Goal: Task Accomplishment & Management: Complete application form

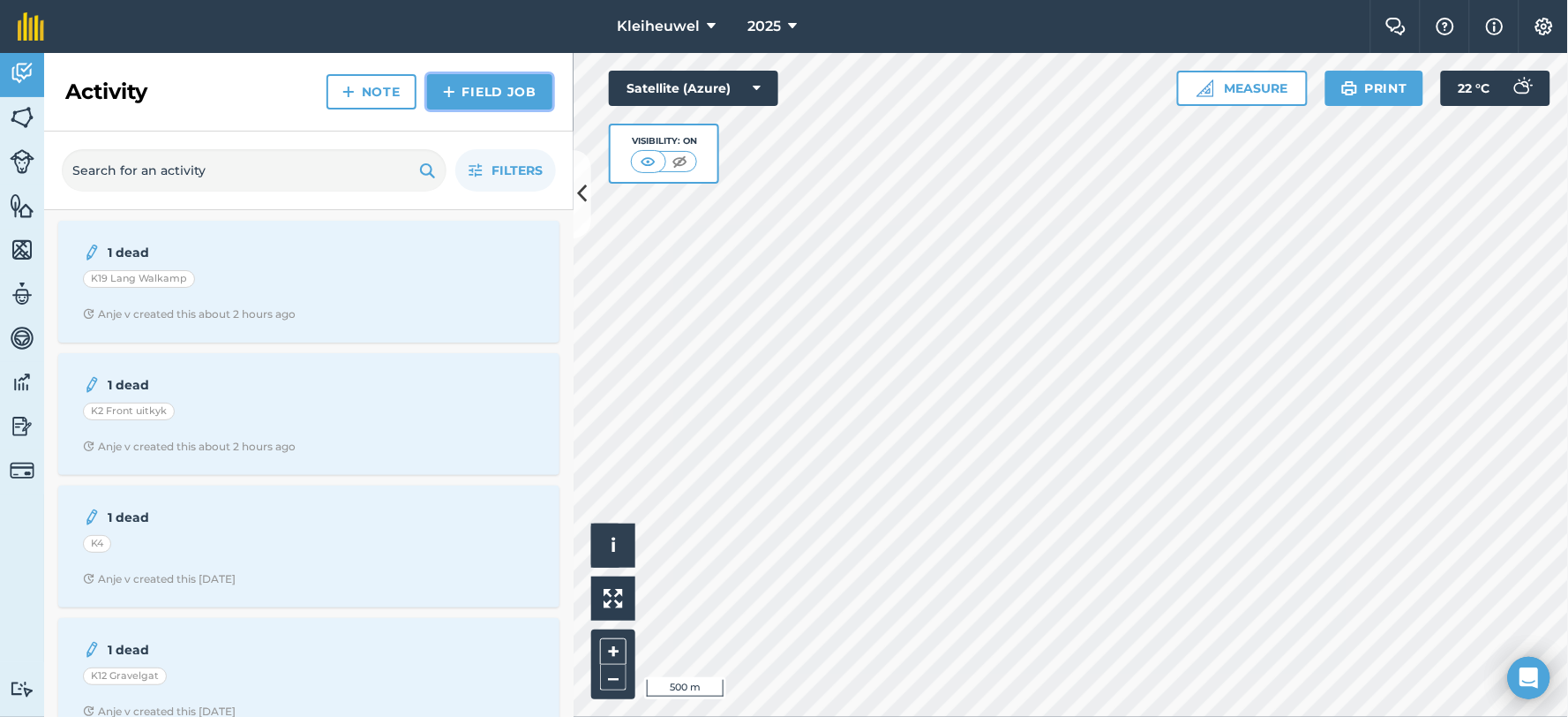
click at [487, 98] on link "Field Job" at bounding box center [490, 92] width 126 height 35
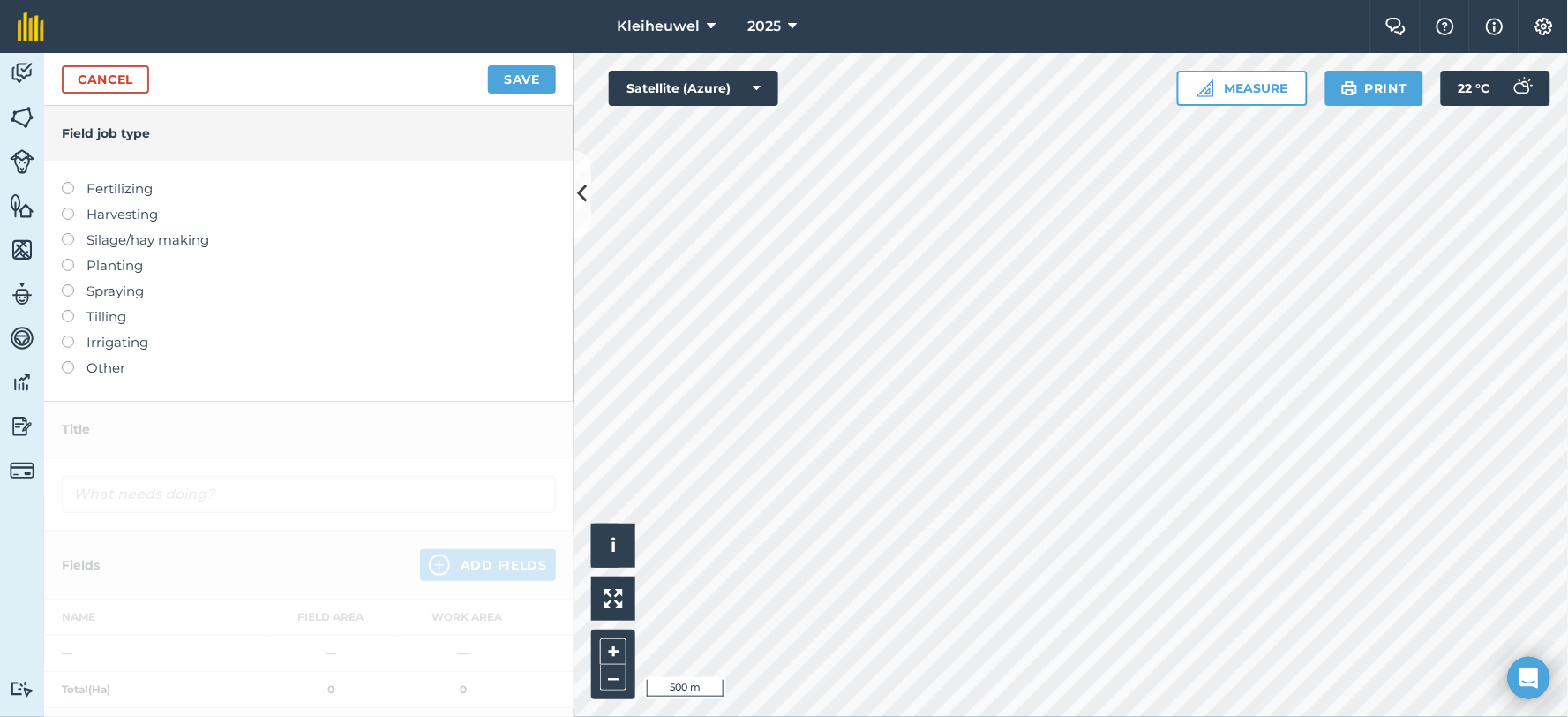
click at [76, 292] on label "Spraying" at bounding box center [309, 291] width 494 height 22
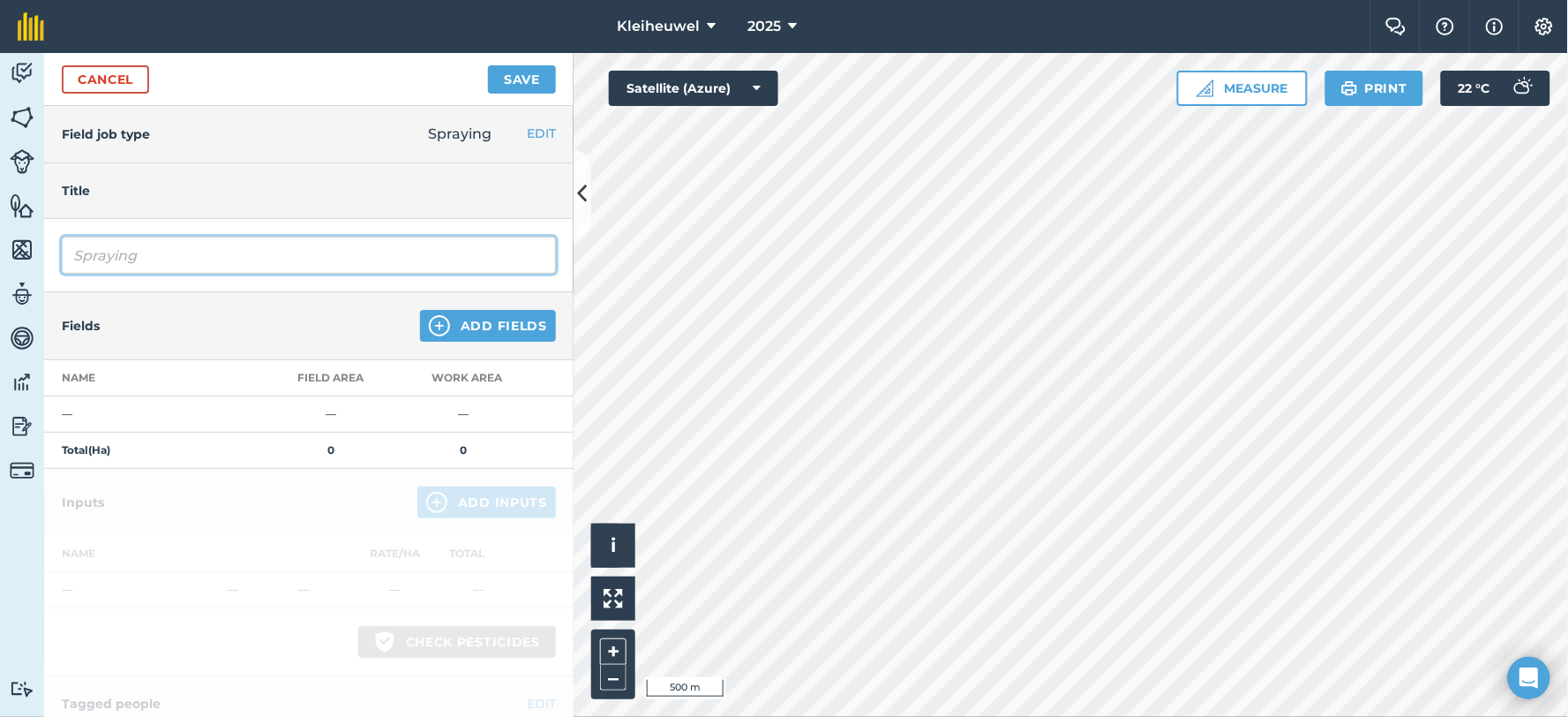
click at [166, 260] on input "Spraying" at bounding box center [309, 255] width 494 height 37
type input "Spraying Aviator Xpro"
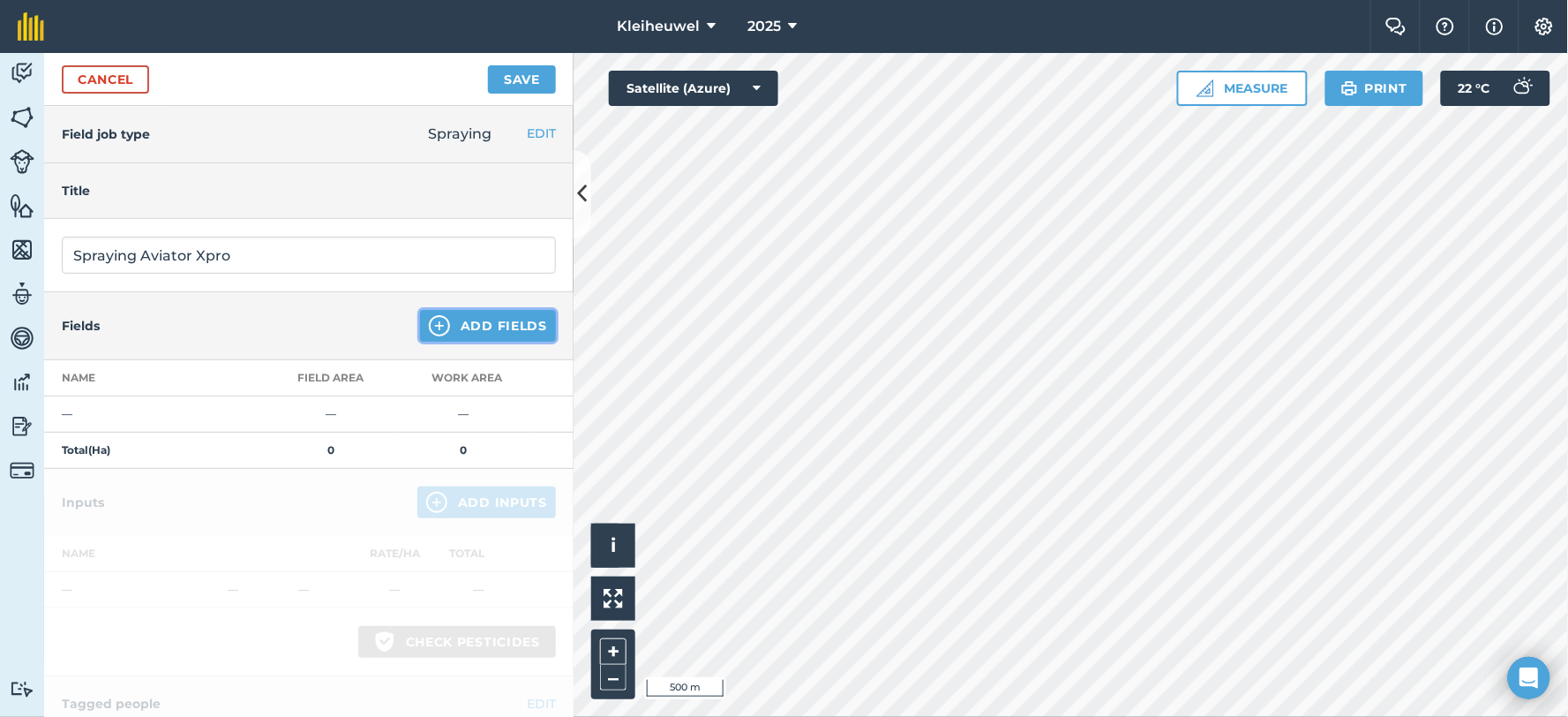
click at [429, 330] on img at bounding box center [439, 326] width 22 height 22
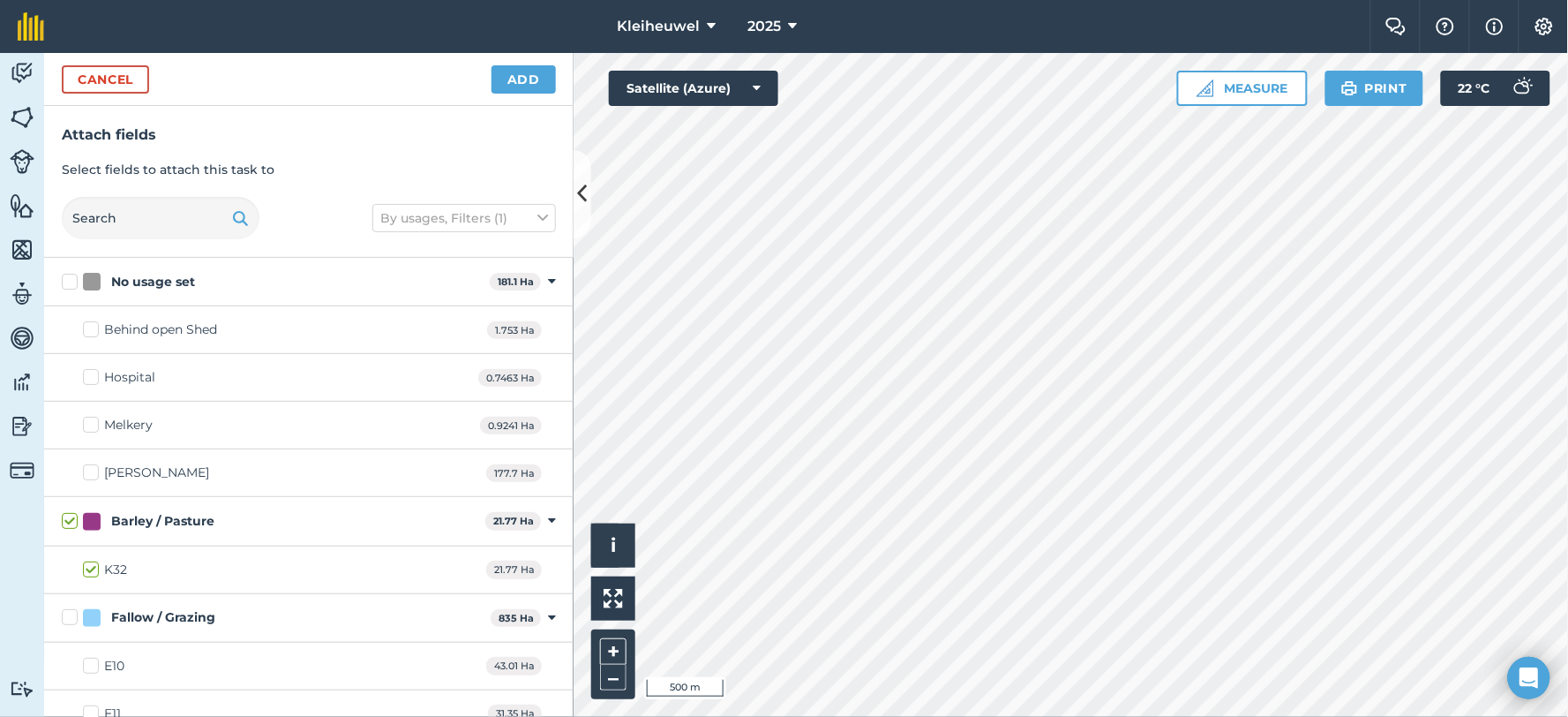
checkbox input "true"
click at [516, 82] on button "Add" at bounding box center [524, 79] width 65 height 28
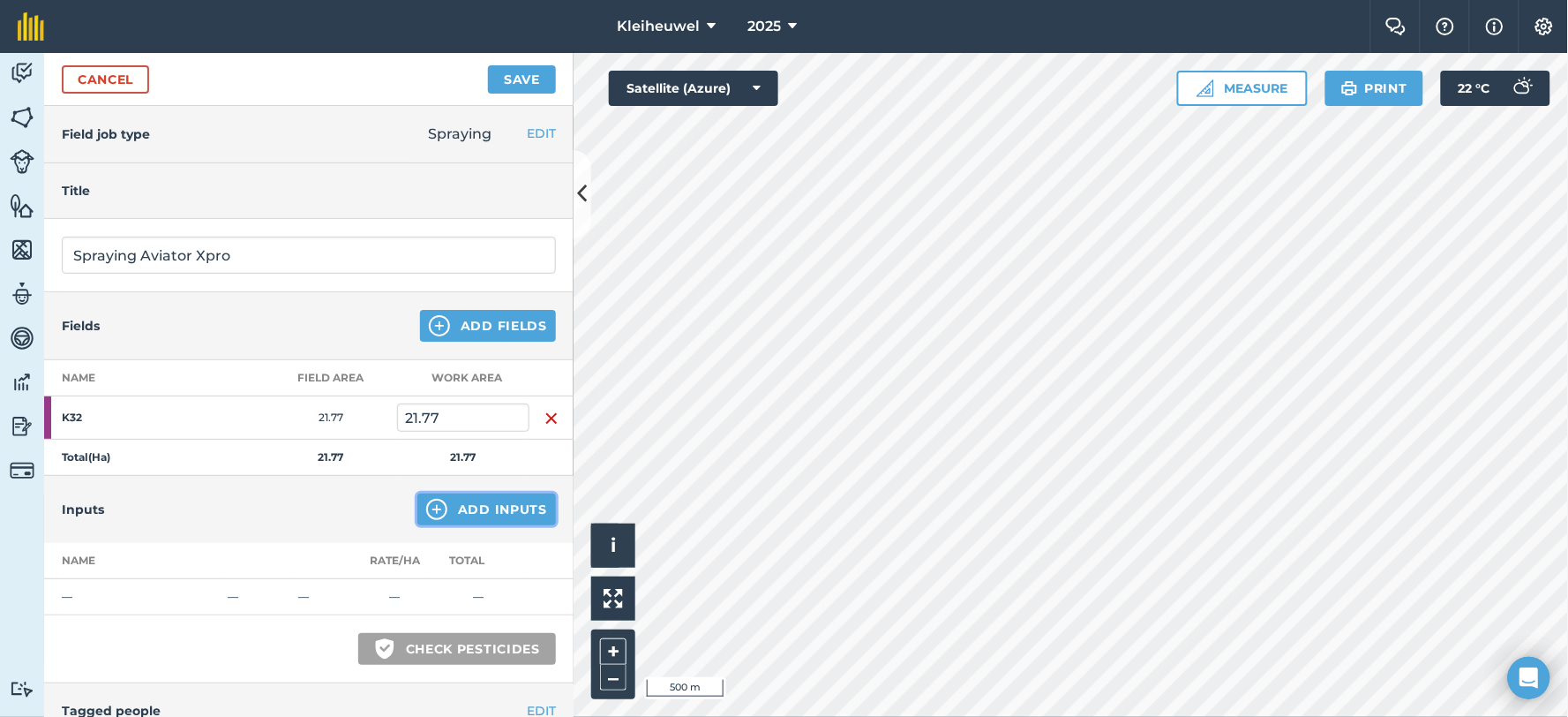
click at [427, 501] on img at bounding box center [437, 509] width 22 height 22
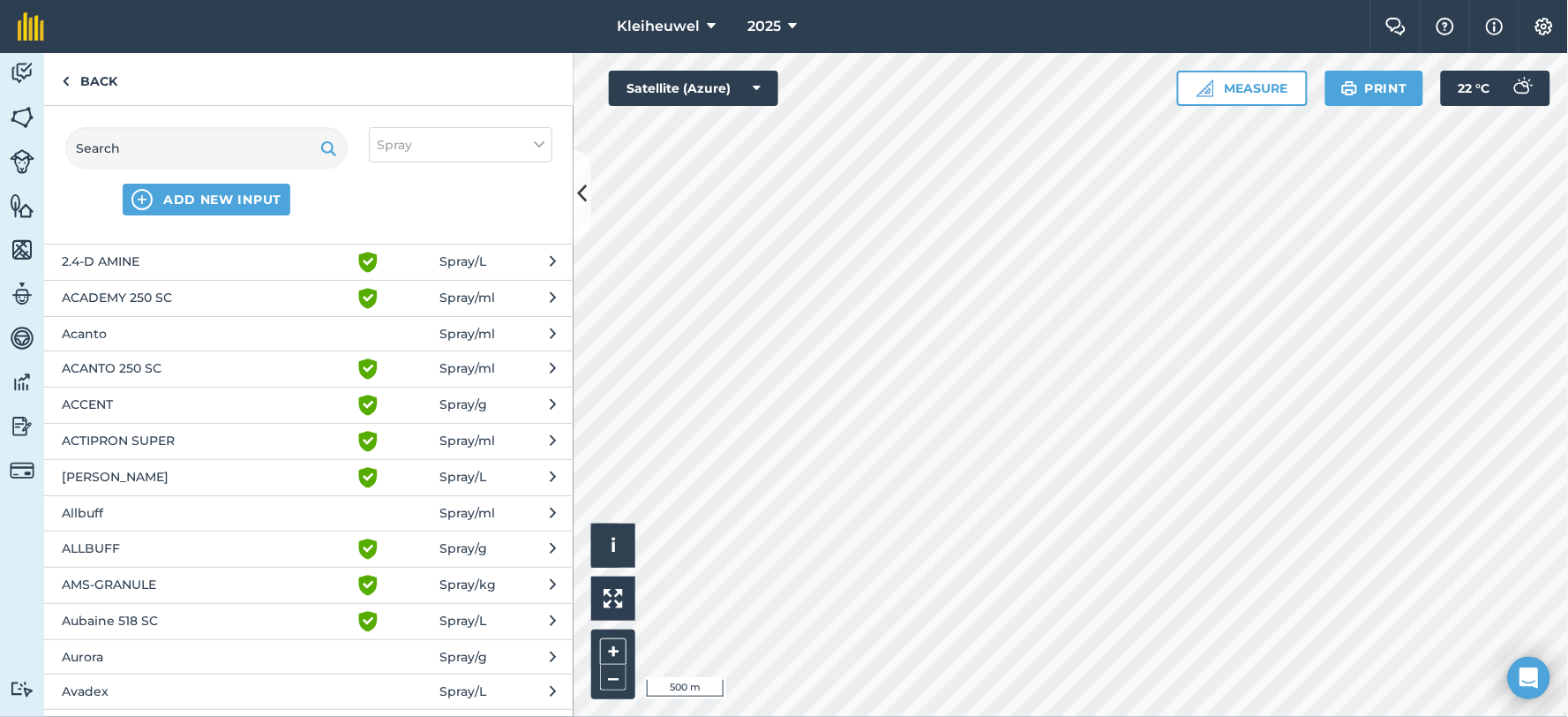
scroll to position [98, 0]
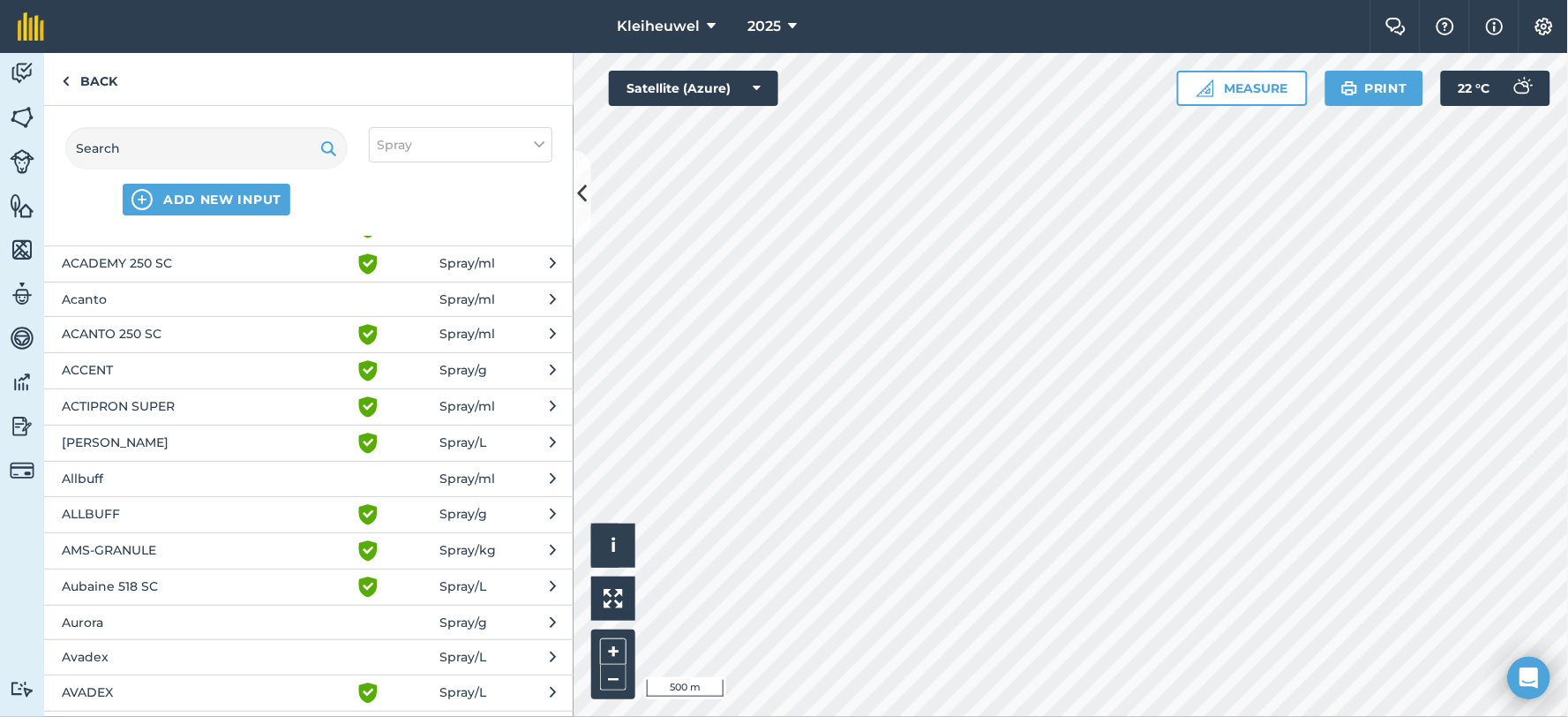
click at [110, 481] on span "Allbuff" at bounding box center [206, 479] width 288 height 20
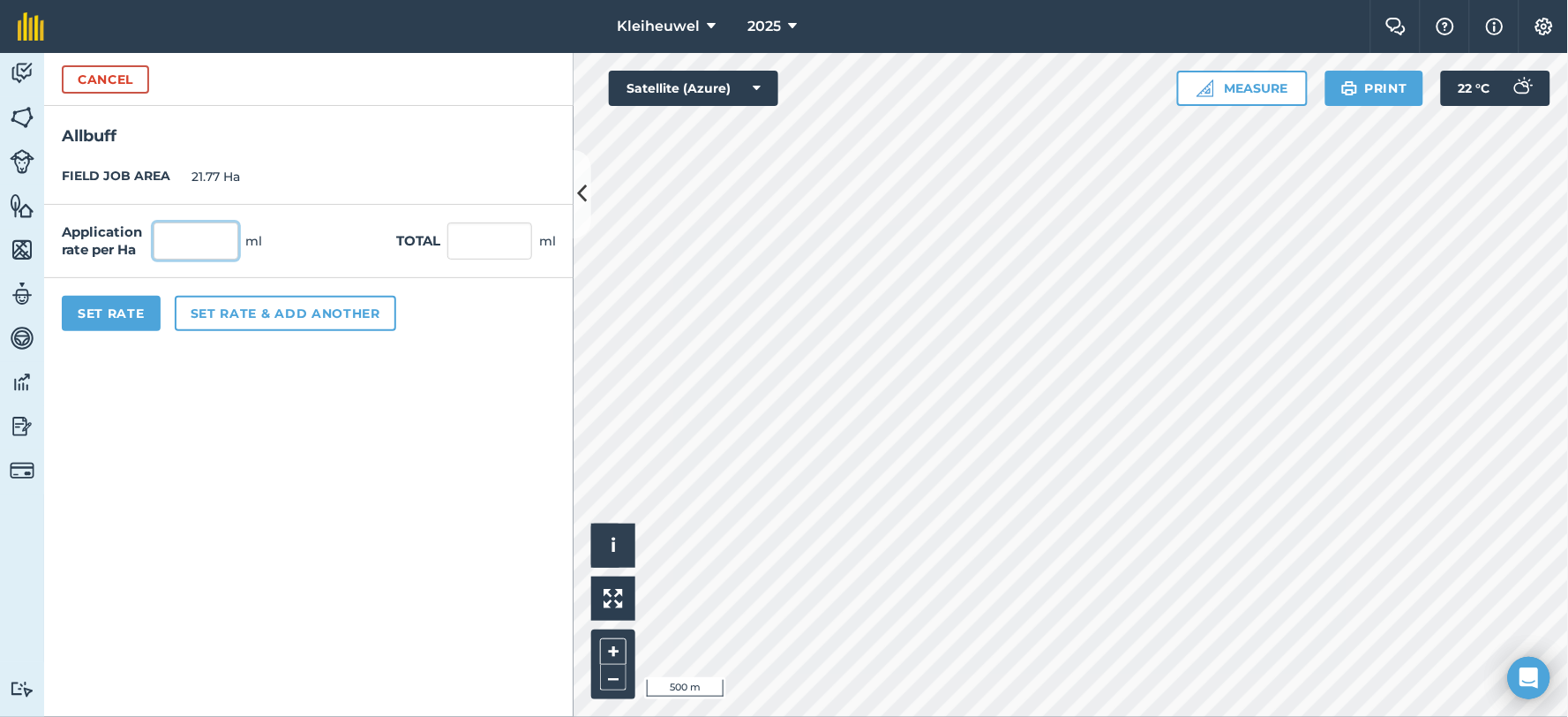
click at [214, 239] on input "text" at bounding box center [196, 241] width 84 height 37
type input "200"
type input "4,354"
click at [311, 312] on button "Set rate & add another" at bounding box center [285, 313] width 222 height 35
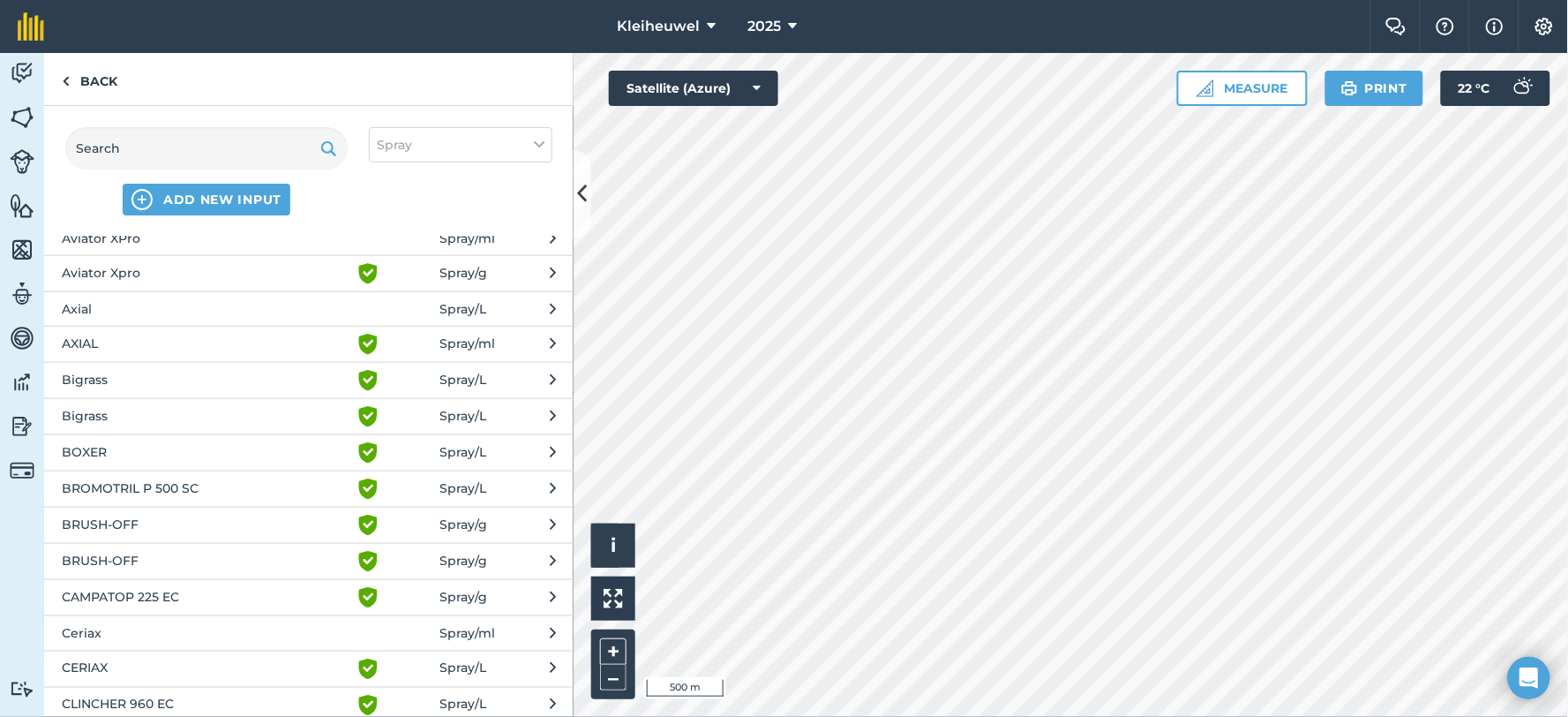
scroll to position [489, 0]
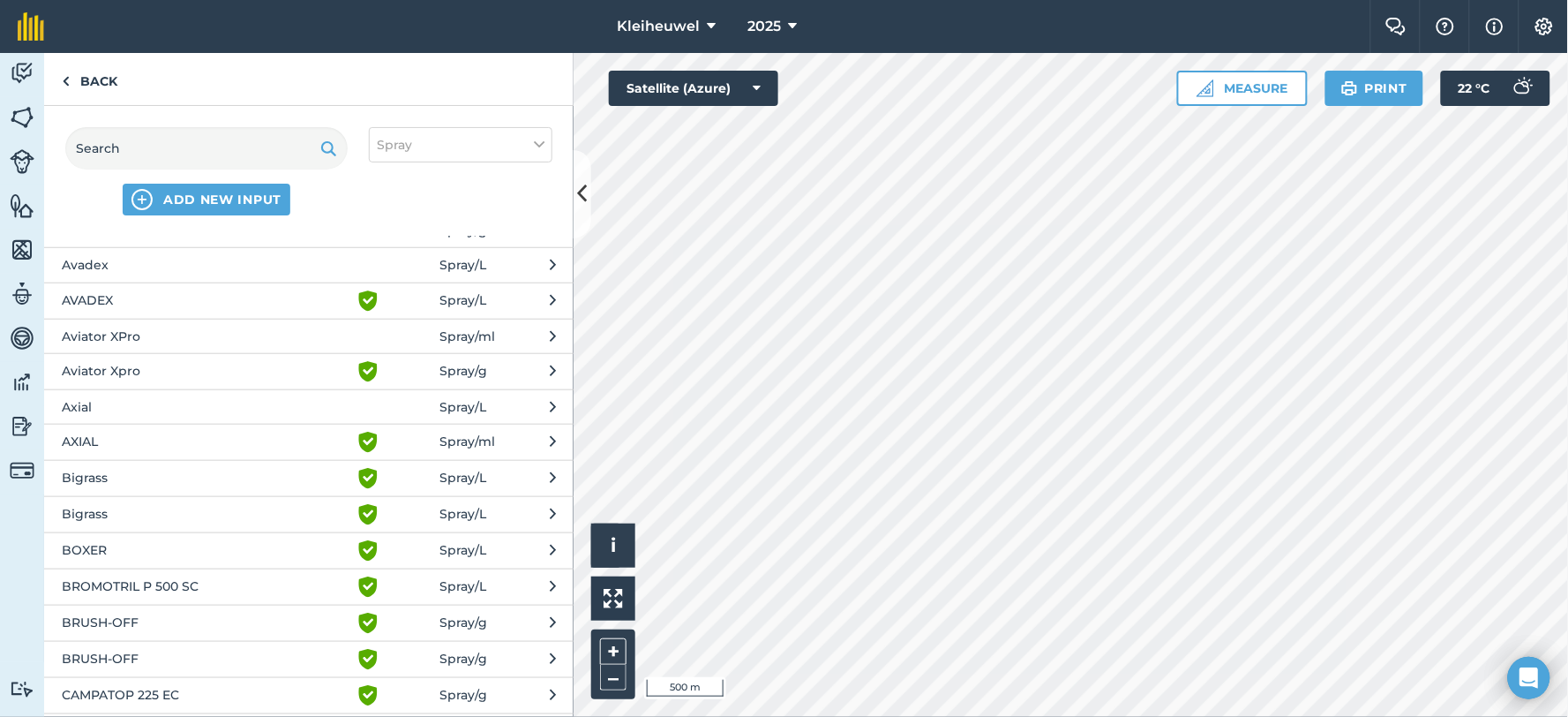
click at [101, 336] on span "Aviator XPro" at bounding box center [206, 336] width 288 height 20
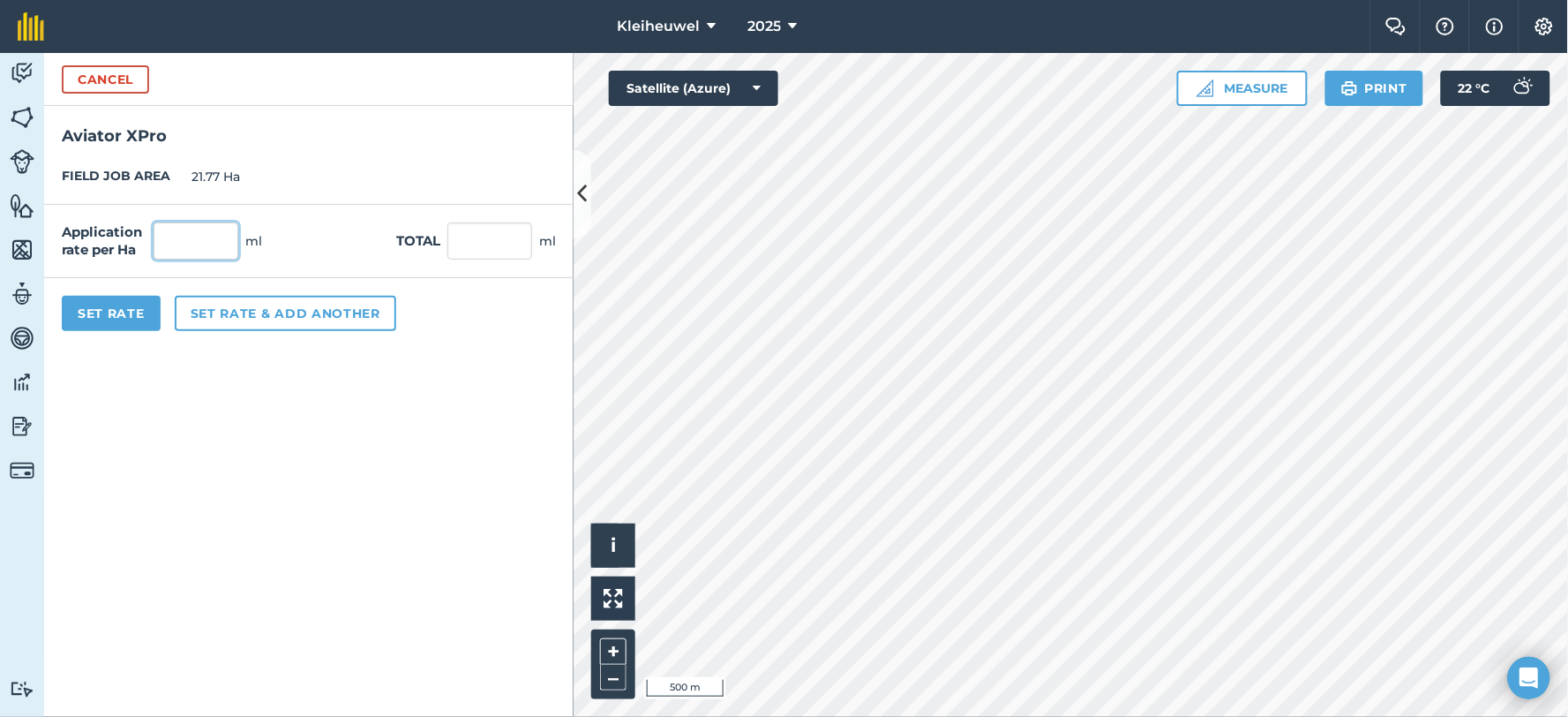
click at [194, 245] on input "text" at bounding box center [196, 241] width 84 height 37
type input "500"
type input "10,885"
click at [298, 320] on button "Set rate & add another" at bounding box center [285, 313] width 222 height 35
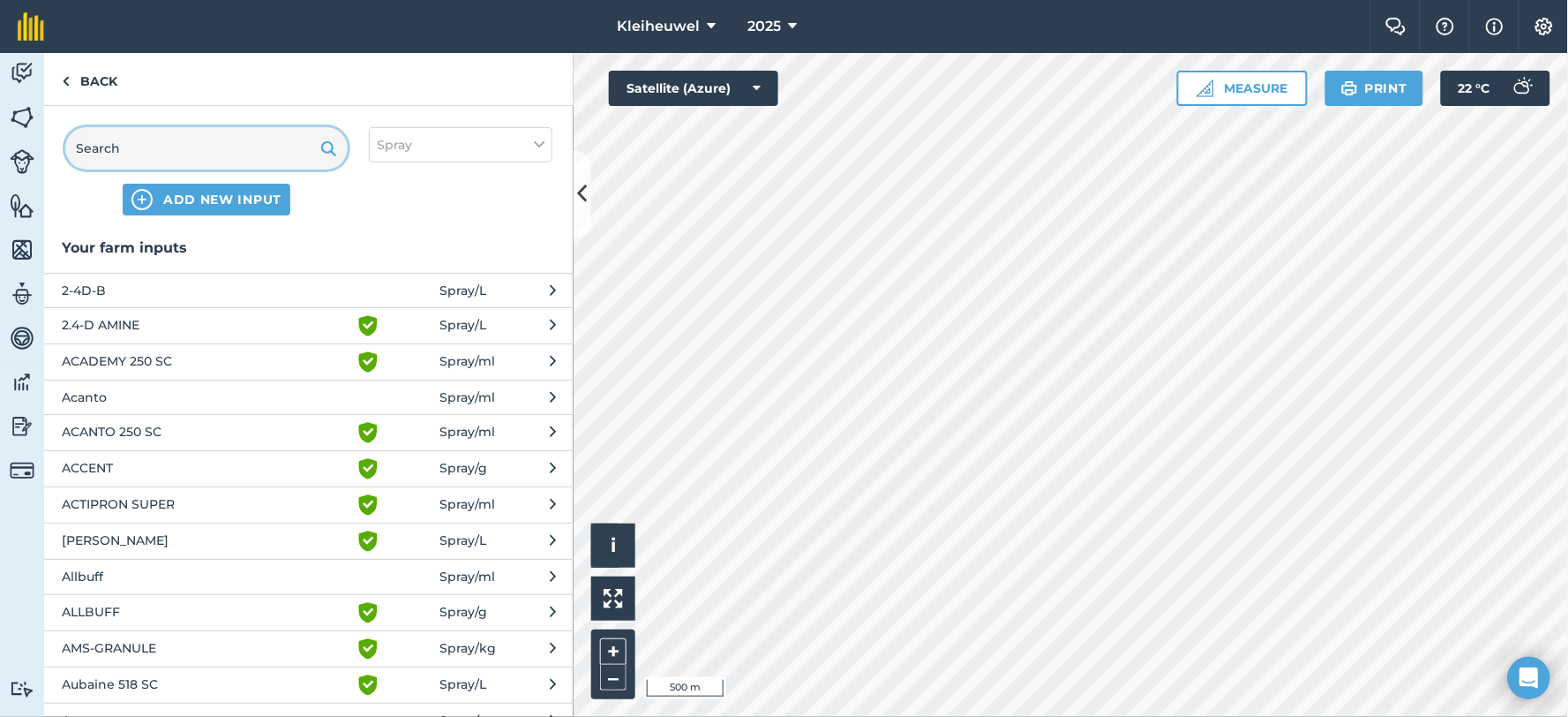
drag, startPoint x: 132, startPoint y: 148, endPoint x: 88, endPoint y: 152, distance: 44.2
click at [88, 152] on input "text" at bounding box center [207, 148] width 282 height 42
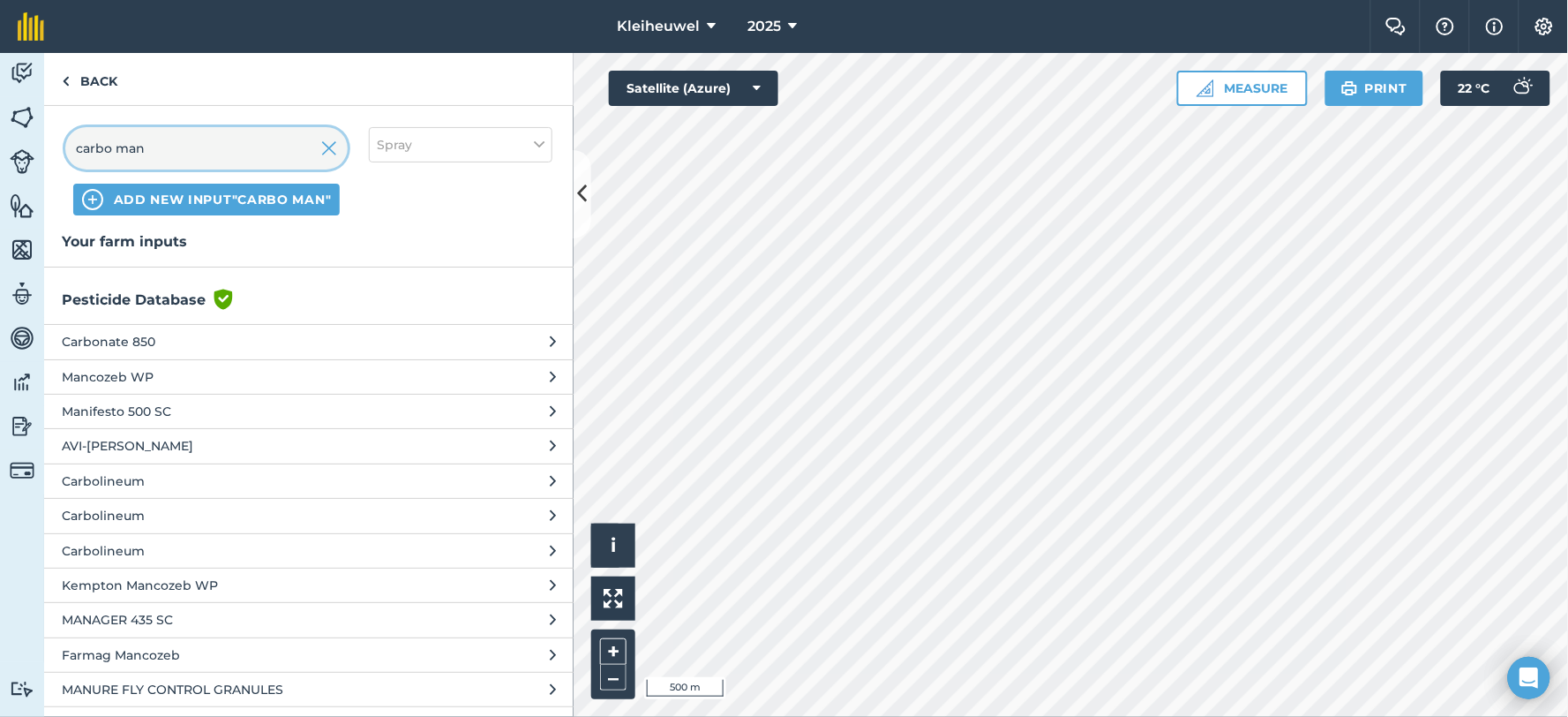
scroll to position [0, 0]
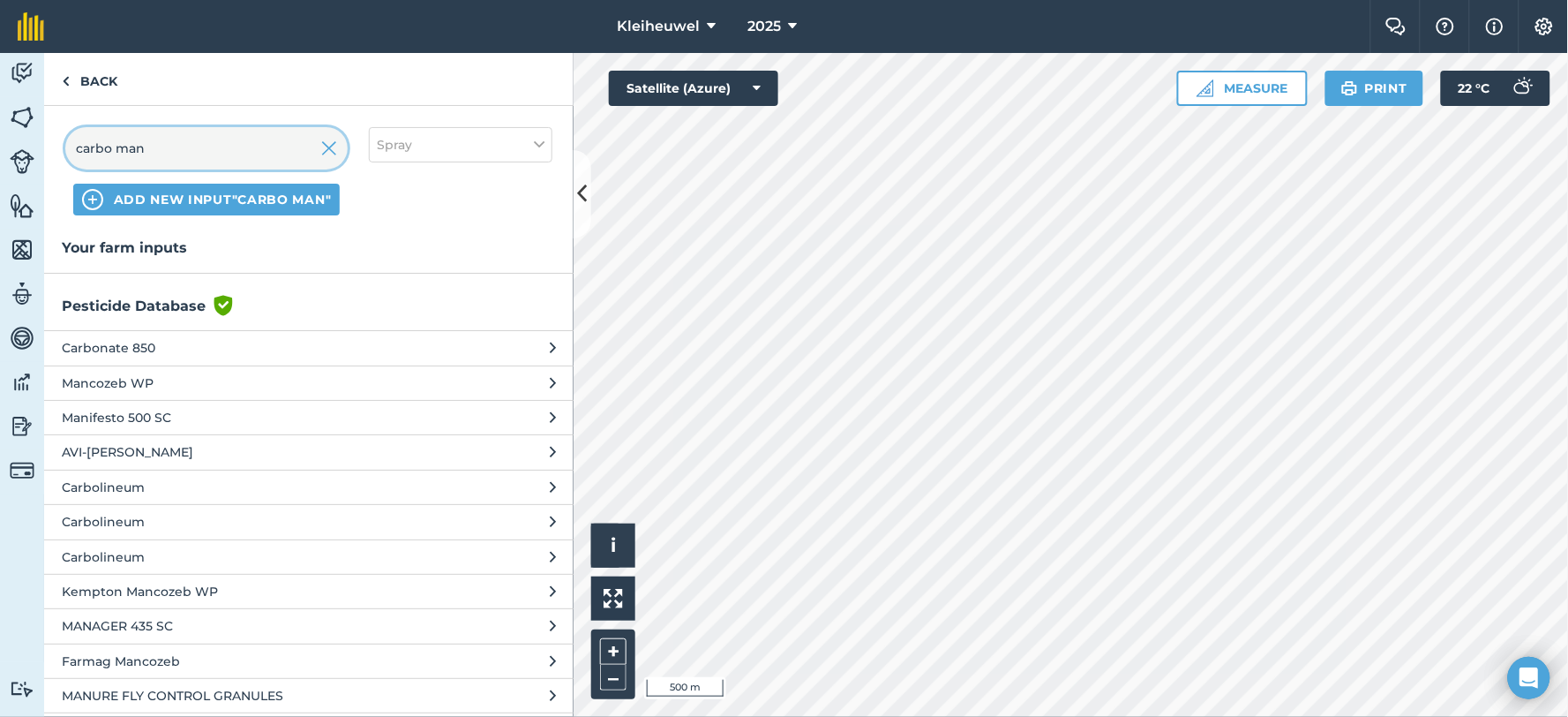
type input "carbo man"
click at [180, 250] on h3 "Your farm inputs" at bounding box center [309, 247] width 530 height 23
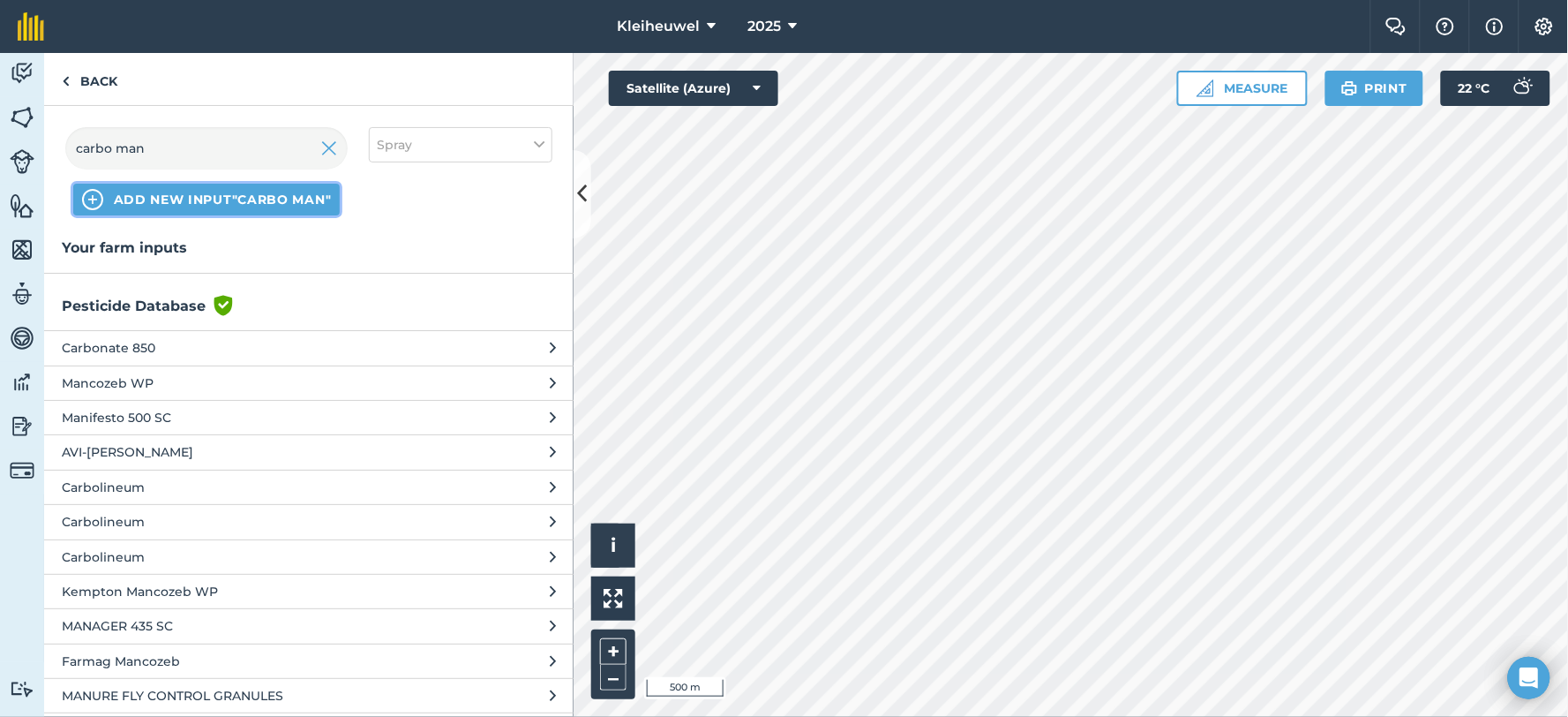
click at [88, 195] on img at bounding box center [93, 200] width 22 height 22
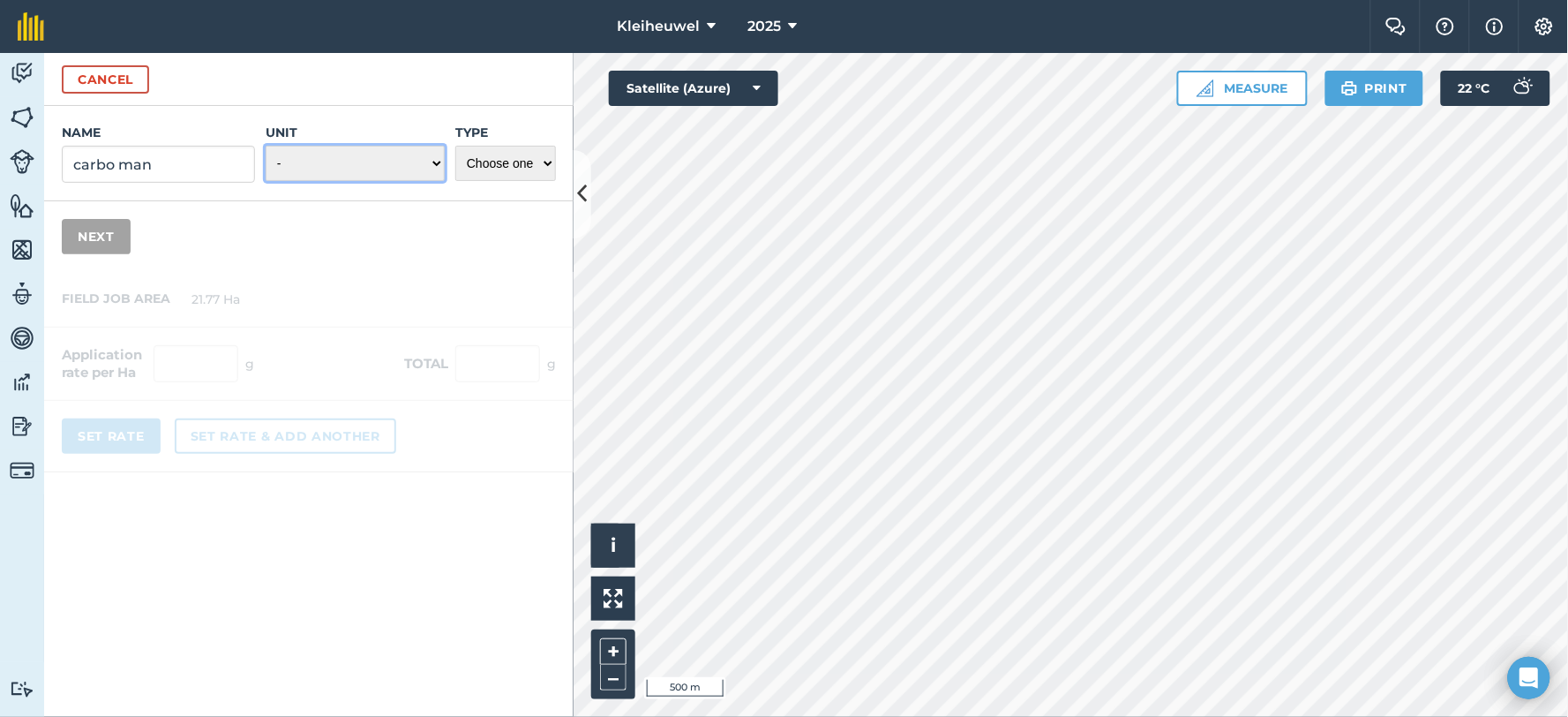
click at [432, 163] on select "- Grams/g Kilograms/kg Metric tonnes/t Millilitres/ml Litres/L Ounces/oz Pounds…" at bounding box center [355, 163] width 179 height 35
select select "MILLILITRES"
click at [266, 145] on select "- Grams/g Kilograms/kg Metric tonnes/t Millilitres/ml Litres/L Ounces/oz Pounds…" at bounding box center [355, 163] width 179 height 35
click at [507, 170] on select "Choose one Fertilizer Seed Spray Fuel Other" at bounding box center [505, 163] width 101 height 35
select select "FERTILIZER"
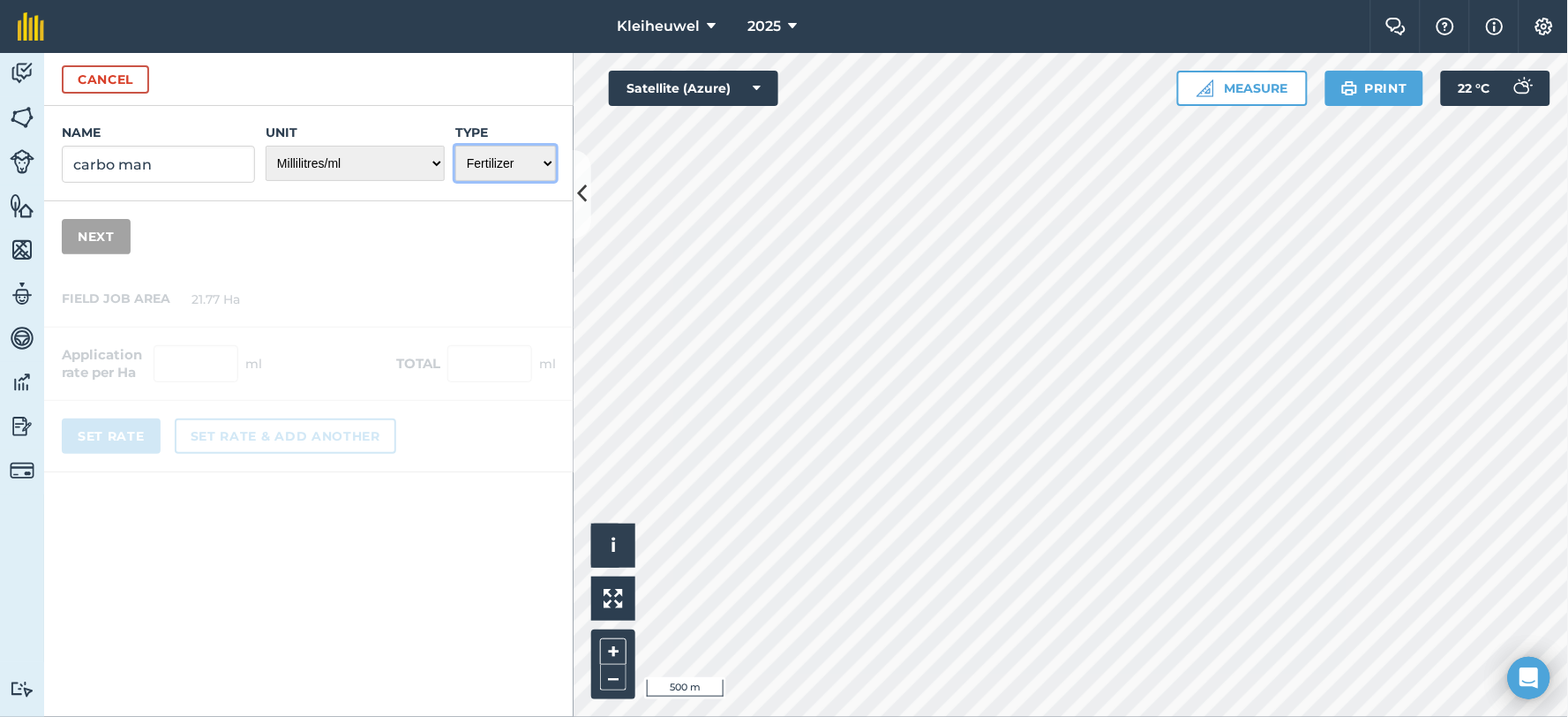
click at [455, 145] on select "Choose one Fertilizer Seed Spray Fuel Other" at bounding box center [505, 163] width 101 height 35
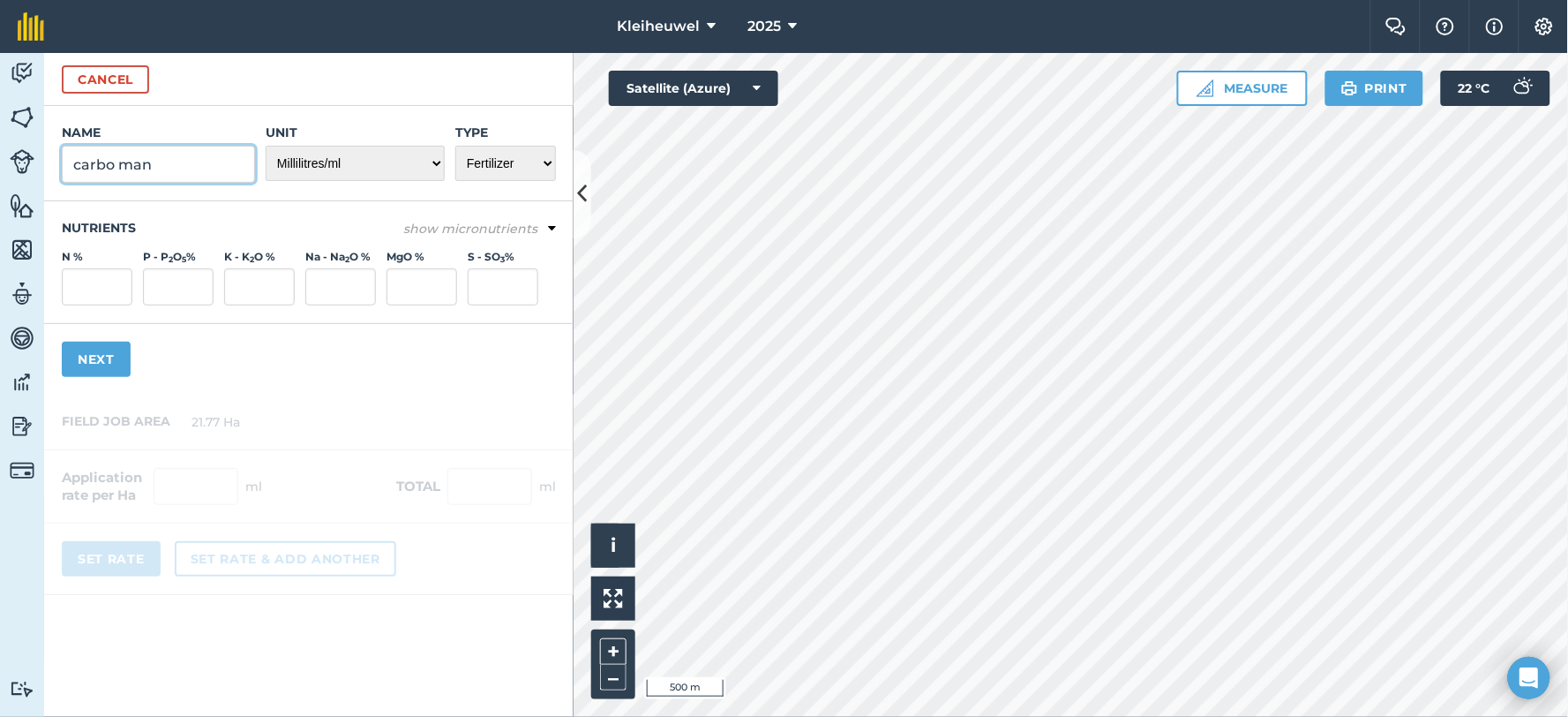
click at [81, 162] on input "carbo man" at bounding box center [158, 164] width 193 height 37
click at [134, 162] on input "Carbo man" at bounding box center [158, 164] width 193 height 37
type input "Carbo Man"
click at [91, 367] on button "Next" at bounding box center [96, 359] width 69 height 35
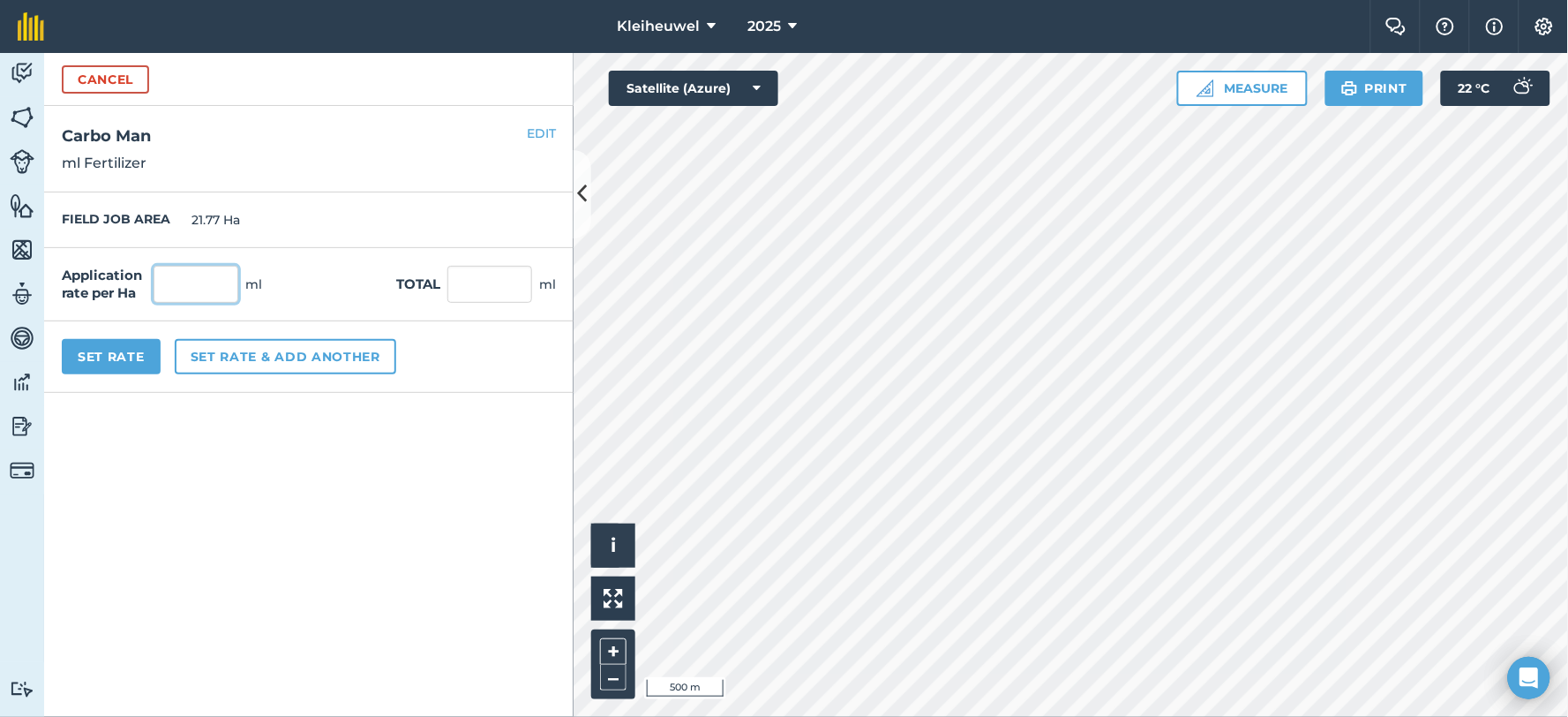
click at [199, 293] on input "text" at bounding box center [196, 284] width 84 height 37
type input "500"
type input "10,885"
click at [280, 359] on button "Set rate & add another" at bounding box center [285, 357] width 222 height 35
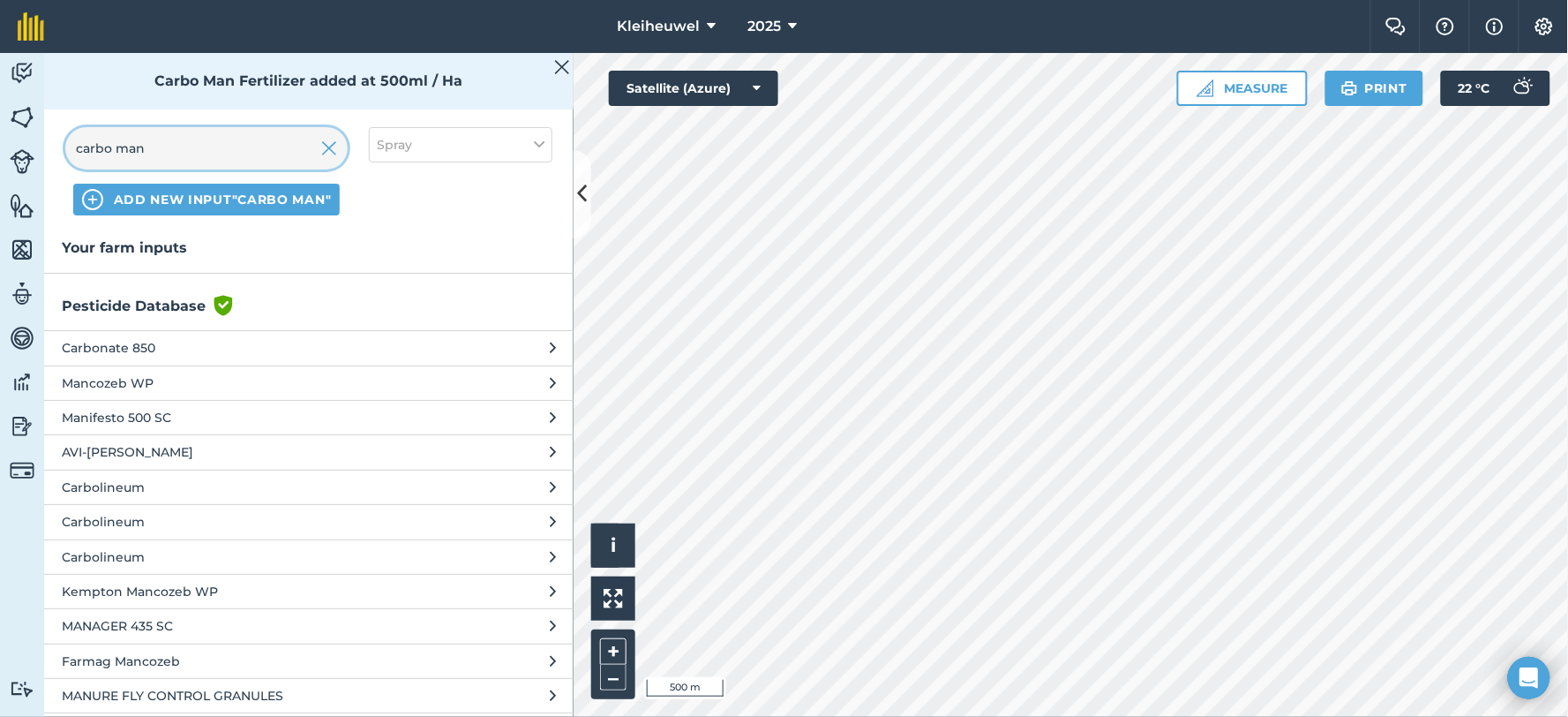
drag, startPoint x: 173, startPoint y: 151, endPoint x: 51, endPoint y: 151, distance: 122.0
click at [51, 151] on div "carbo man ADD NEW INPUT "carbo man" Spray" at bounding box center [309, 171] width 530 height 130
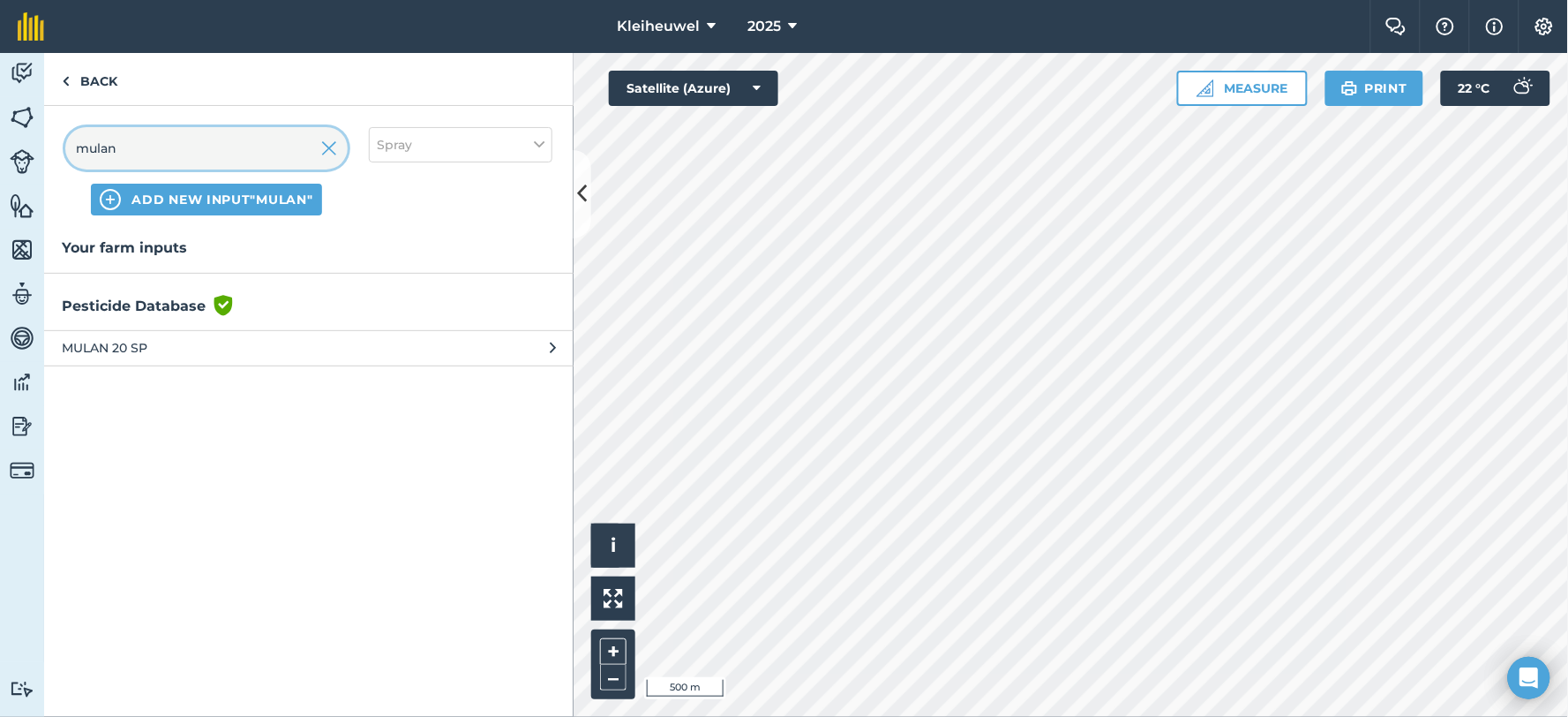
type input "mulan"
click at [109, 353] on span "MULAN 20 SP" at bounding box center [206, 348] width 288 height 20
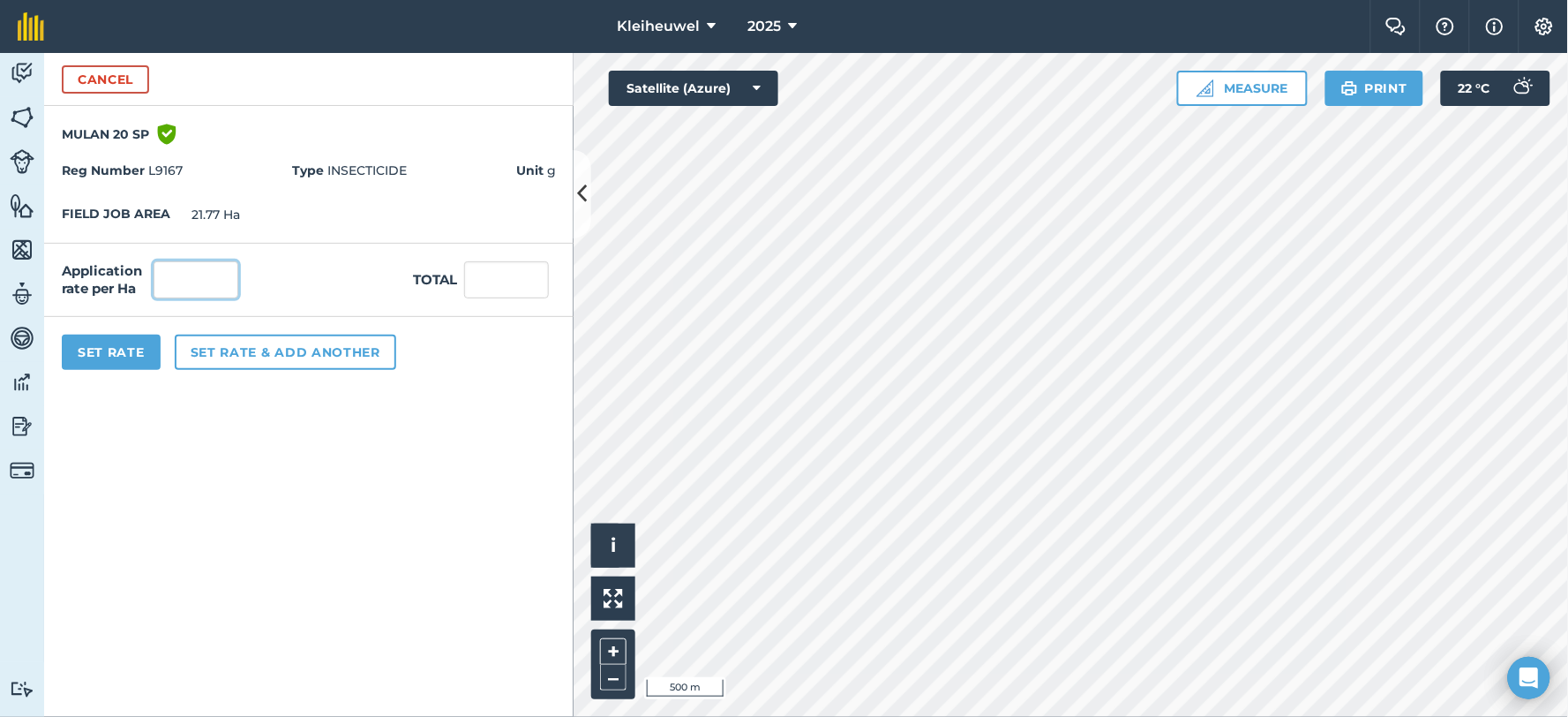
click at [217, 280] on input "text" at bounding box center [196, 280] width 84 height 37
type input "50"
type input "1,088.5"
click at [275, 355] on button "Set rate & add another" at bounding box center [285, 352] width 222 height 35
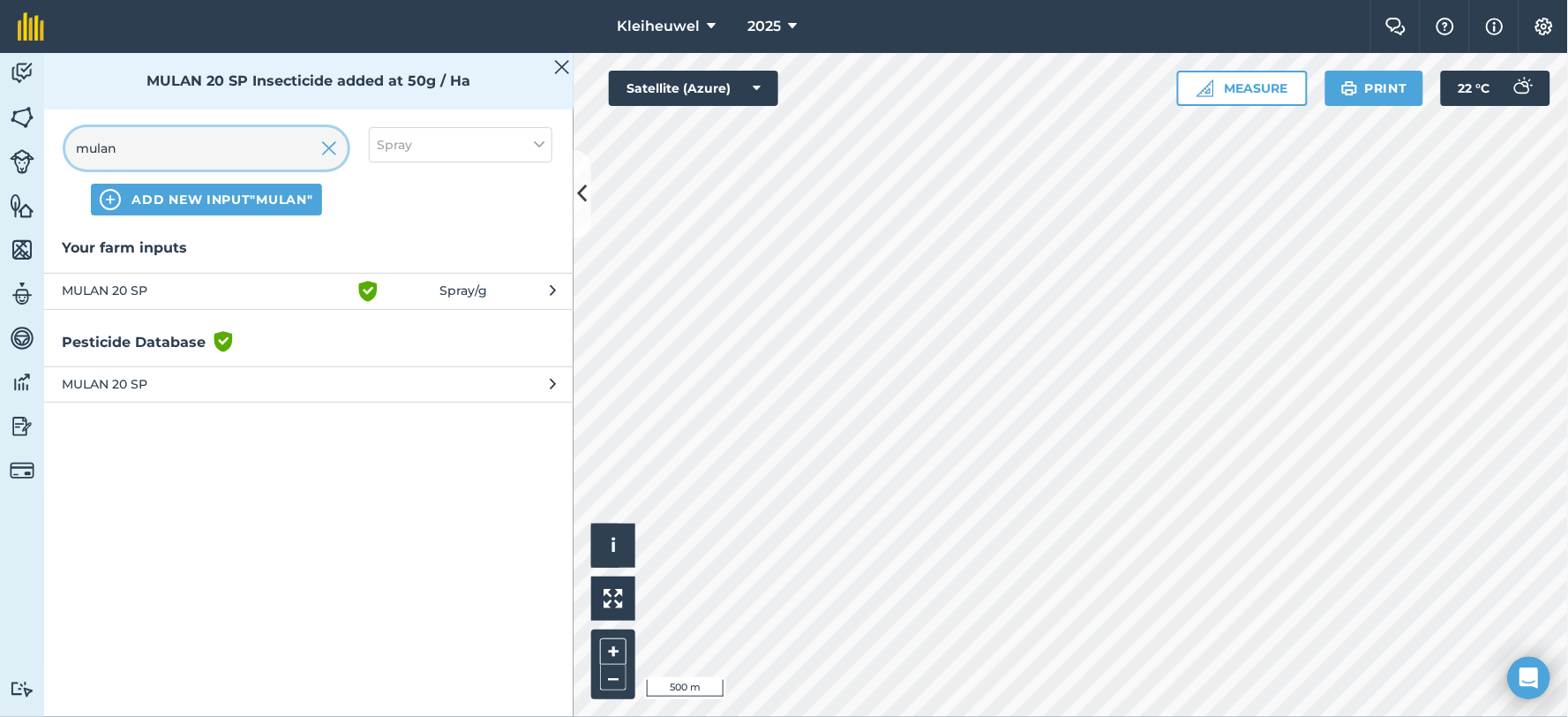
drag, startPoint x: 207, startPoint y: 160, endPoint x: 50, endPoint y: 156, distance: 157.1
click at [50, 156] on div "mulan ADD NEW INPUT "mulan" Spray" at bounding box center [309, 171] width 530 height 130
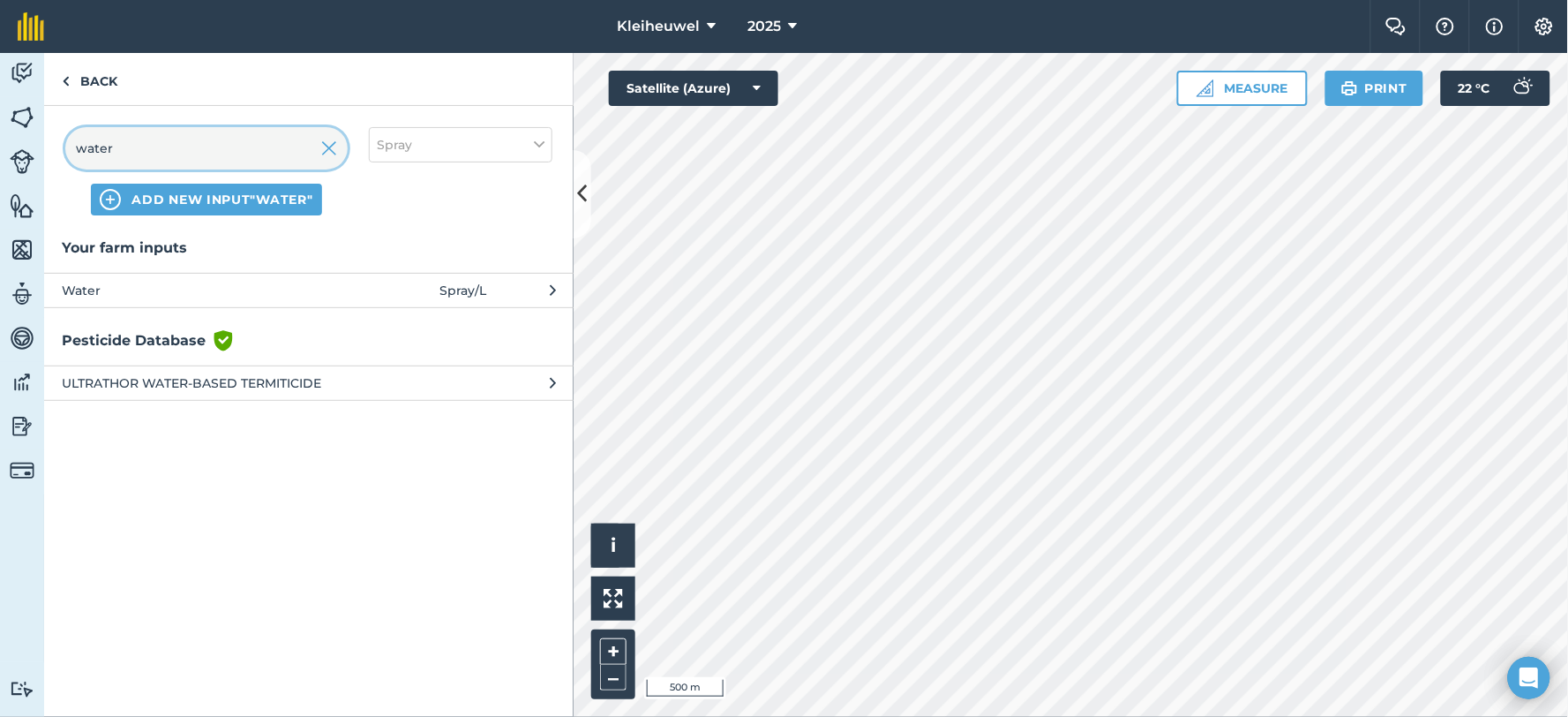
type input "water"
click at [95, 287] on span "Water" at bounding box center [206, 290] width 288 height 20
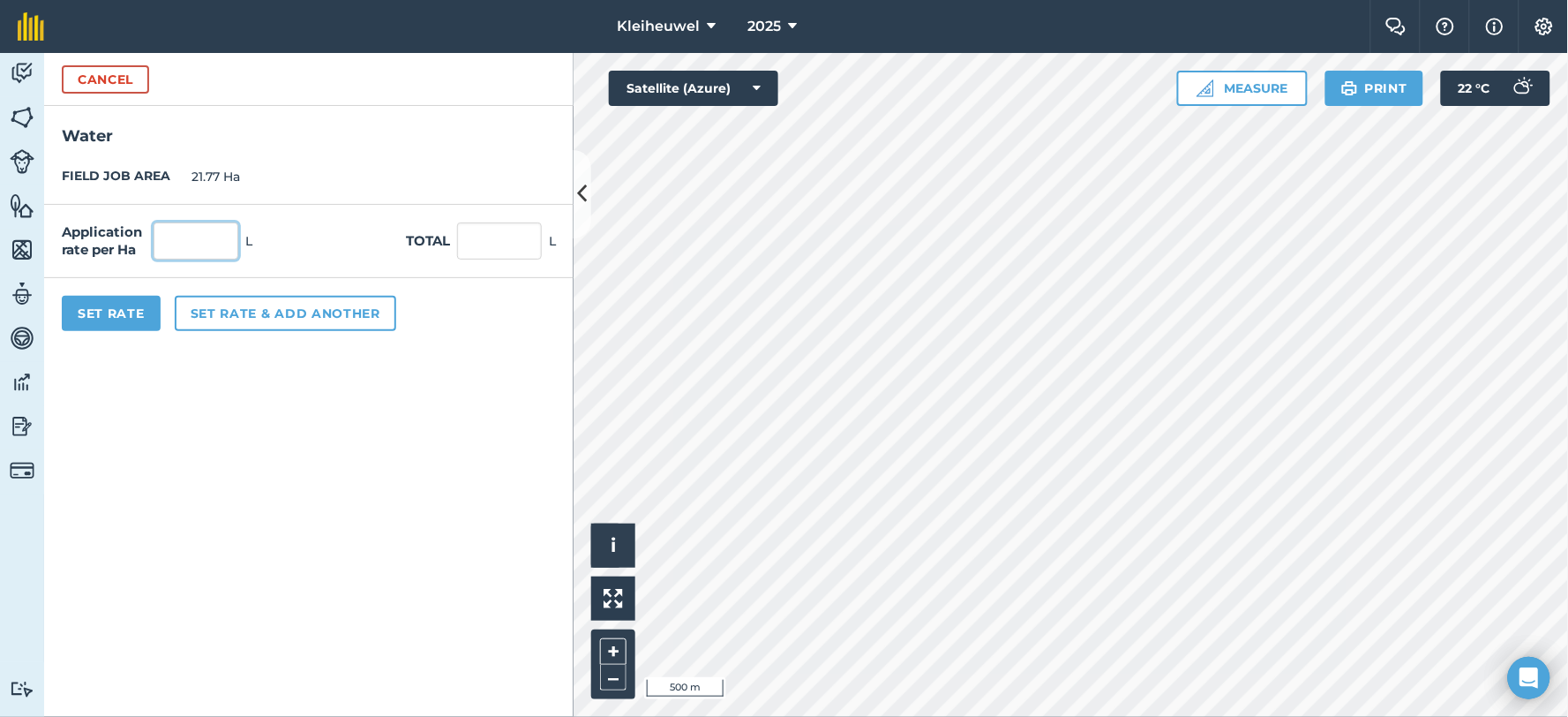
click at [197, 259] on input "text" at bounding box center [196, 241] width 84 height 37
type input "200"
type input "4,354"
click at [120, 313] on button "Set Rate" at bounding box center [111, 313] width 99 height 35
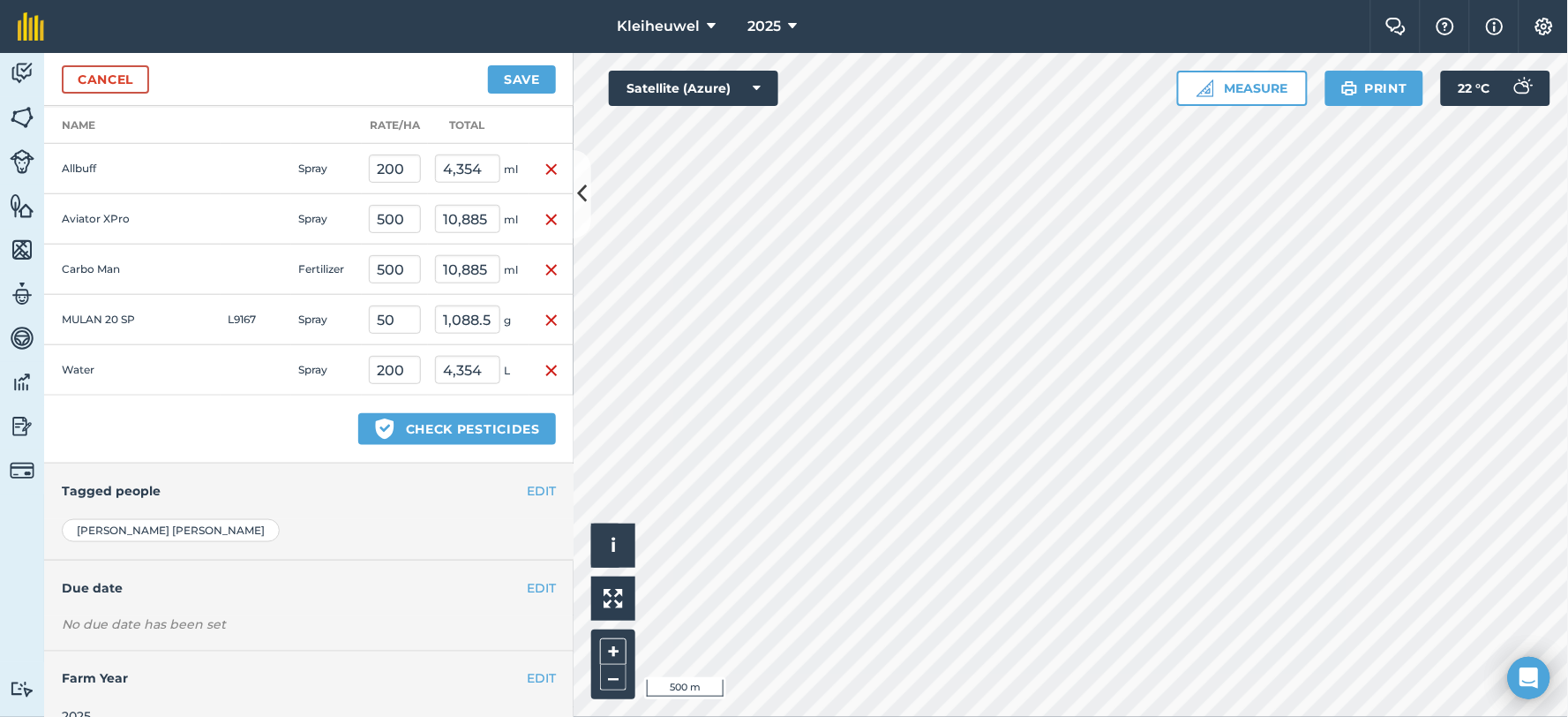
scroll to position [460, 0]
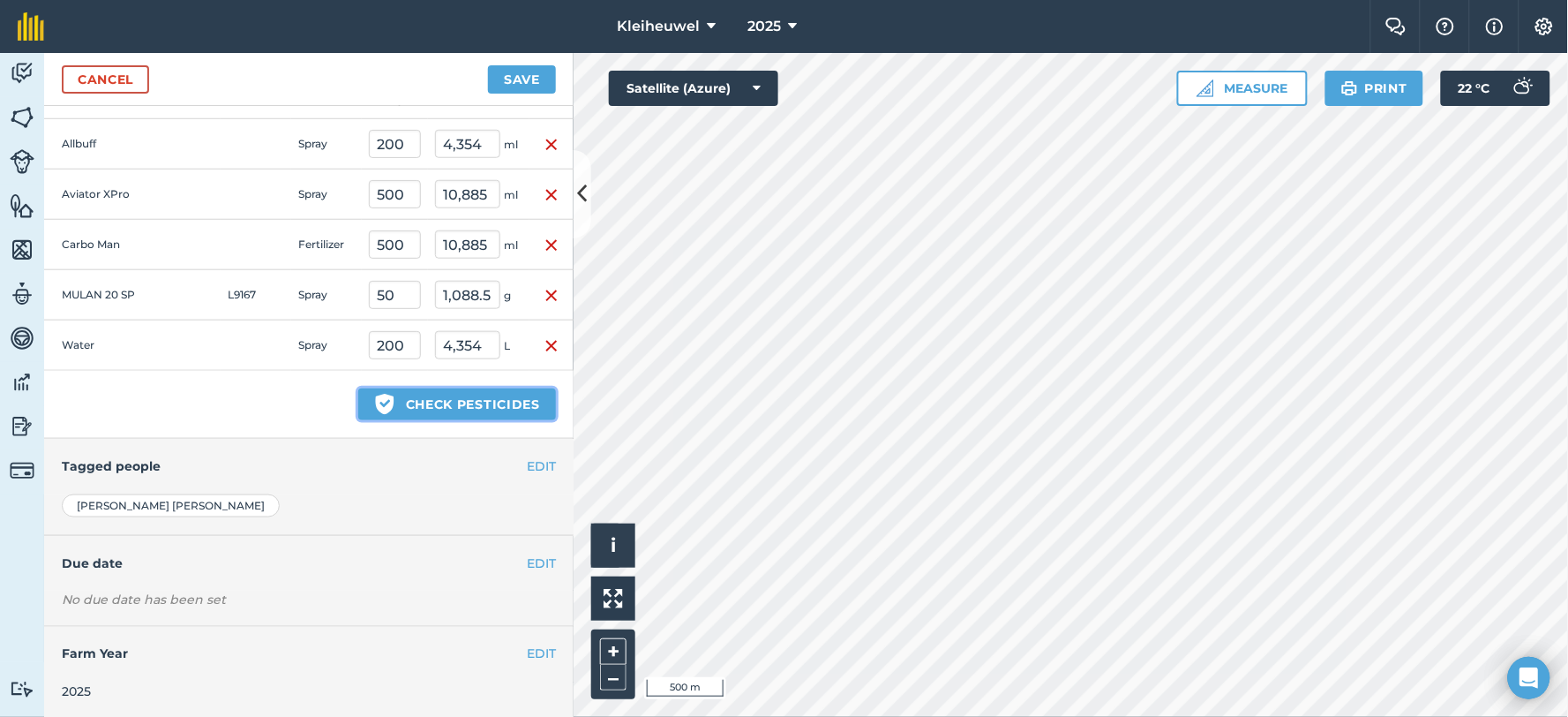
click at [409, 407] on button "Green shield with white tick Check pesticides" at bounding box center [457, 404] width 198 height 31
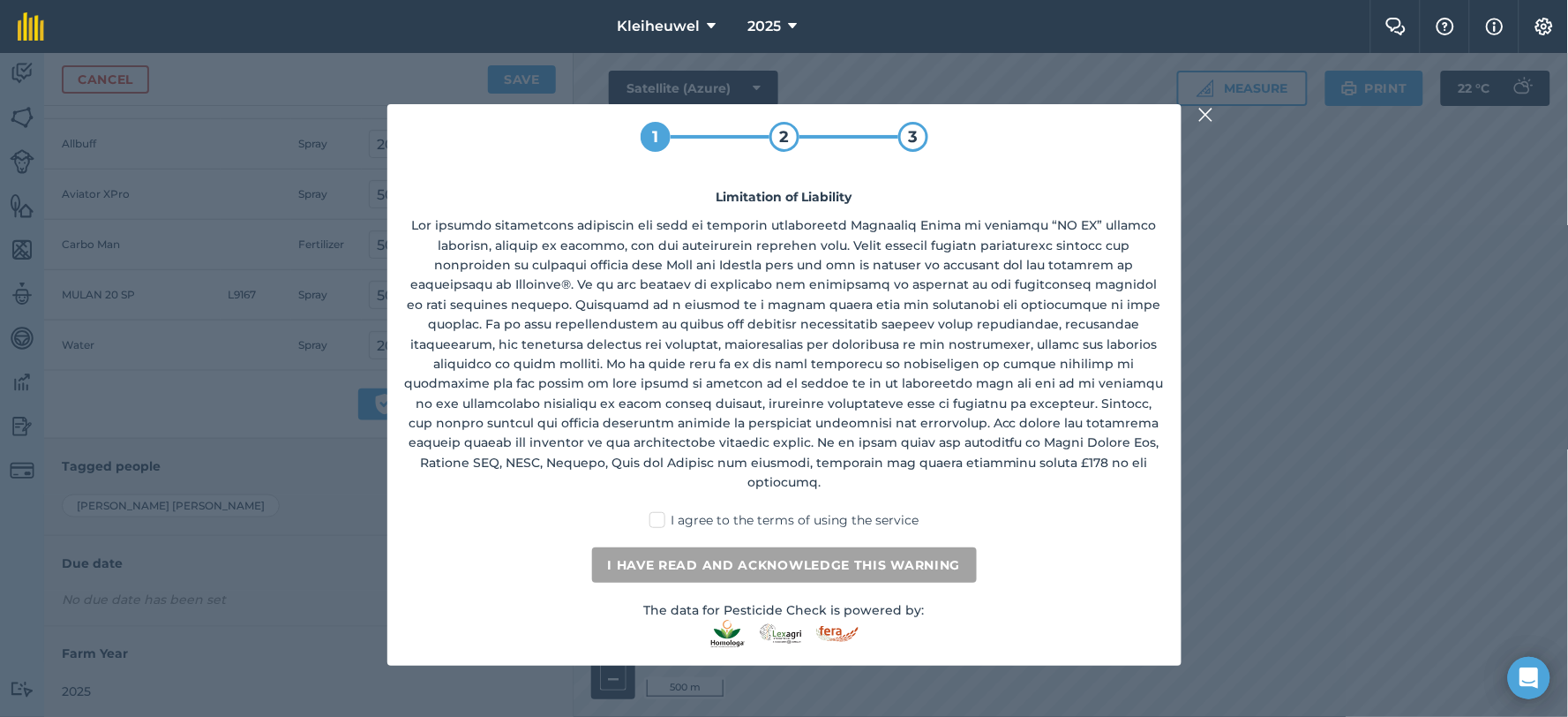
click at [657, 511] on label "I agree to the terms of using the service" at bounding box center [784, 520] width 269 height 19
click at [784, 511] on input "I agree to the terms of using the service" at bounding box center [790, 517] width 12 height 12
checkbox input "true"
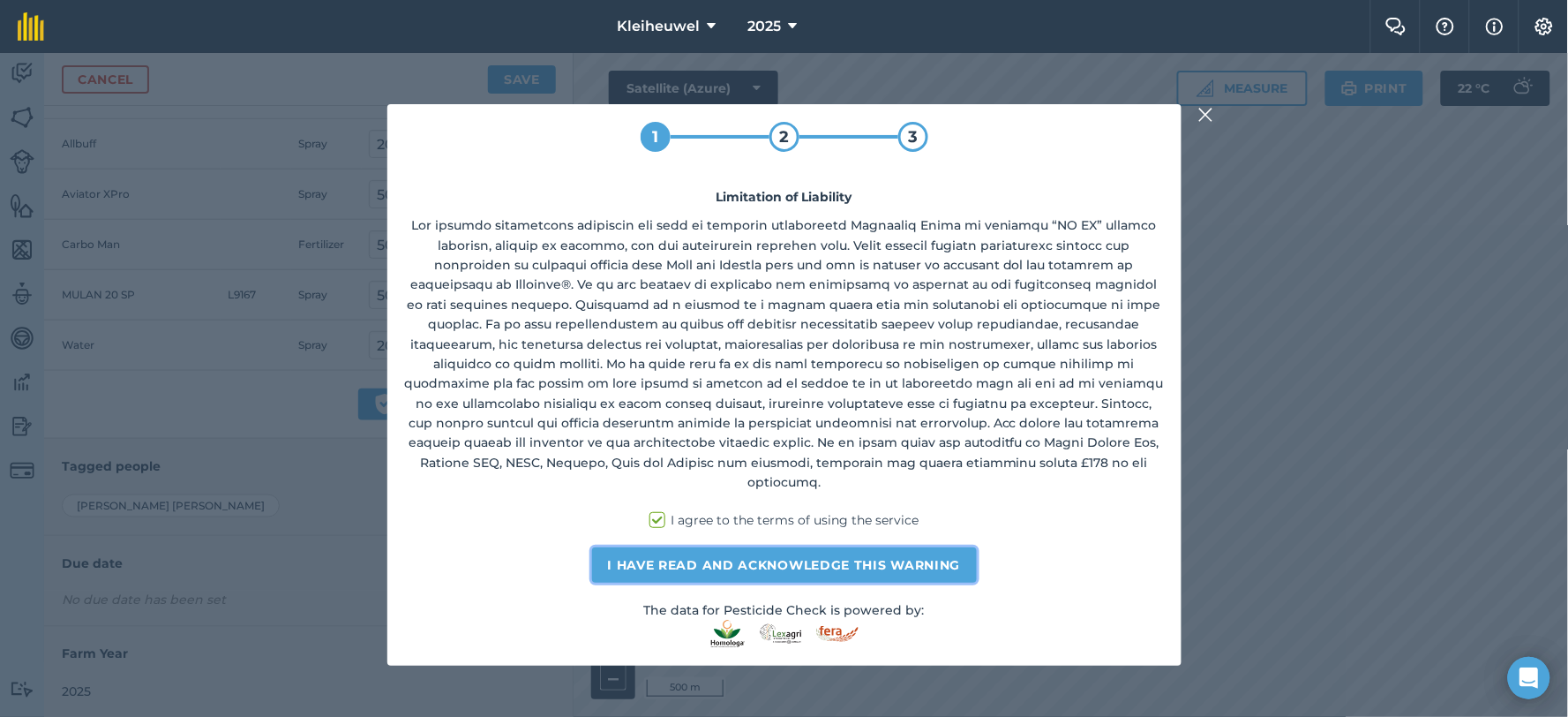
click at [760, 562] on button "I have read and acknowledge this warning" at bounding box center [784, 565] width 384 height 35
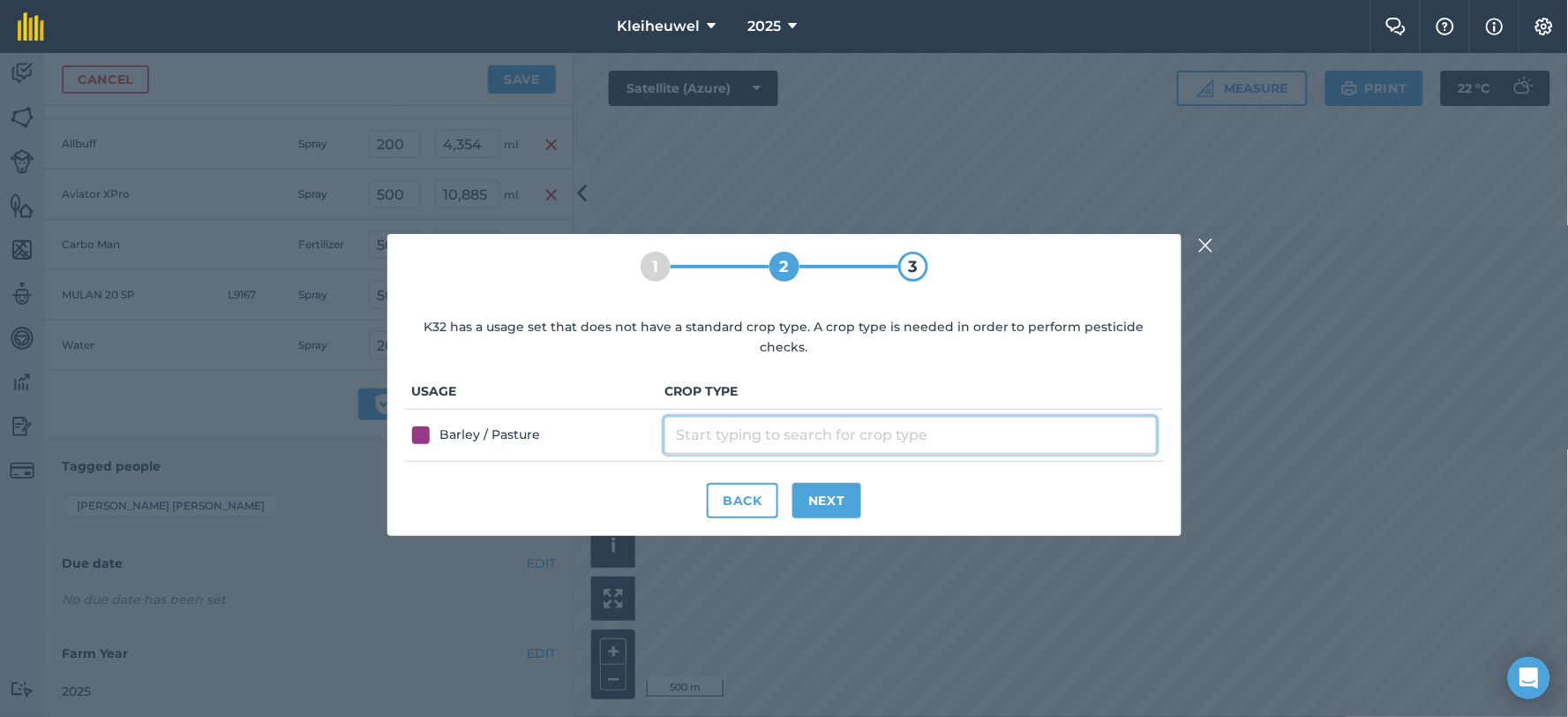
click at [763, 428] on input "text" at bounding box center [910, 435] width 491 height 37
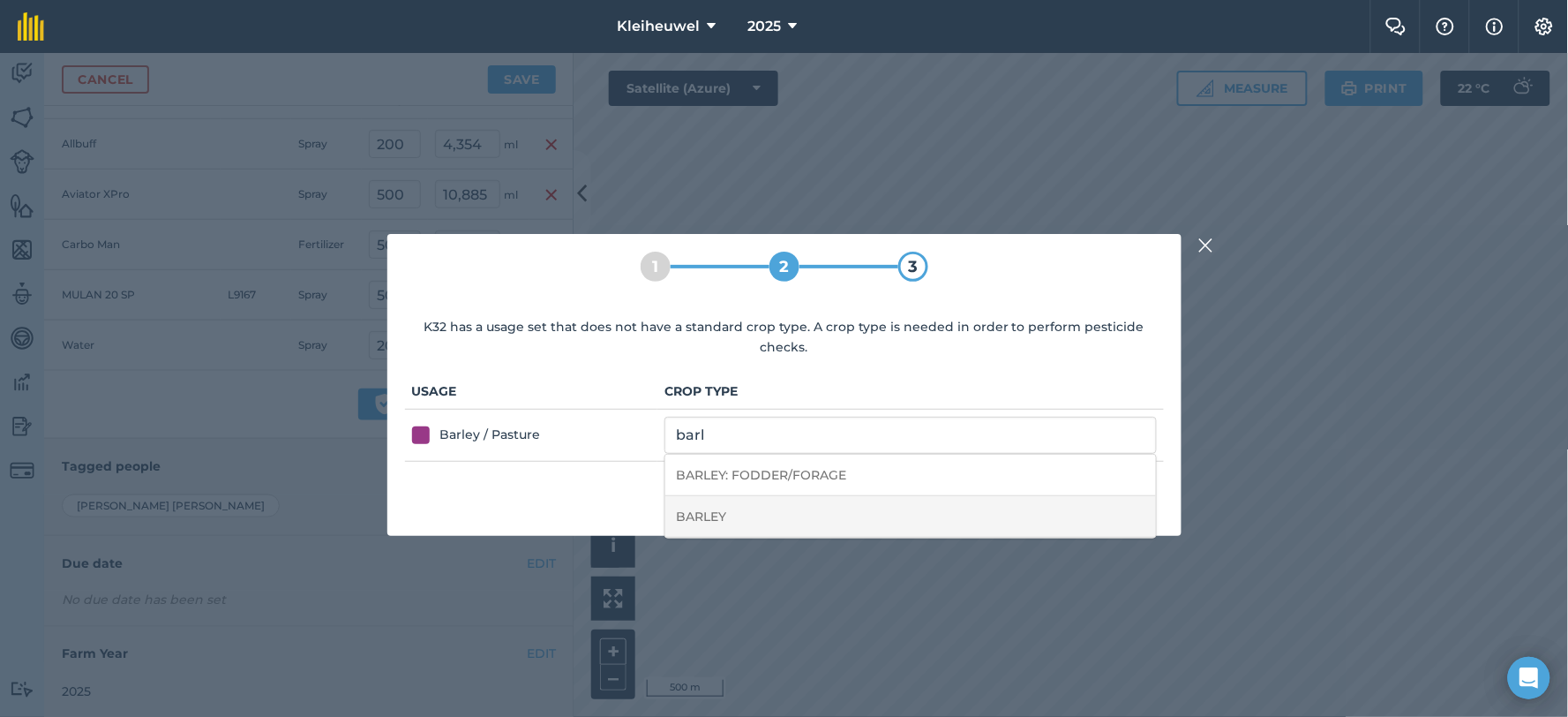
click at [745, 507] on li "BARLEY" at bounding box center [910, 517] width 489 height 41
type input "BARLEY"
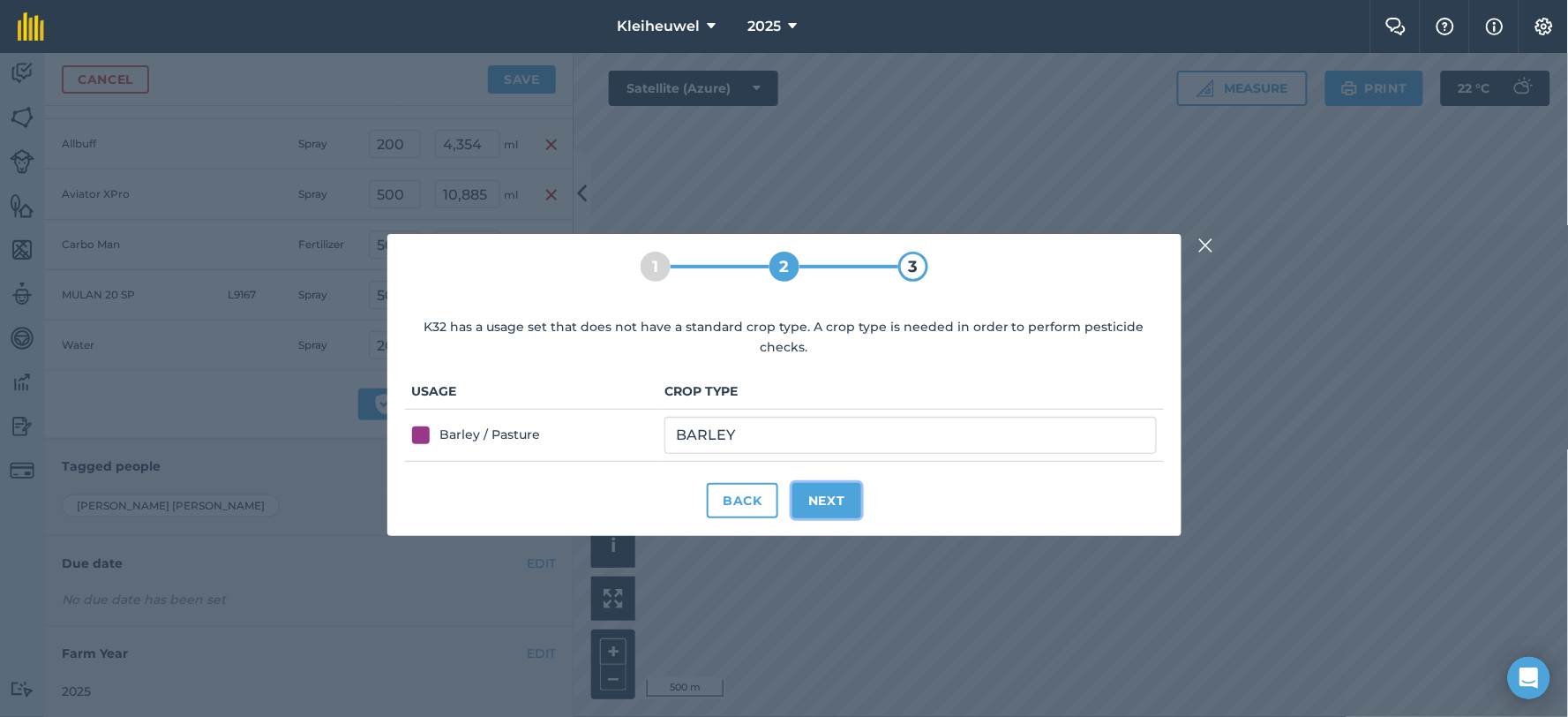
click at [835, 494] on button "Next" at bounding box center [827, 500] width 69 height 35
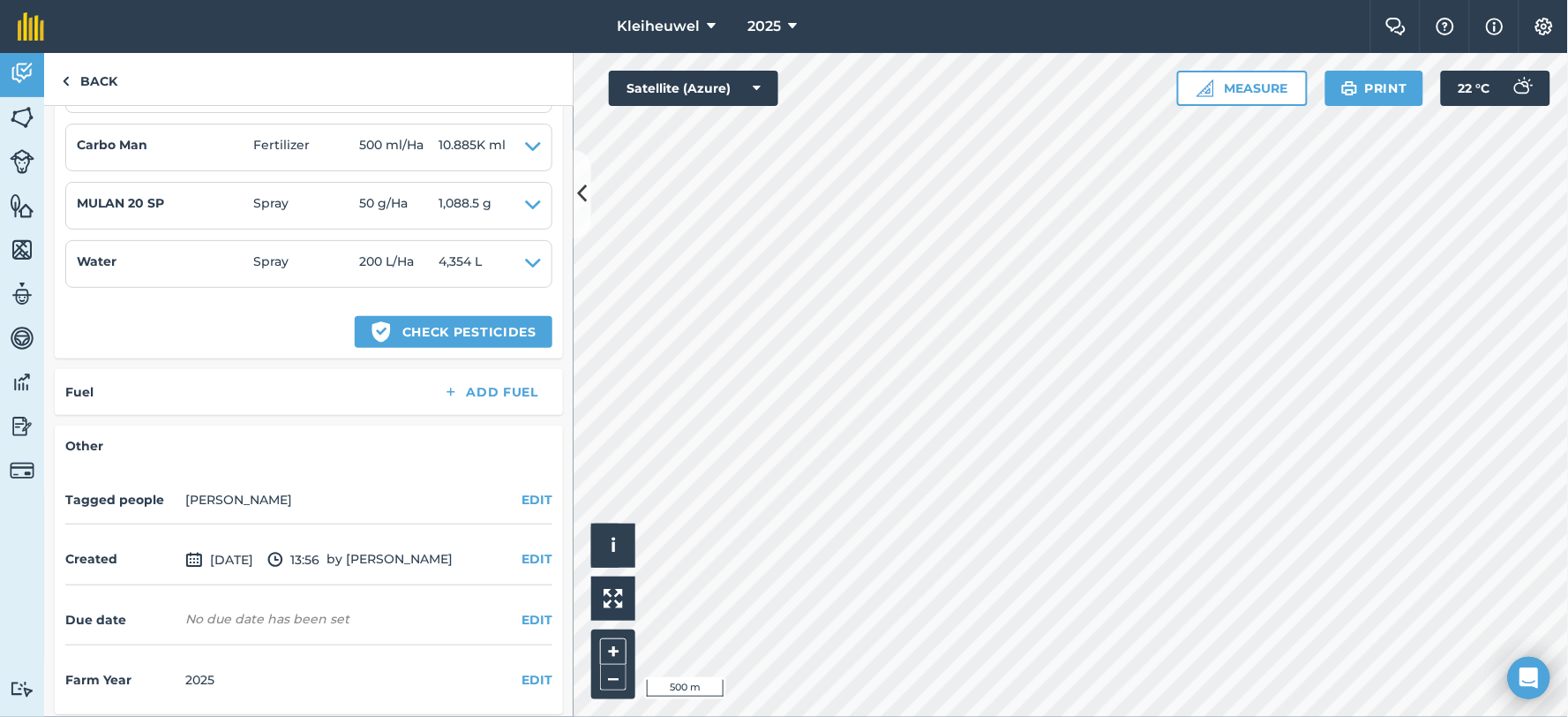
scroll to position [550, 0]
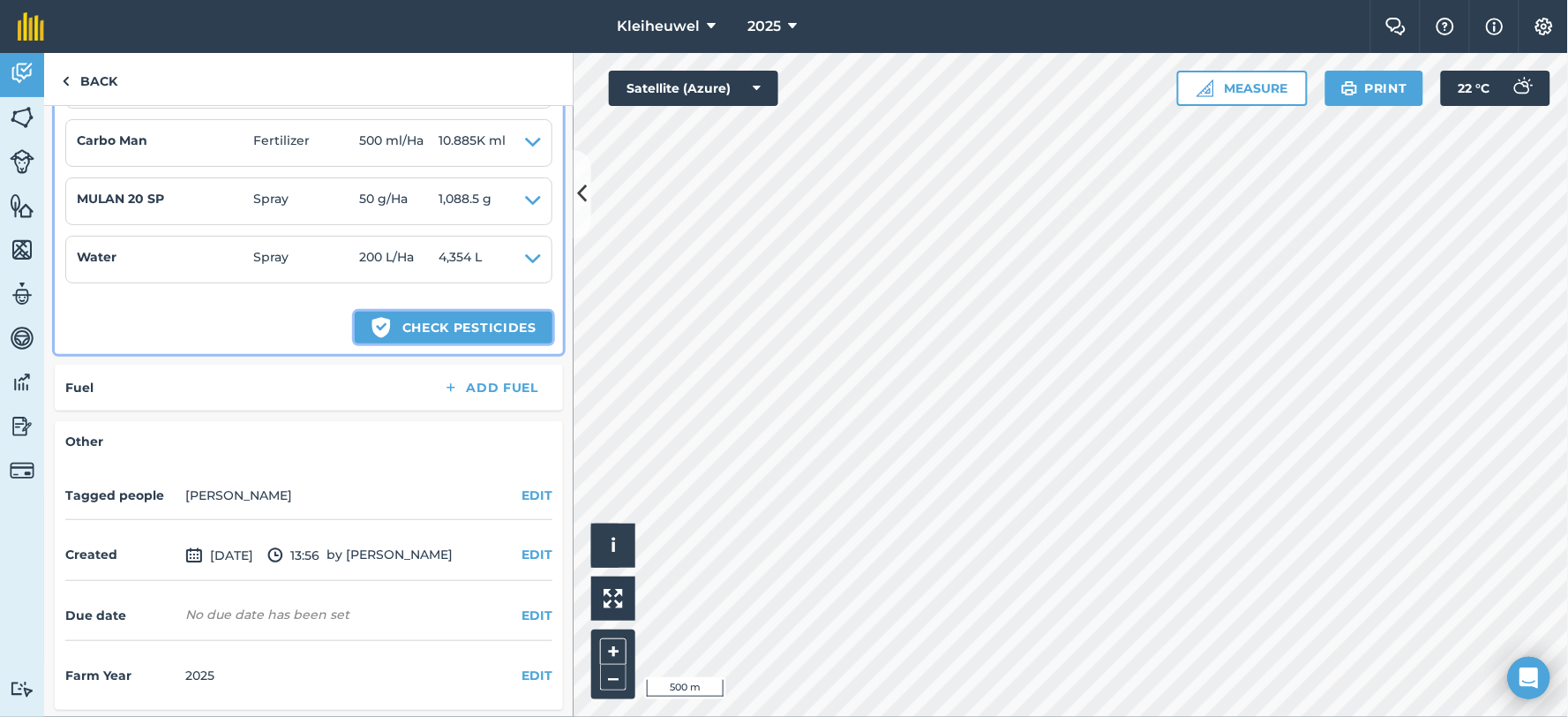
click at [371, 323] on icon "Green shield with white tick" at bounding box center [381, 328] width 22 height 22
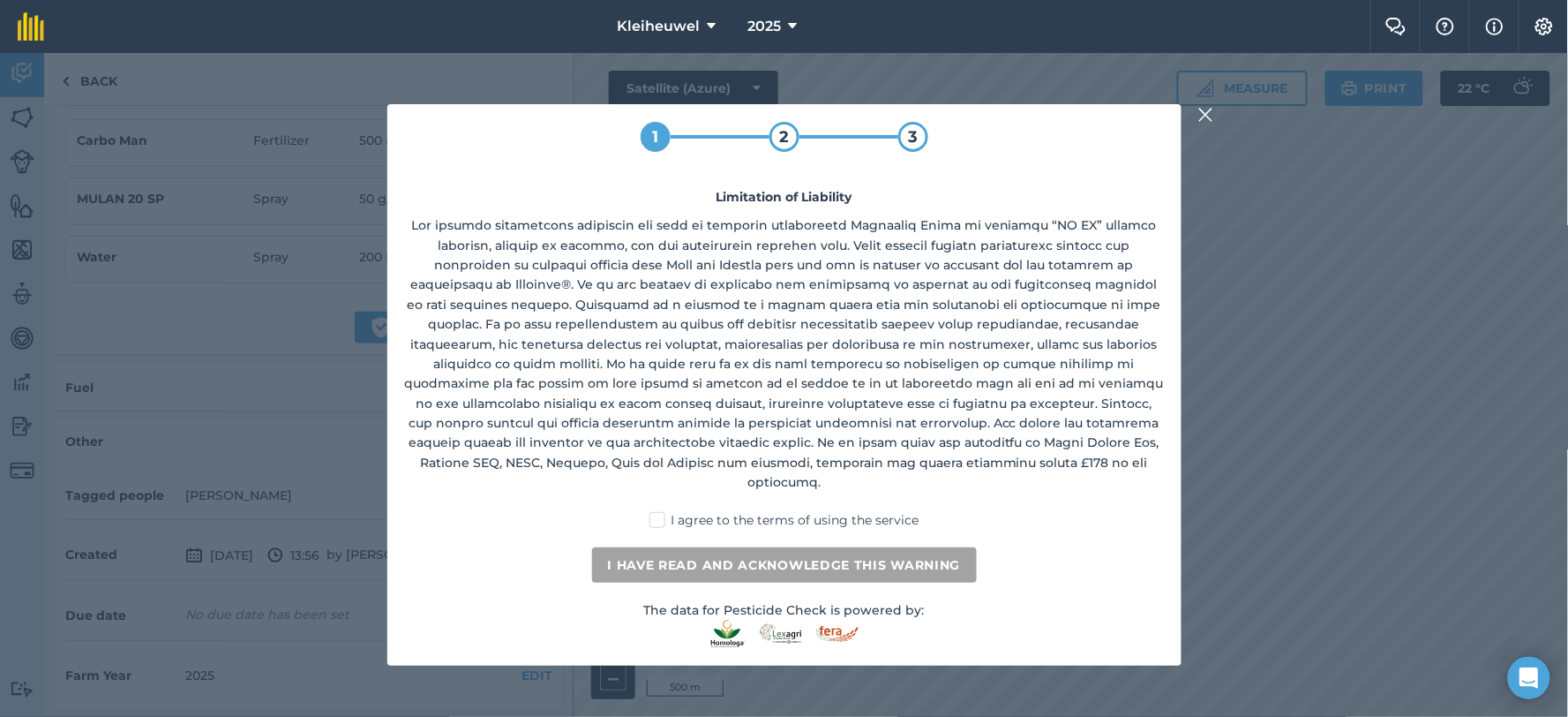
click at [657, 511] on label "I agree to the terms of using the service" at bounding box center [784, 520] width 269 height 19
click at [784, 511] on input "I agree to the terms of using the service" at bounding box center [790, 517] width 12 height 12
checkbox input "true"
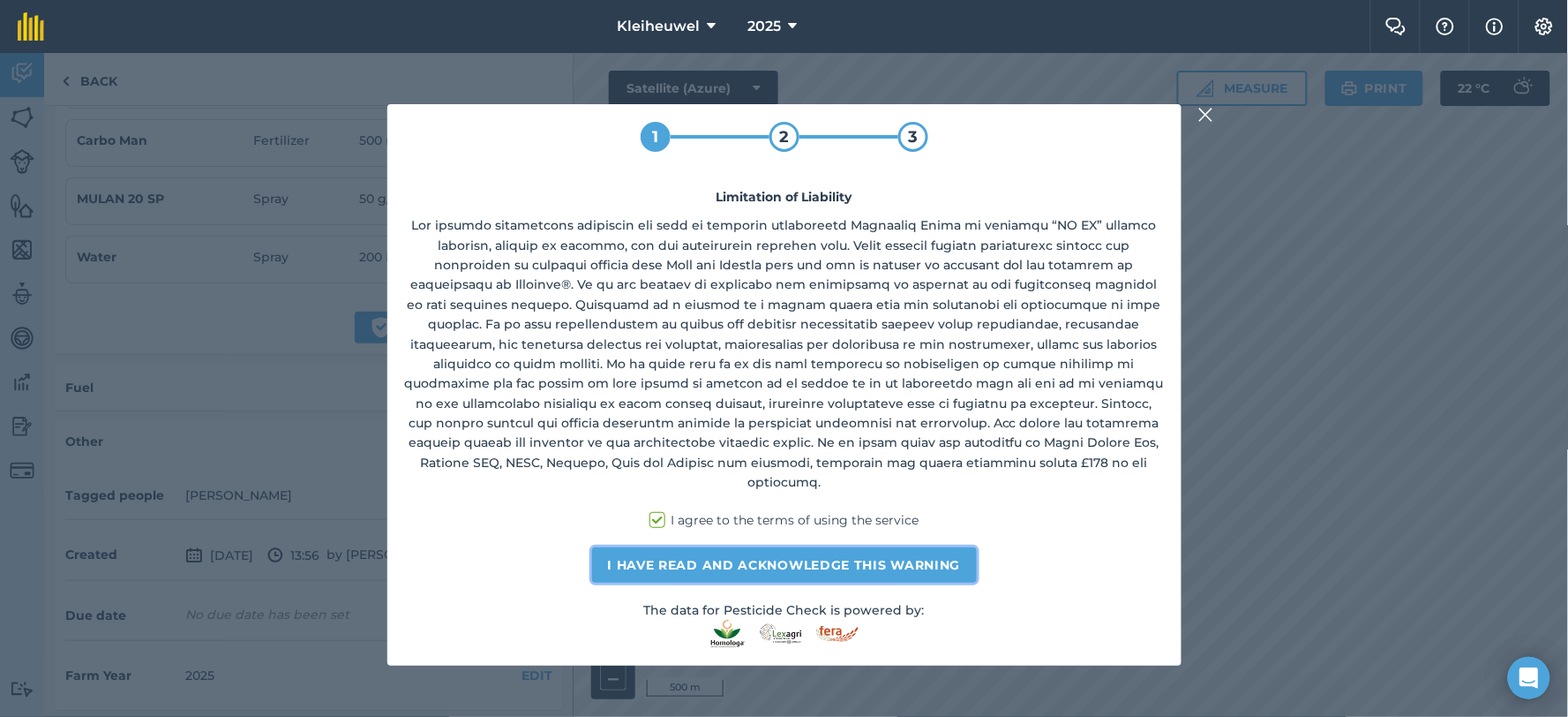
click at [746, 553] on button "I have read and acknowledge this warning" at bounding box center [784, 565] width 384 height 35
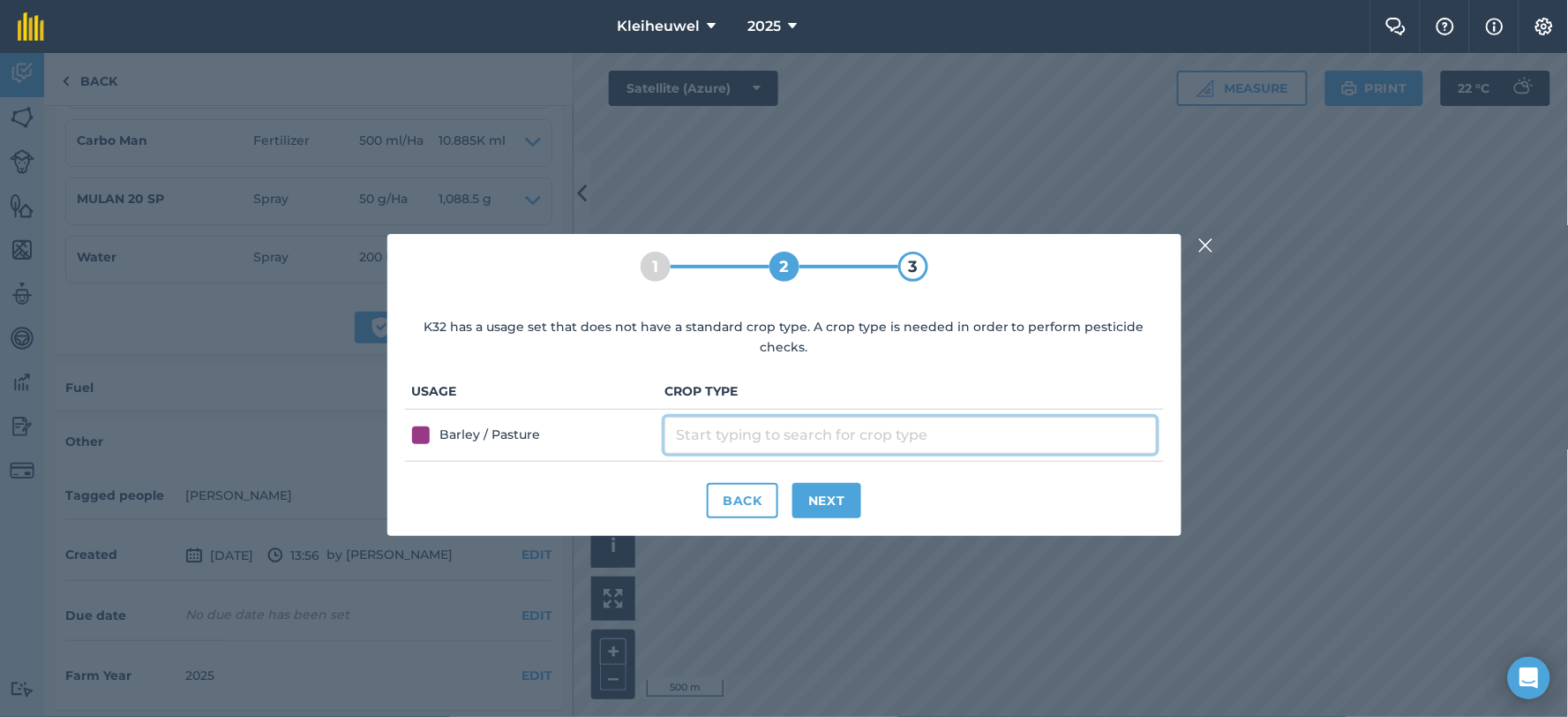
click at [757, 425] on input "text" at bounding box center [910, 435] width 491 height 37
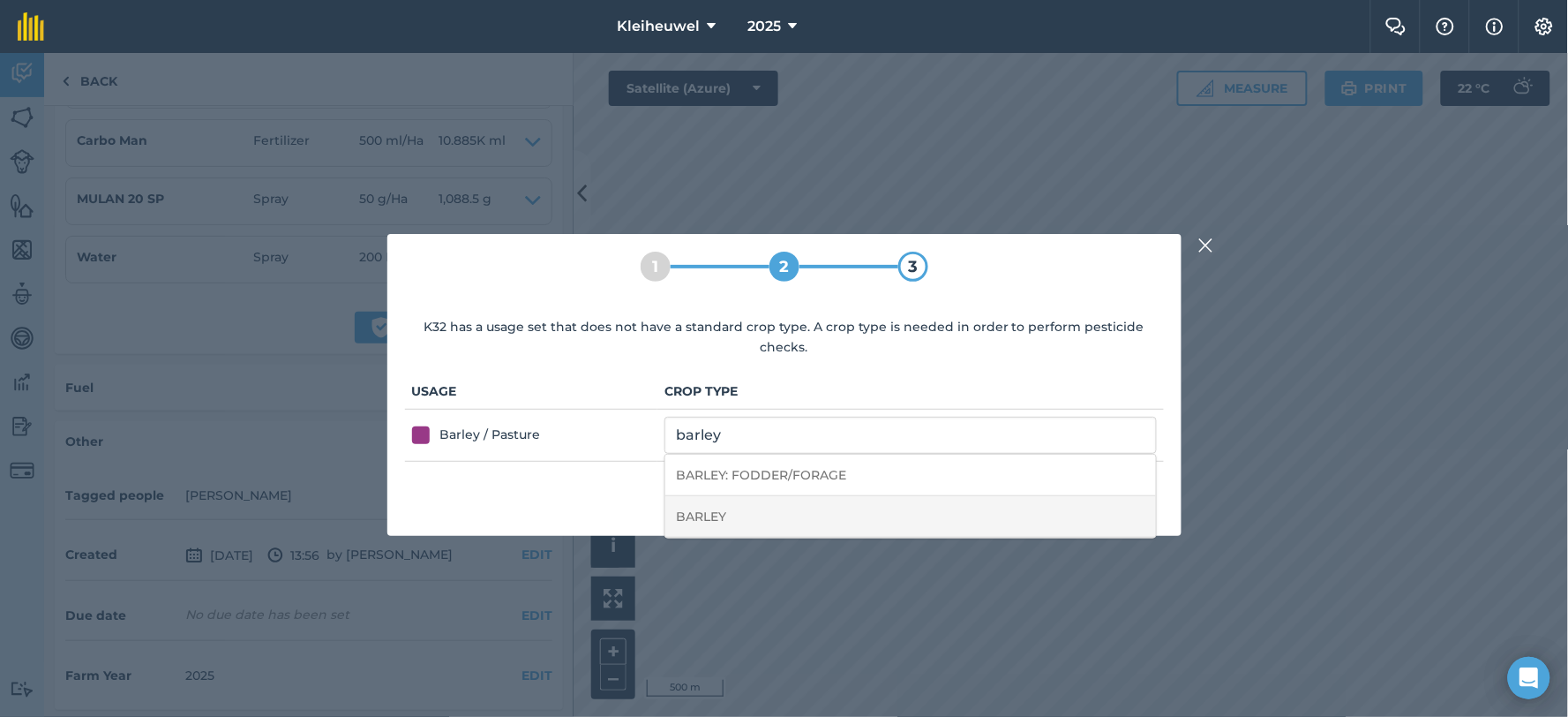
click at [717, 504] on li "BARLEY" at bounding box center [910, 517] width 489 height 41
type input "BARLEY"
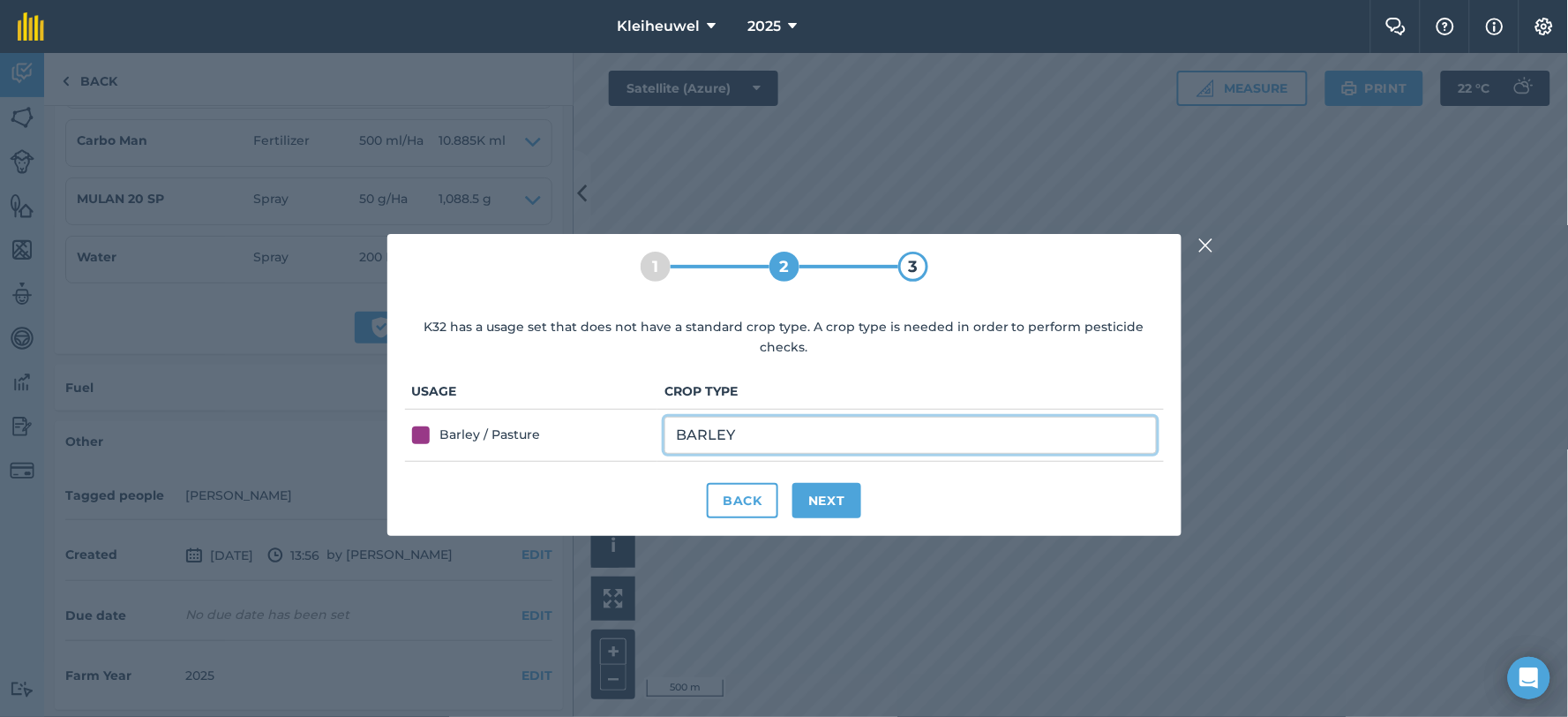
click at [806, 419] on input "BARLEY" at bounding box center [910, 435] width 491 height 37
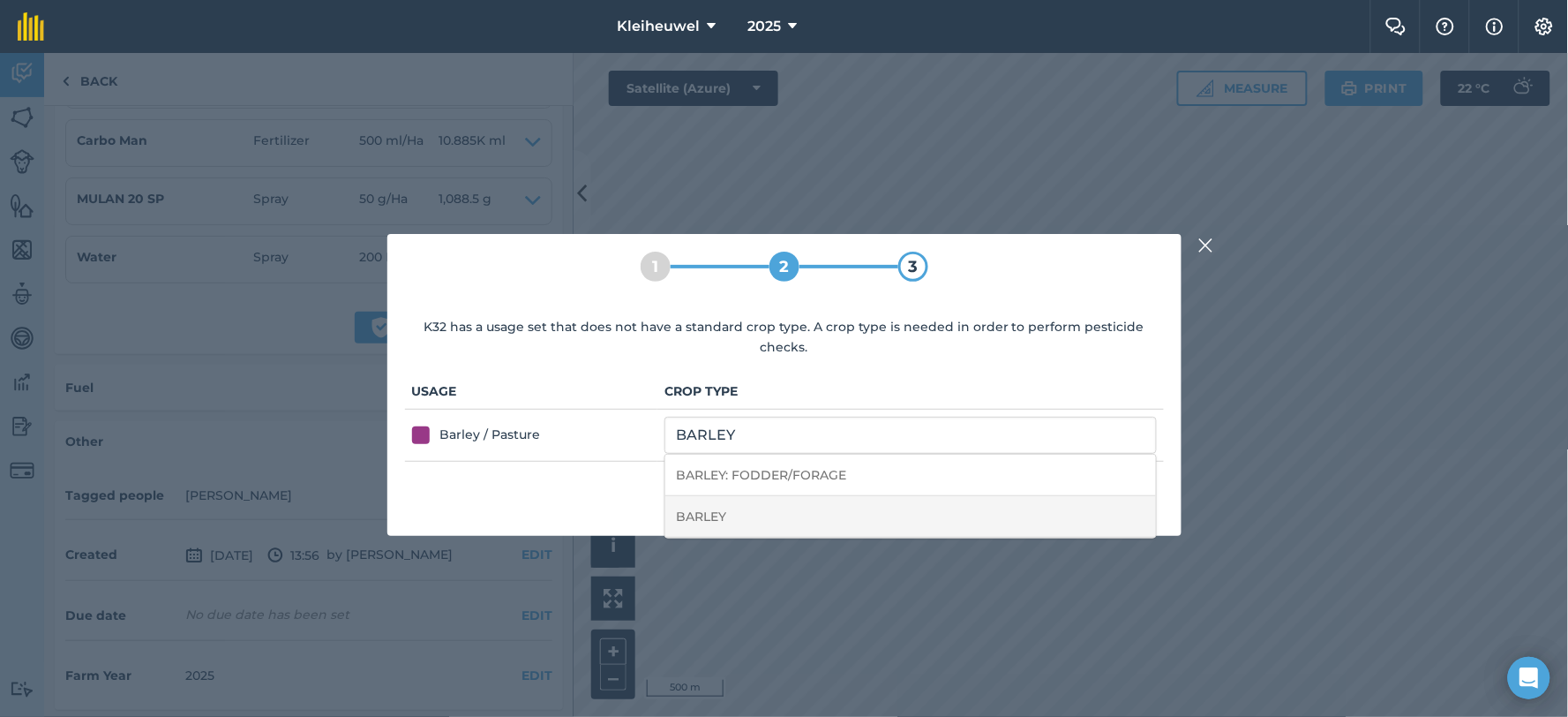
click at [745, 500] on li "BARLEY" at bounding box center [910, 517] width 489 height 41
click at [745, 500] on button "Back" at bounding box center [742, 500] width 72 height 35
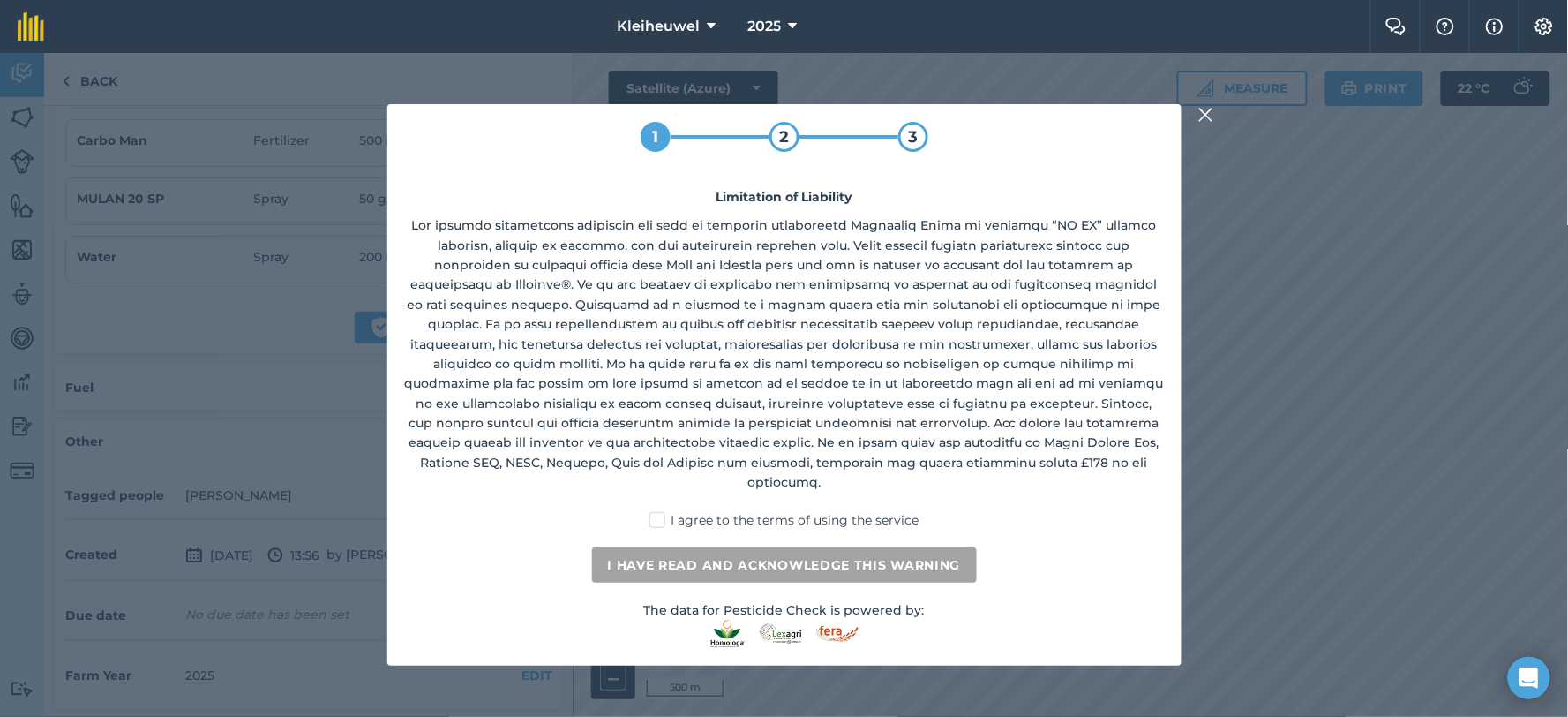
click at [673, 511] on label "I agree to the terms of using the service" at bounding box center [784, 520] width 269 height 19
click at [784, 511] on input "I agree to the terms of using the service" at bounding box center [790, 517] width 12 height 12
checkbox input "true"
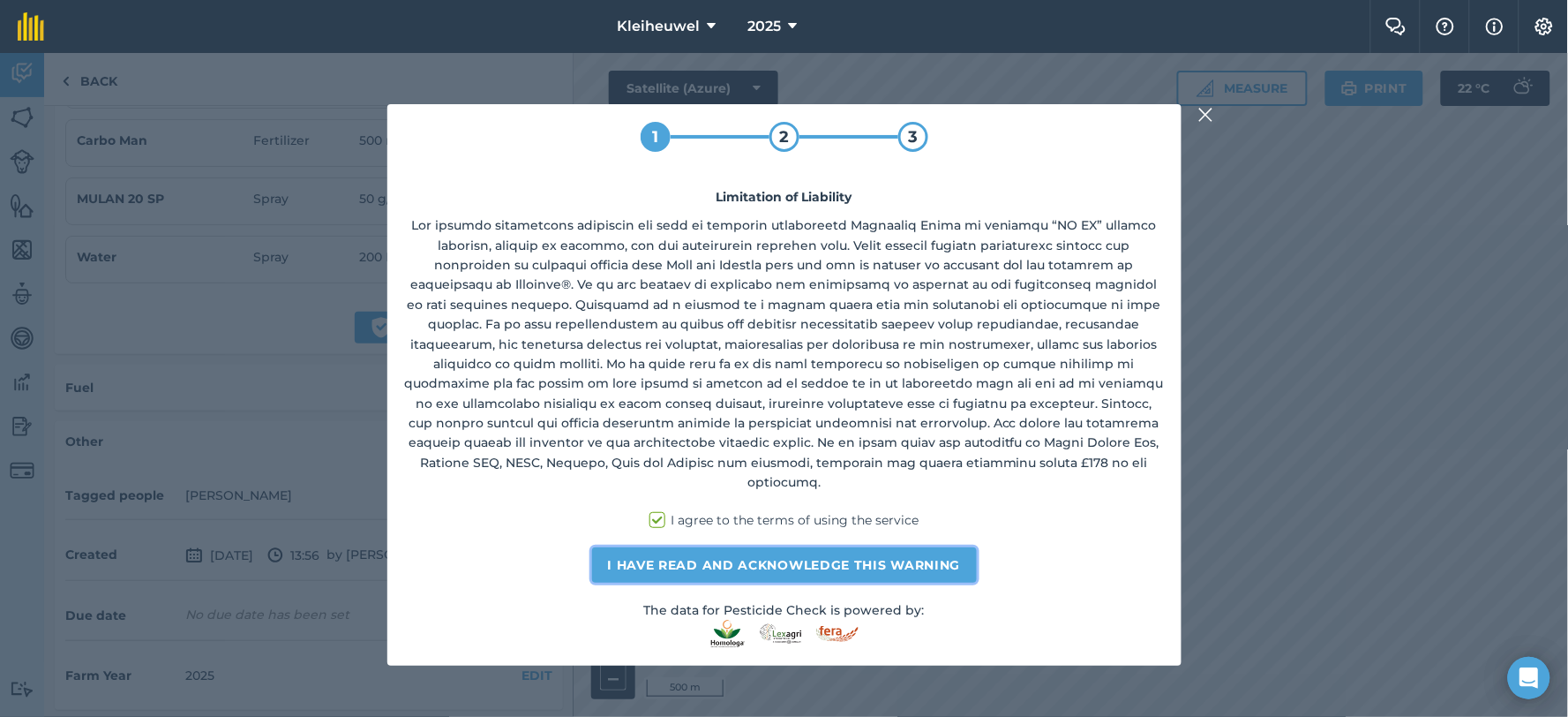
click at [760, 547] on button "I have read and acknowledge this warning" at bounding box center [784, 565] width 384 height 35
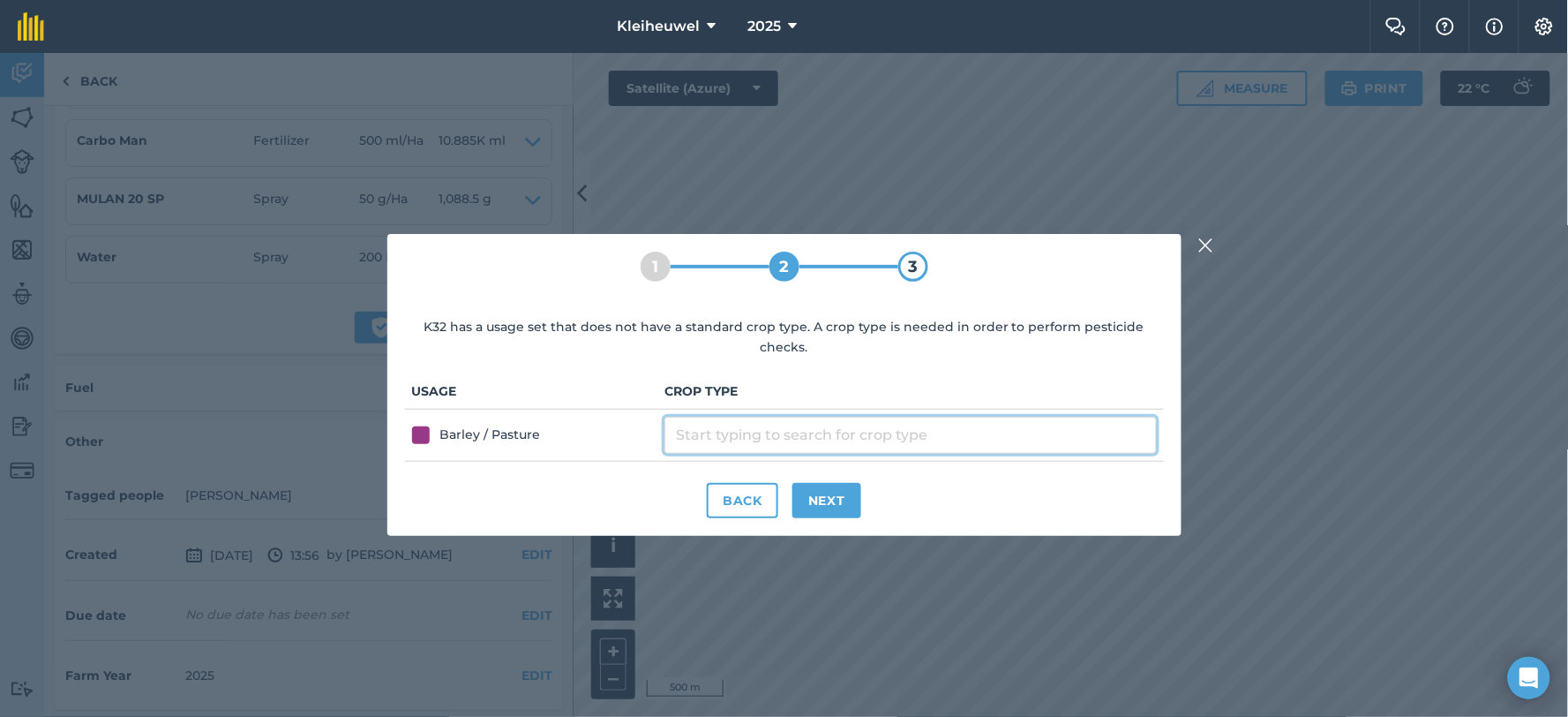
click at [781, 419] on input "text" at bounding box center [910, 435] width 491 height 37
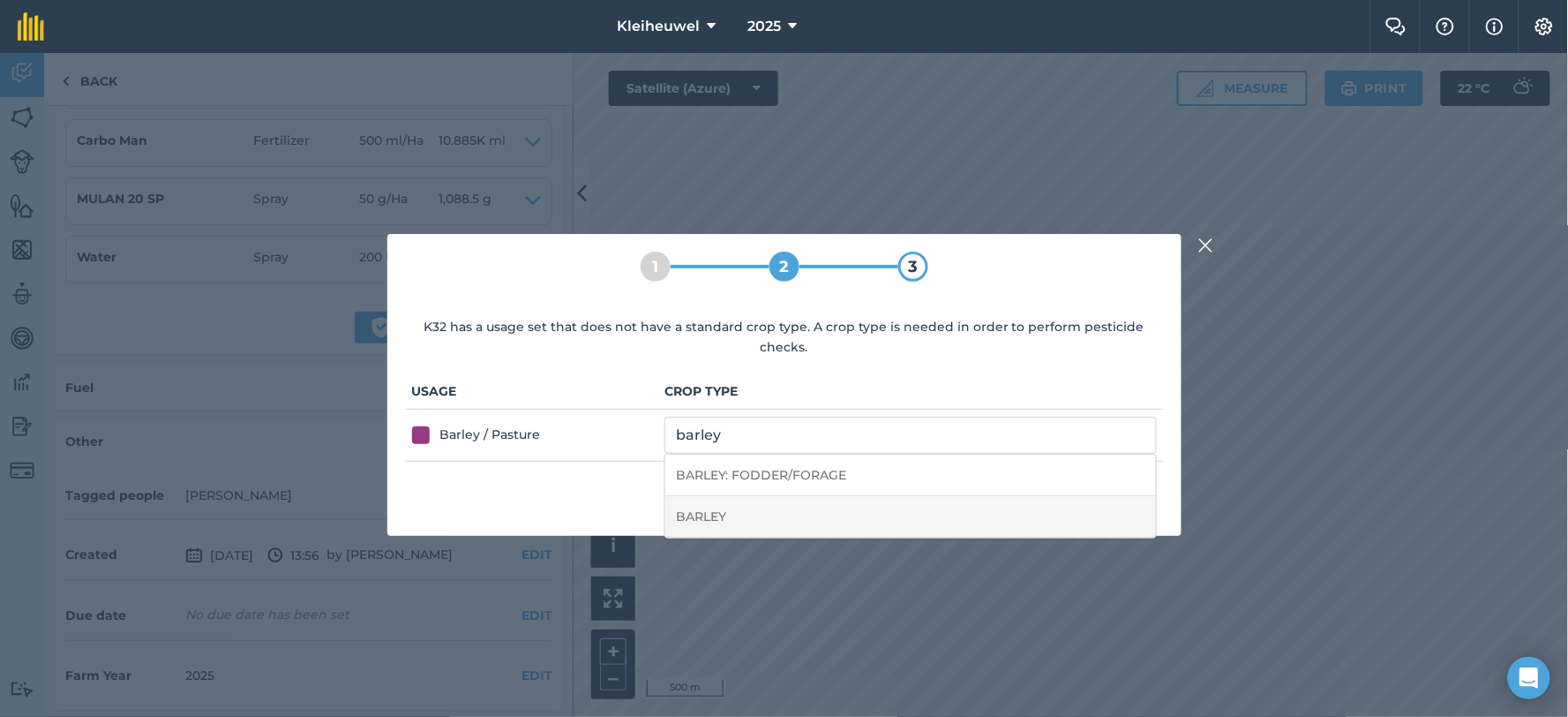
click at [728, 515] on li "BARLEY" at bounding box center [910, 517] width 489 height 41
type input "BARLEY"
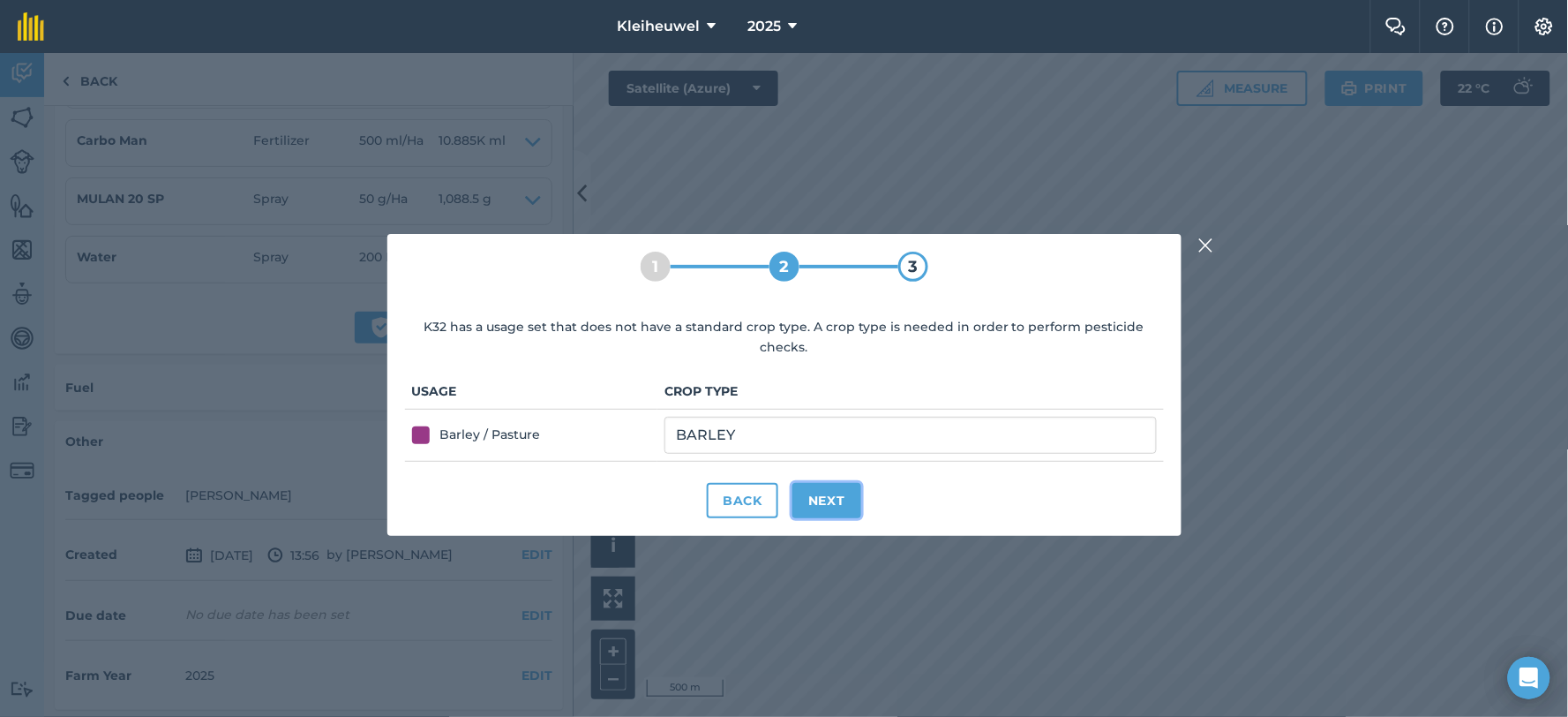
click at [831, 489] on button "Next" at bounding box center [827, 500] width 69 height 35
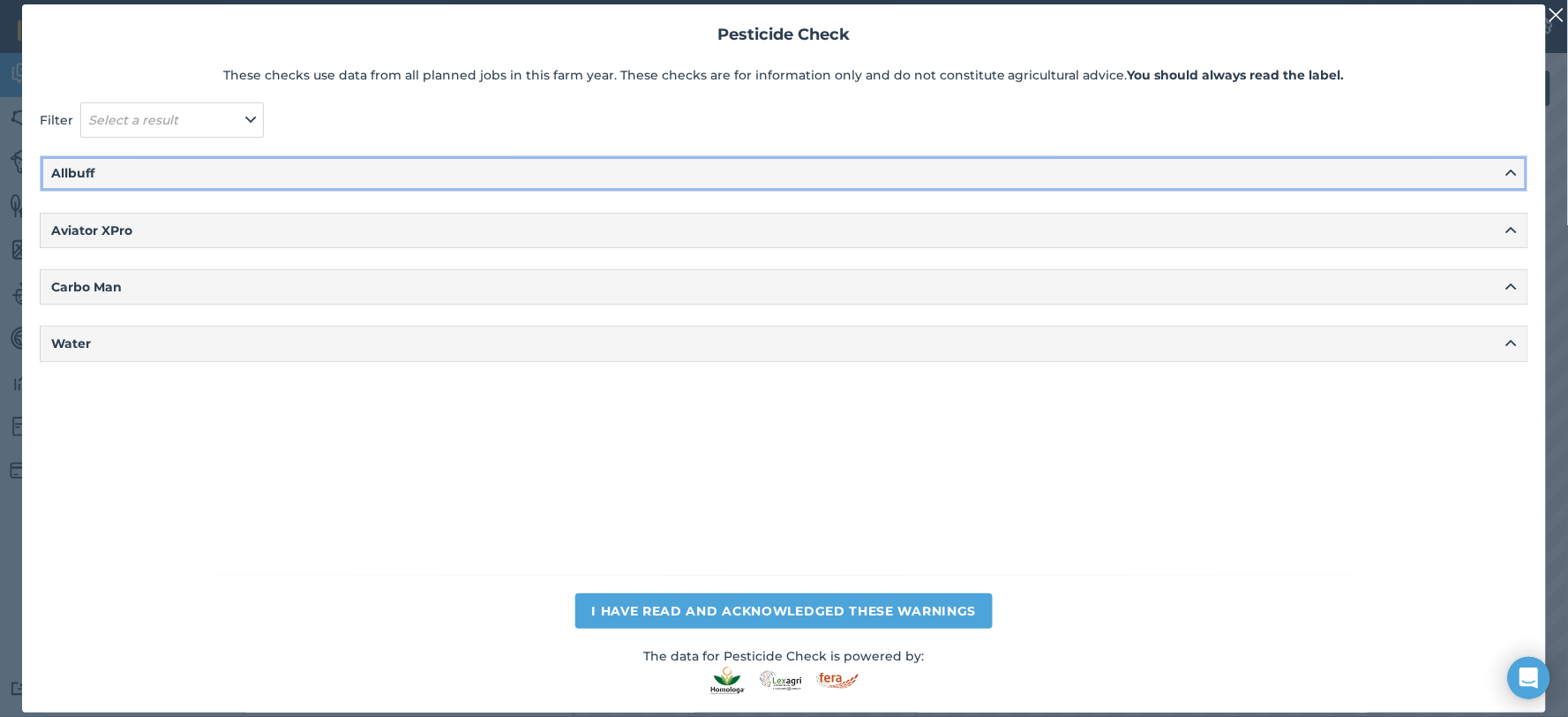
click at [1513, 172] on icon at bounding box center [1511, 173] width 11 height 20
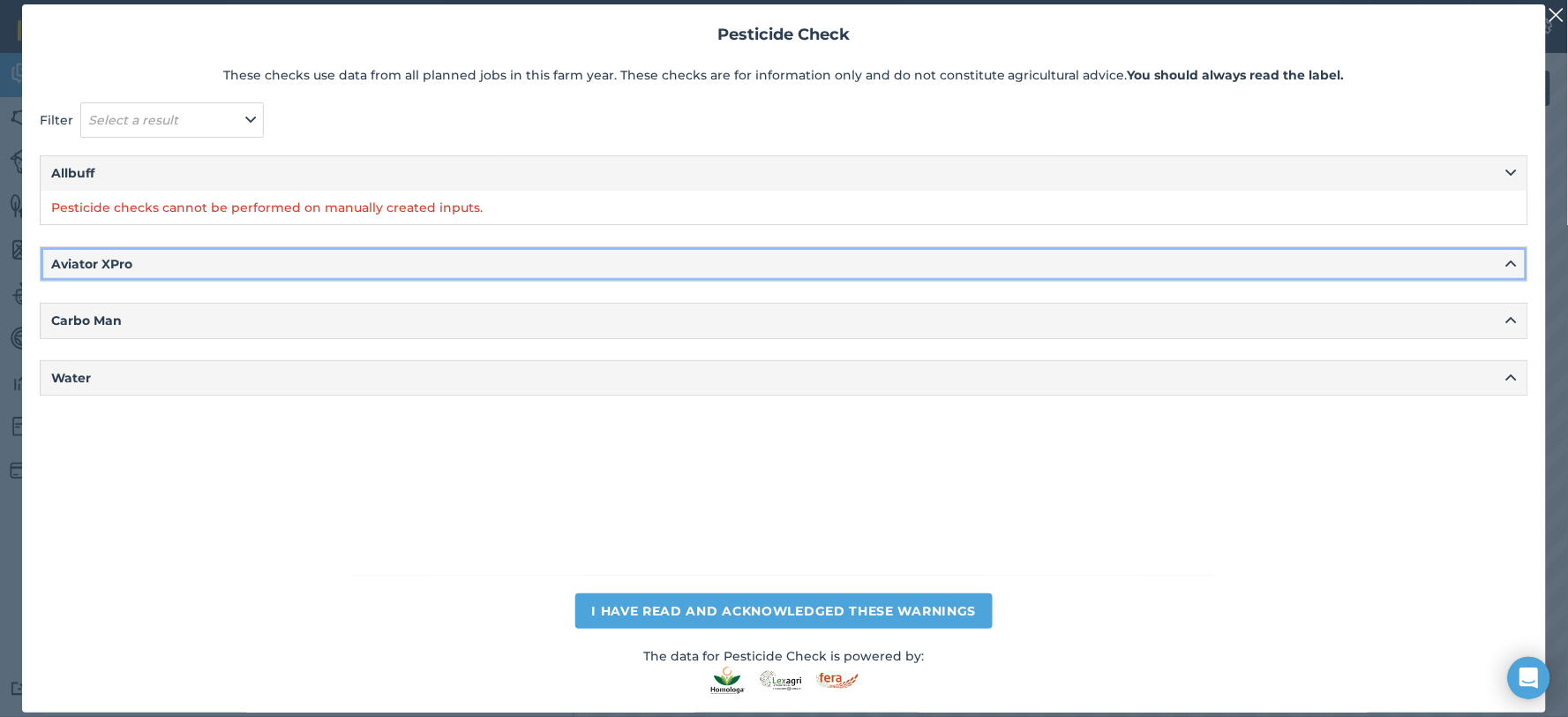
click at [1511, 269] on icon at bounding box center [1511, 264] width 11 height 20
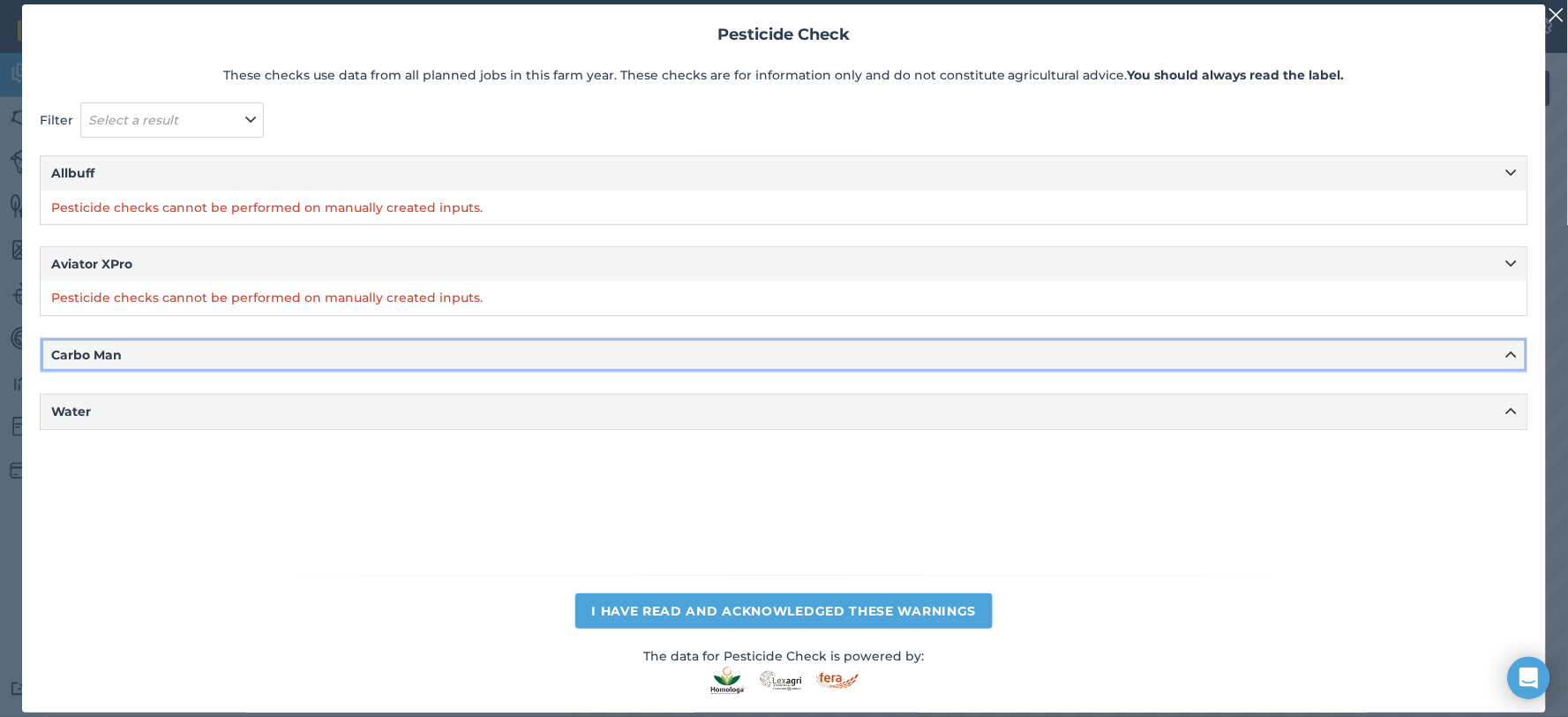
click at [1512, 353] on icon at bounding box center [1511, 355] width 11 height 20
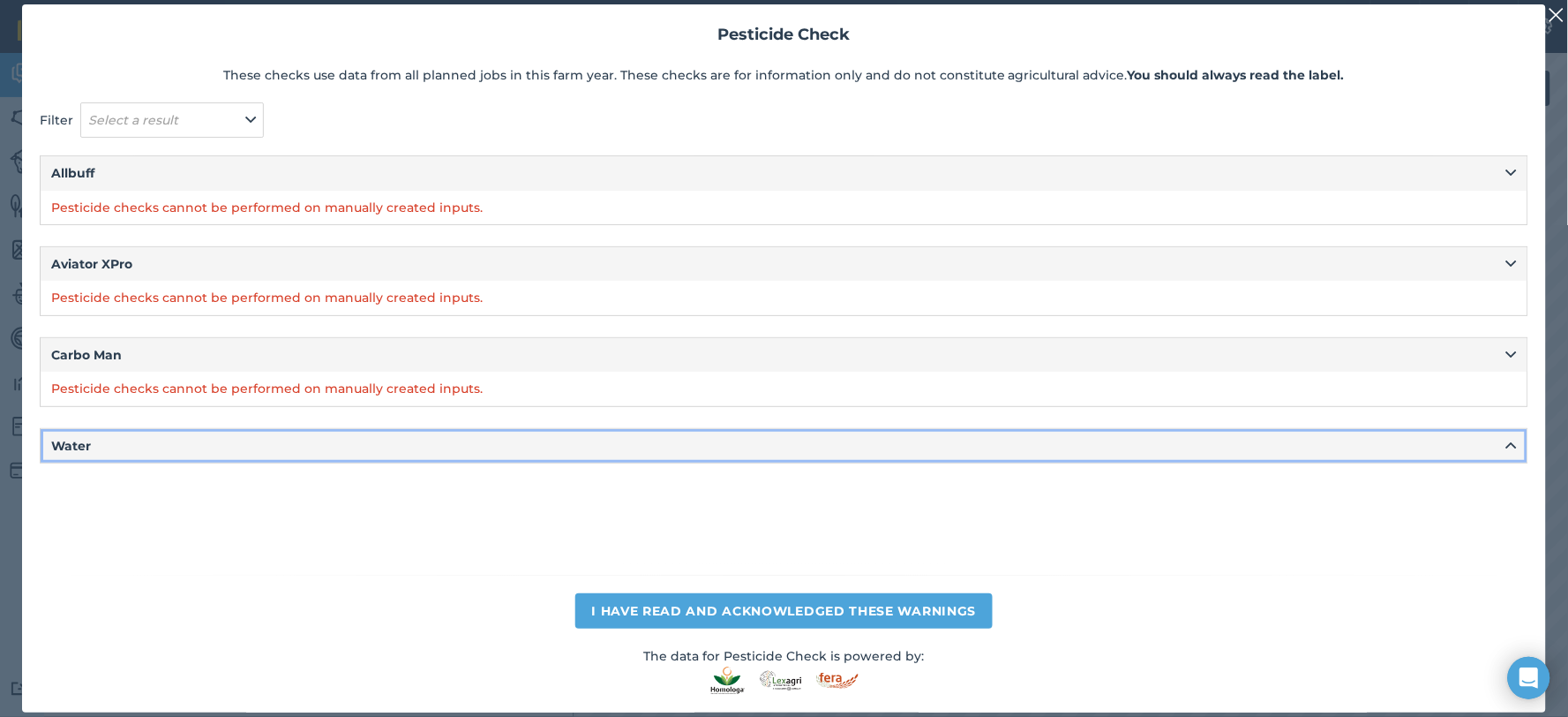
click at [1512, 452] on icon at bounding box center [1511, 446] width 11 height 20
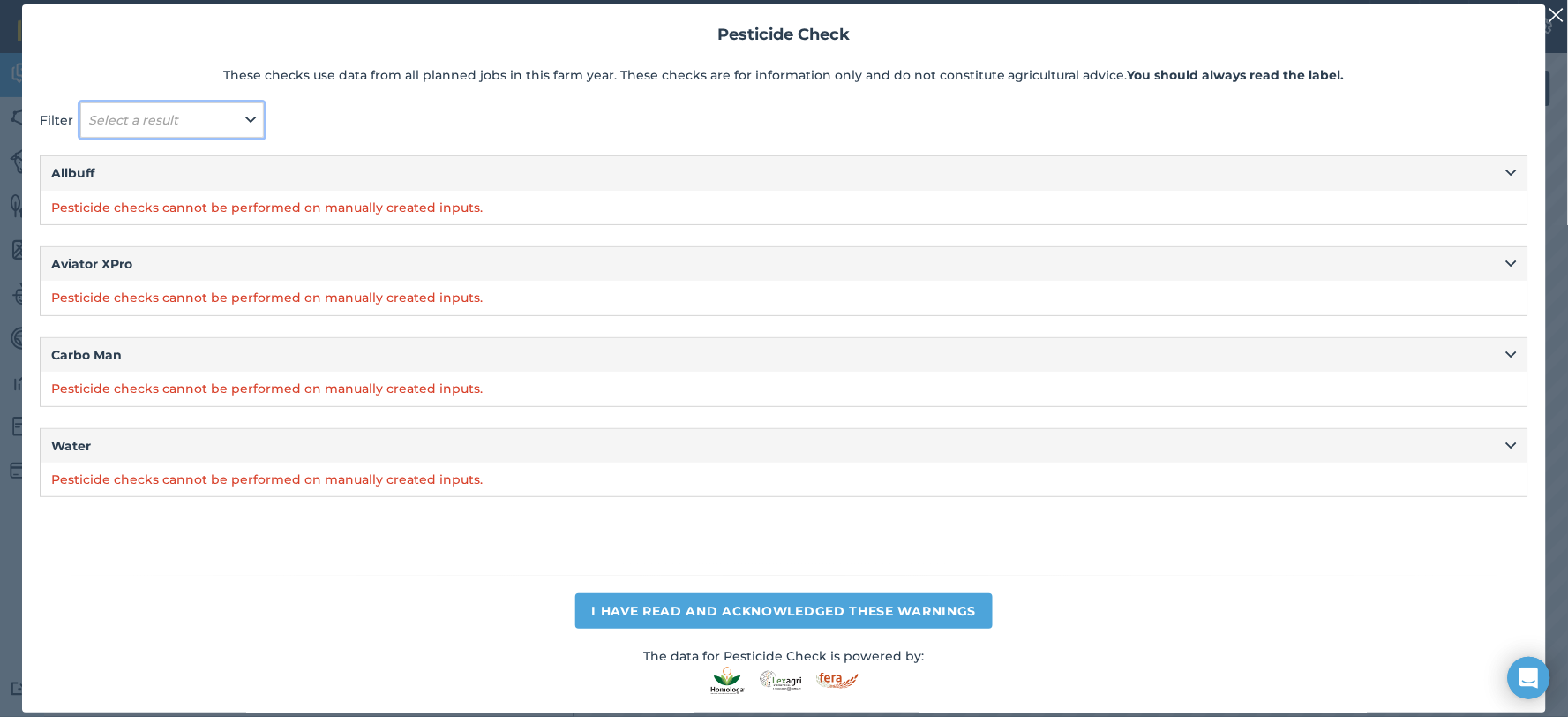
click at [248, 115] on icon at bounding box center [250, 120] width 11 height 20
click at [250, 116] on icon at bounding box center [250, 120] width 11 height 20
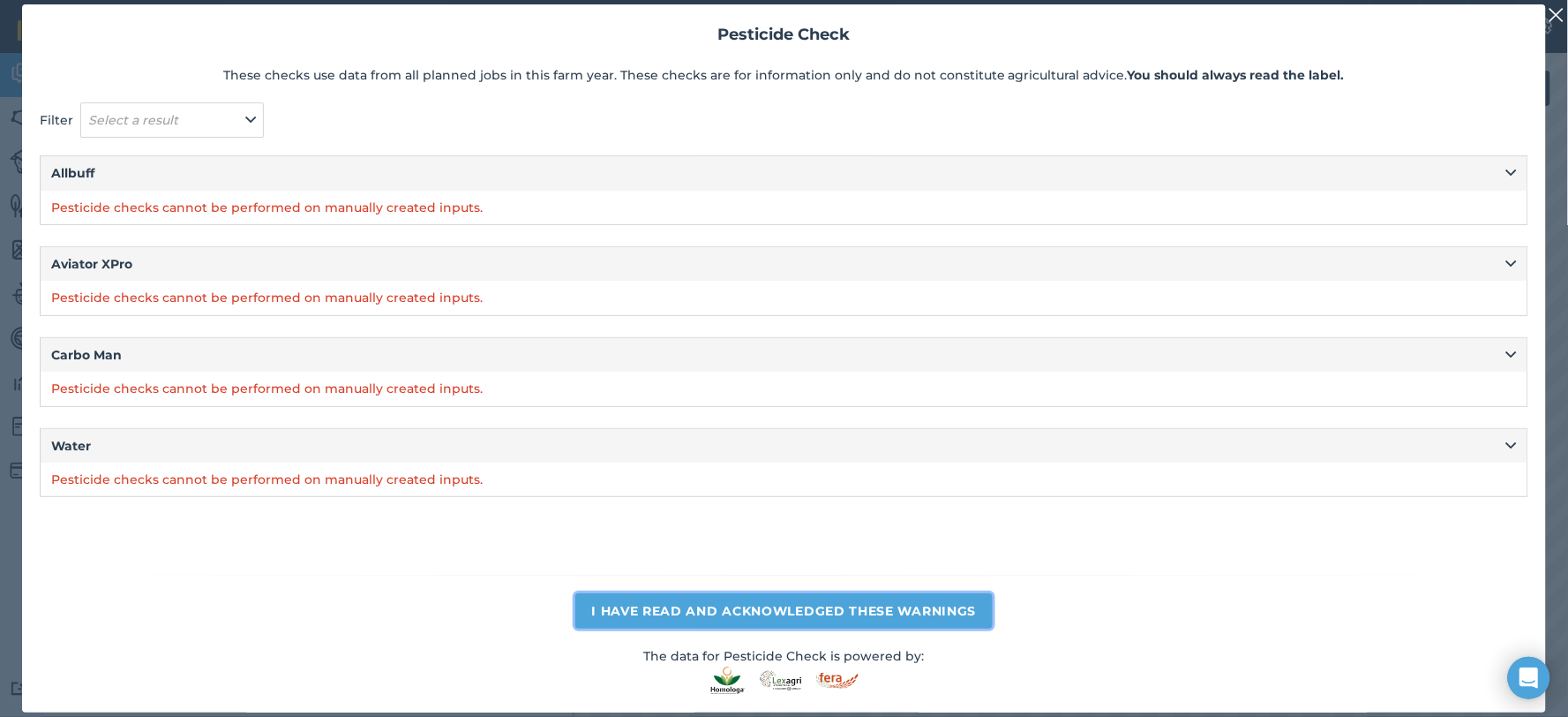
click at [733, 613] on button "I have read and acknowledged these warnings" at bounding box center [784, 611] width 417 height 35
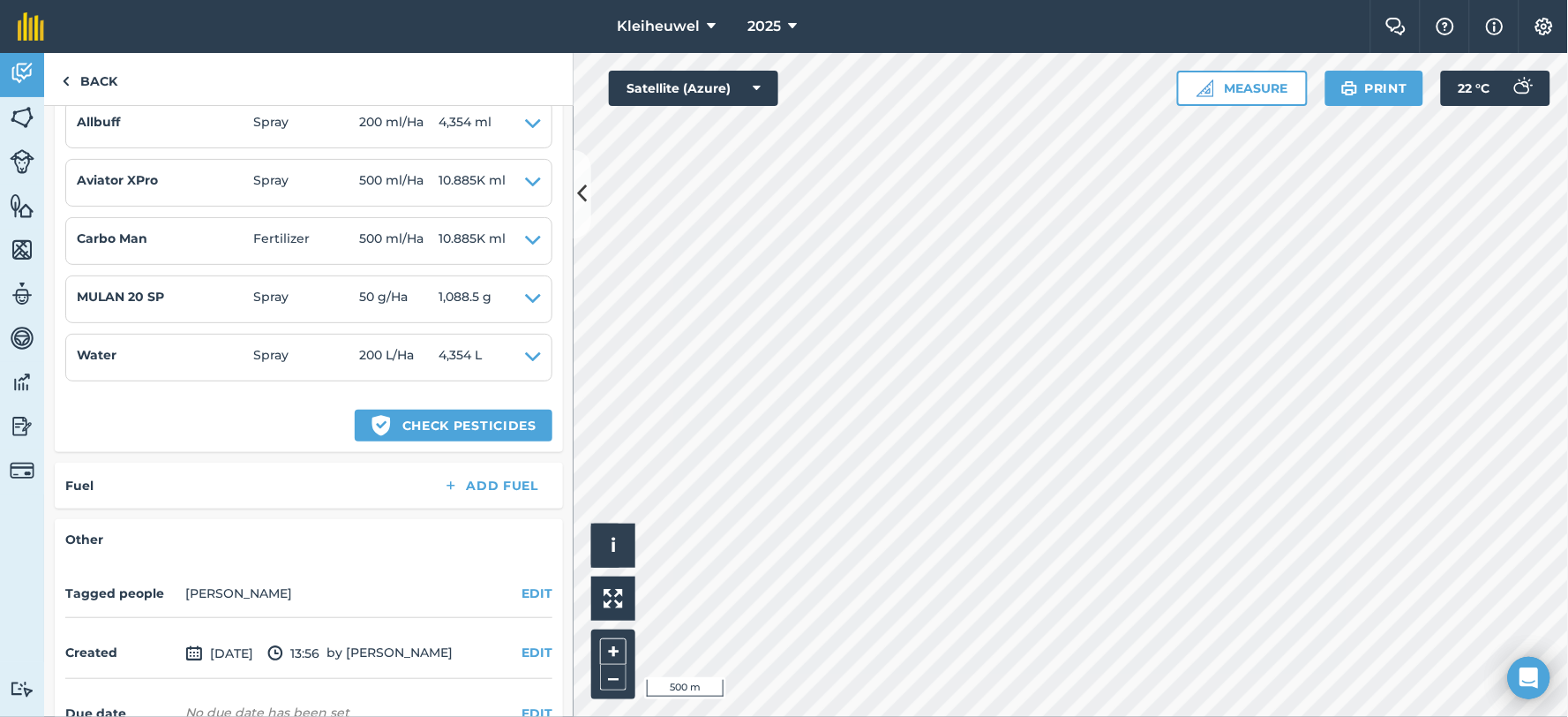
scroll to position [354, 0]
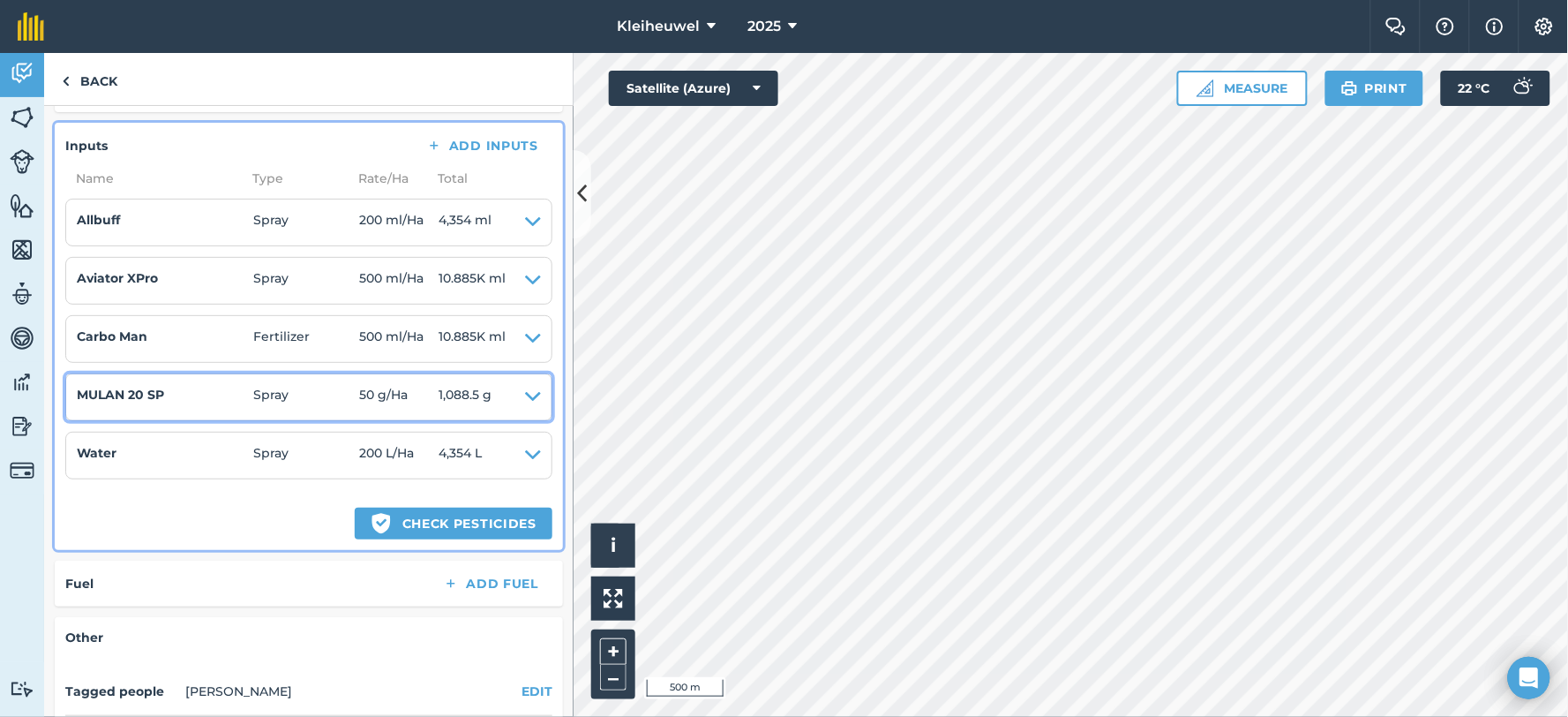
click at [189, 392] on h4 "MULAN 20 SP" at bounding box center [165, 394] width 177 height 20
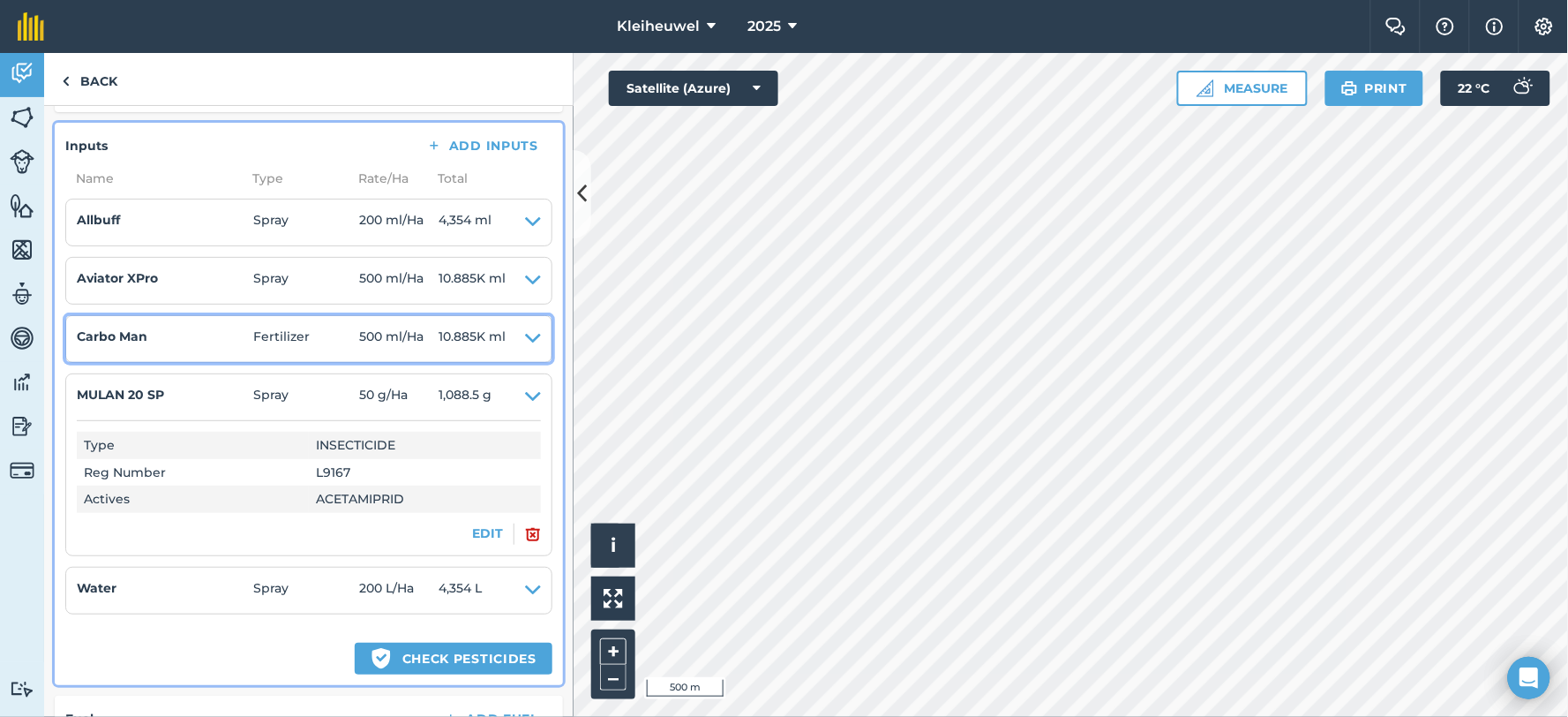
click at [173, 337] on h4 "Carbo Man" at bounding box center [165, 336] width 177 height 20
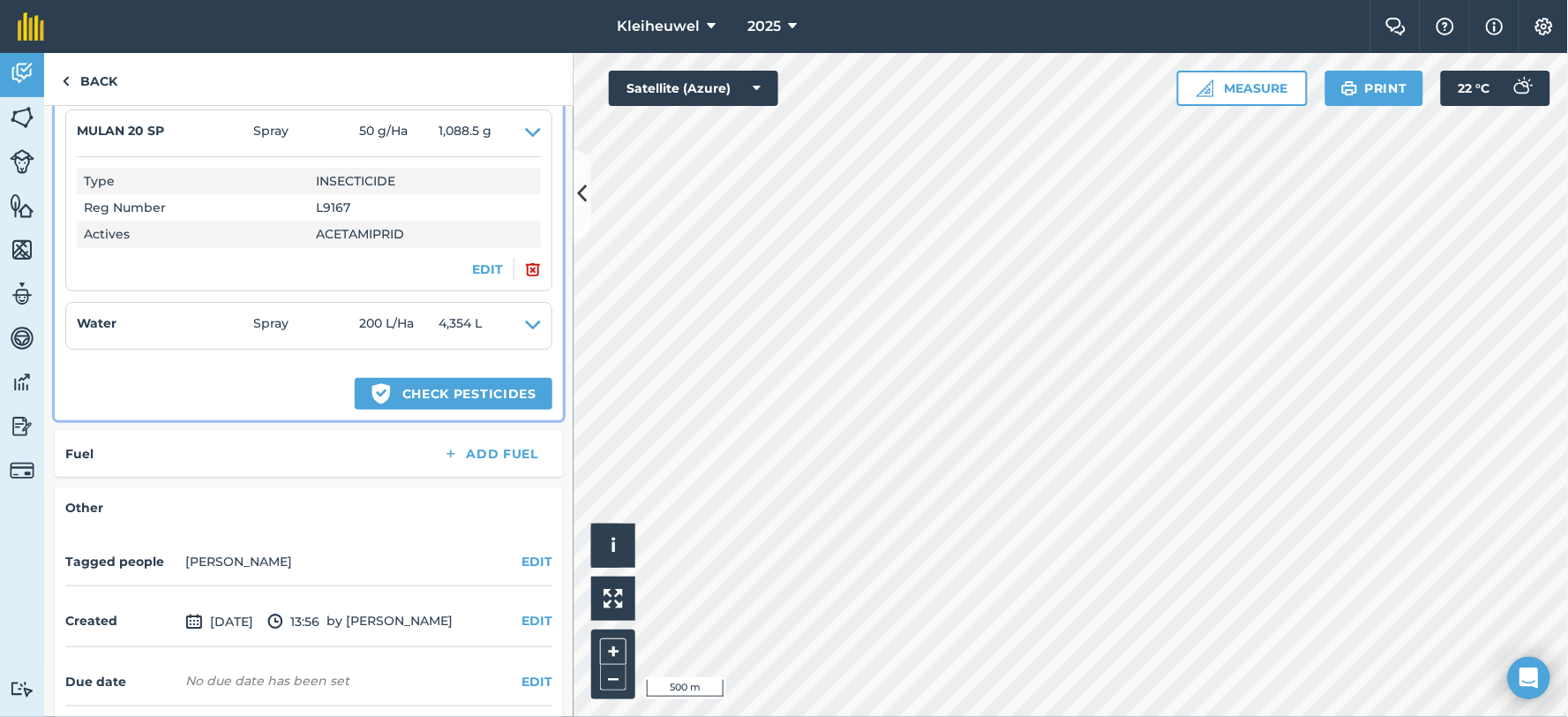
scroll to position [728, 0]
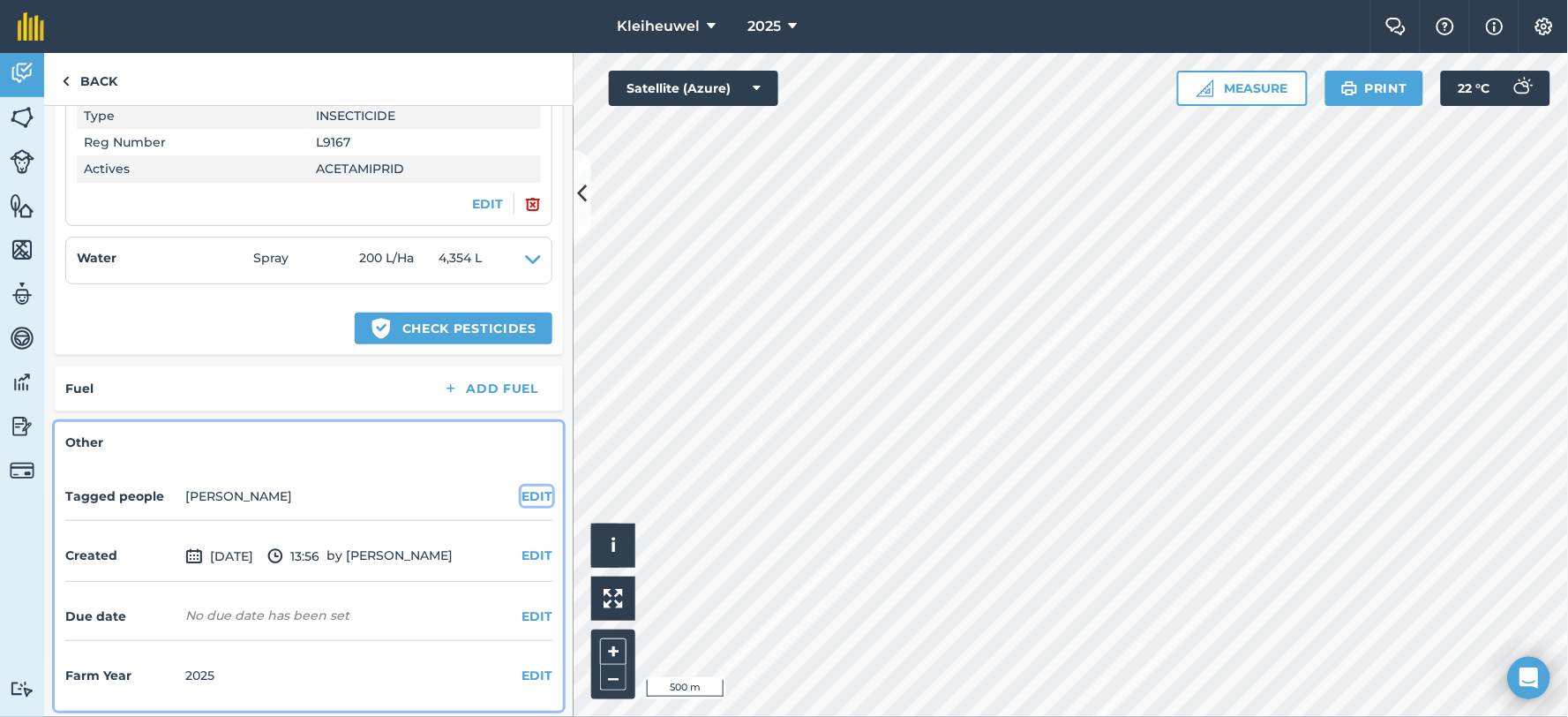
click at [525, 491] on button "EDIT" at bounding box center [536, 496] width 30 height 20
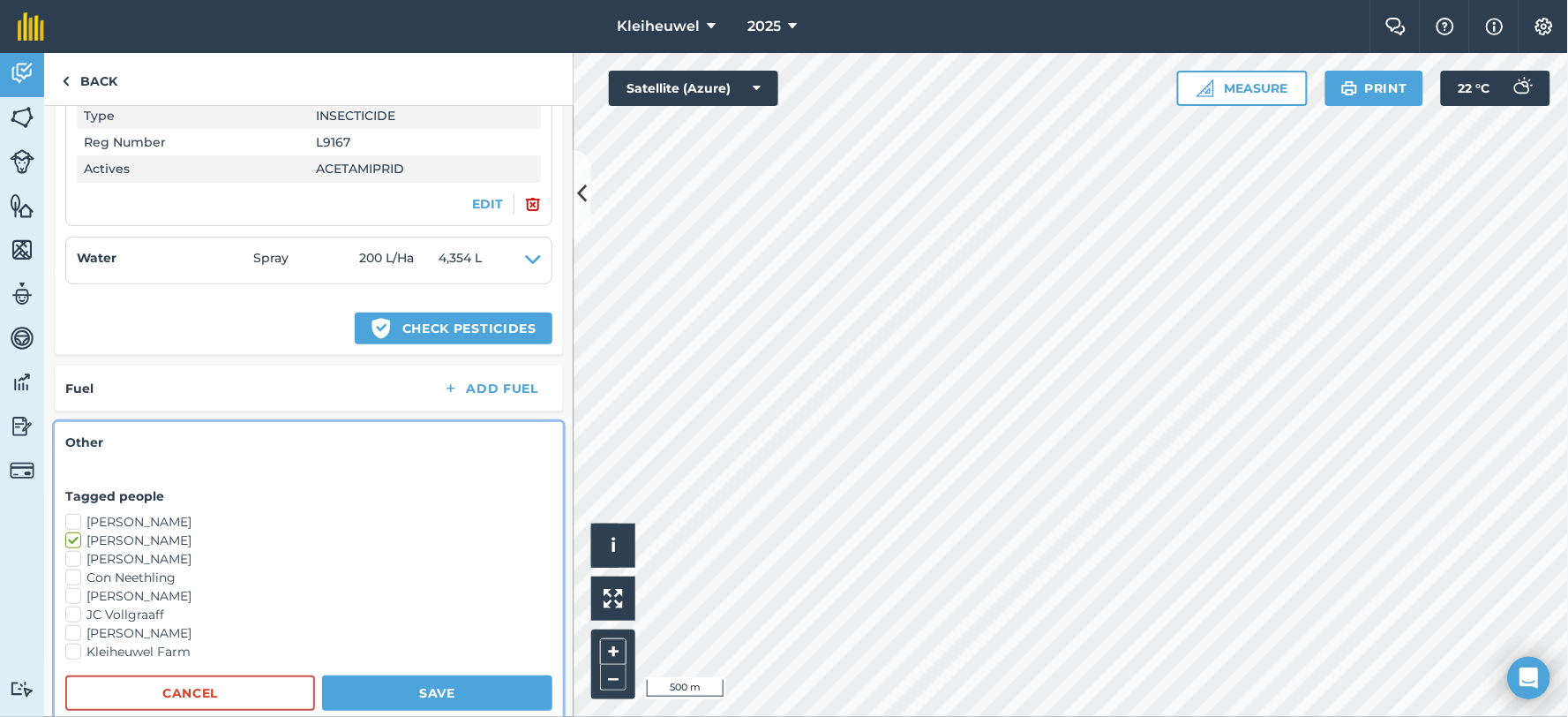
click at [74, 644] on label "Kleiheuwel Farm" at bounding box center [309, 651] width 487 height 19
click at [74, 644] on input "Kleiheuwel Farm" at bounding box center [72, 648] width 12 height 12
checkbox input "true"
click at [409, 684] on button "Save" at bounding box center [436, 692] width 230 height 35
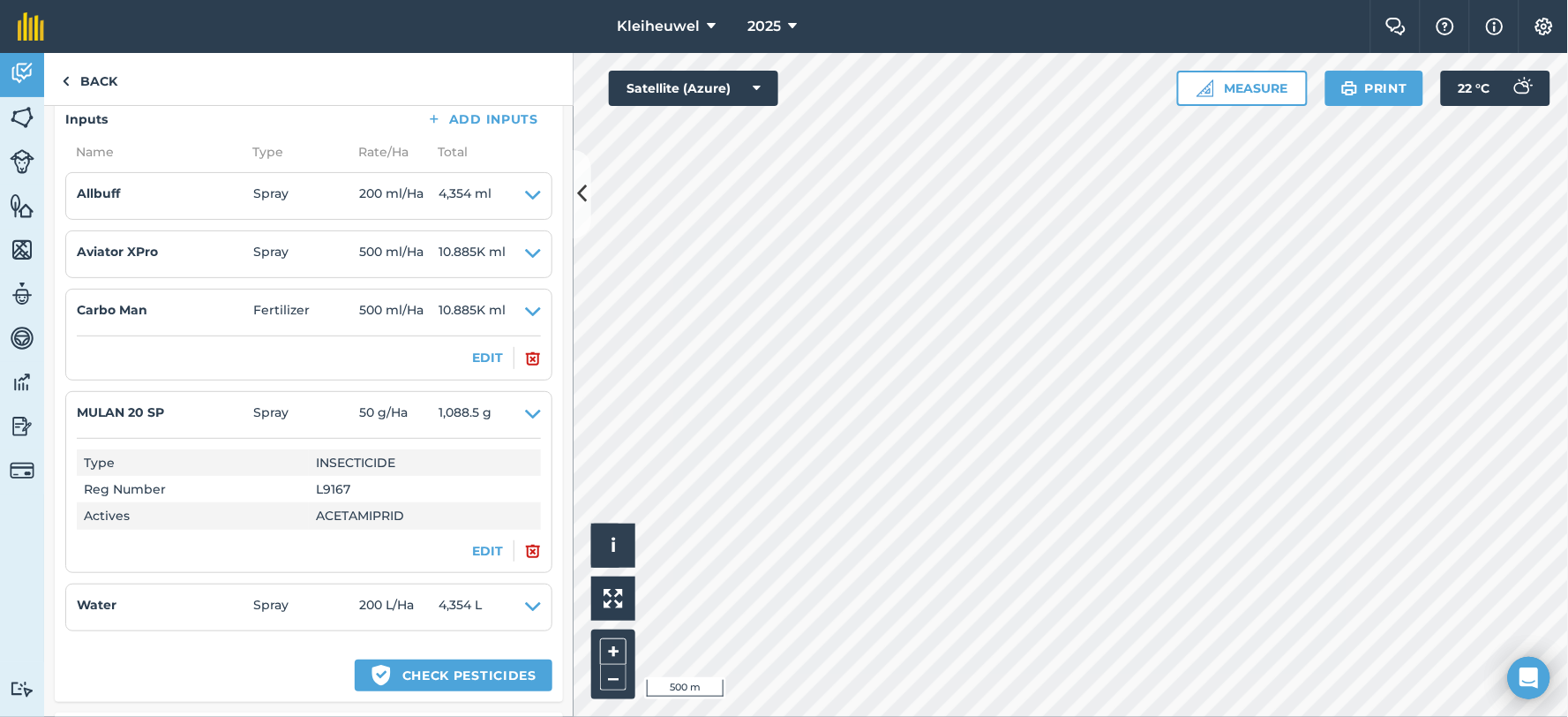
scroll to position [383, 0]
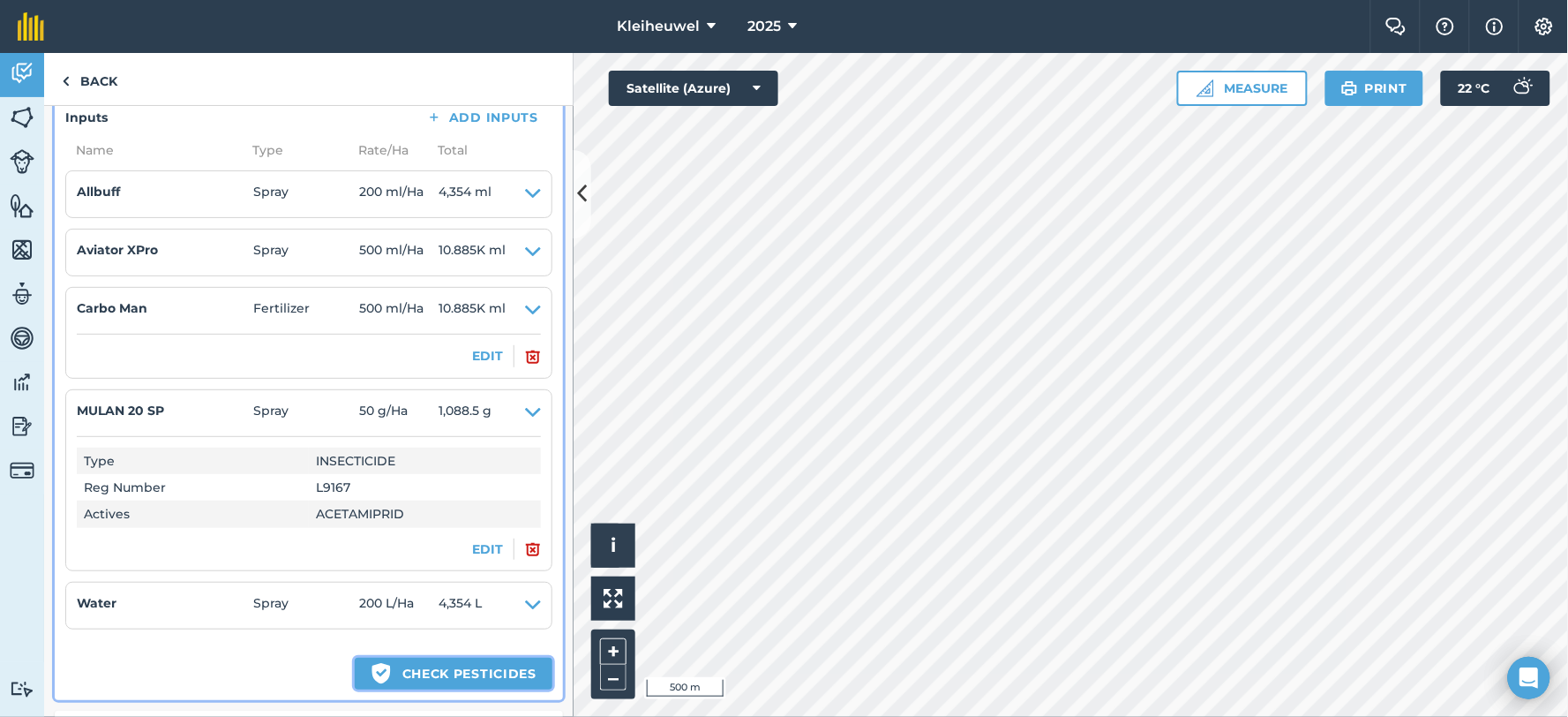
click at [395, 669] on button "Green shield with white tick Check pesticides" at bounding box center [454, 673] width 198 height 31
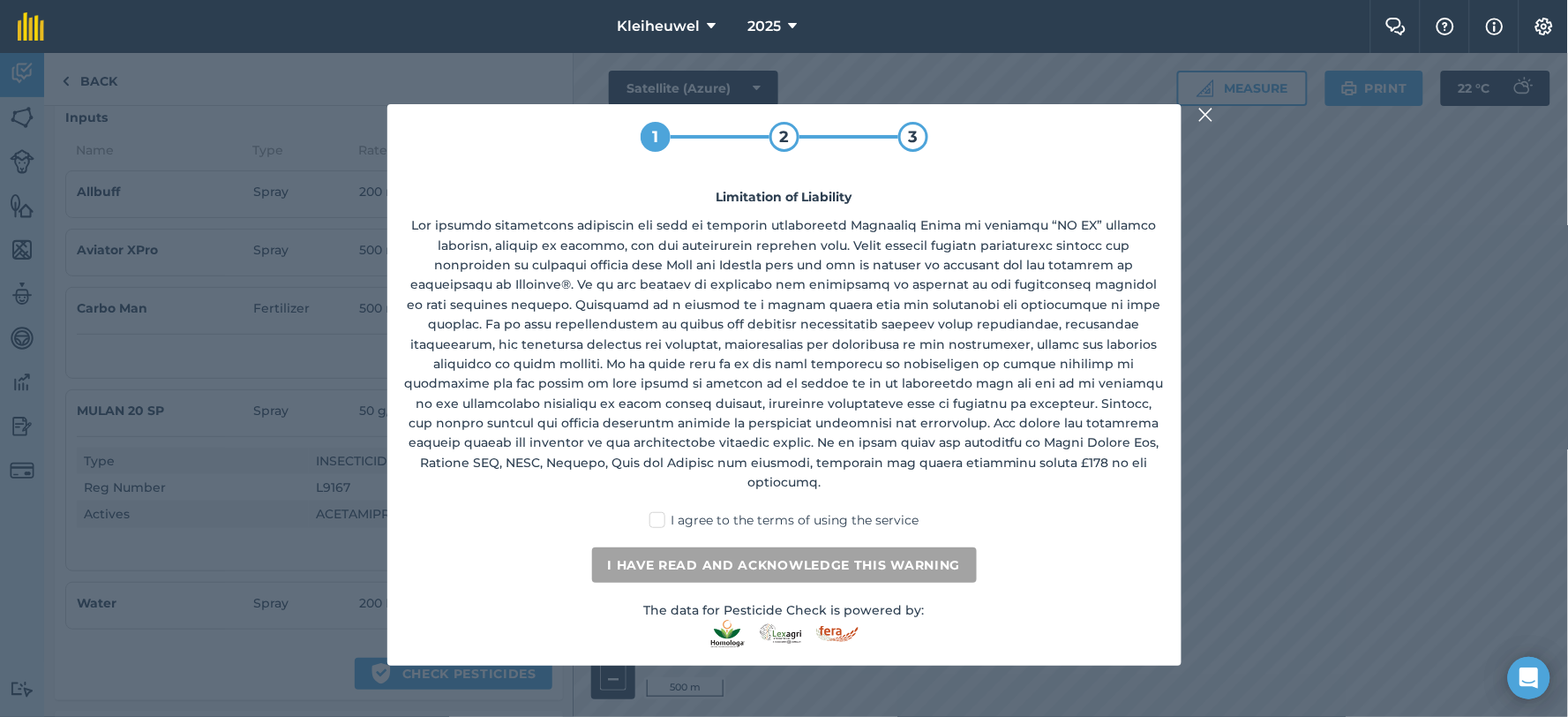
click at [662, 511] on label "I agree to the terms of using the service" at bounding box center [784, 520] width 269 height 19
click at [784, 511] on input "I agree to the terms of using the service" at bounding box center [790, 517] width 12 height 12
checkbox input "true"
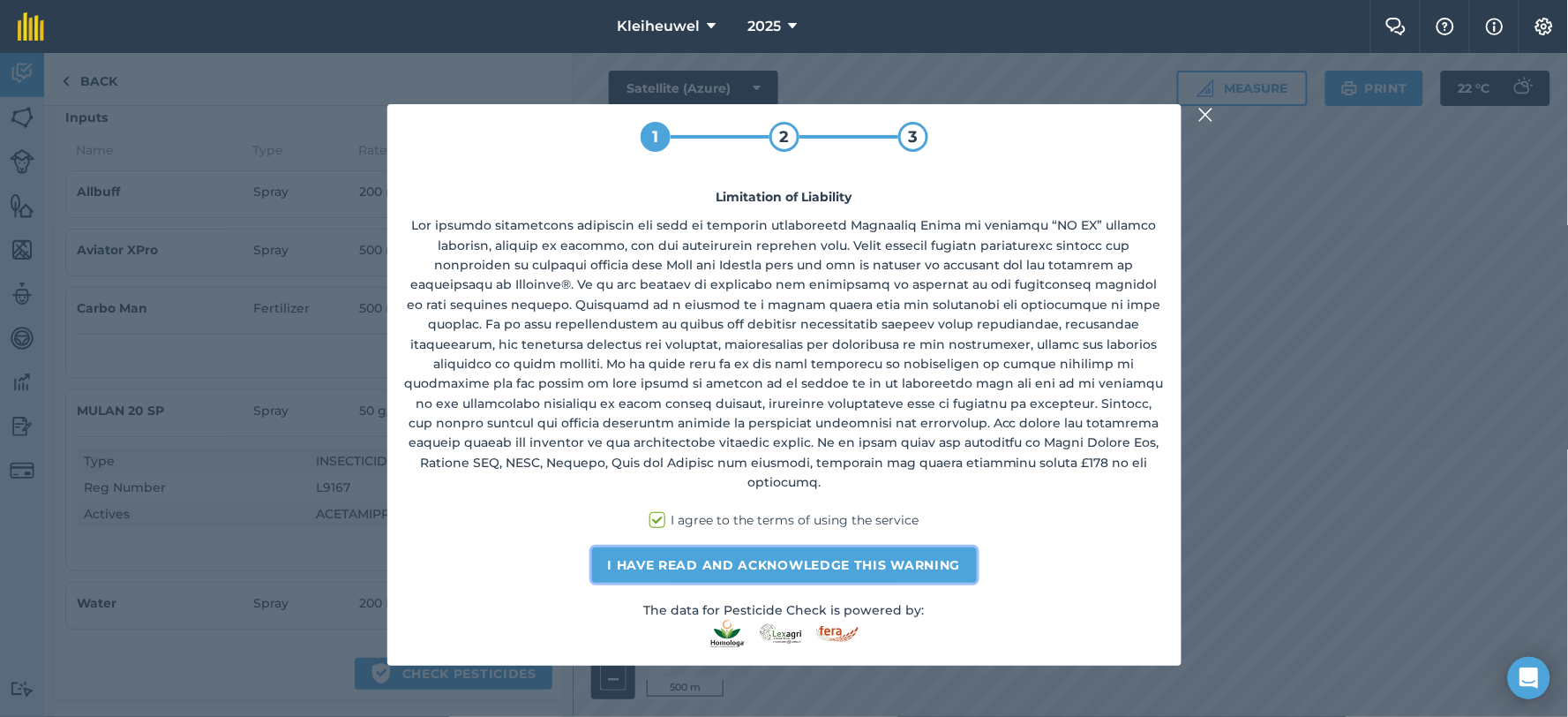
click at [675, 560] on button "I have read and acknowledge this warning" at bounding box center [784, 565] width 384 height 35
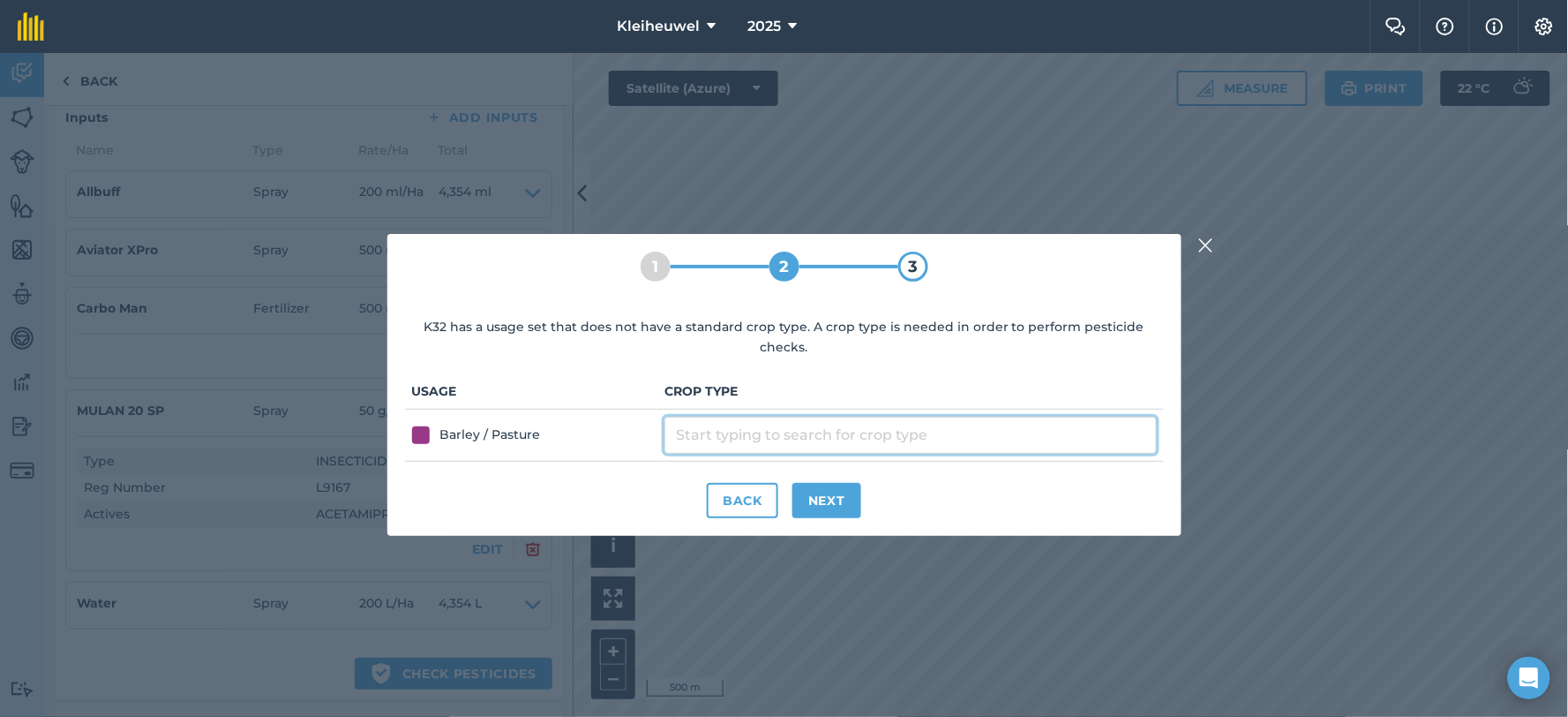
drag, startPoint x: 712, startPoint y: 428, endPoint x: 729, endPoint y: 431, distance: 17.3
click at [713, 428] on input "text" at bounding box center [910, 435] width 491 height 37
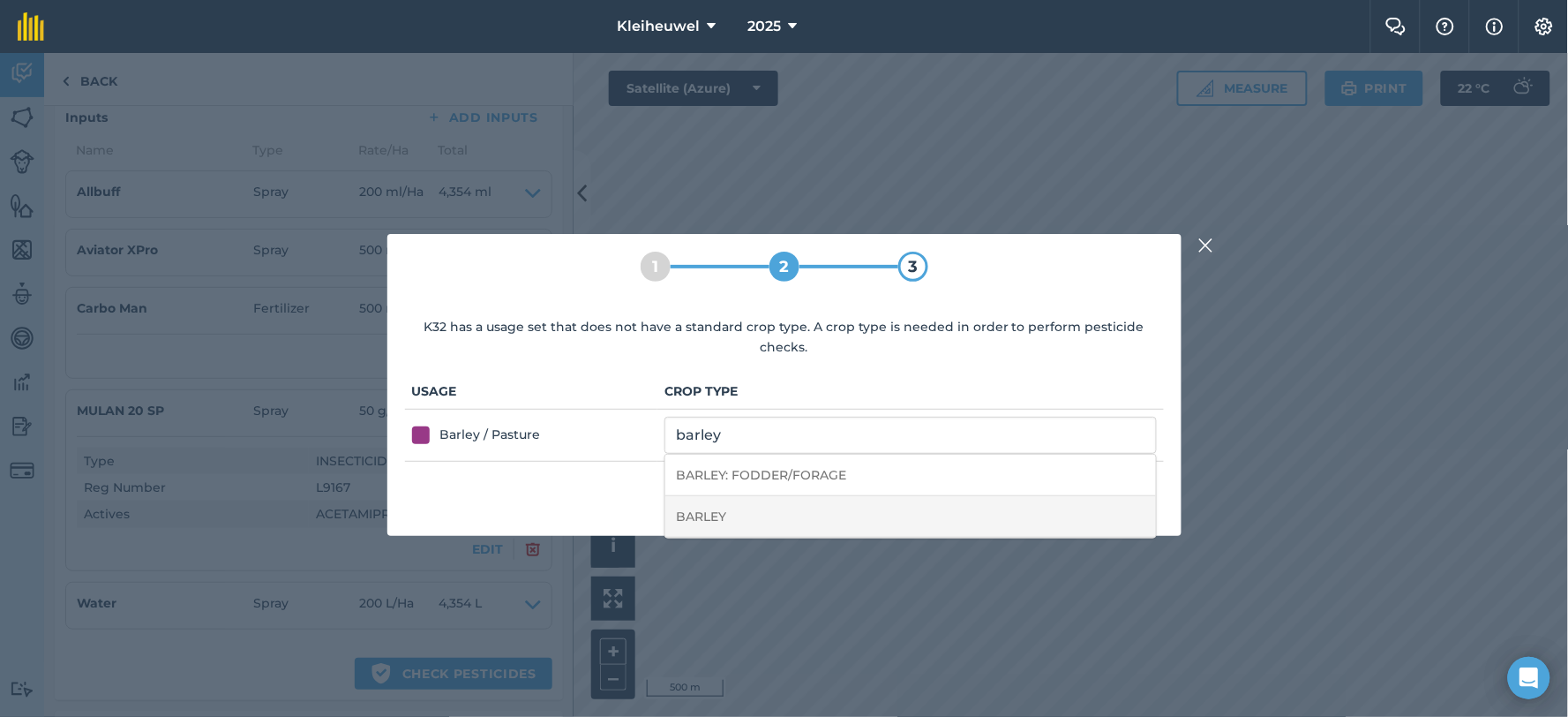
click at [715, 509] on li "BARLEY" at bounding box center [910, 517] width 489 height 41
type input "BARLEY"
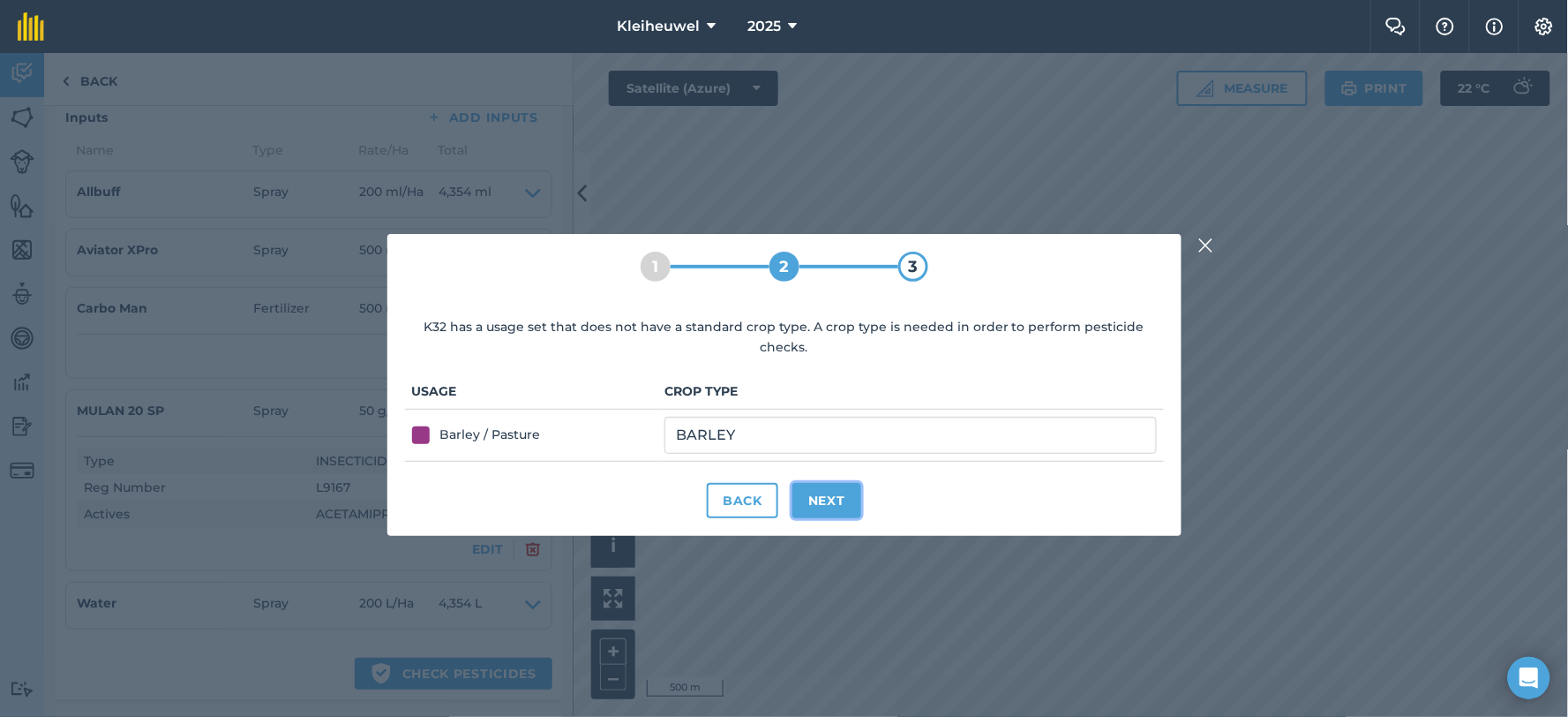
click at [832, 483] on button "Next" at bounding box center [827, 500] width 69 height 35
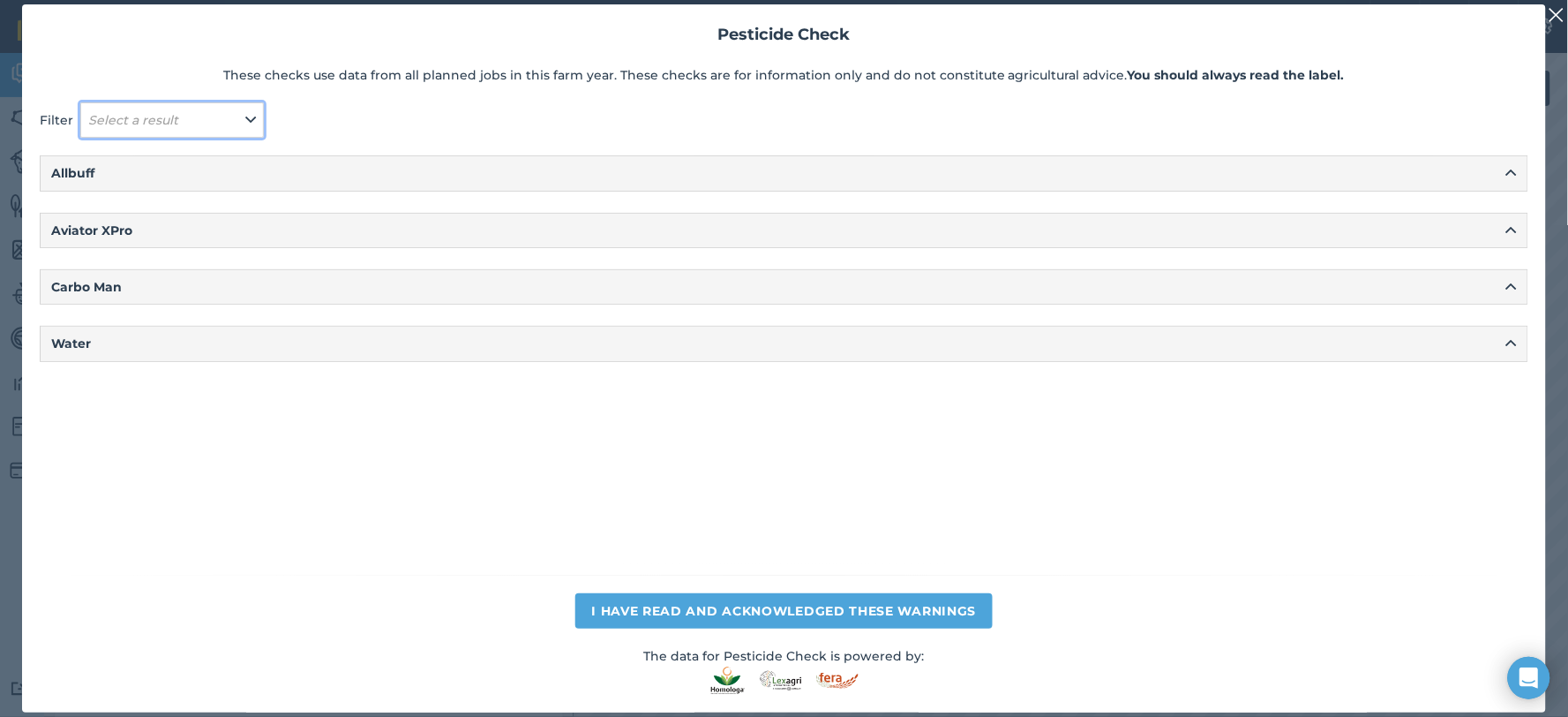
click at [253, 118] on icon at bounding box center [250, 120] width 11 height 20
click at [101, 197] on label "Fail" at bounding box center [172, 198] width 168 height 19
click at [100, 197] on input "Fail" at bounding box center [94, 195] width 12 height 12
checkbox input "true"
click at [115, 157] on button "Apply" at bounding box center [120, 159] width 63 height 28
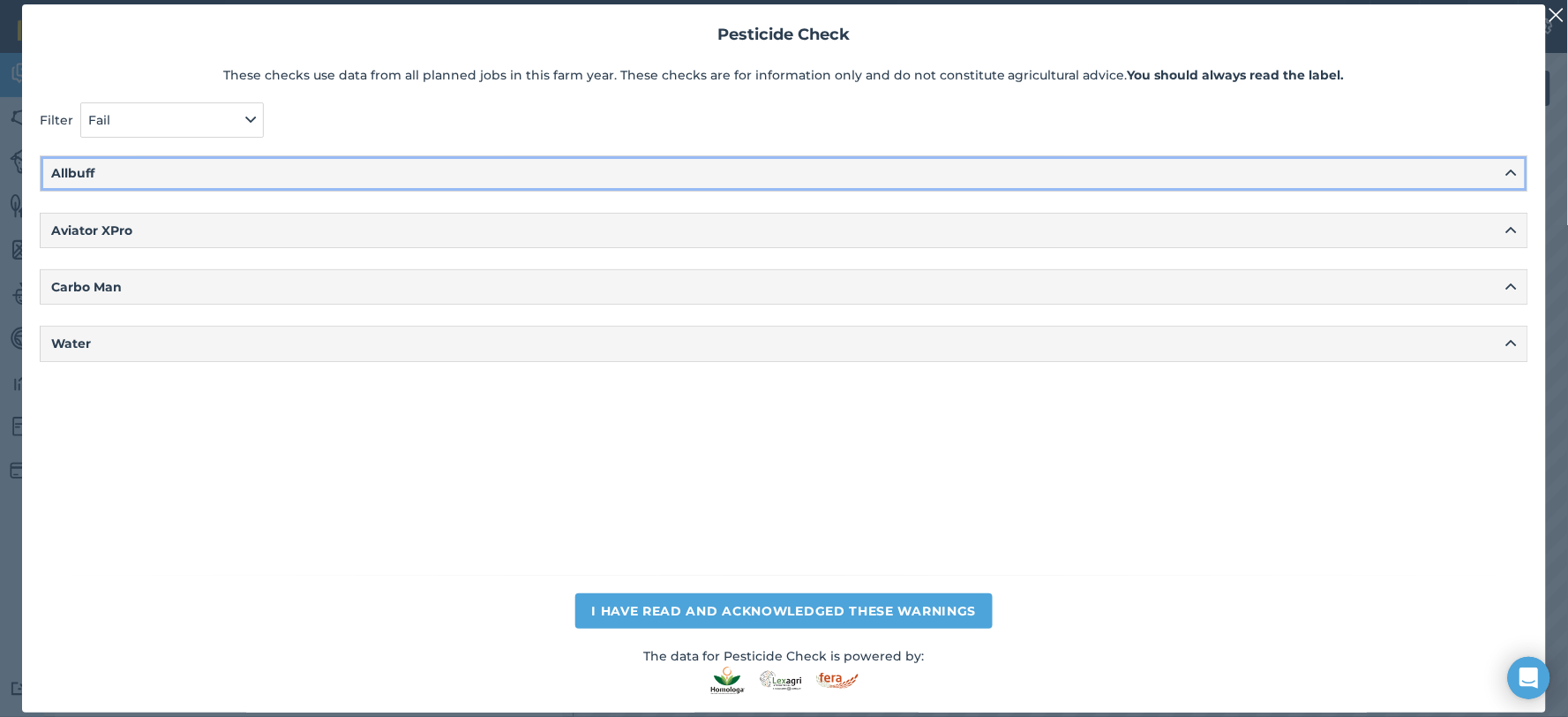
click at [1518, 171] on button "Allbuff" at bounding box center [784, 173] width 1487 height 33
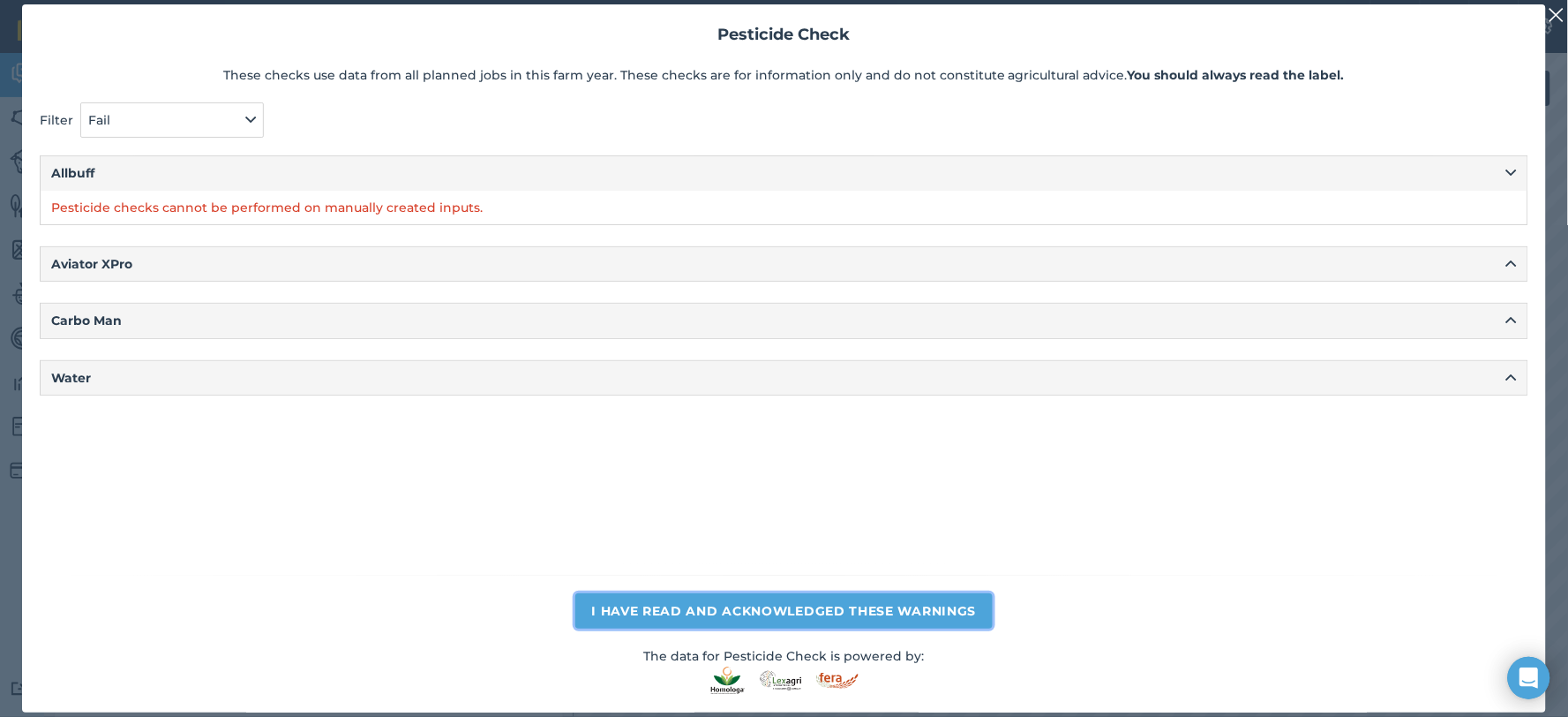
click at [768, 607] on button "I have read and acknowledged these warnings" at bounding box center [784, 611] width 417 height 35
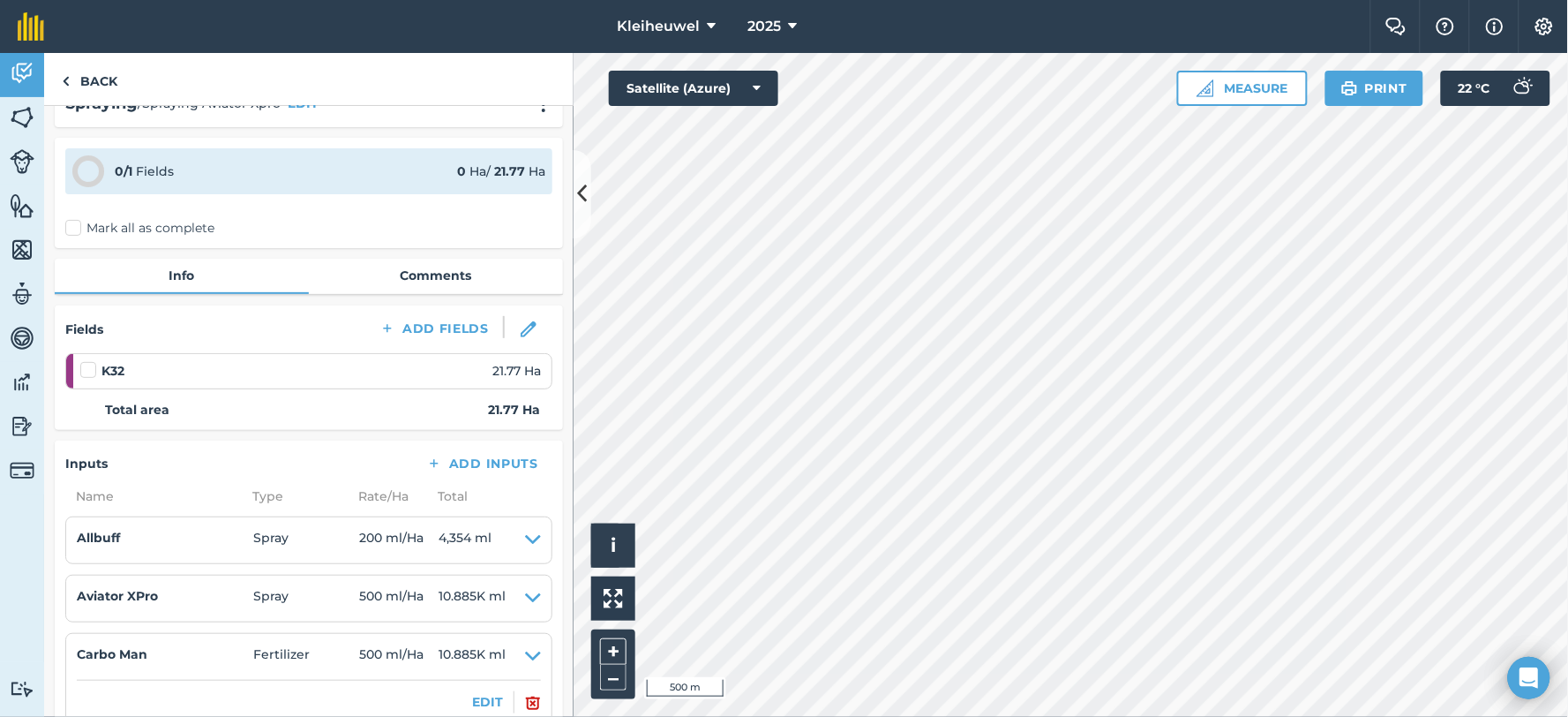
scroll to position [0, 0]
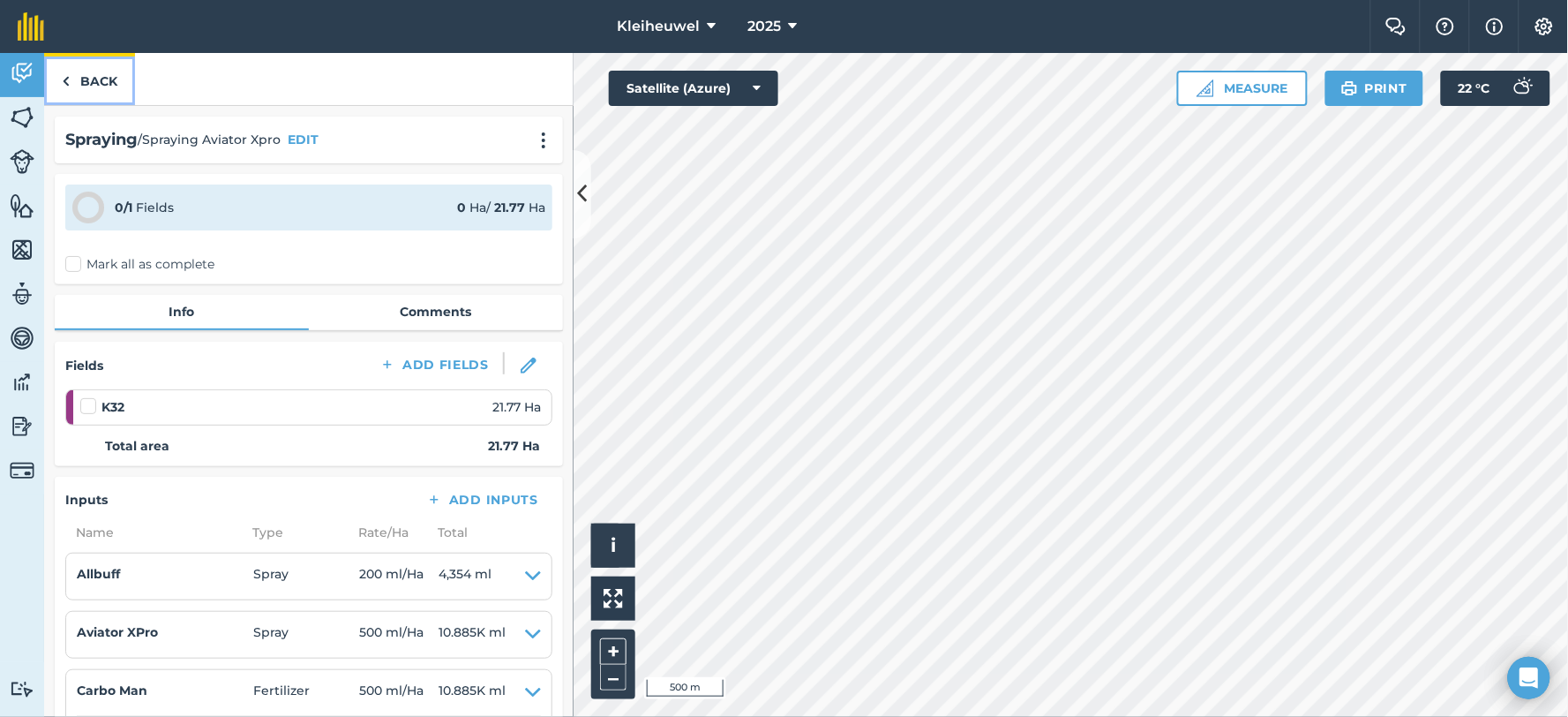
click at [101, 81] on link "Back" at bounding box center [89, 78] width 91 height 52
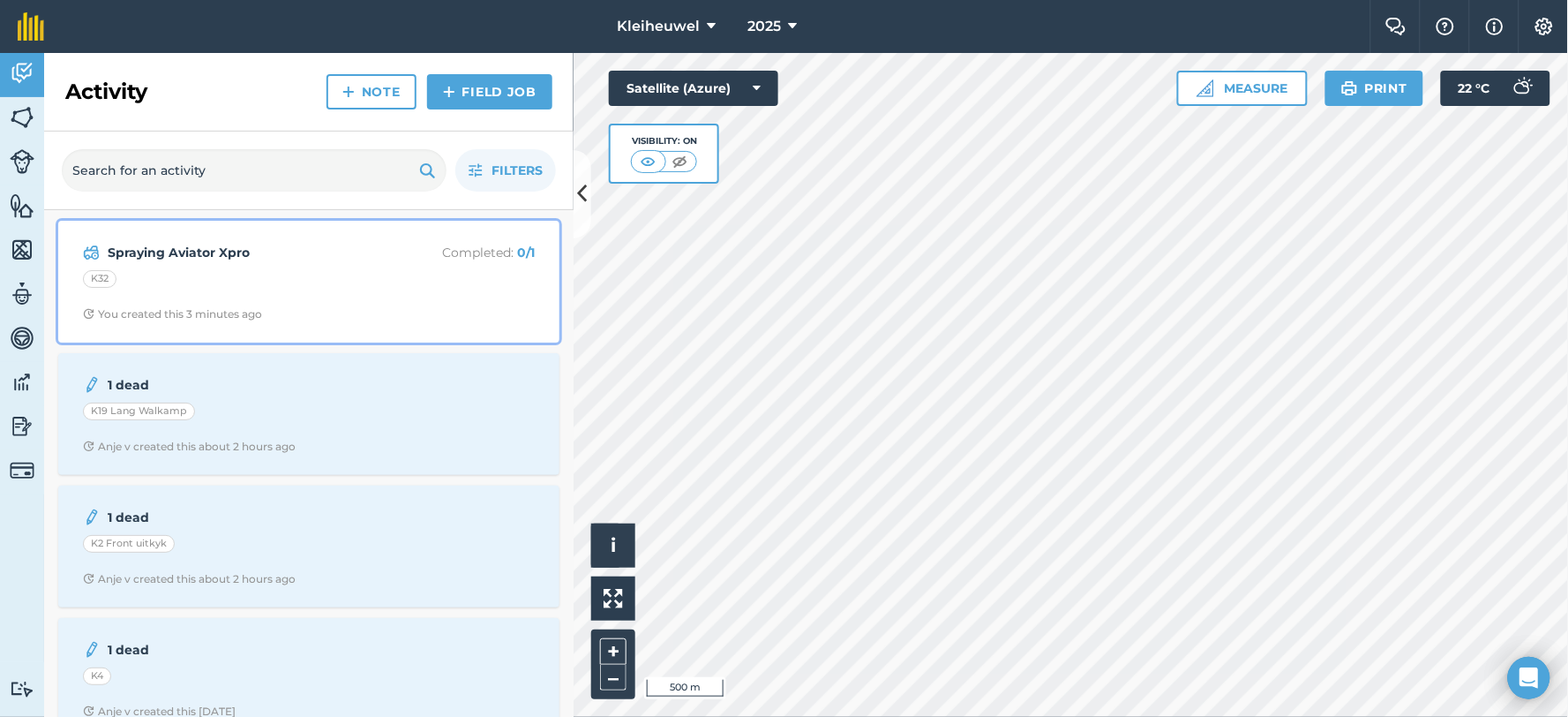
click at [119, 287] on div "K32" at bounding box center [309, 281] width 452 height 23
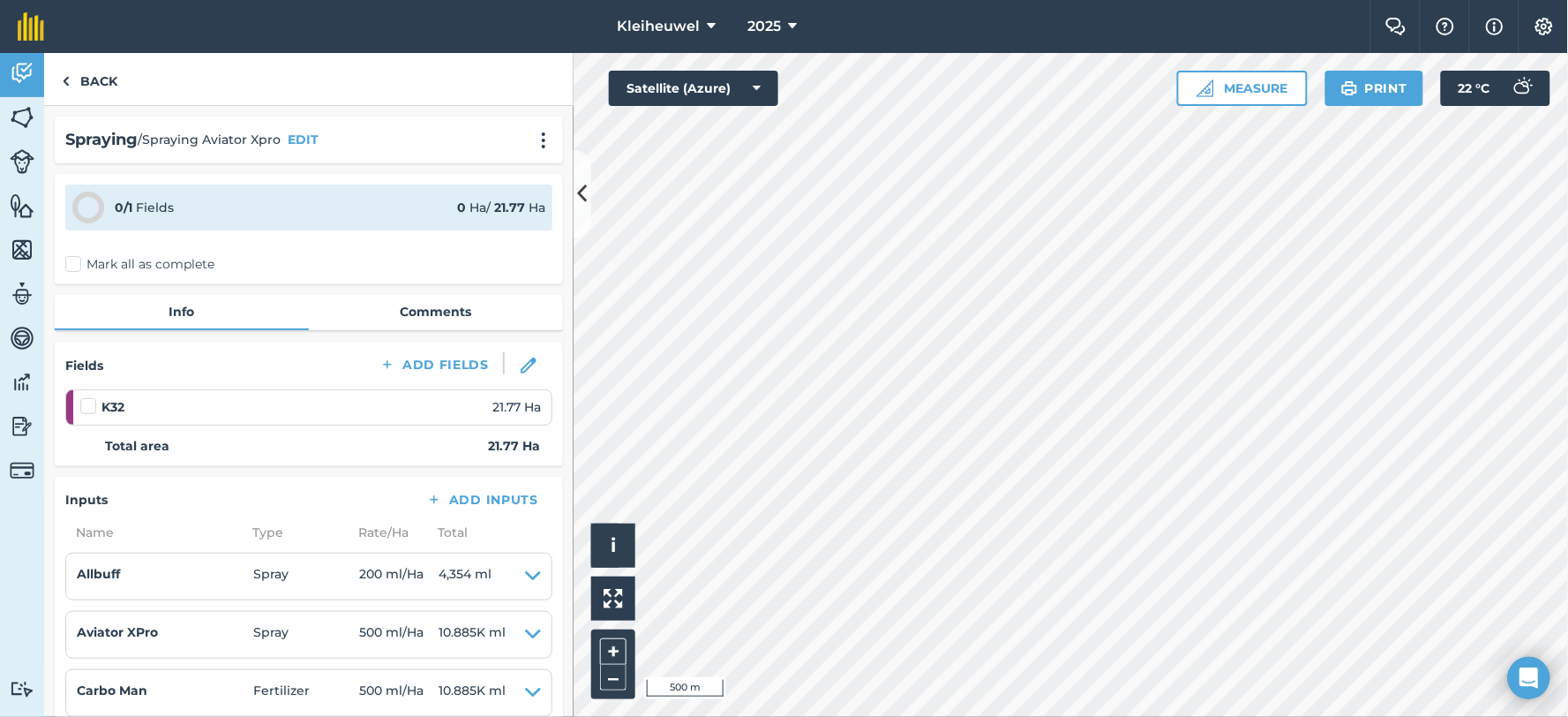
click at [84, 397] on label at bounding box center [91, 397] width 22 height 0
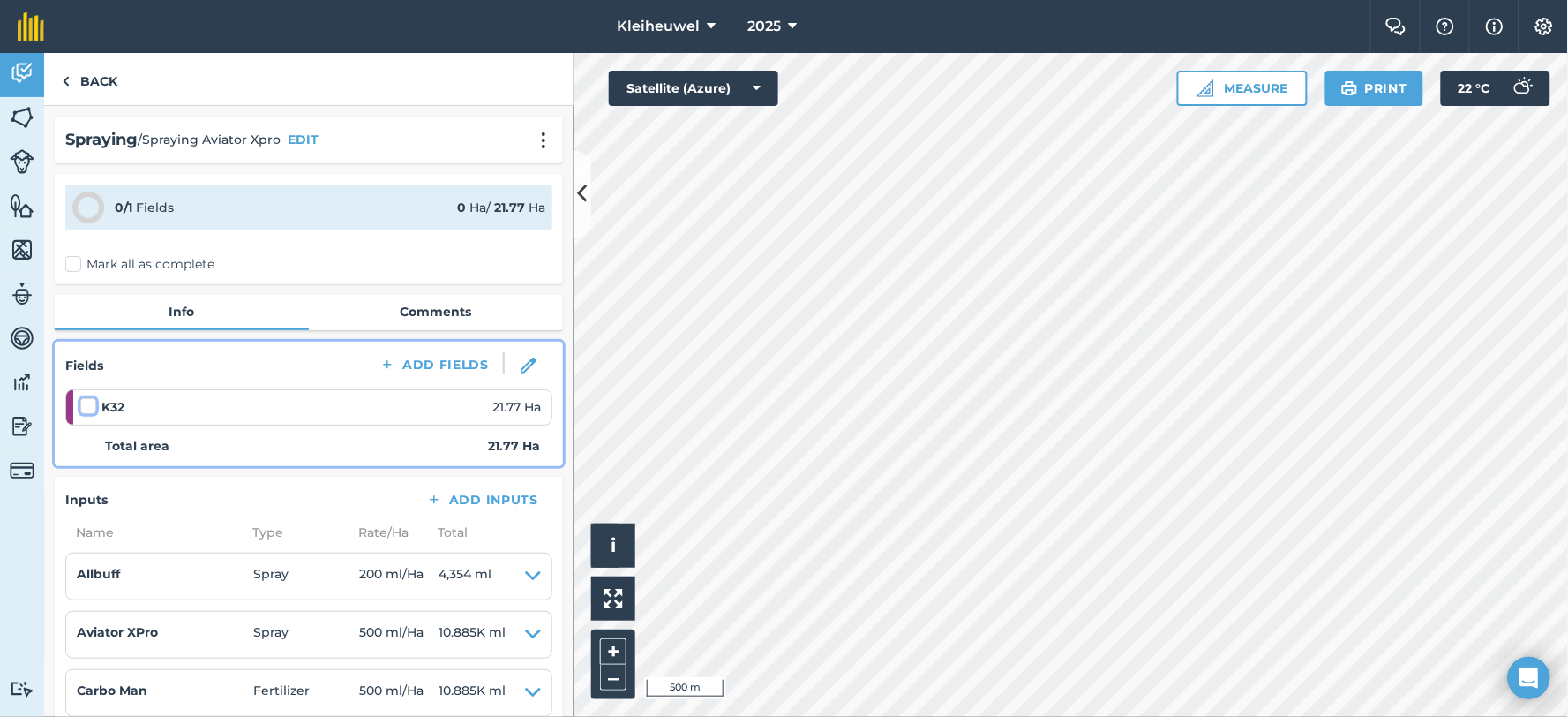
click at [84, 407] on input "checkbox" at bounding box center [86, 403] width 12 height 12
checkbox input "false"
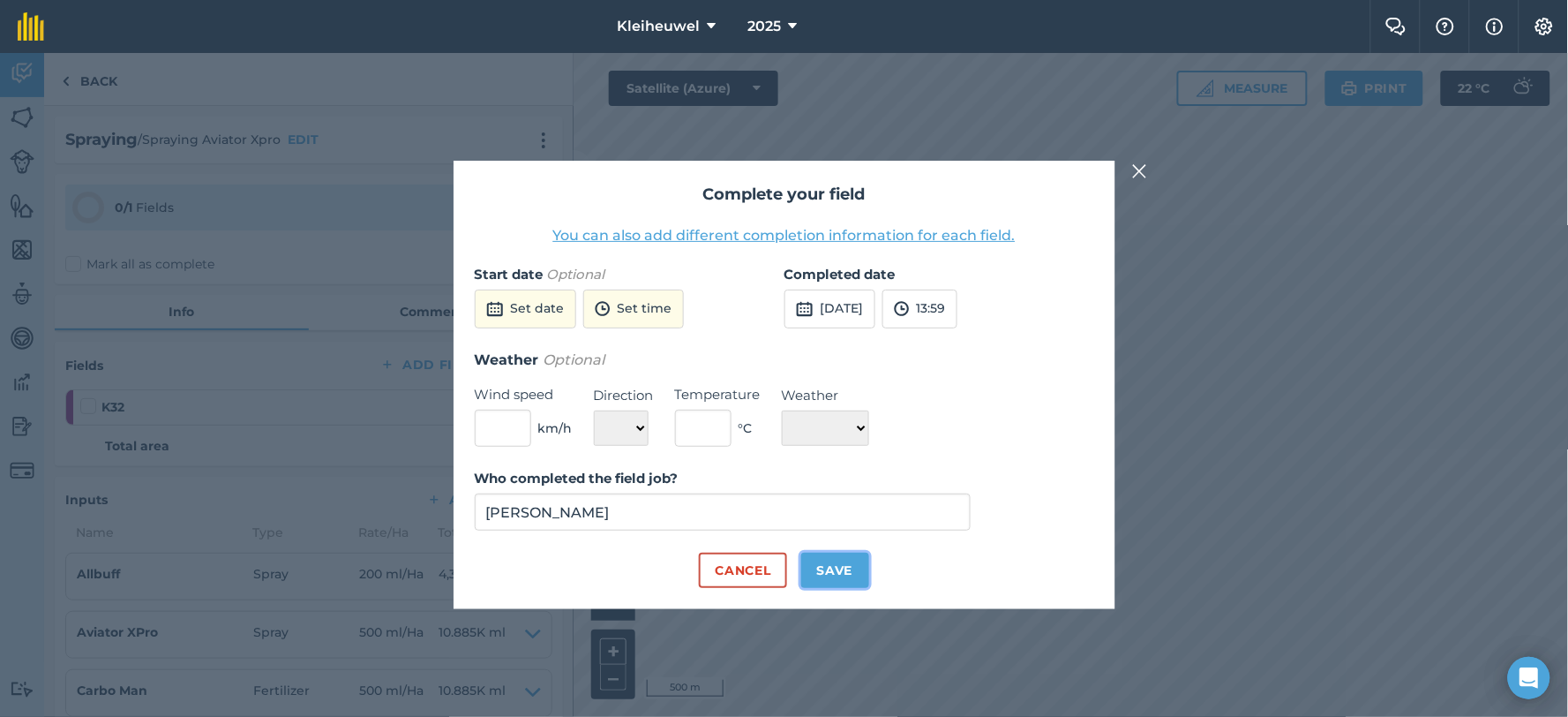
click at [827, 572] on button "Save" at bounding box center [835, 570] width 68 height 35
checkbox input "true"
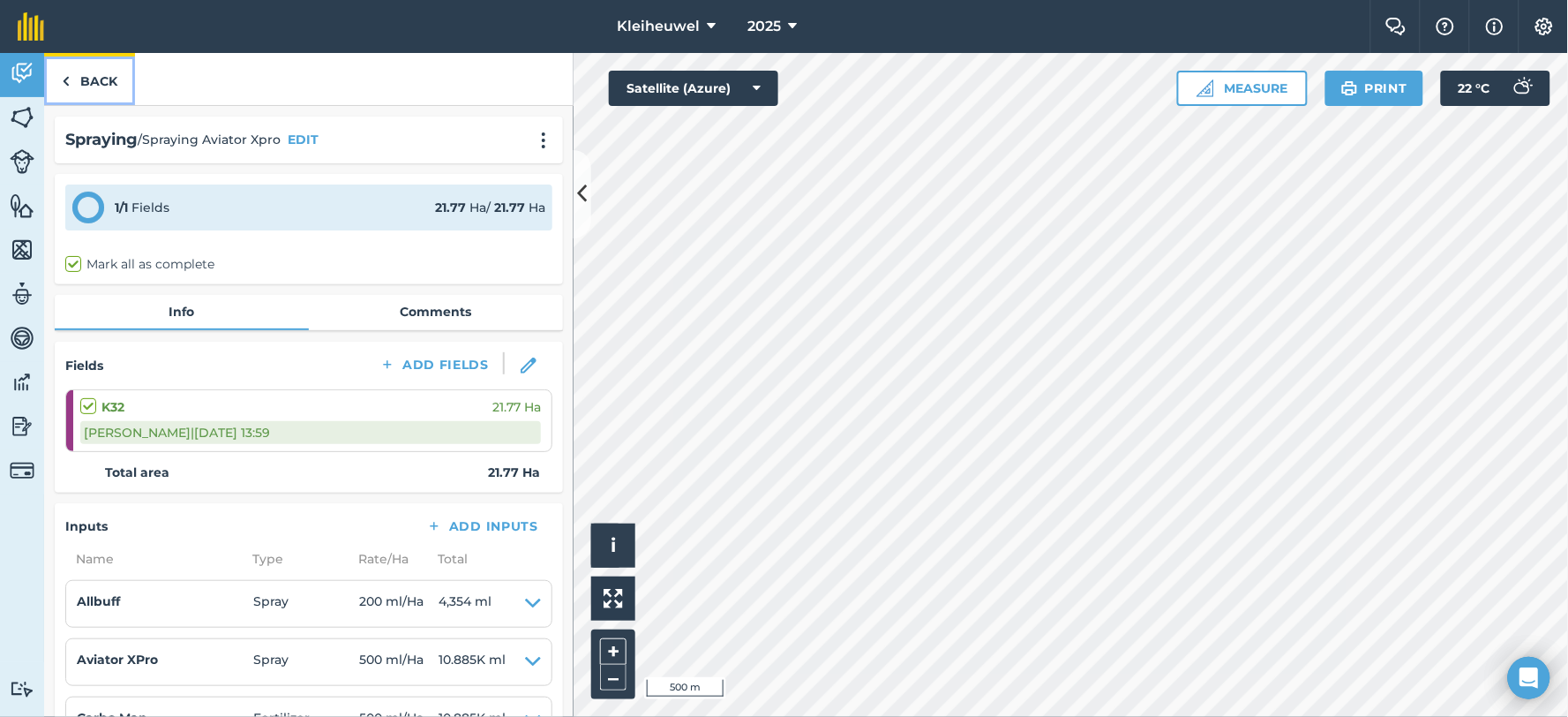
click at [92, 83] on link "Back" at bounding box center [89, 78] width 91 height 52
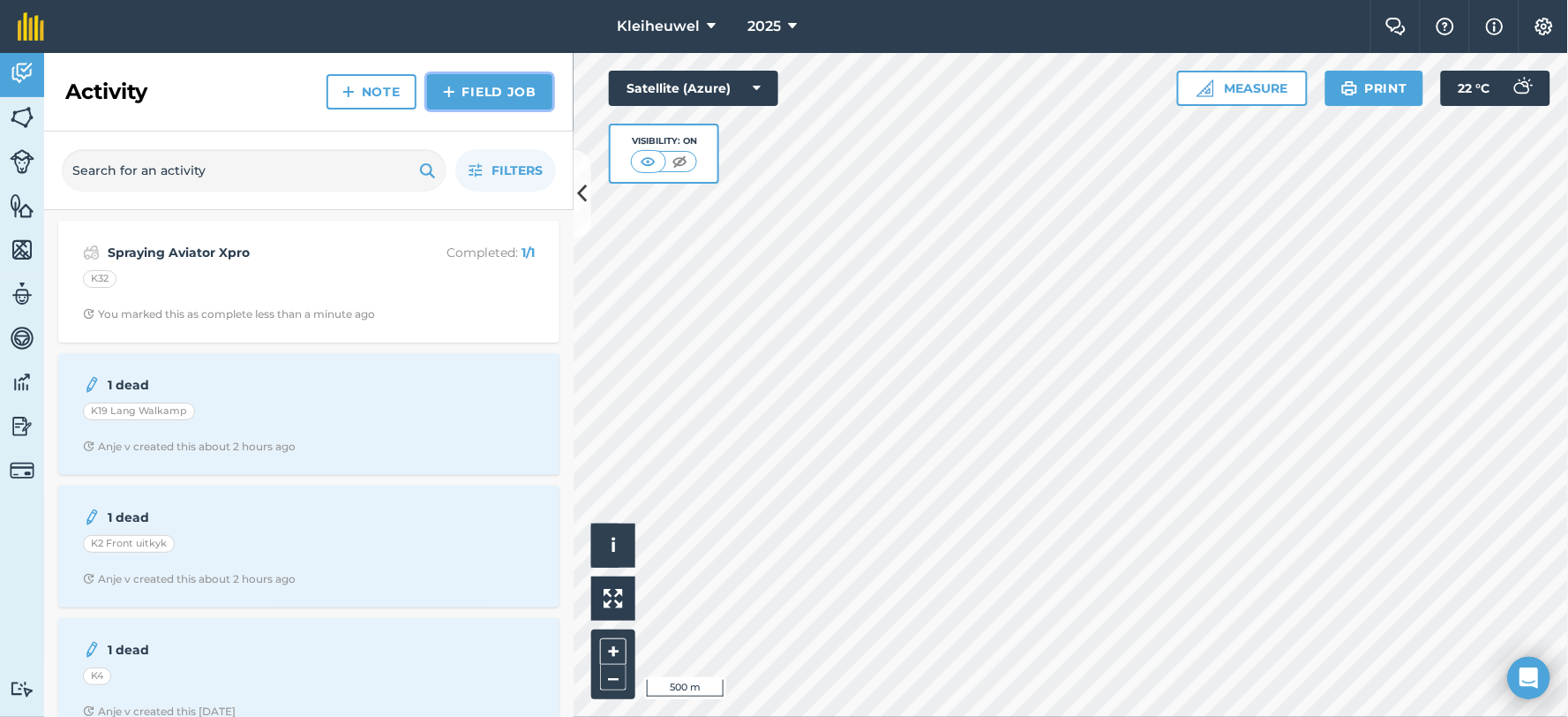
click at [474, 99] on link "Field Job" at bounding box center [490, 92] width 126 height 35
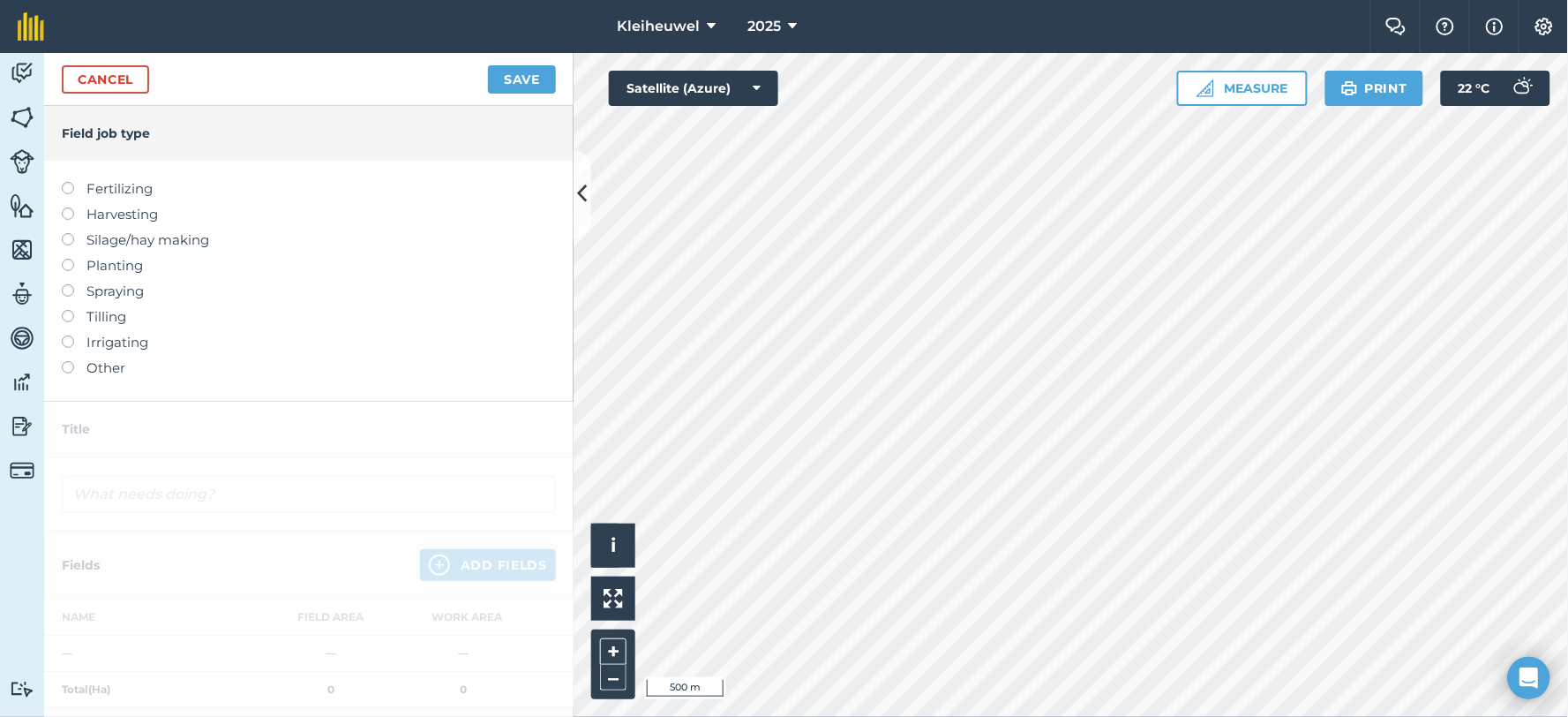
click at [74, 284] on label at bounding box center [74, 284] width 25 height 0
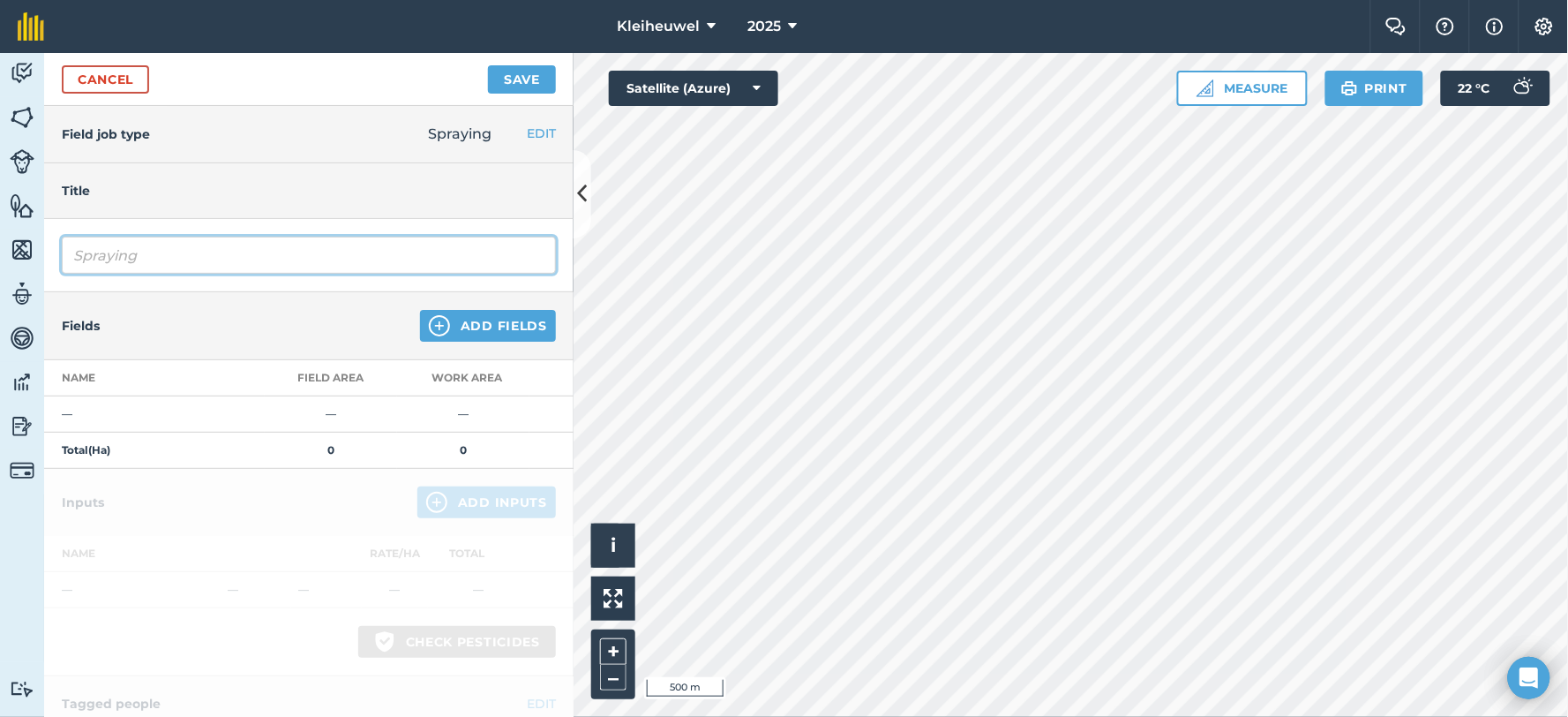
click at [195, 259] on input "Spraying" at bounding box center [309, 255] width 494 height 37
click at [137, 251] on input "SprayingvCeriax" at bounding box center [309, 255] width 494 height 37
type input "Spraying Ceriax"
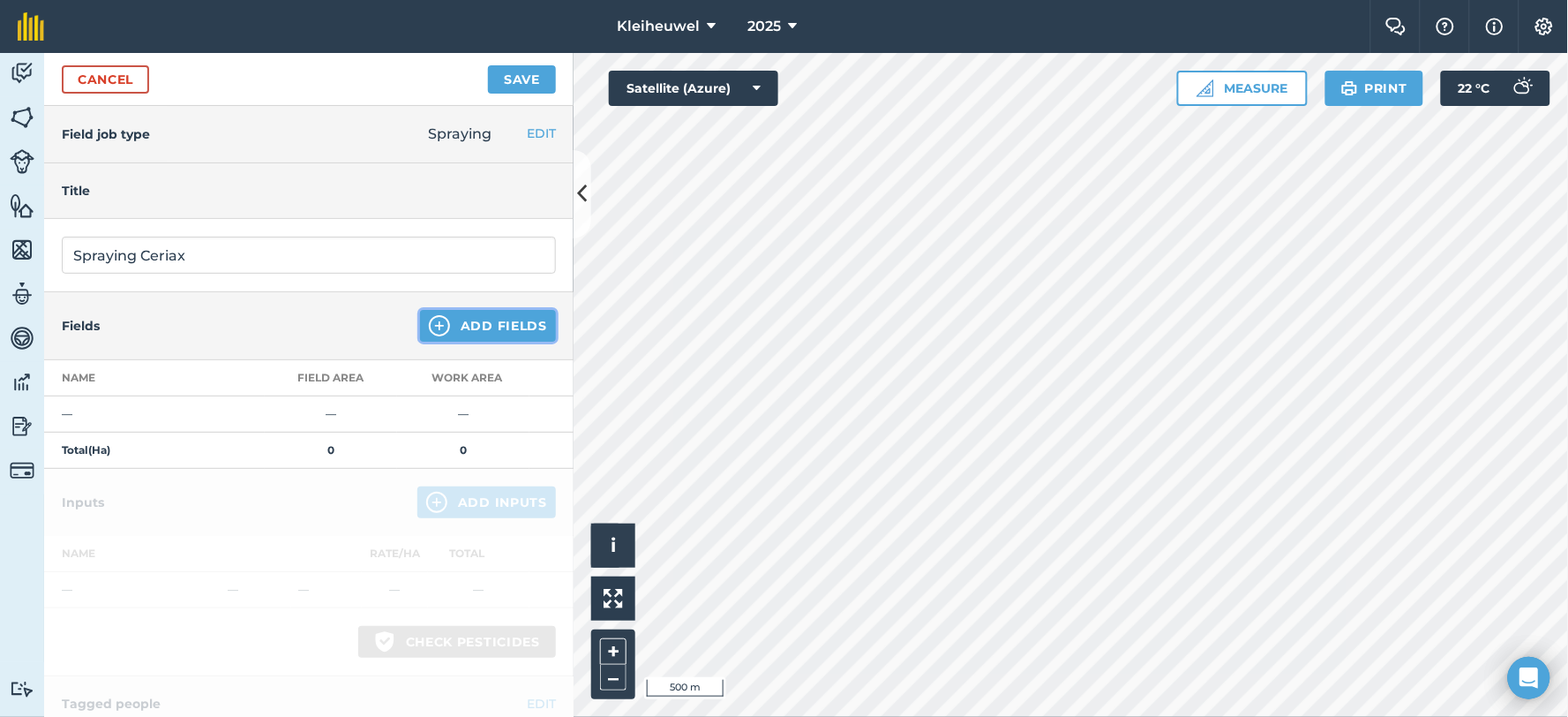
click at [429, 324] on img at bounding box center [439, 326] width 22 height 22
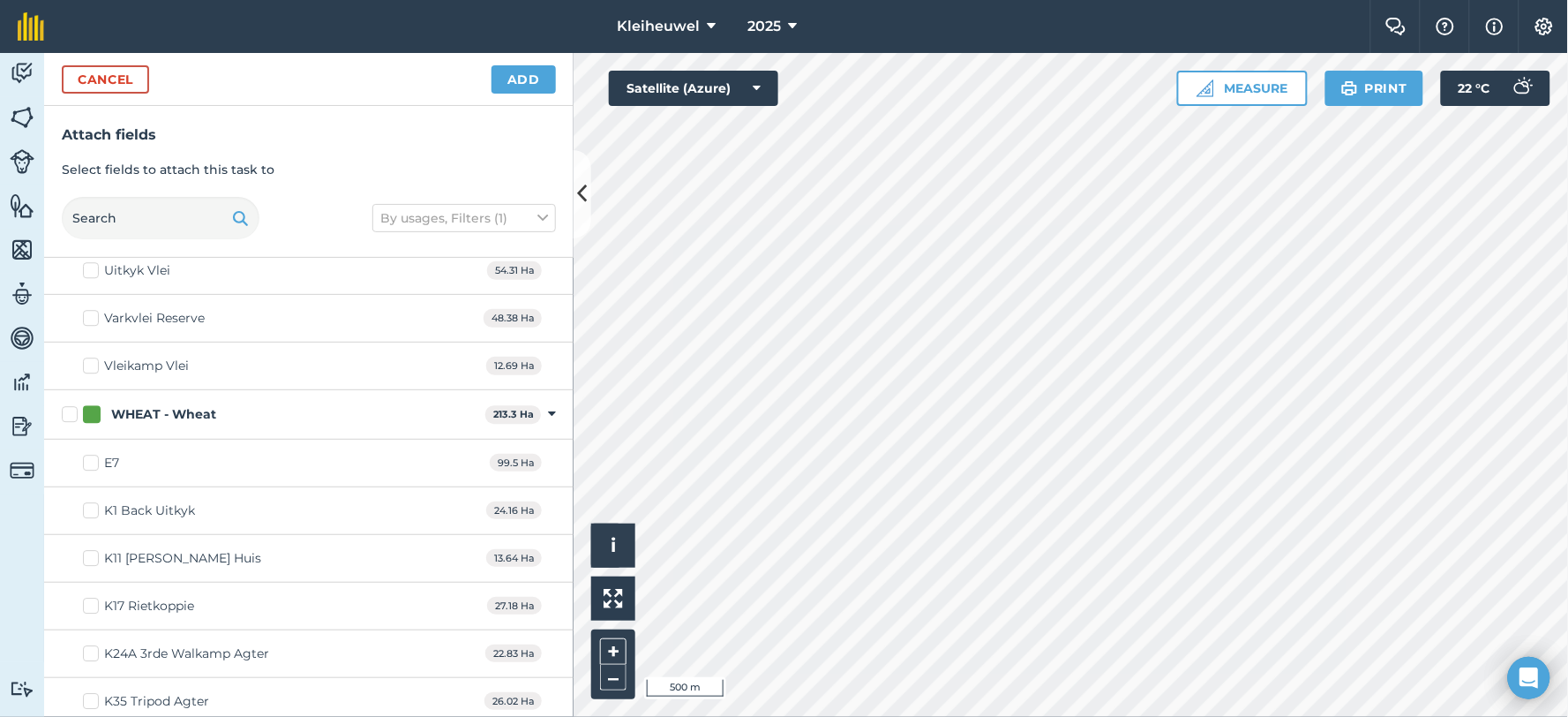
scroll to position [3514, 0]
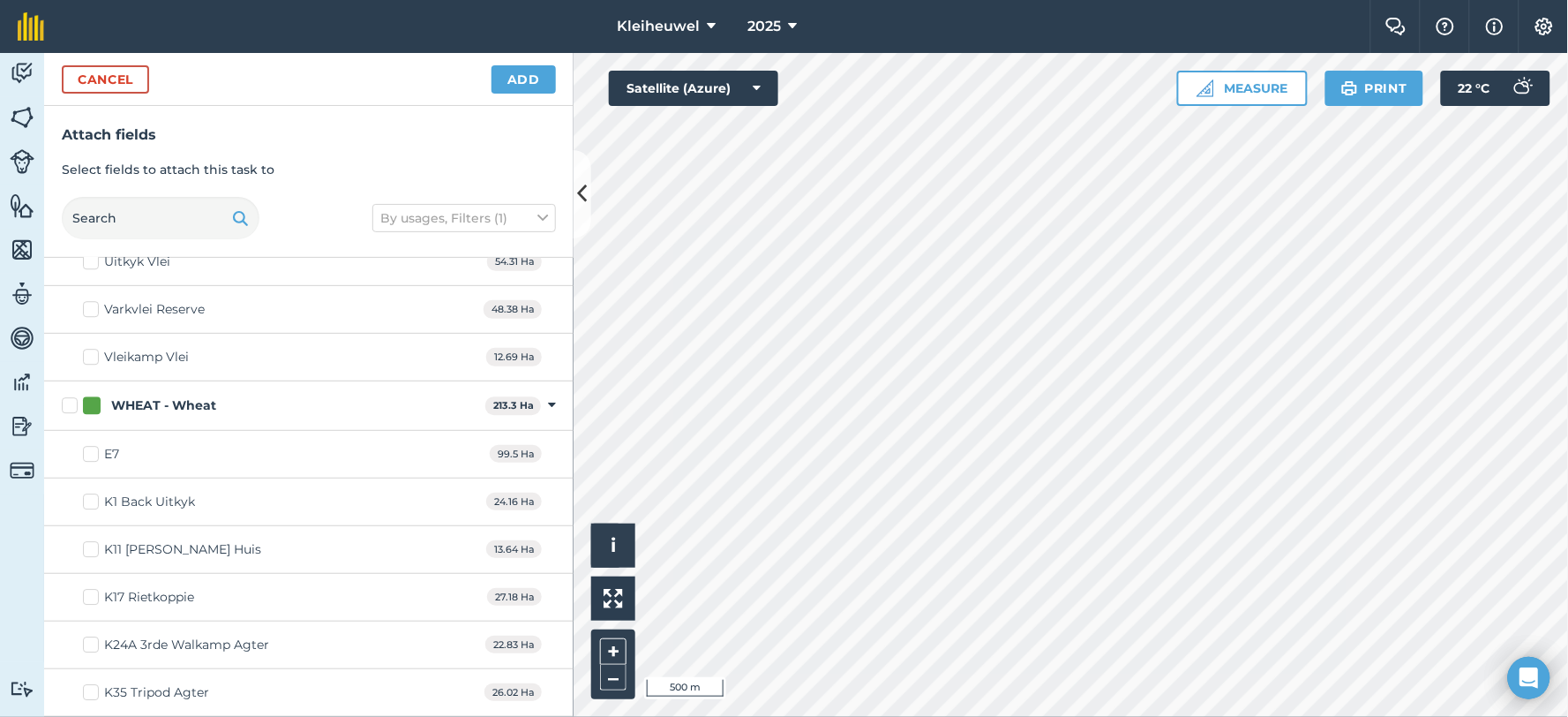
click at [75, 412] on label "WHEAT - Wheat" at bounding box center [270, 405] width 417 height 19
click at [74, 408] on input "WHEAT - Wheat" at bounding box center [68, 402] width 12 height 12
checkbox input "true"
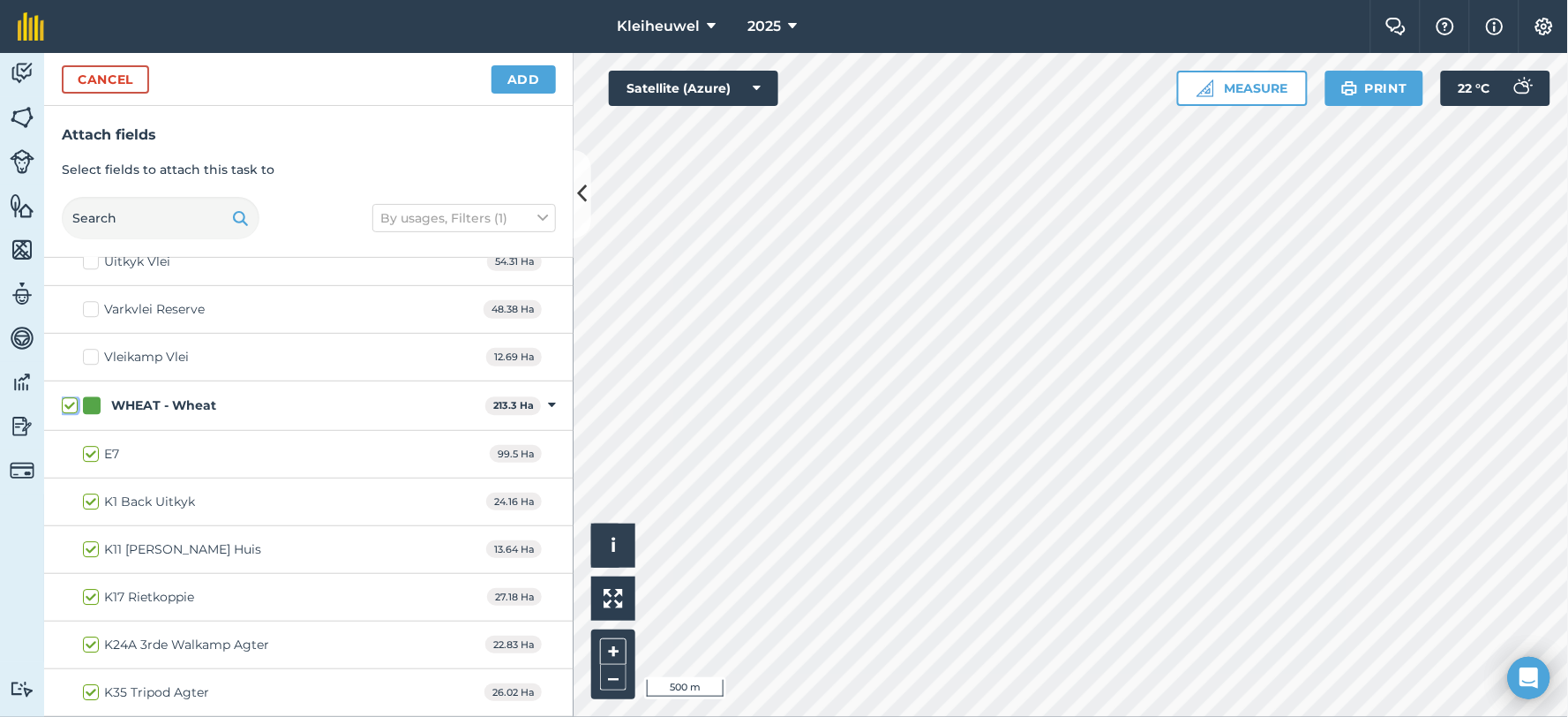
checkbox input "true"
click at [538, 83] on button "Add" at bounding box center [524, 79] width 65 height 28
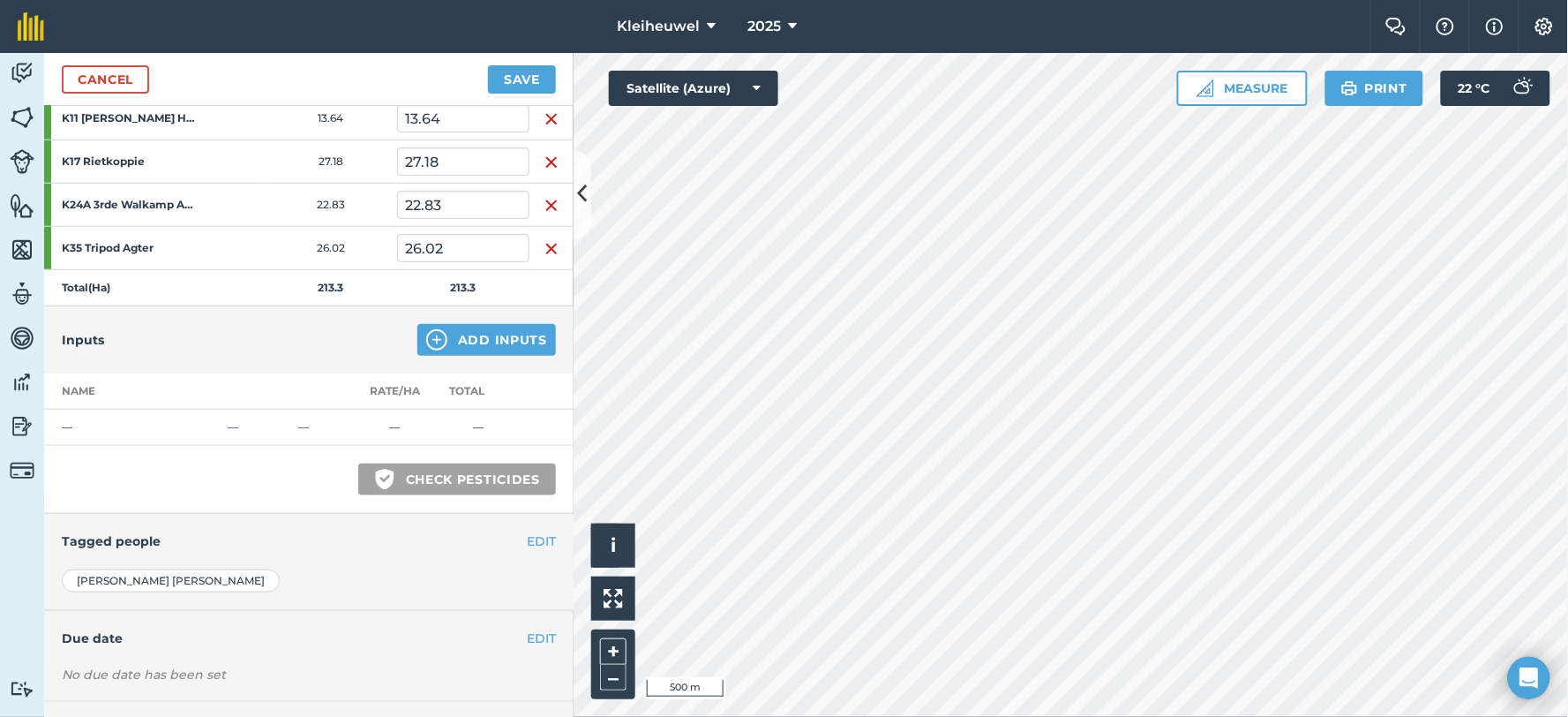
scroll to position [392, 0]
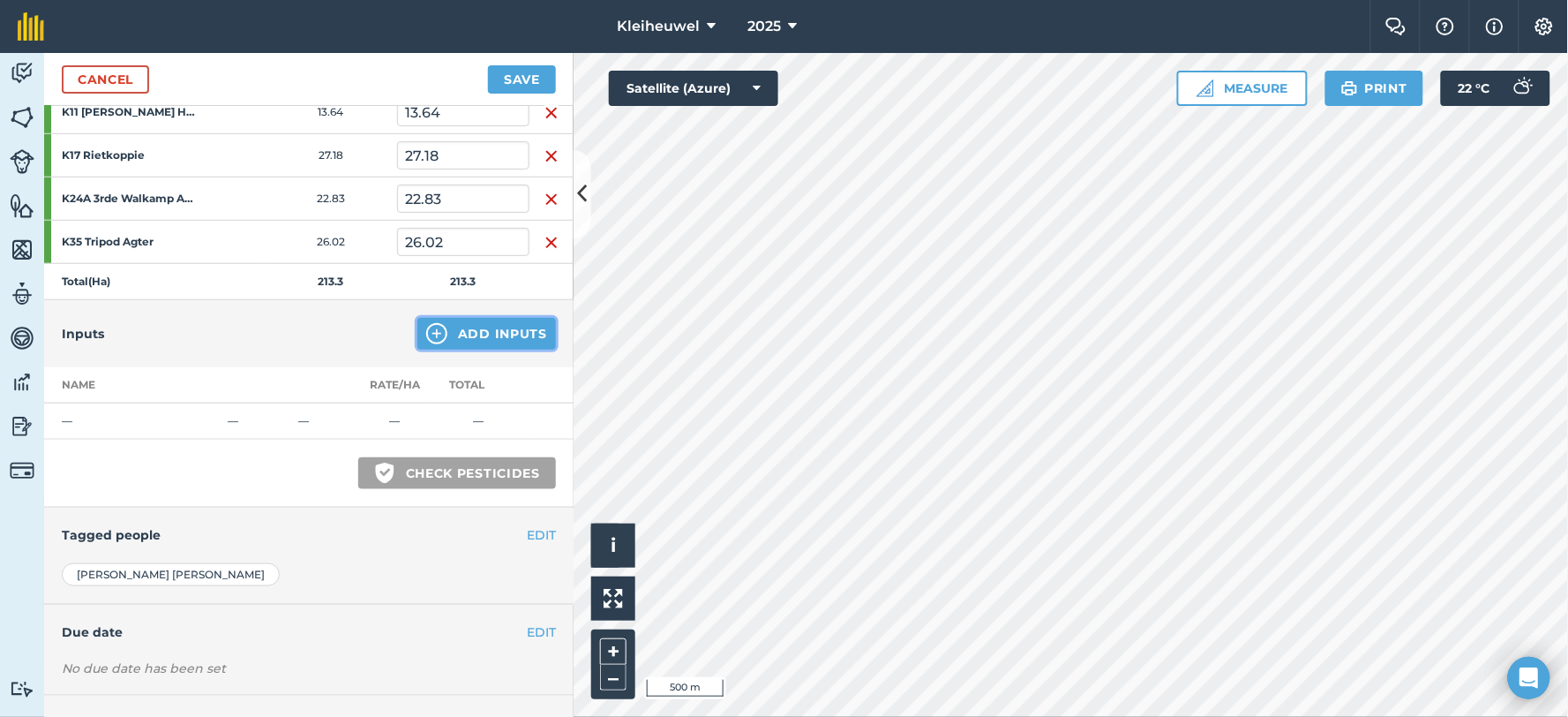
click at [427, 331] on img at bounding box center [437, 333] width 22 height 22
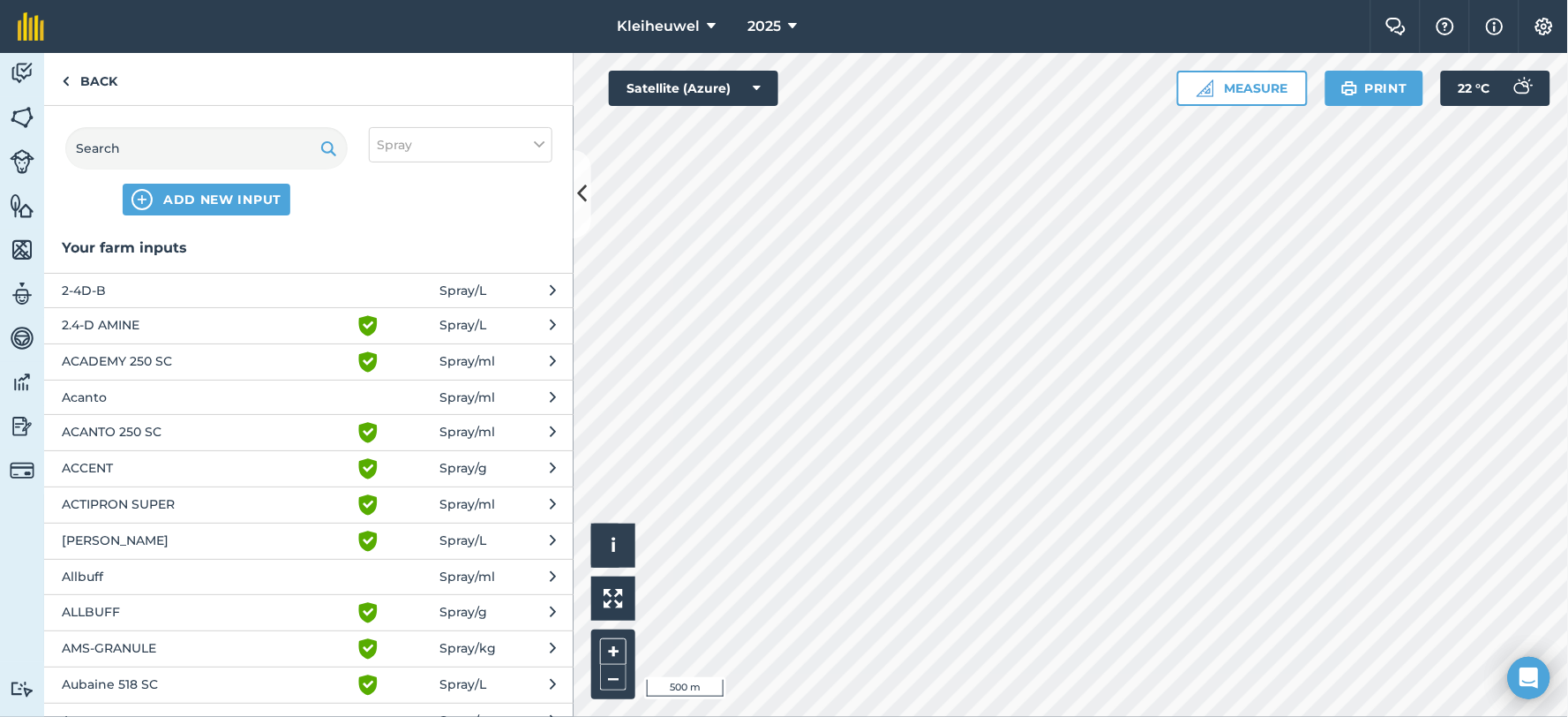
click at [152, 574] on span "Allbuff" at bounding box center [206, 577] width 288 height 20
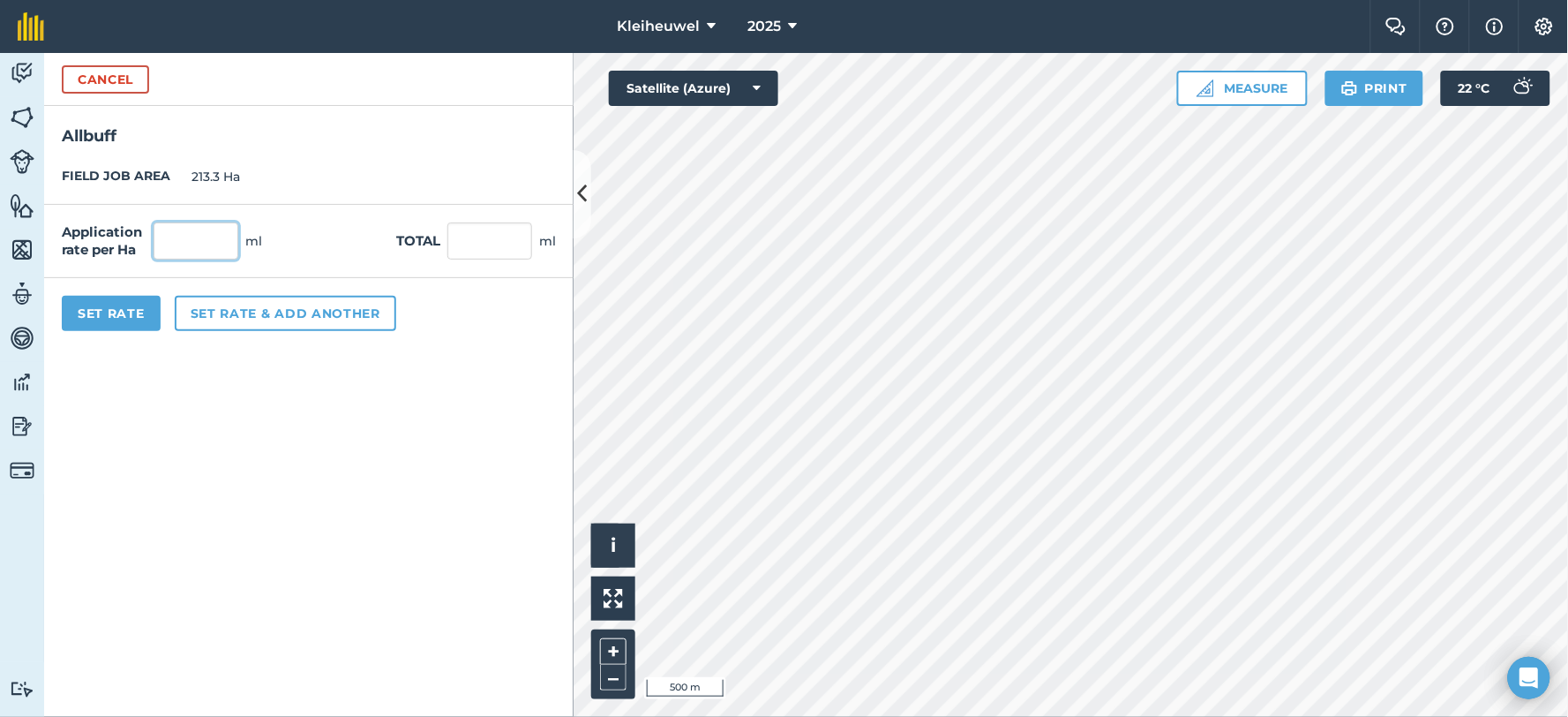
click at [199, 244] on input "text" at bounding box center [196, 241] width 84 height 37
type input "200"
click at [269, 312] on button "Set rate & add another" at bounding box center [285, 313] width 222 height 35
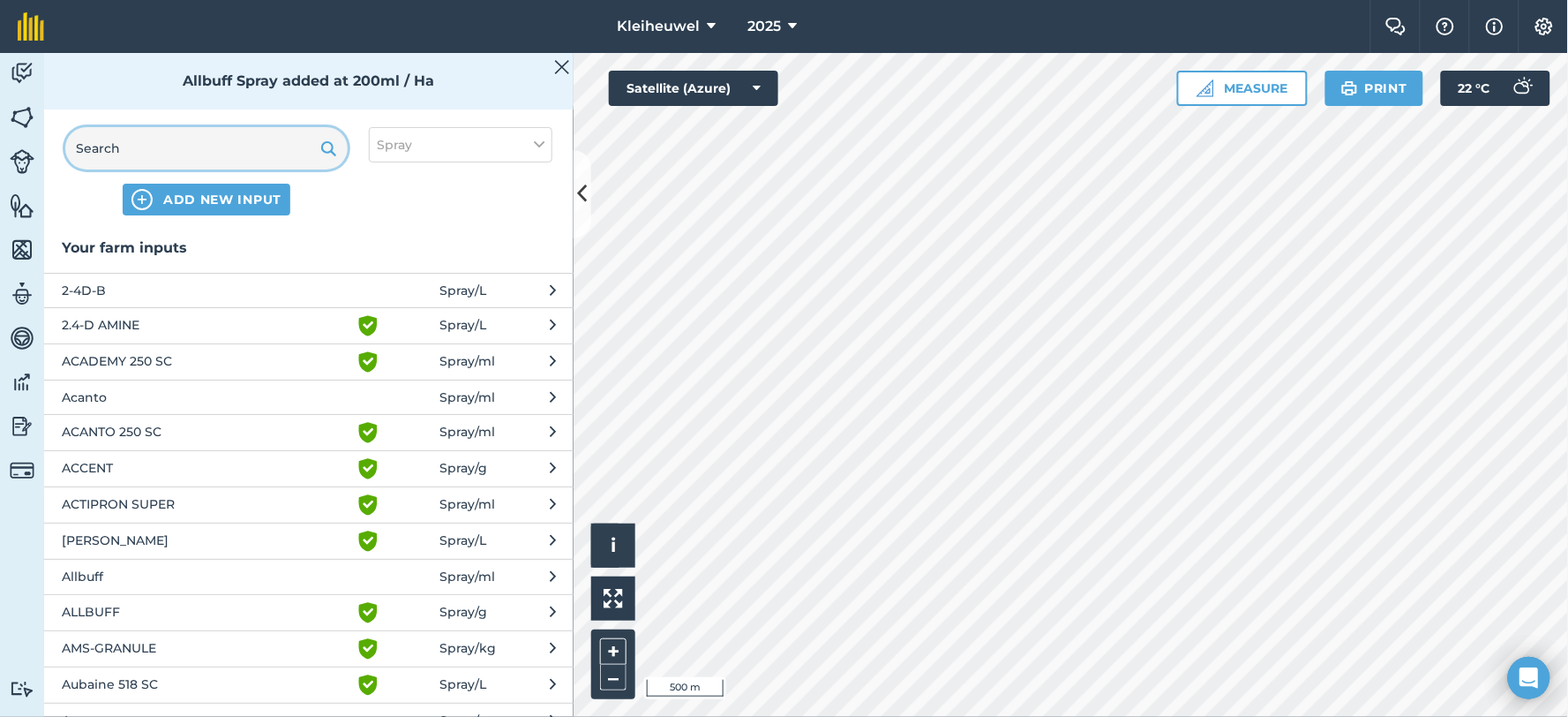
click at [207, 152] on input "text" at bounding box center [207, 148] width 282 height 42
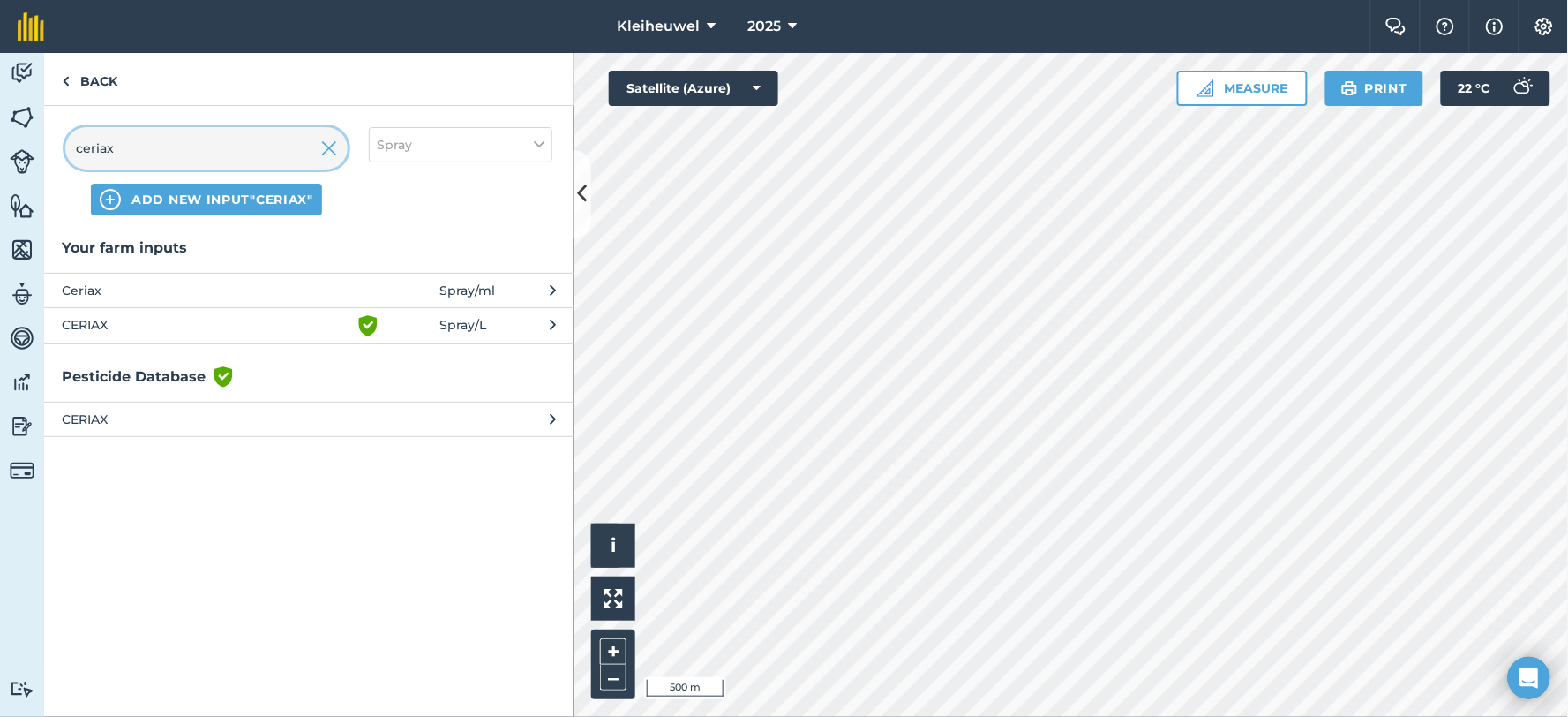
type input "ceriax"
click at [108, 323] on span "CERIAX" at bounding box center [206, 326] width 288 height 22
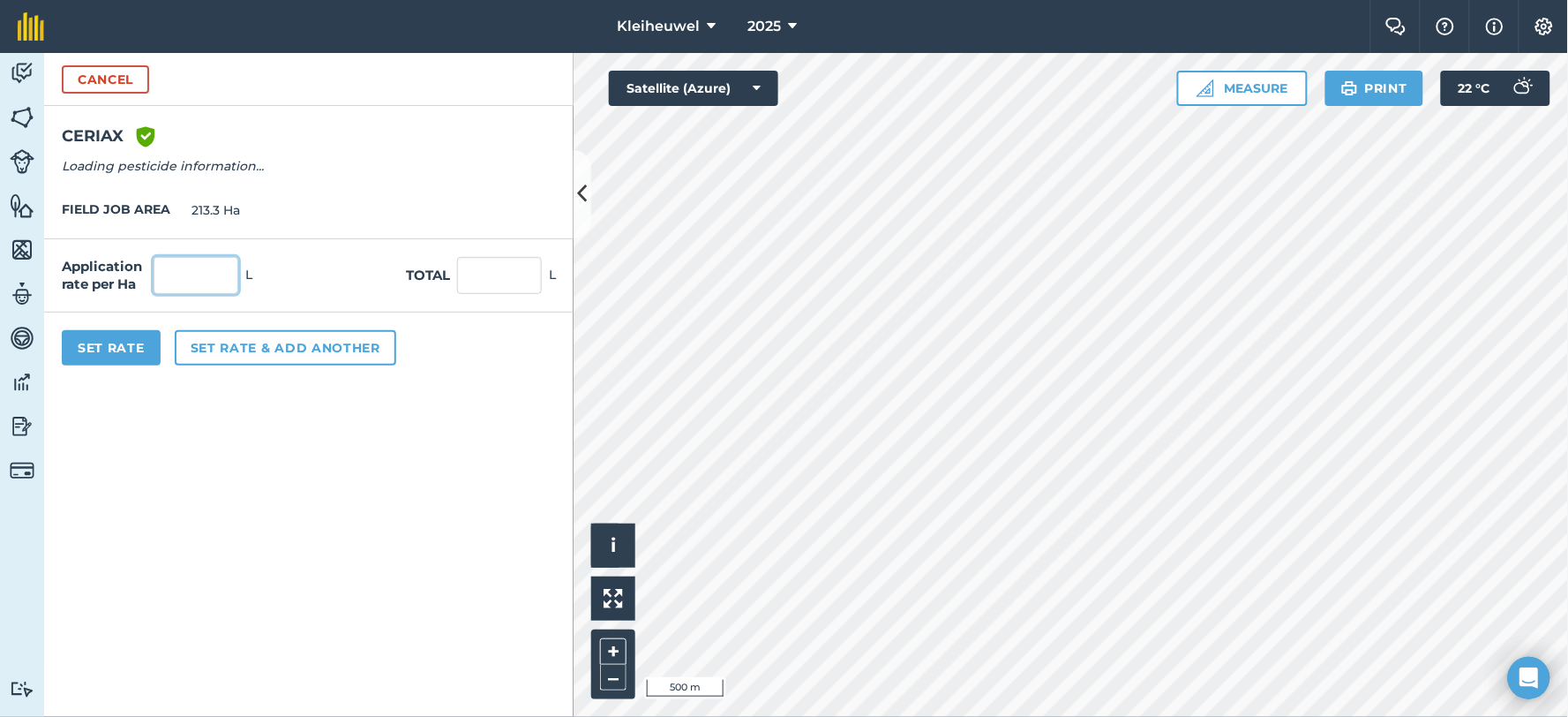
drag, startPoint x: 207, startPoint y: 278, endPoint x: 194, endPoint y: 276, distance: 13.2
click at [204, 276] on input "text" at bounding box center [196, 276] width 84 height 37
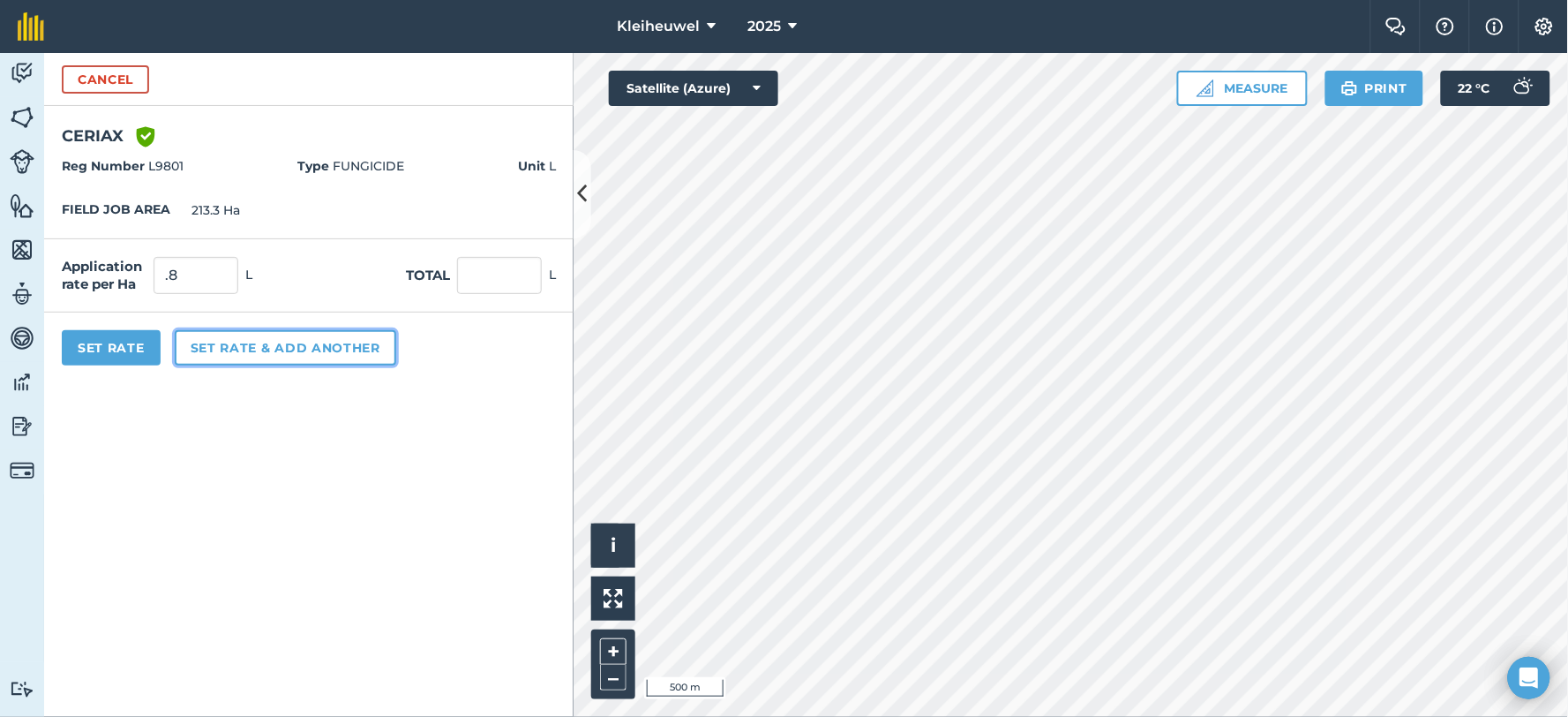
type input "0.8"
type input "170.64"
click at [305, 346] on button "Set rate & add another" at bounding box center [285, 348] width 222 height 35
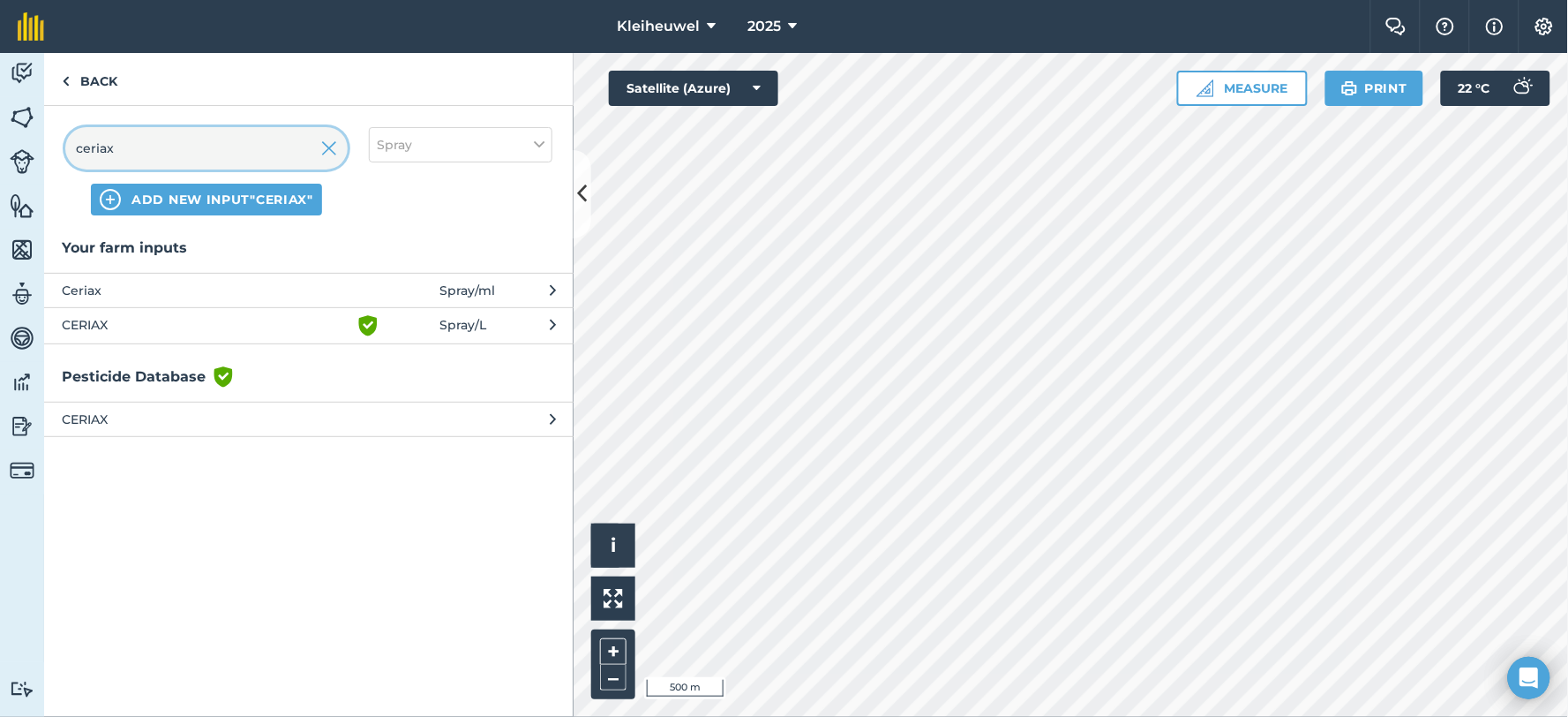
drag, startPoint x: 146, startPoint y: 150, endPoint x: 42, endPoint y: 150, distance: 104.0
click at [42, 150] on div "Activity Fields Livestock Features Maps Team Vehicles Data Reporting Billing Tu…" at bounding box center [784, 384] width 1568 height 664
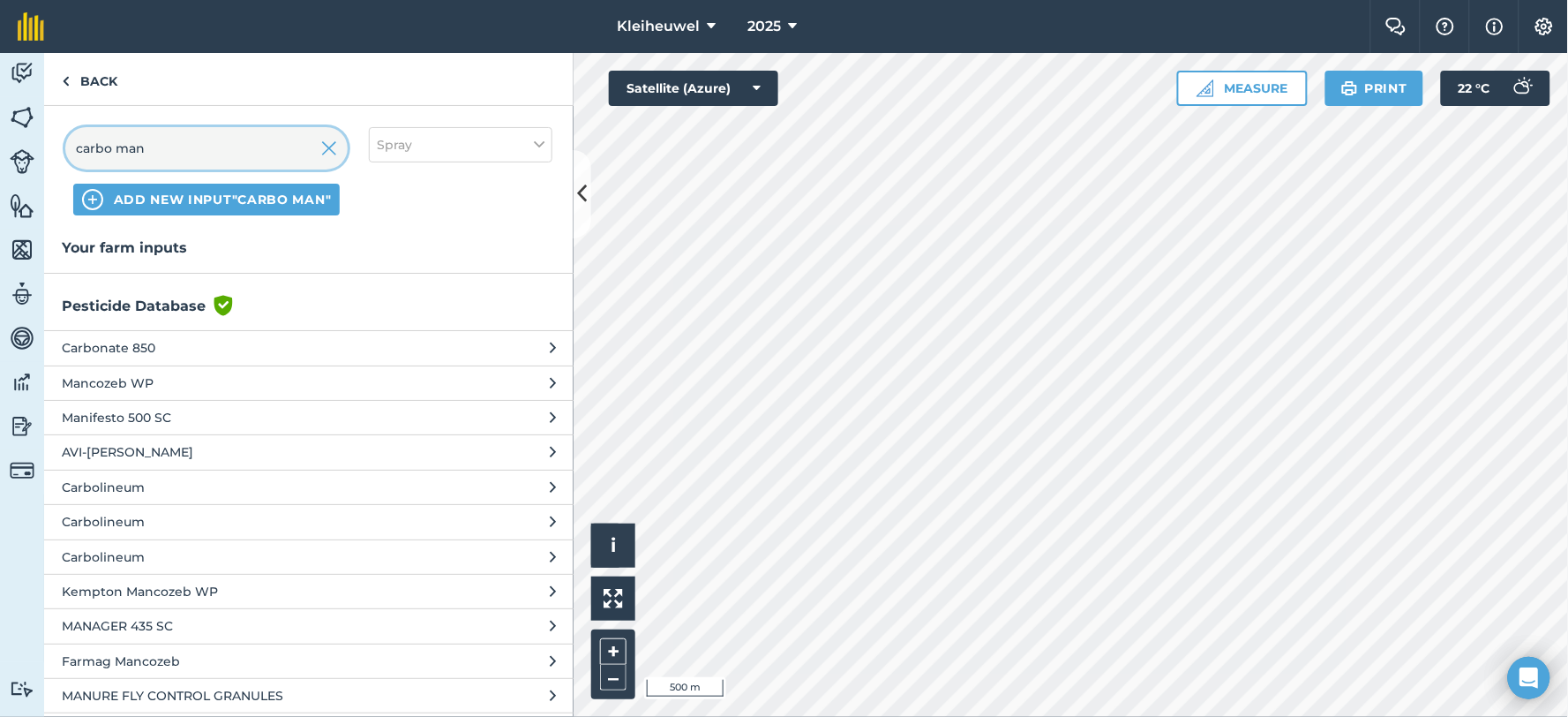
type input "carbo man"
click at [209, 232] on div "carbo man ADD NEW INPUT "carbo man" Spray" at bounding box center [309, 171] width 530 height 130
click at [165, 250] on h3 "Your farm inputs" at bounding box center [309, 247] width 530 height 23
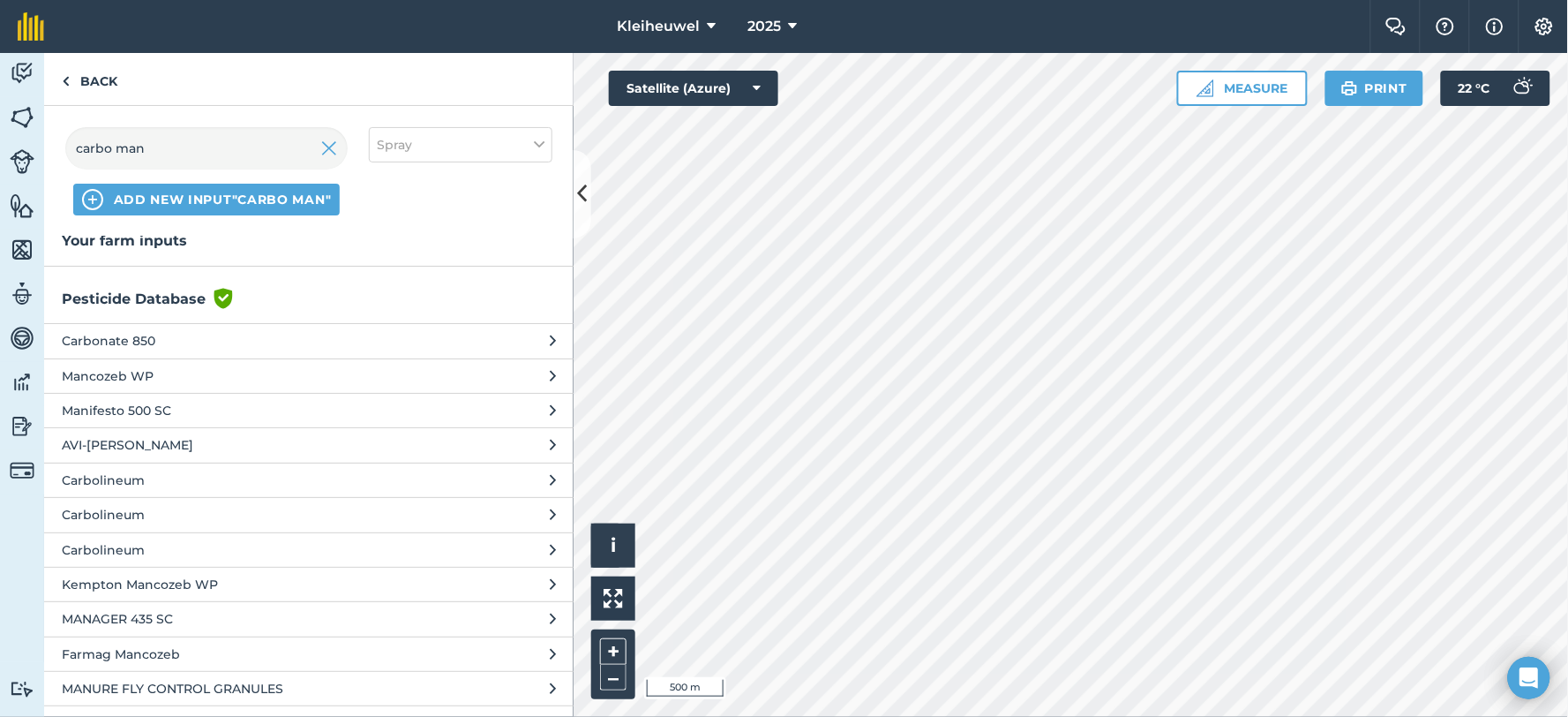
scroll to position [0, 0]
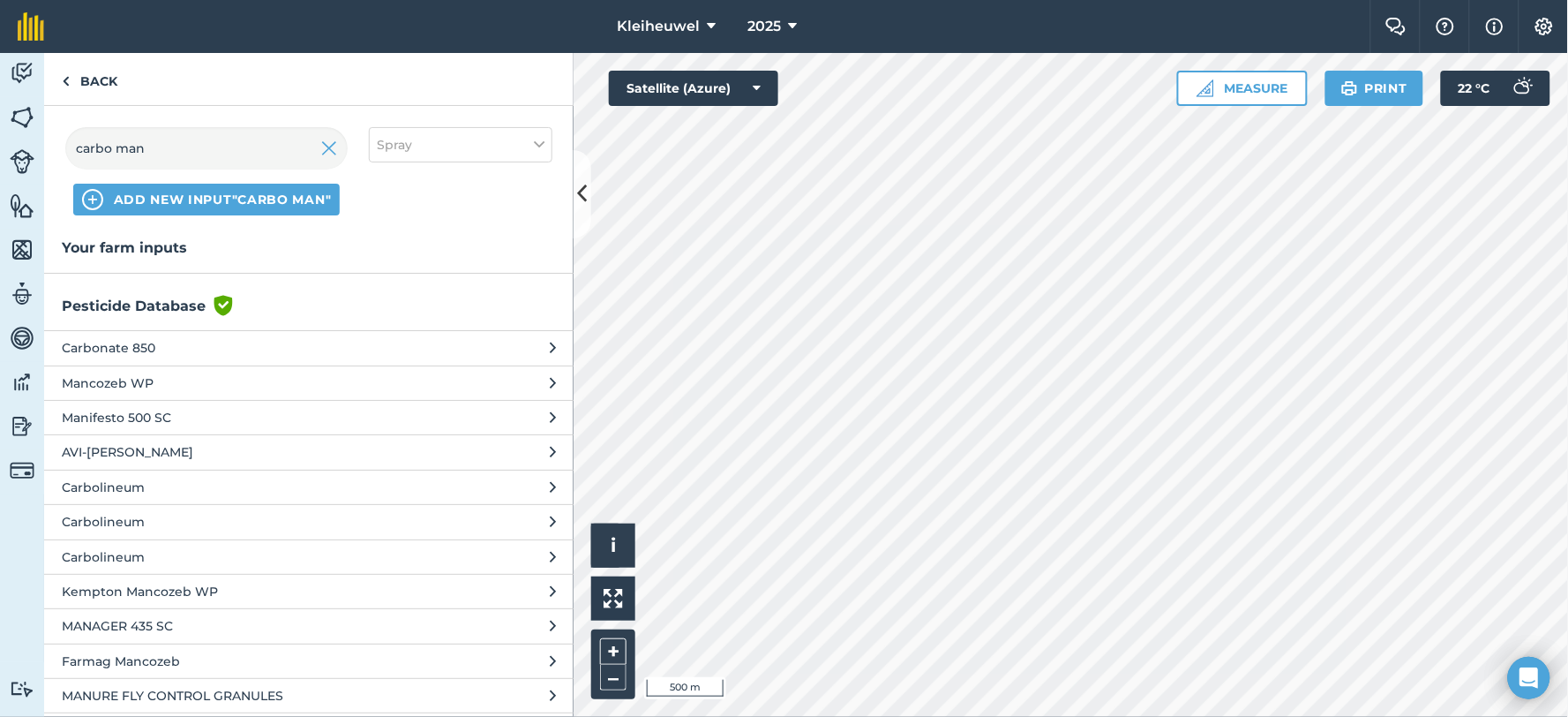
click at [119, 227] on div "carbo man ADD NEW INPUT "carbo man" Spray" at bounding box center [309, 171] width 530 height 130
click at [128, 242] on h3 "Your farm inputs" at bounding box center [309, 247] width 530 height 23
click at [177, 250] on h3 "Your farm inputs" at bounding box center [309, 247] width 530 height 23
click at [1547, 16] on button "Settings" at bounding box center [1543, 26] width 49 height 53
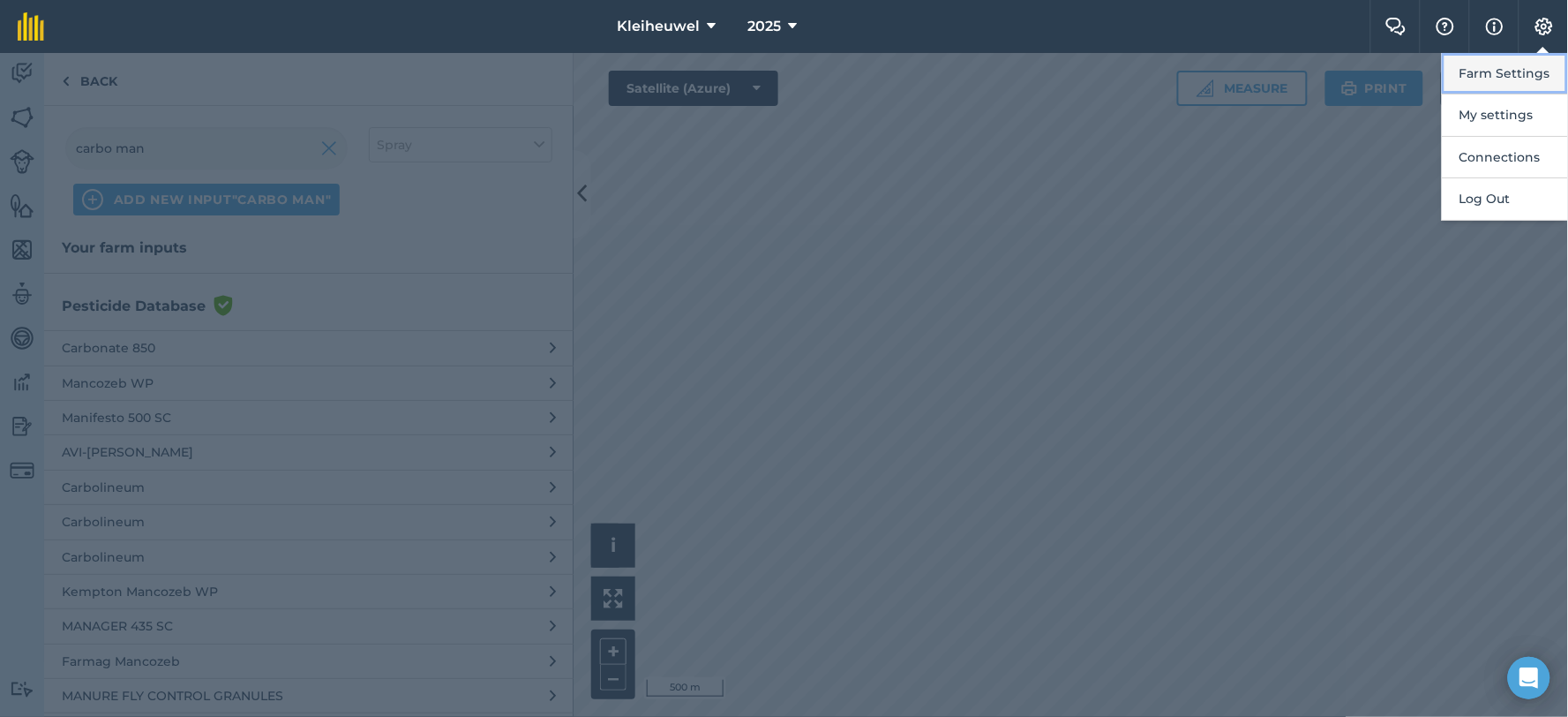
click at [1509, 77] on button "Farm Settings" at bounding box center [1504, 74] width 126 height 41
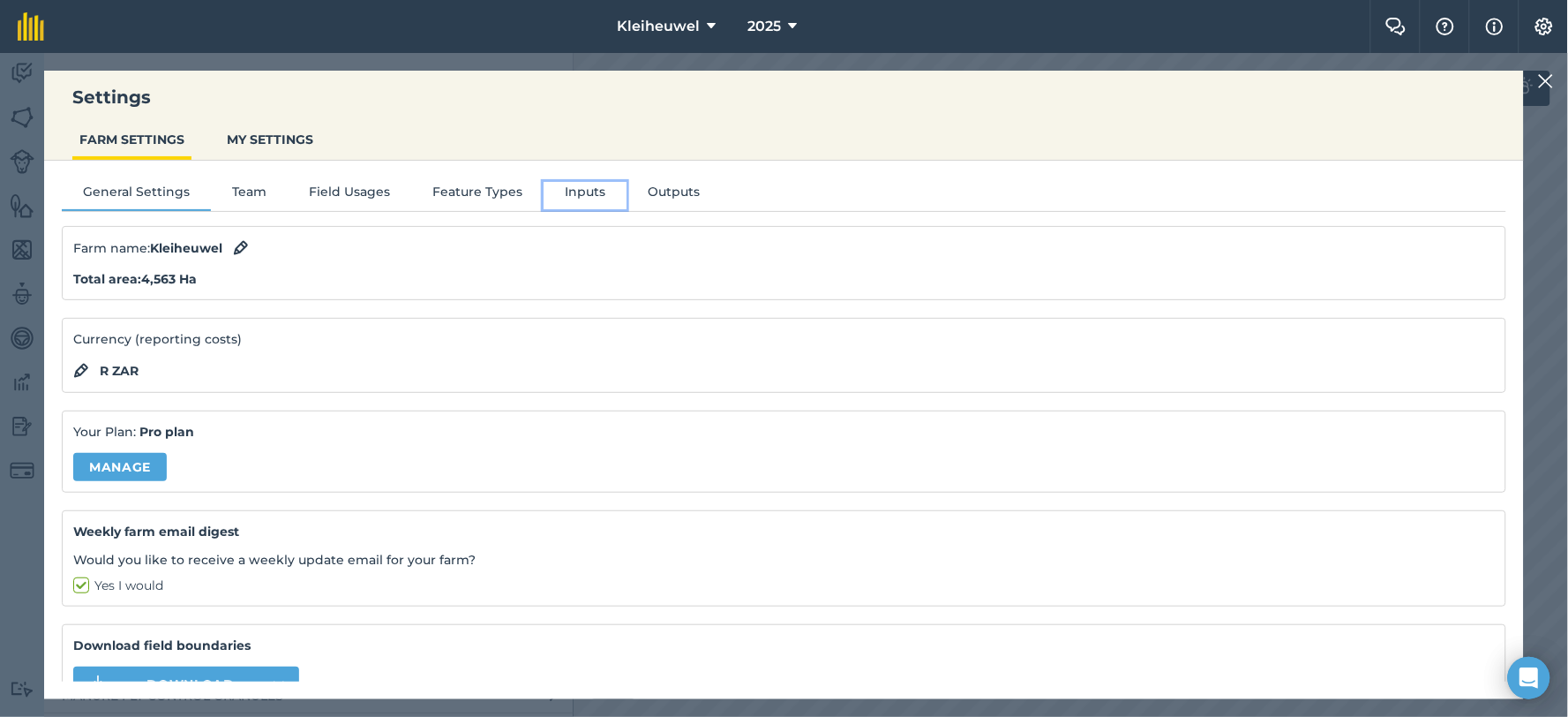
click at [585, 188] on button "Inputs" at bounding box center [584, 194] width 83 height 26
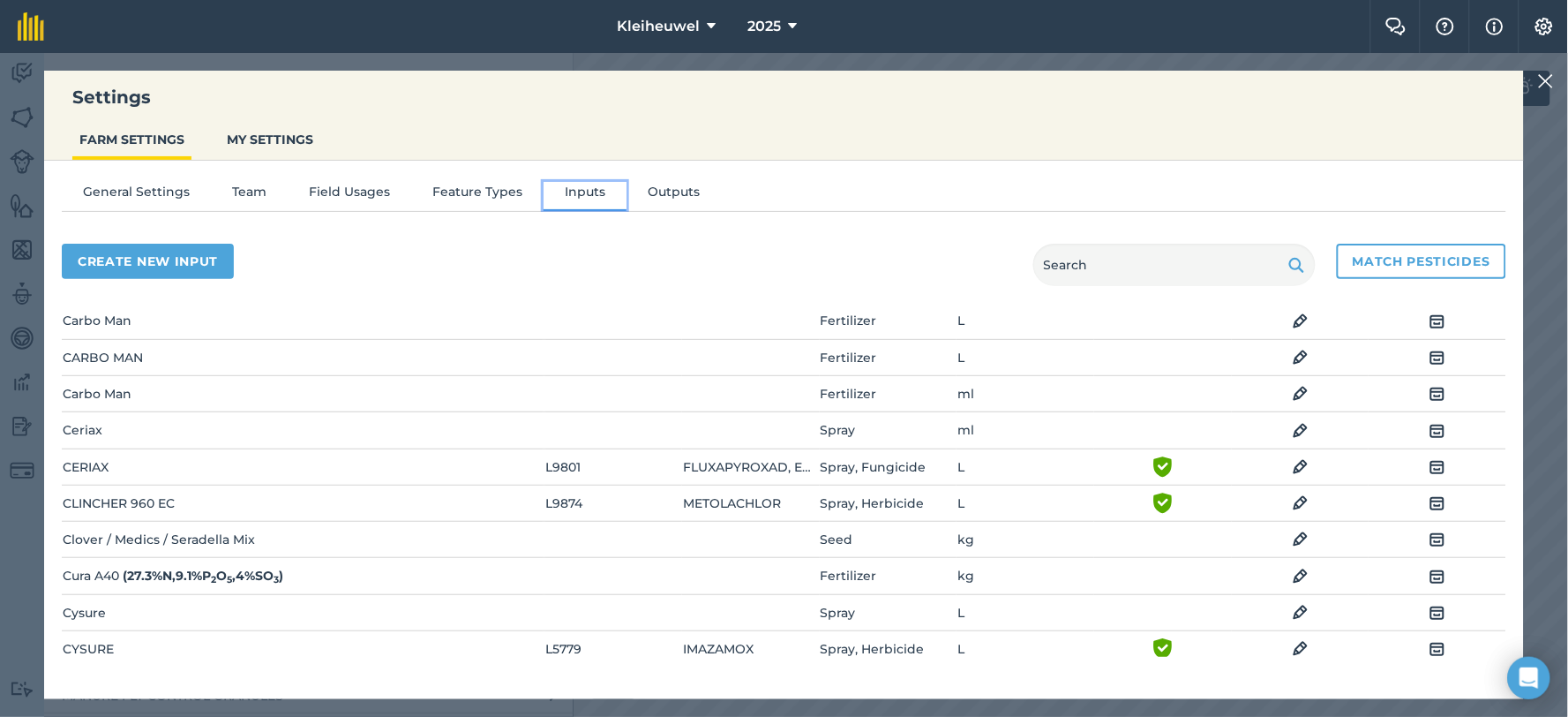
scroll to position [1177, 0]
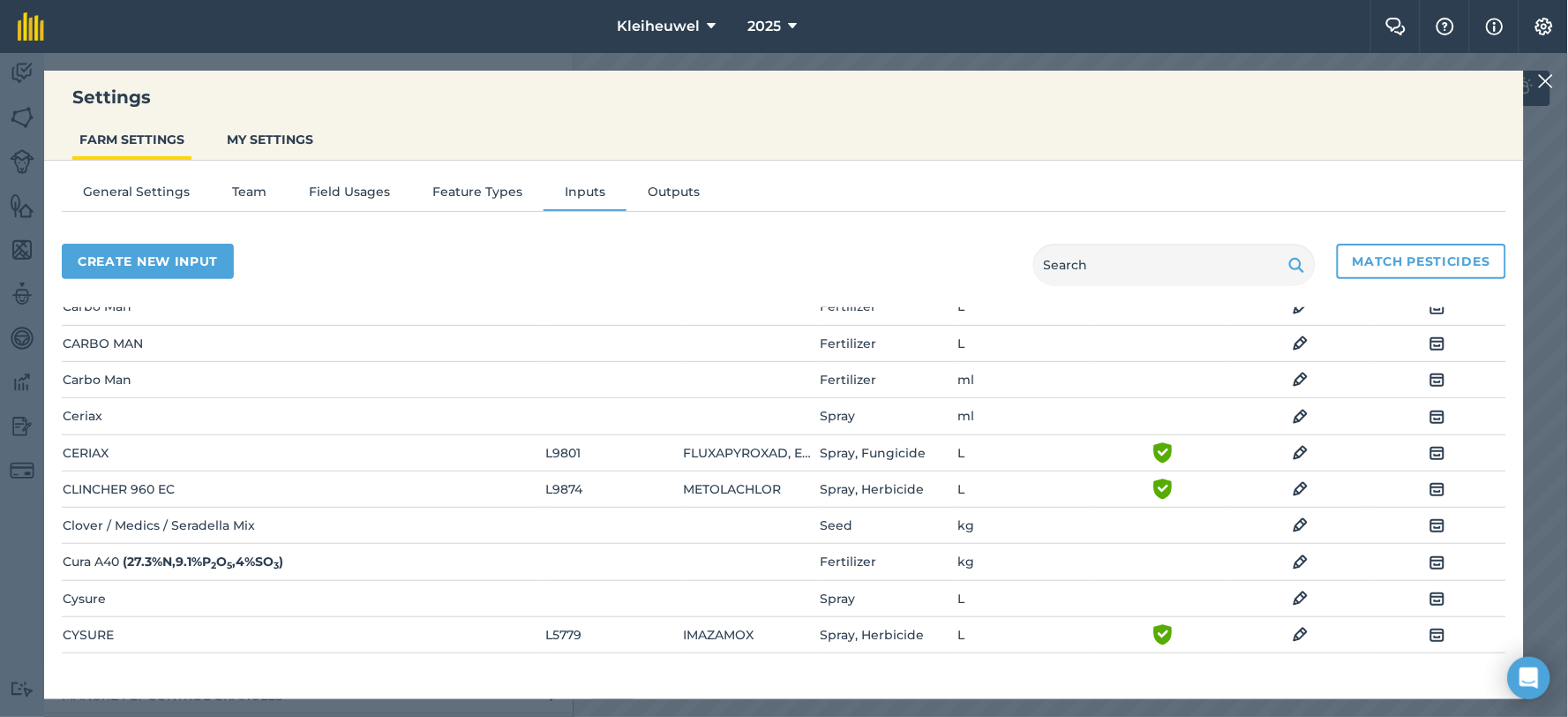
click at [157, 336] on td "CARBO MAN" at bounding box center [302, 342] width 481 height 36
click at [1260, 333] on td "EDIT" at bounding box center [1300, 342] width 137 height 36
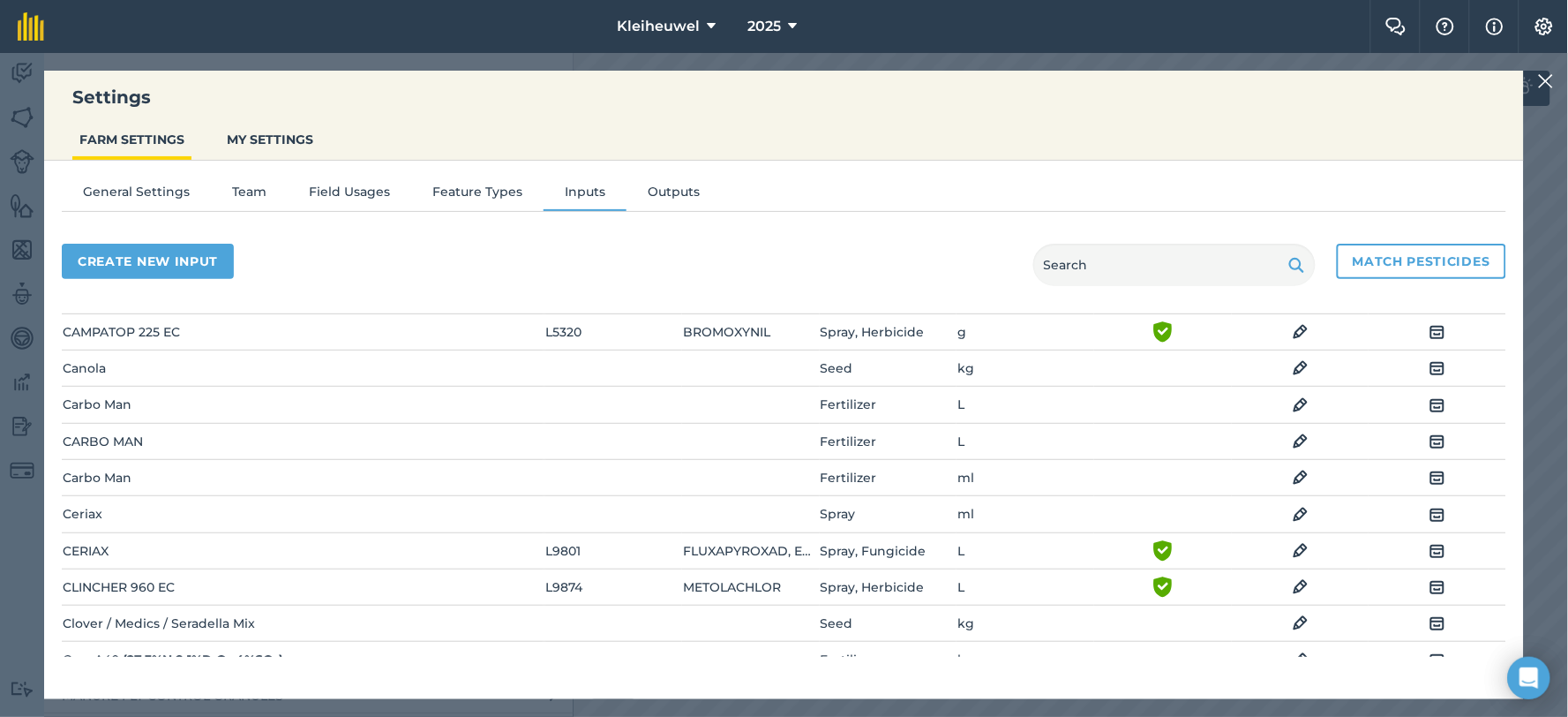
click at [103, 435] on td "CARBO MAN" at bounding box center [302, 440] width 481 height 36
click at [1430, 436] on img at bounding box center [1438, 441] width 16 height 22
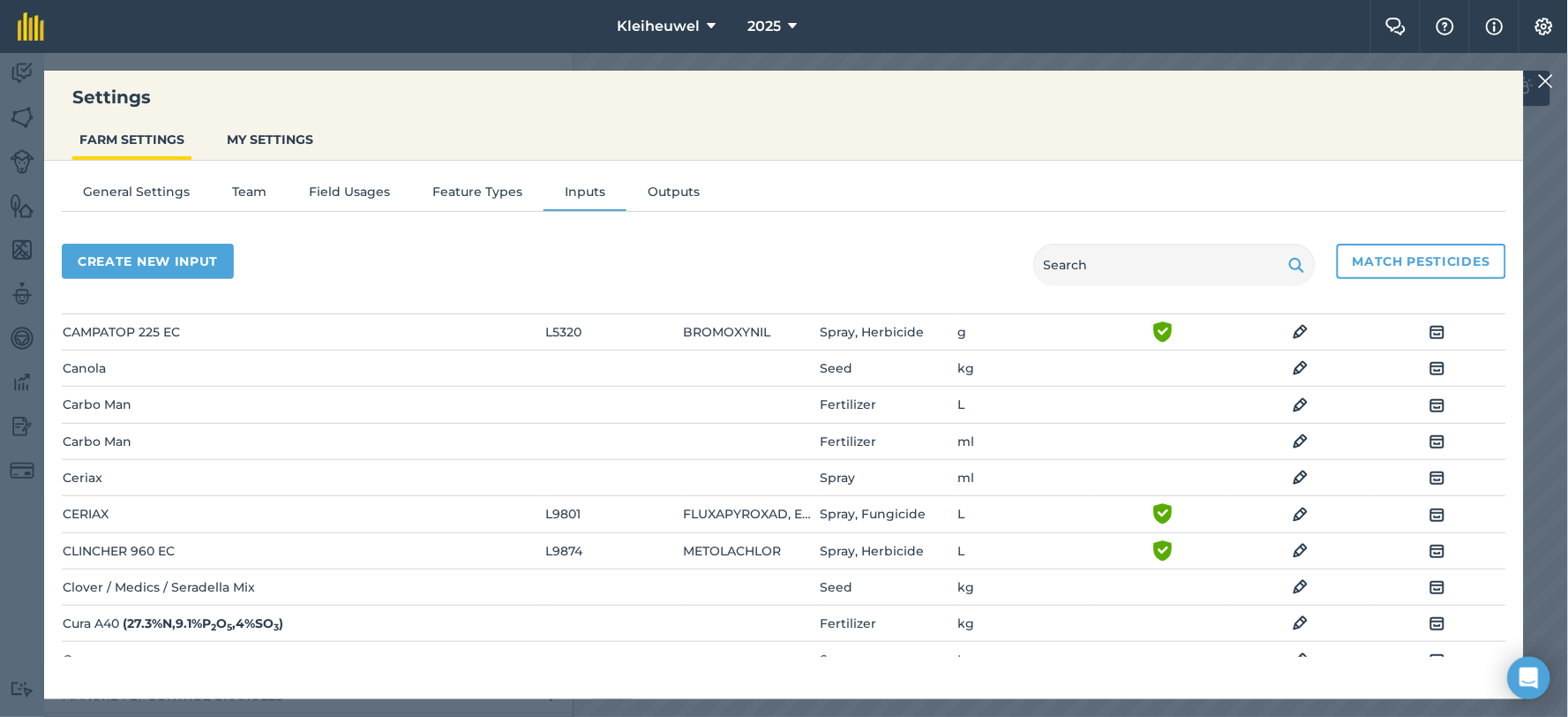
click at [1430, 435] on img at bounding box center [1438, 441] width 16 height 22
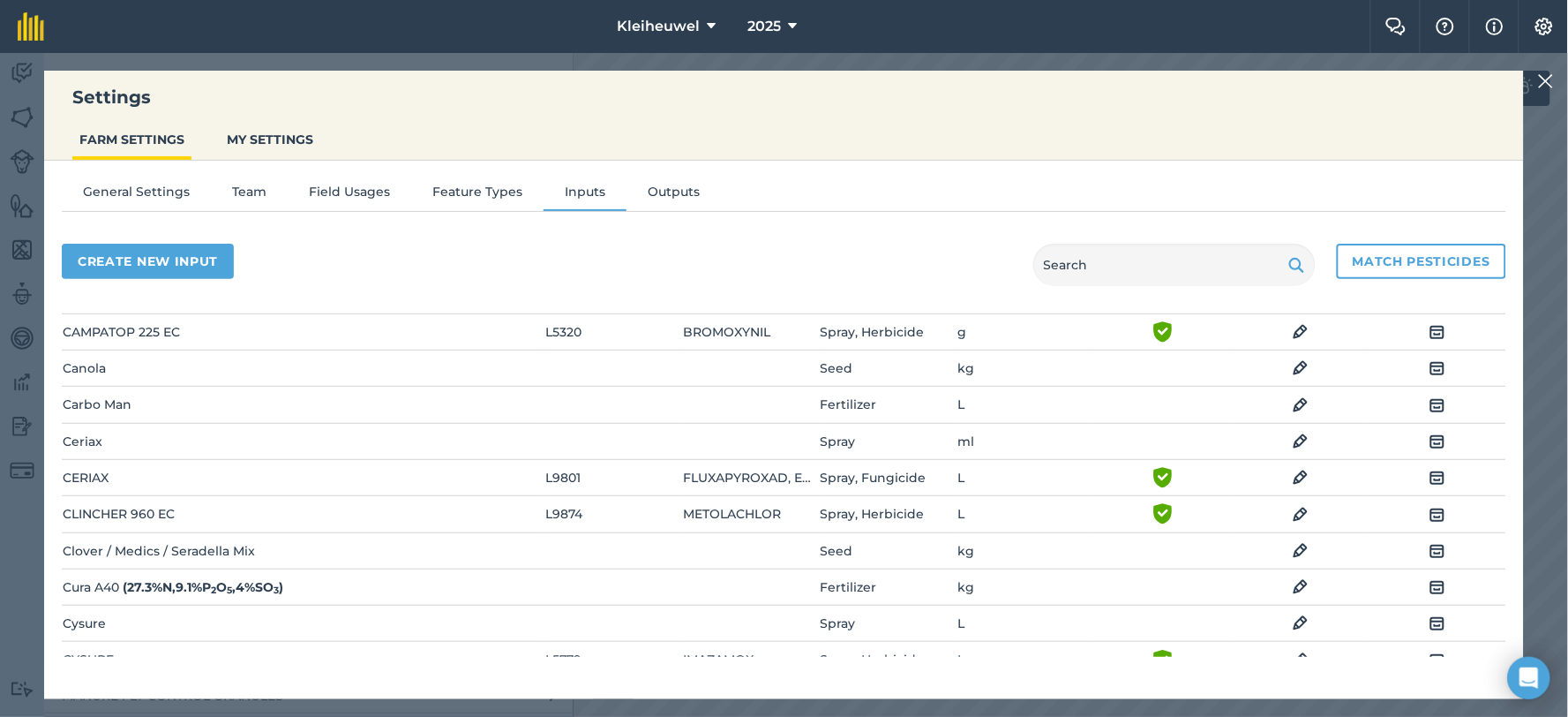
click at [1292, 433] on img at bounding box center [1300, 441] width 16 height 22
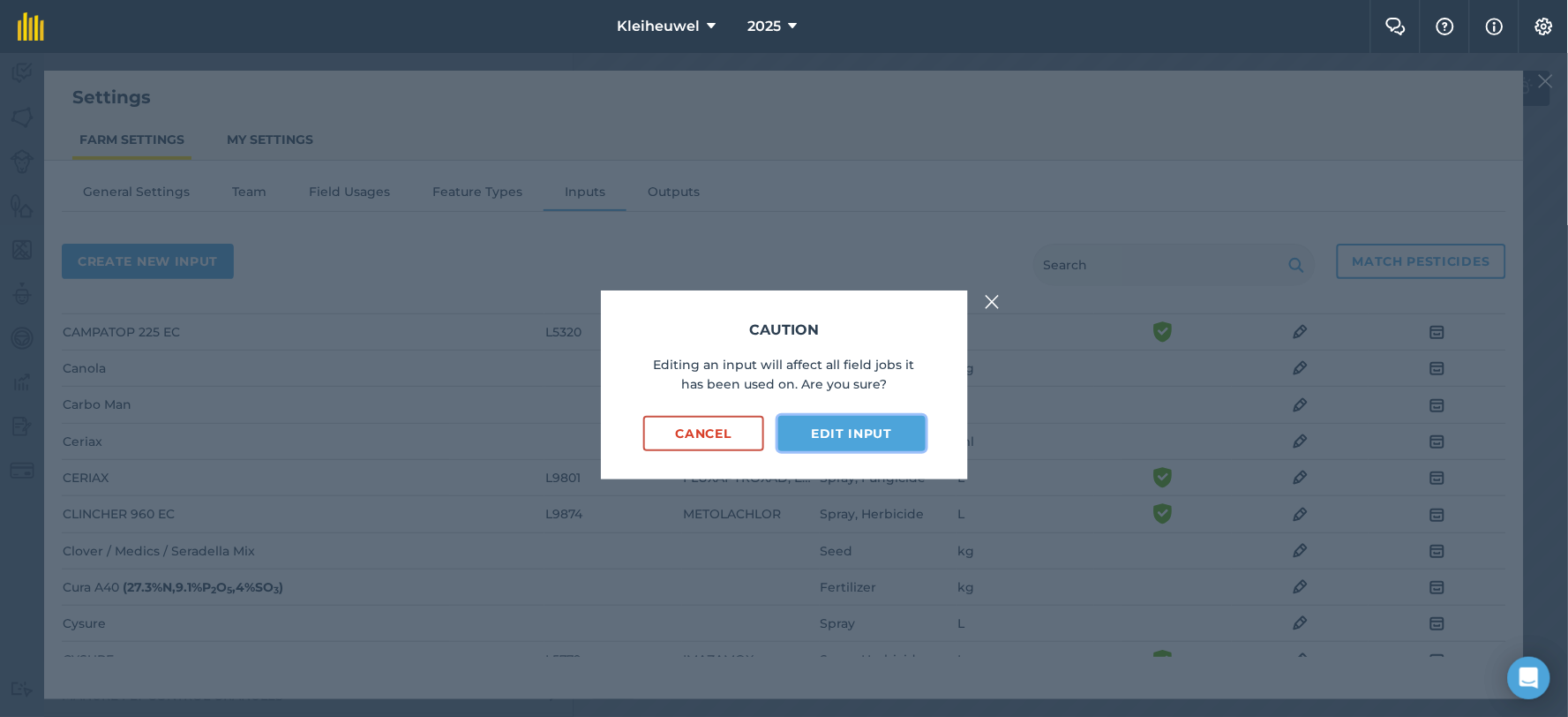
click at [881, 444] on button "Edit input" at bounding box center [851, 434] width 146 height 35
select select "MILLILITRES"
select select "SPRAY"
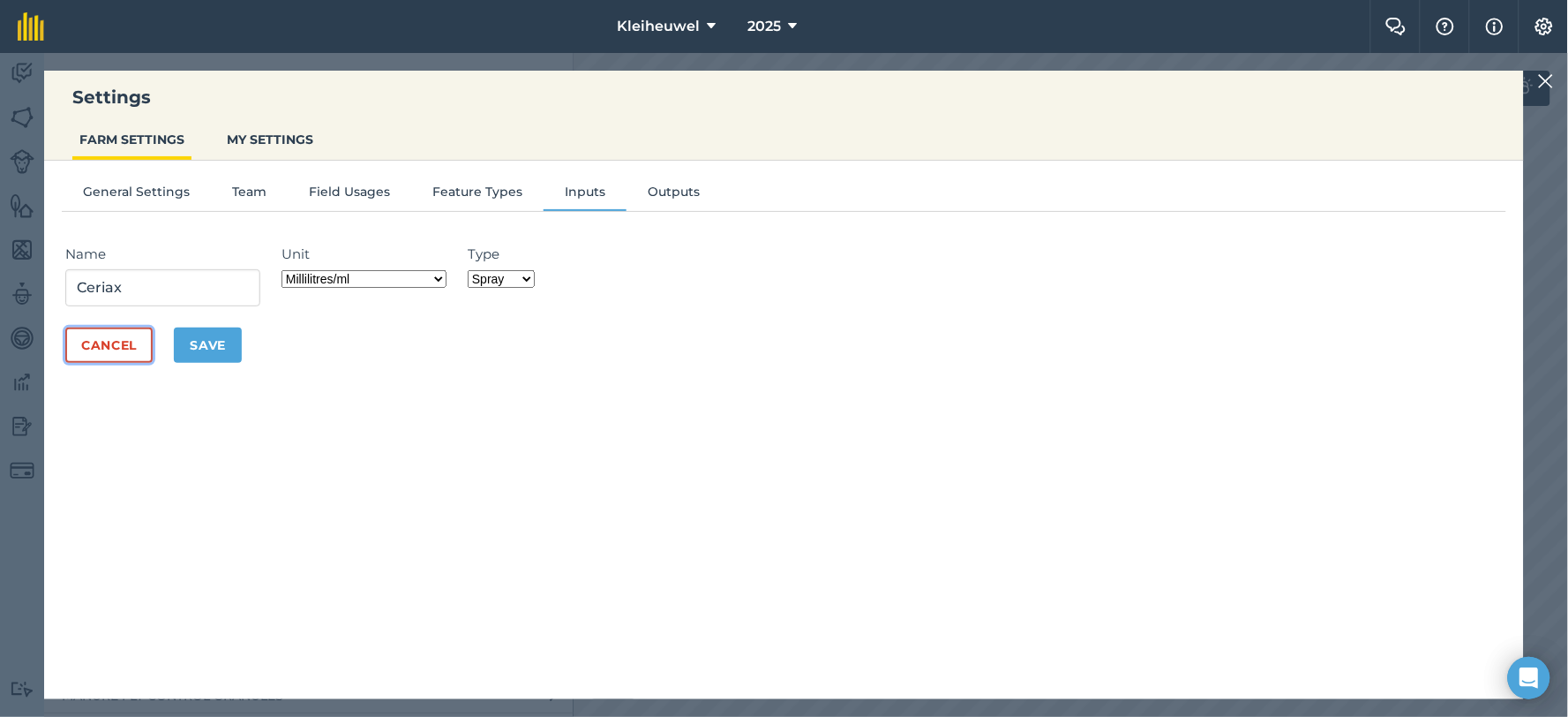
click at [120, 339] on button "Cancel" at bounding box center [109, 345] width 87 height 35
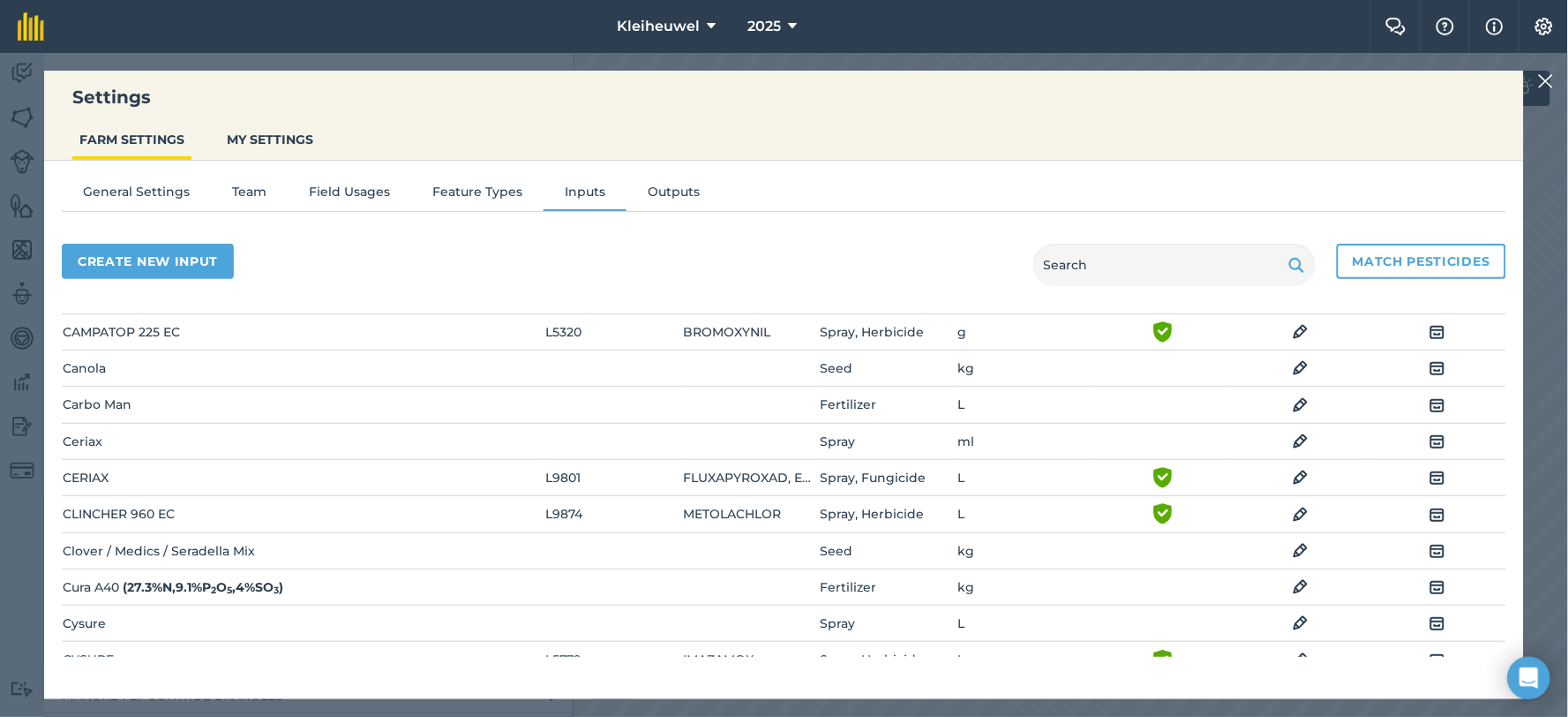
click at [99, 397] on td "Carbo Man" at bounding box center [302, 404] width 481 height 36
click at [92, 357] on td "Canola" at bounding box center [302, 368] width 481 height 36
click at [106, 390] on td "Carbo Man" at bounding box center [302, 404] width 481 height 36
click at [106, 391] on td "Carbo Man" at bounding box center [302, 404] width 481 height 36
click at [188, 389] on td "Carbo Man" at bounding box center [302, 404] width 481 height 36
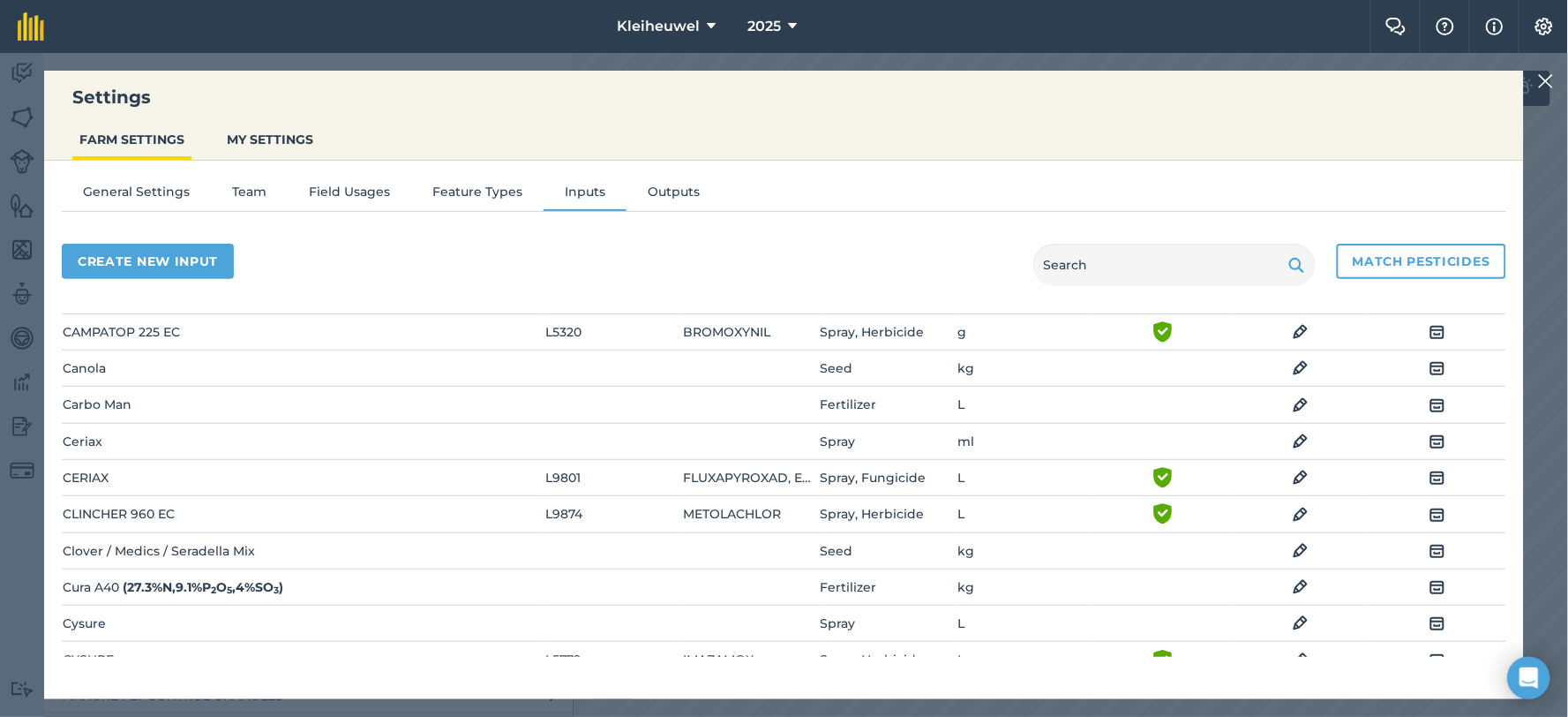
click at [97, 395] on td "Carbo Man" at bounding box center [302, 404] width 481 height 36
click at [1292, 394] on img at bounding box center [1300, 405] width 16 height 22
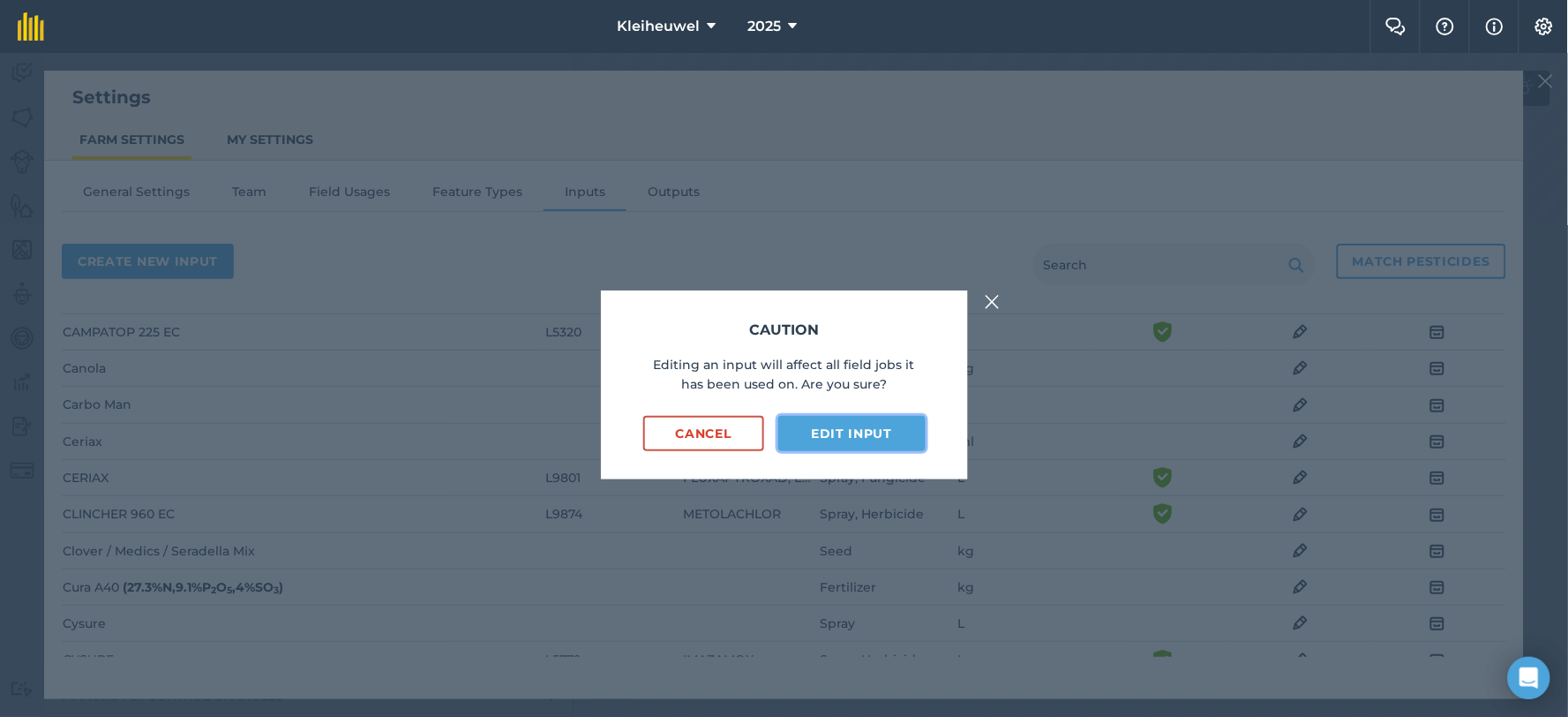
click at [853, 435] on button "Edit input" at bounding box center [851, 434] width 146 height 35
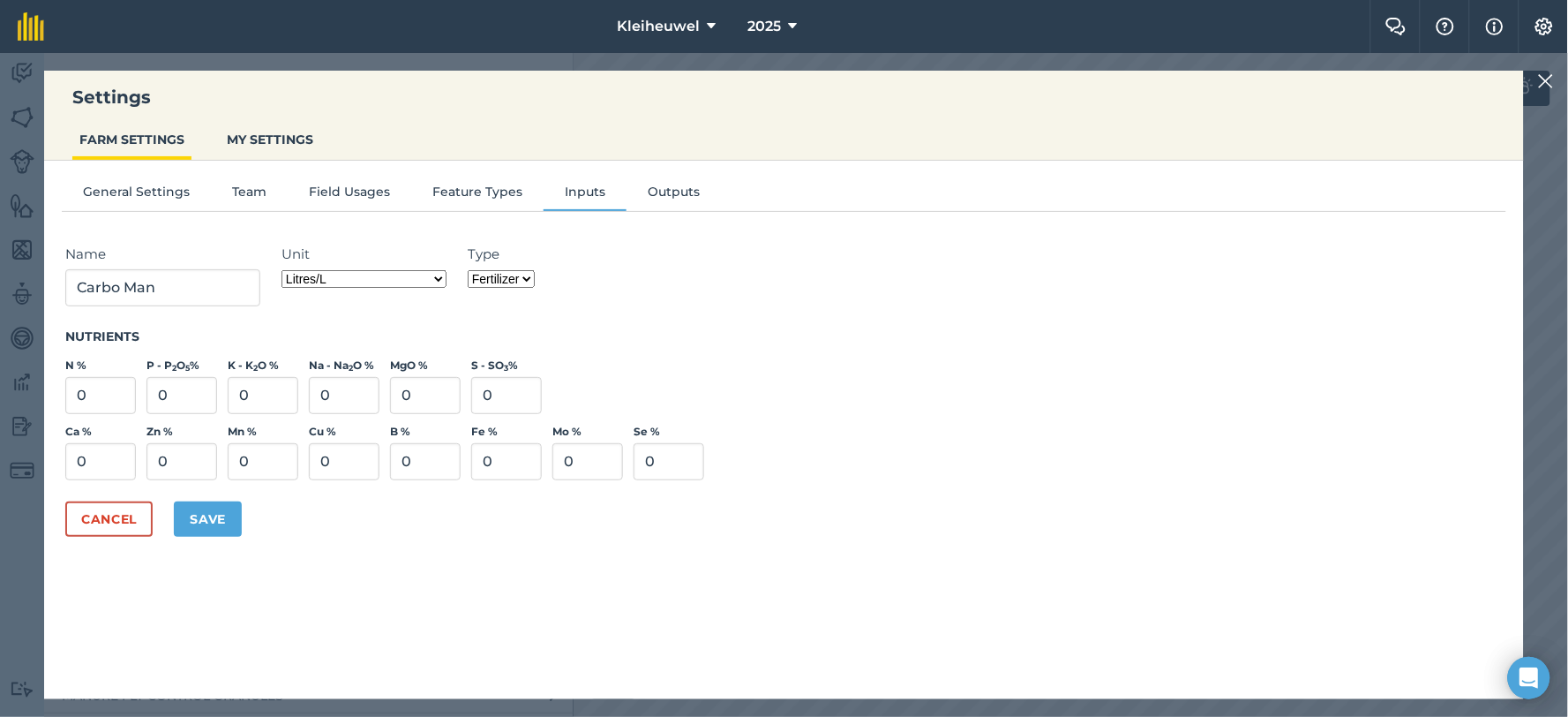
click at [438, 281] on select "Grams/g Kilograms/kg Metric tonnes/t Millilitres/ml Litres/L Ounces/oz Pounds/l…" at bounding box center [364, 279] width 165 height 18
select select "MILLILITRES"
click at [285, 270] on select "Grams/g Kilograms/kg Metric tonnes/t Millilitres/ml Litres/L Ounces/oz Pounds/l…" at bounding box center [364, 279] width 165 height 18
click at [436, 279] on select "Grams/g Kilograms/kg Metric tonnes/t Millilitres/ml Litres/L Ounces/oz Pounds/l…" at bounding box center [364, 279] width 165 height 18
click at [439, 279] on select "Grams/g Kilograms/kg Metric tonnes/t Millilitres/ml Litres/L Ounces/oz Pounds/l…" at bounding box center [364, 279] width 165 height 18
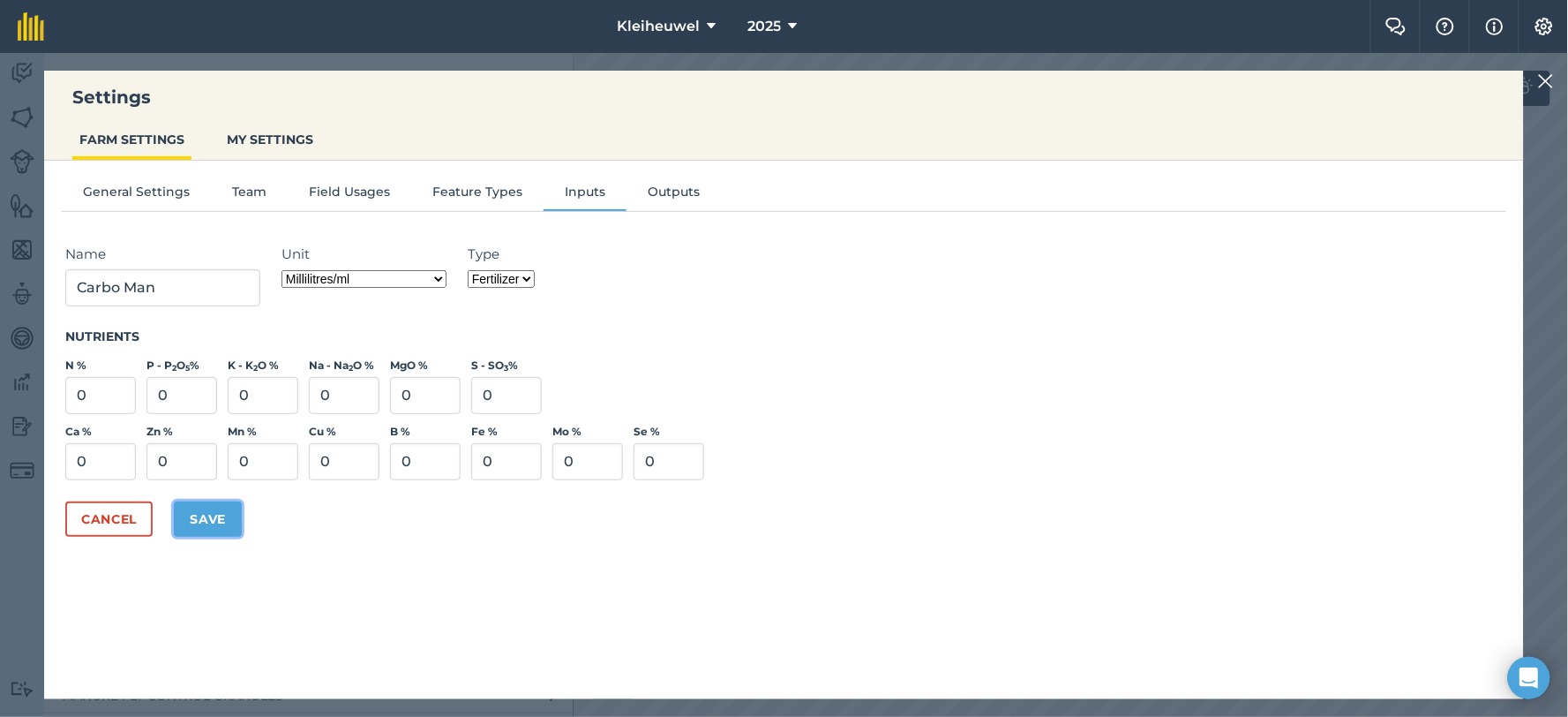
click at [200, 513] on button "Save" at bounding box center [207, 519] width 68 height 35
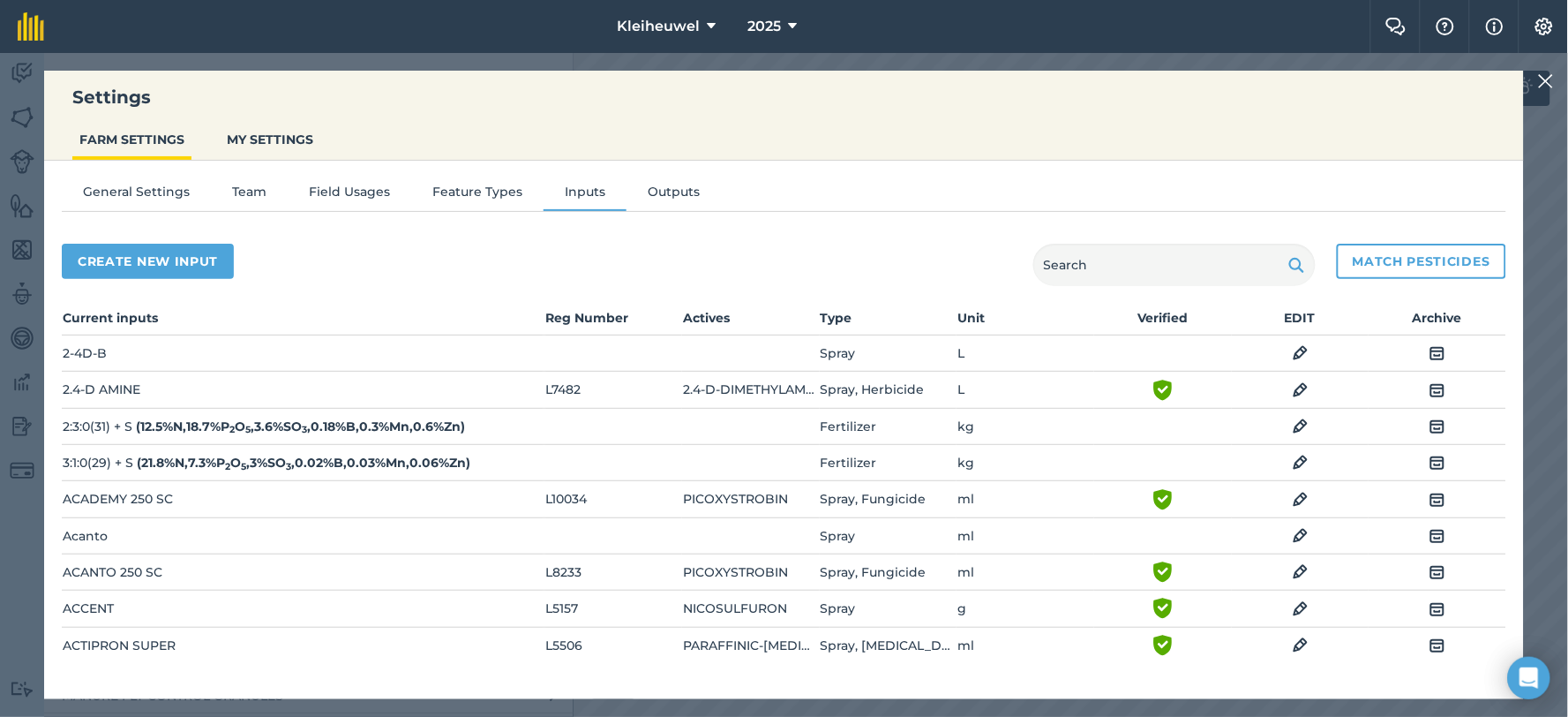
click at [1543, 82] on img at bounding box center [1546, 81] width 16 height 22
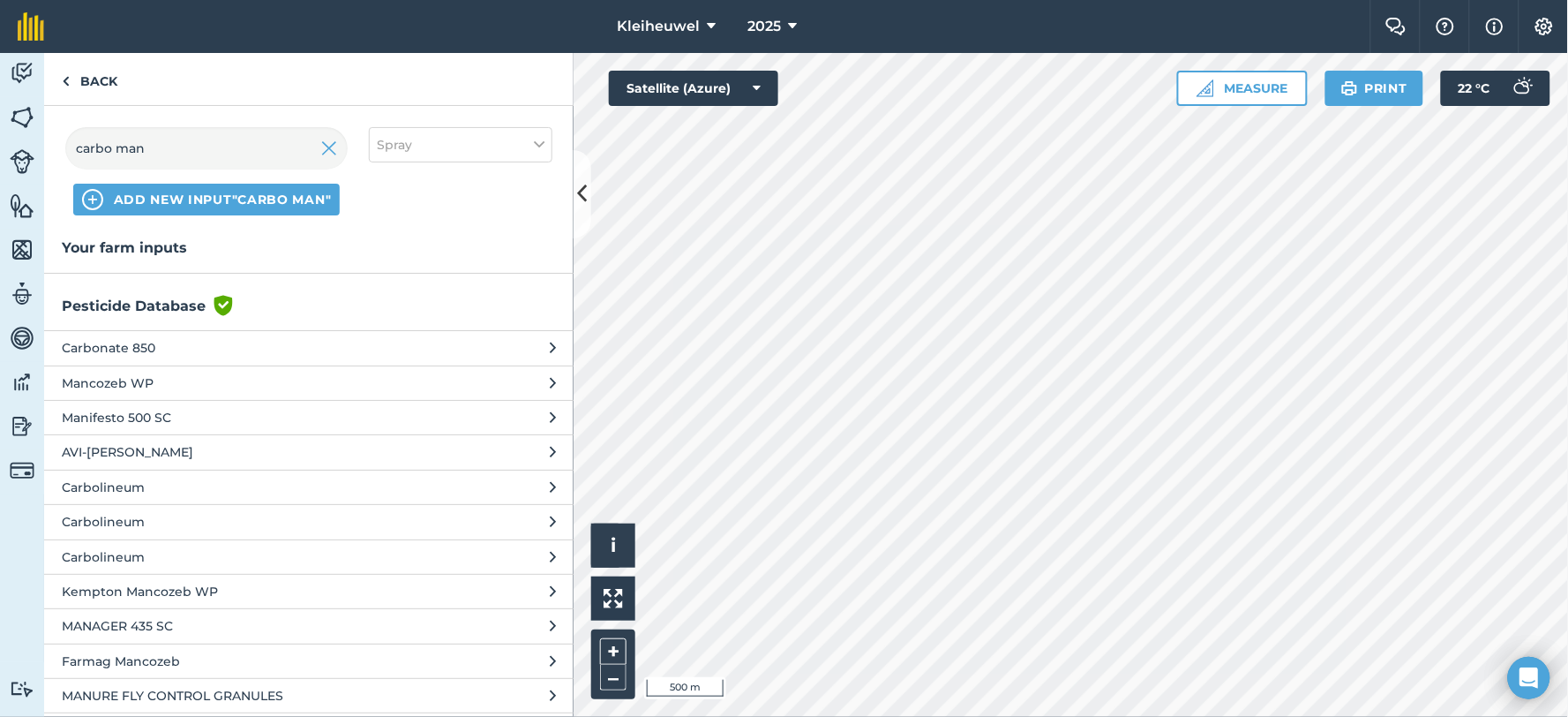
click at [185, 250] on h3 "Your farm inputs" at bounding box center [309, 247] width 530 height 23
click at [148, 254] on h3 "Your farm inputs" at bounding box center [309, 247] width 530 height 23
click at [67, 84] on img at bounding box center [66, 81] width 8 height 22
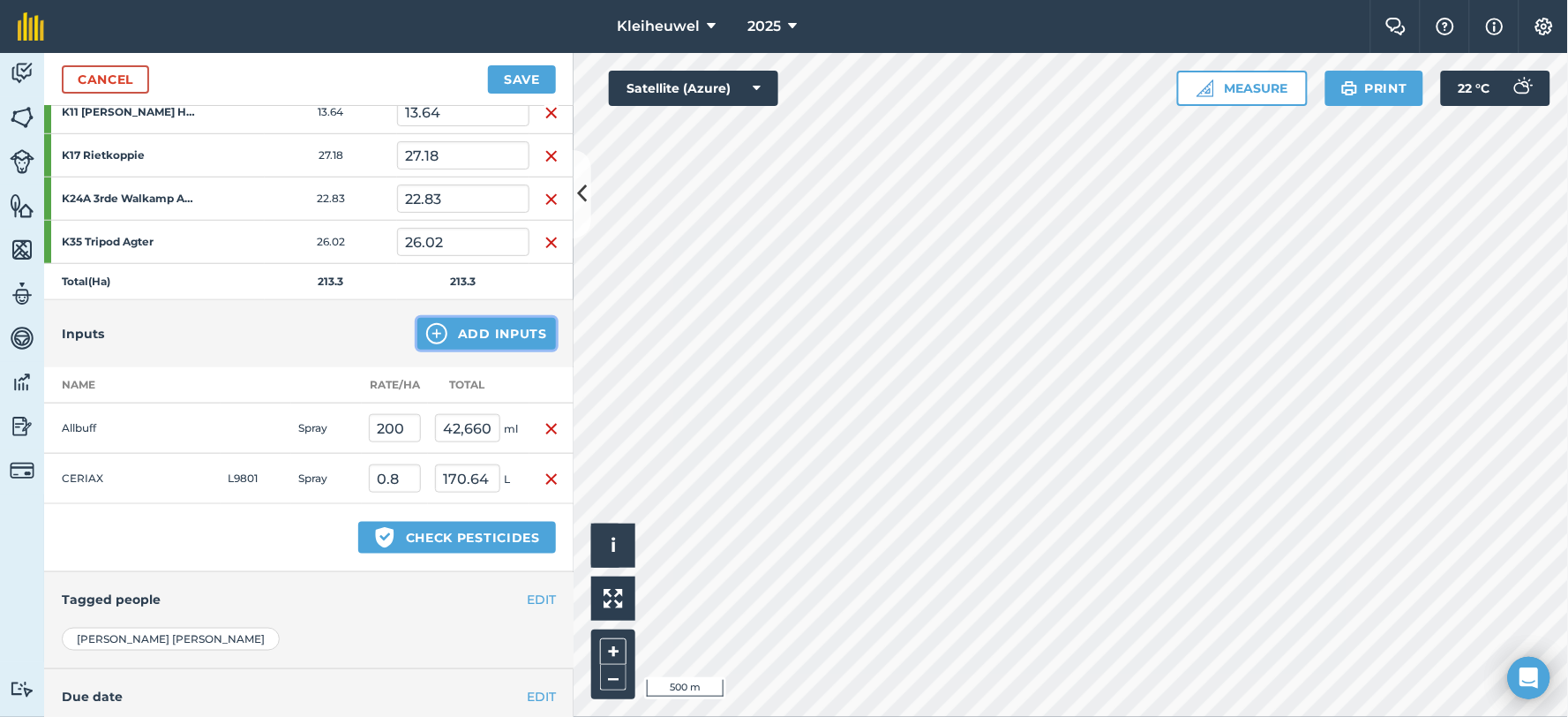
click at [427, 332] on img at bounding box center [437, 333] width 22 height 22
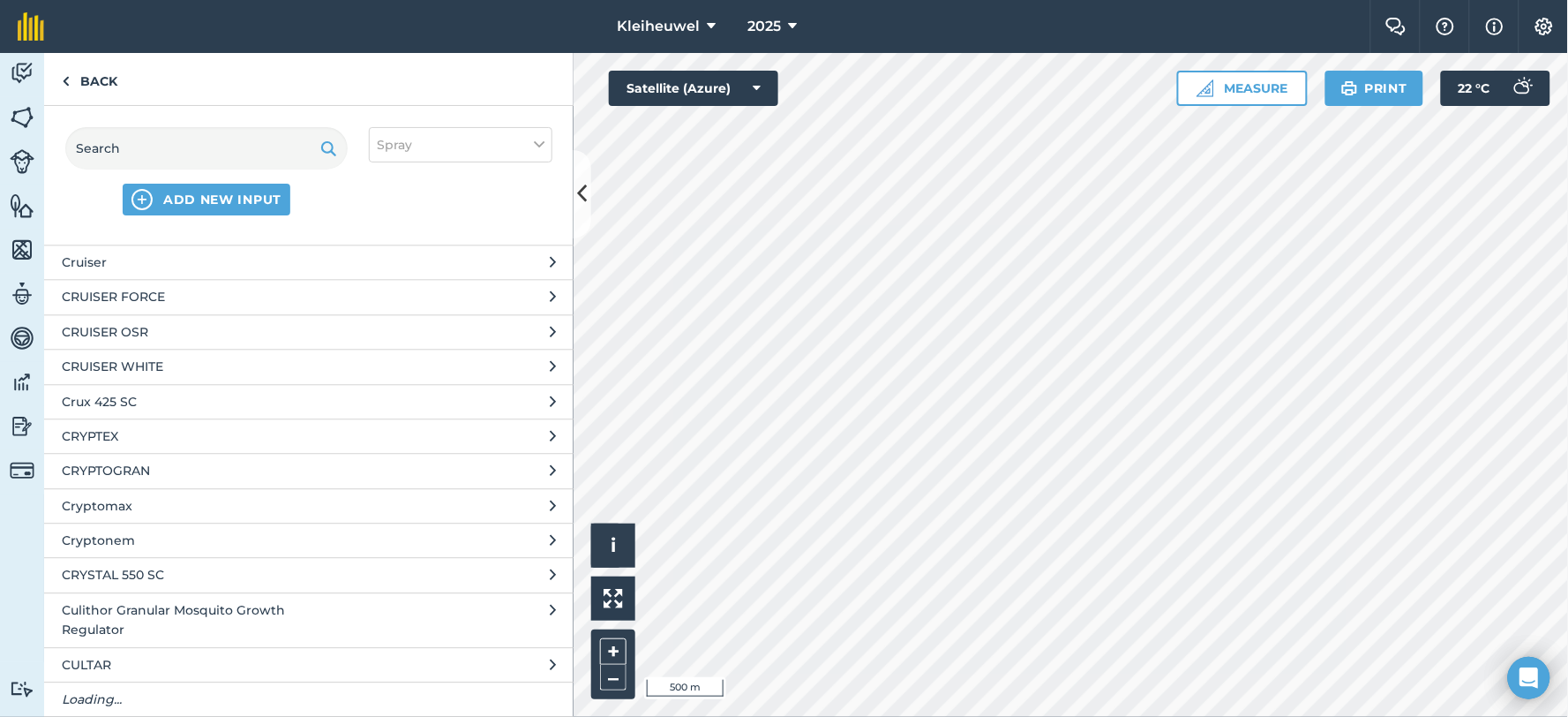
scroll to position [37678, 0]
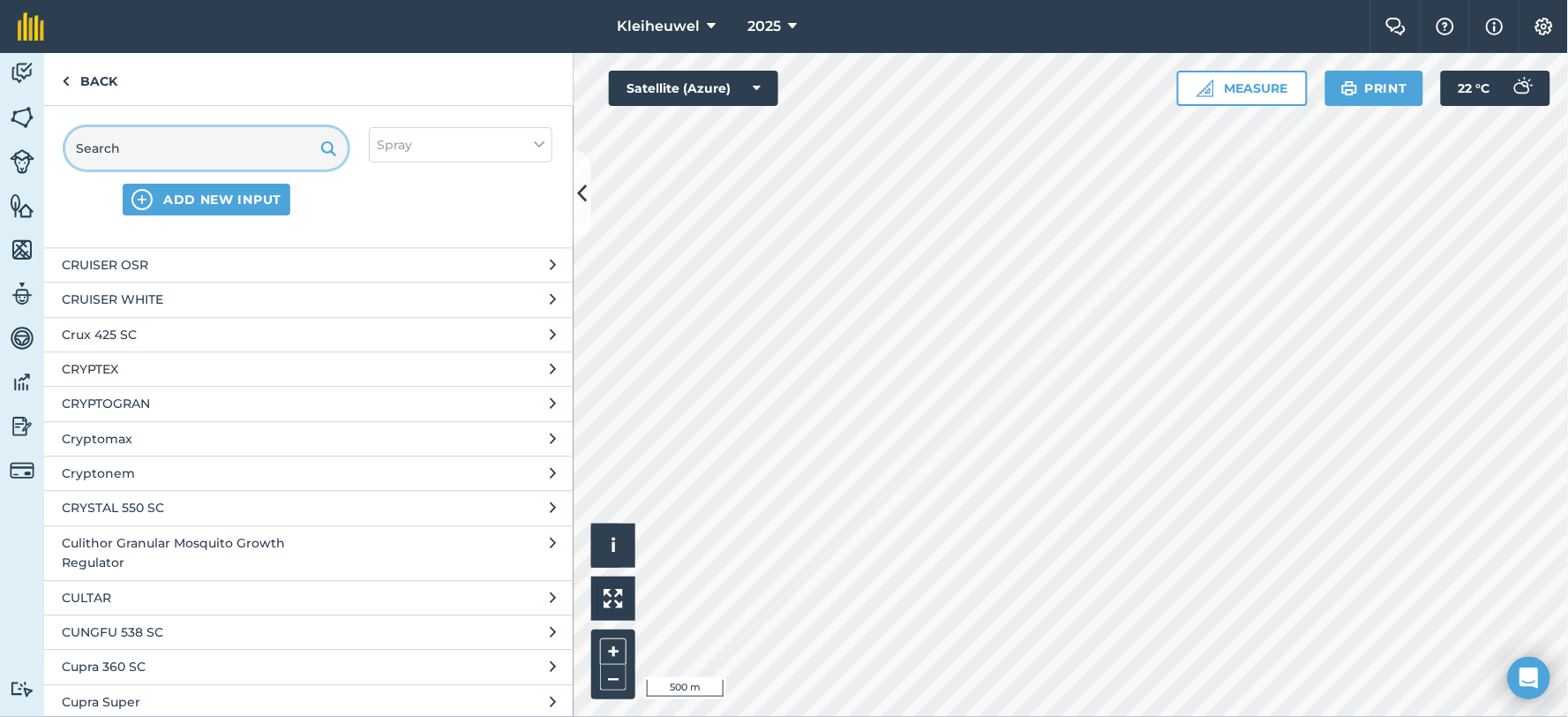
drag, startPoint x: 141, startPoint y: 152, endPoint x: 49, endPoint y: 157, distance: 92.1
click at [49, 157] on div "ADD NEW INPUT Spray" at bounding box center [309, 171] width 530 height 130
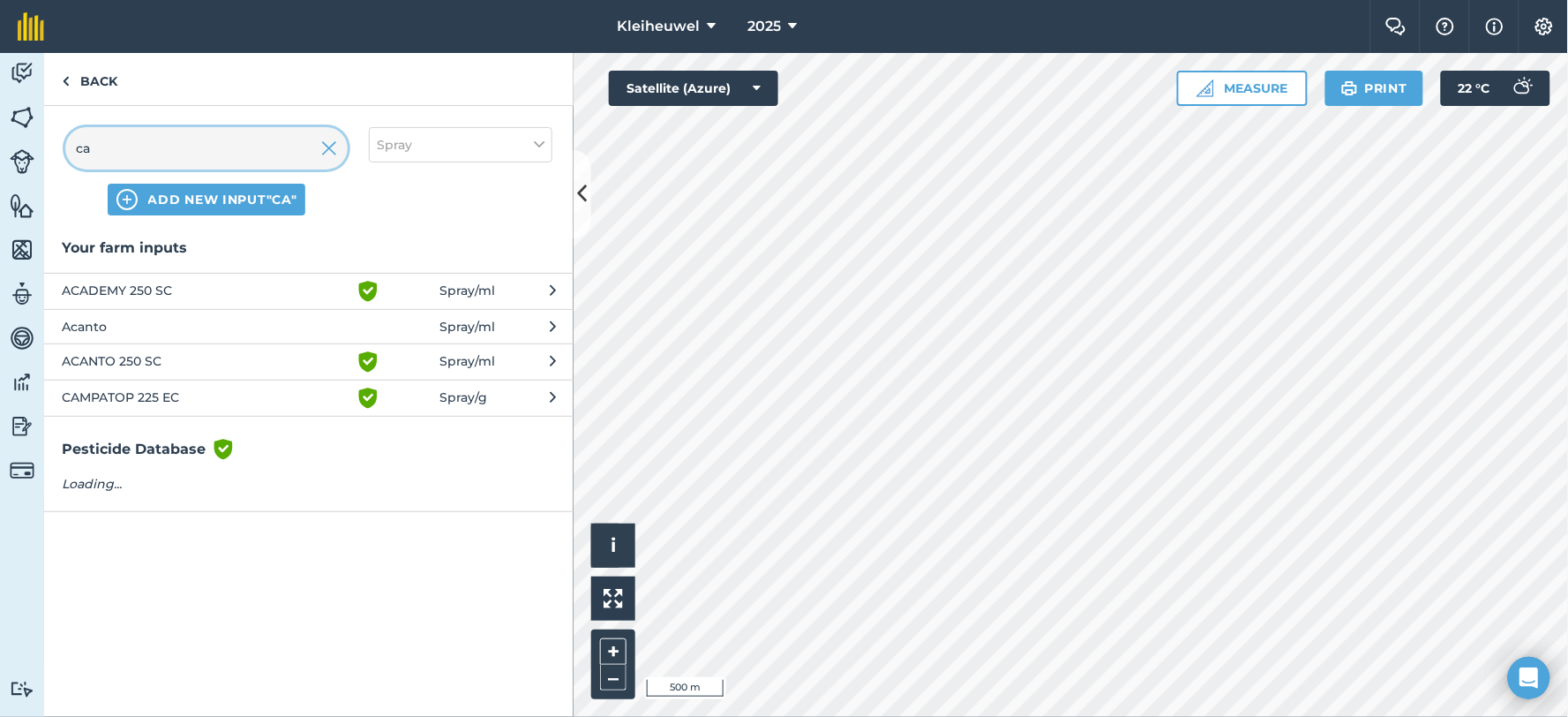
scroll to position [0, 0]
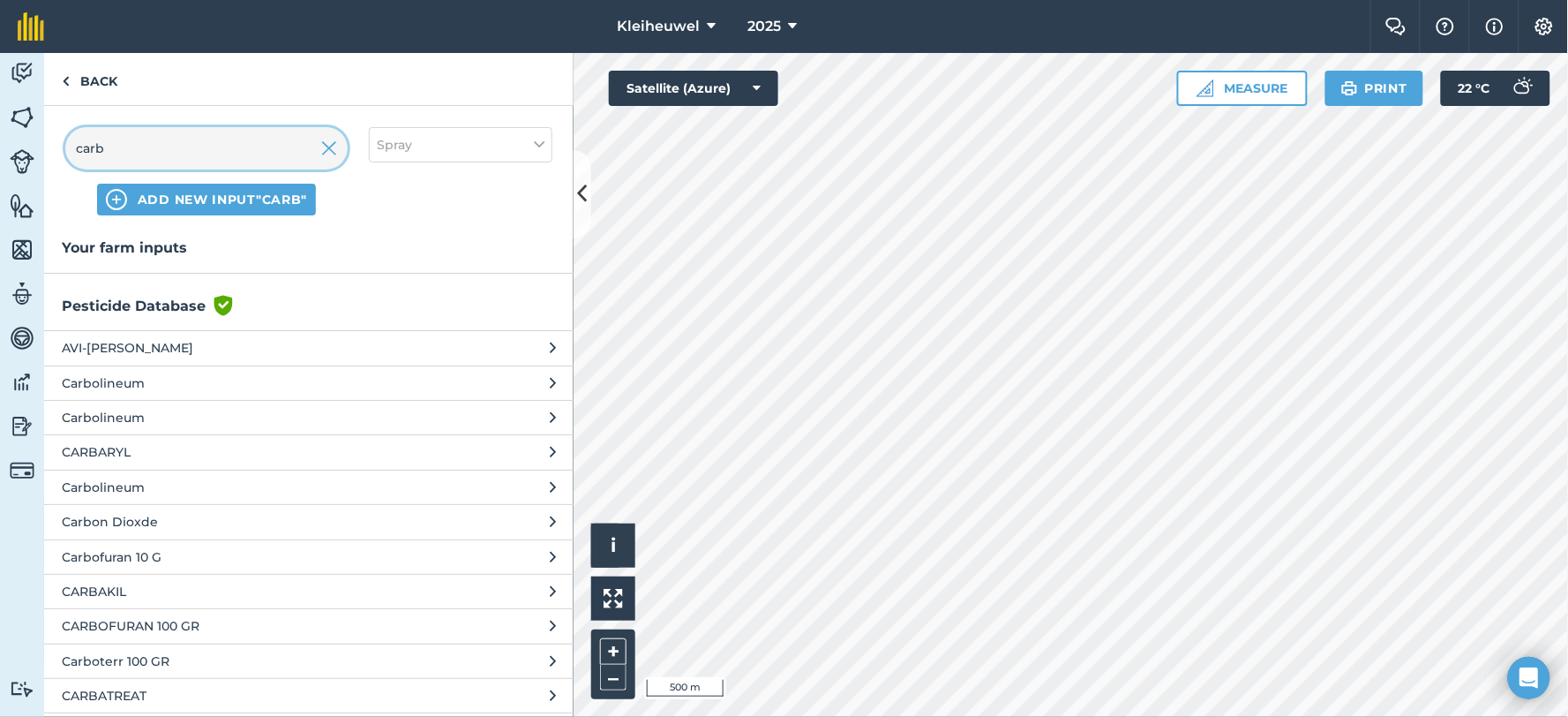
type input "carb"
click at [538, 143] on icon at bounding box center [538, 145] width 11 height 20
click at [389, 214] on label "Fertilizer" at bounding box center [460, 213] width 168 height 19
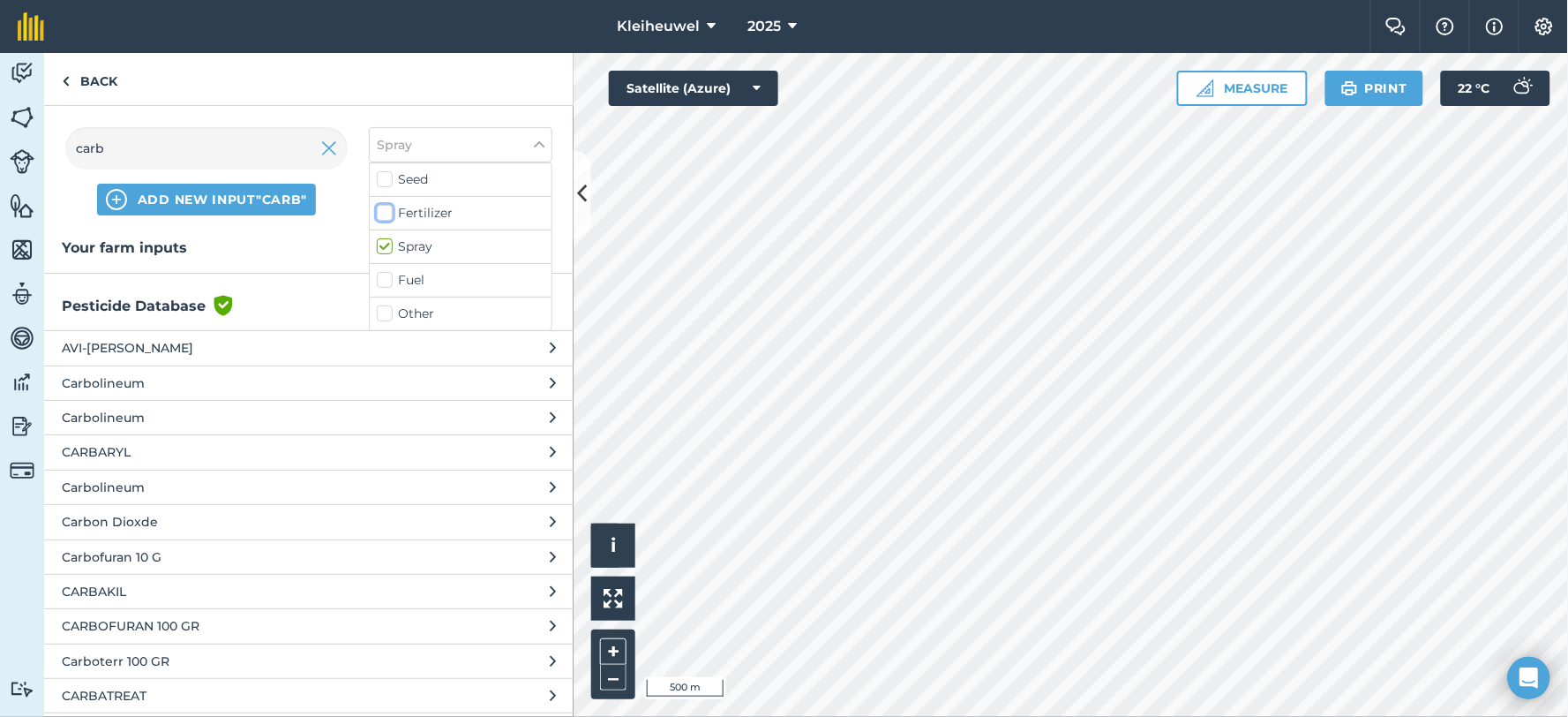
click at [388, 214] on input "Fertilizer" at bounding box center [382, 210] width 12 height 12
checkbox input "true"
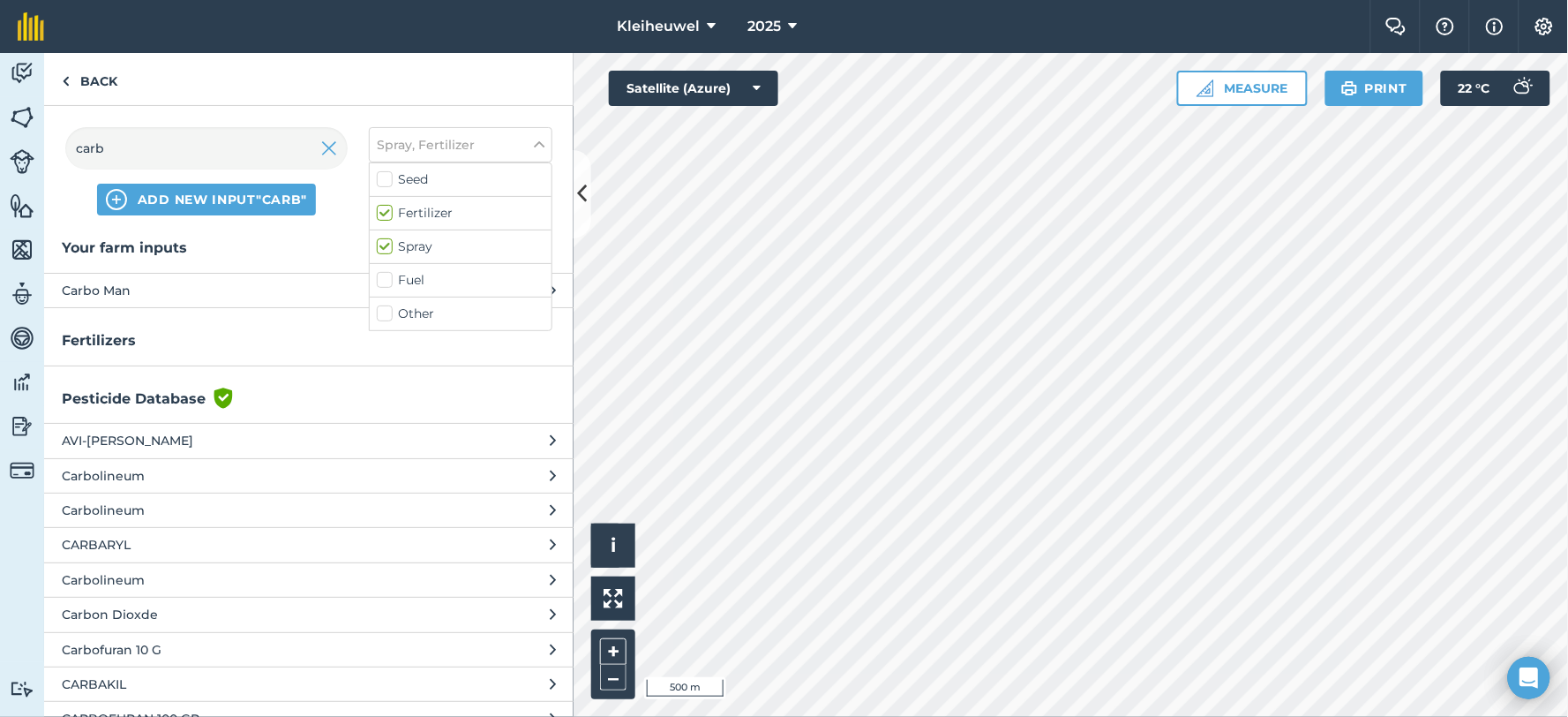
click at [186, 297] on span "Carbo Man" at bounding box center [206, 290] width 288 height 20
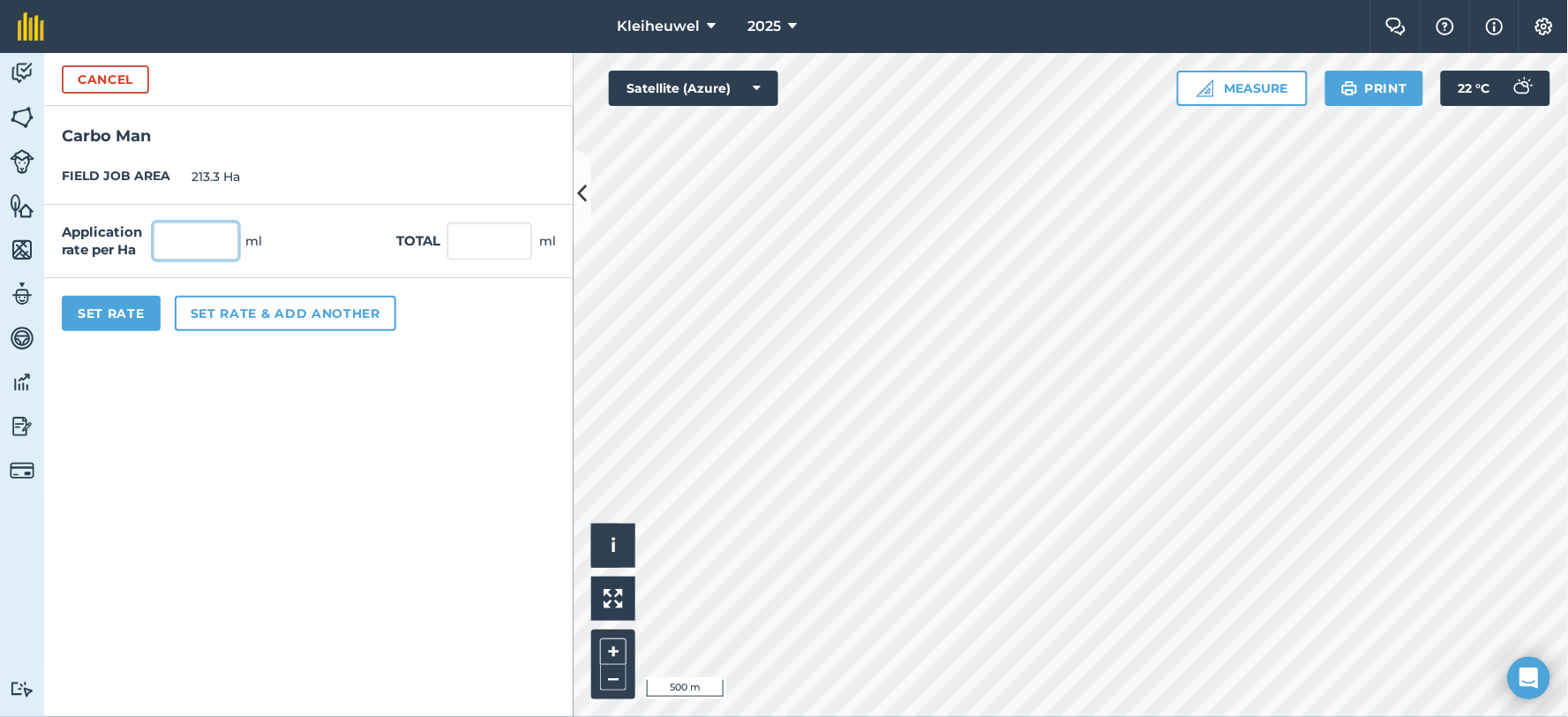
click at [215, 251] on input "text" at bounding box center [196, 241] width 84 height 37
type input "500"
type input "106,650"
click at [233, 309] on button "Set rate & add another" at bounding box center [285, 313] width 222 height 35
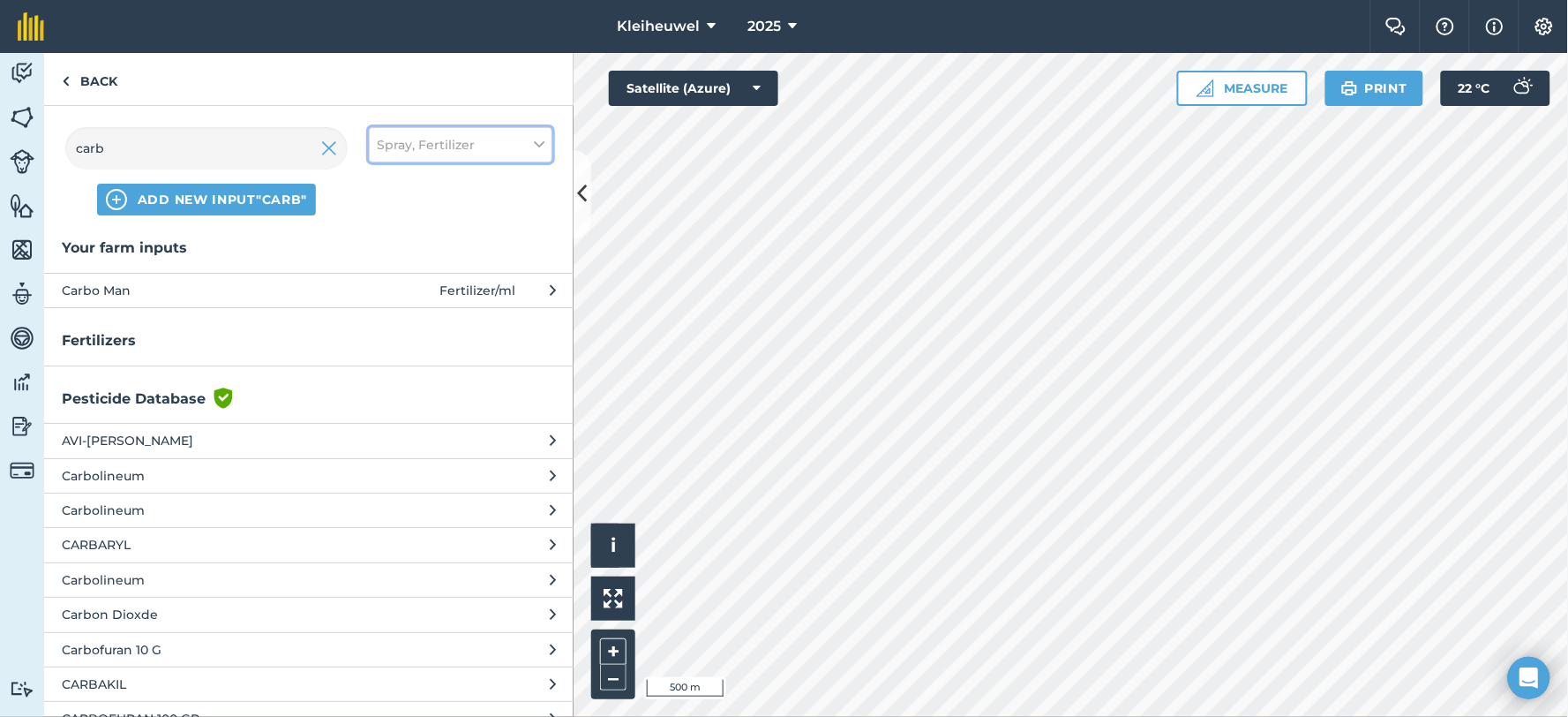
click at [540, 143] on icon at bounding box center [538, 145] width 11 height 20
drag, startPoint x: 152, startPoint y: 153, endPoint x: 27, endPoint y: 163, distance: 125.4
click at [27, 163] on div "Activity Fields Livestock Features Maps Team Vehicles Data Reporting Billing Tu…" at bounding box center [784, 384] width 1568 height 664
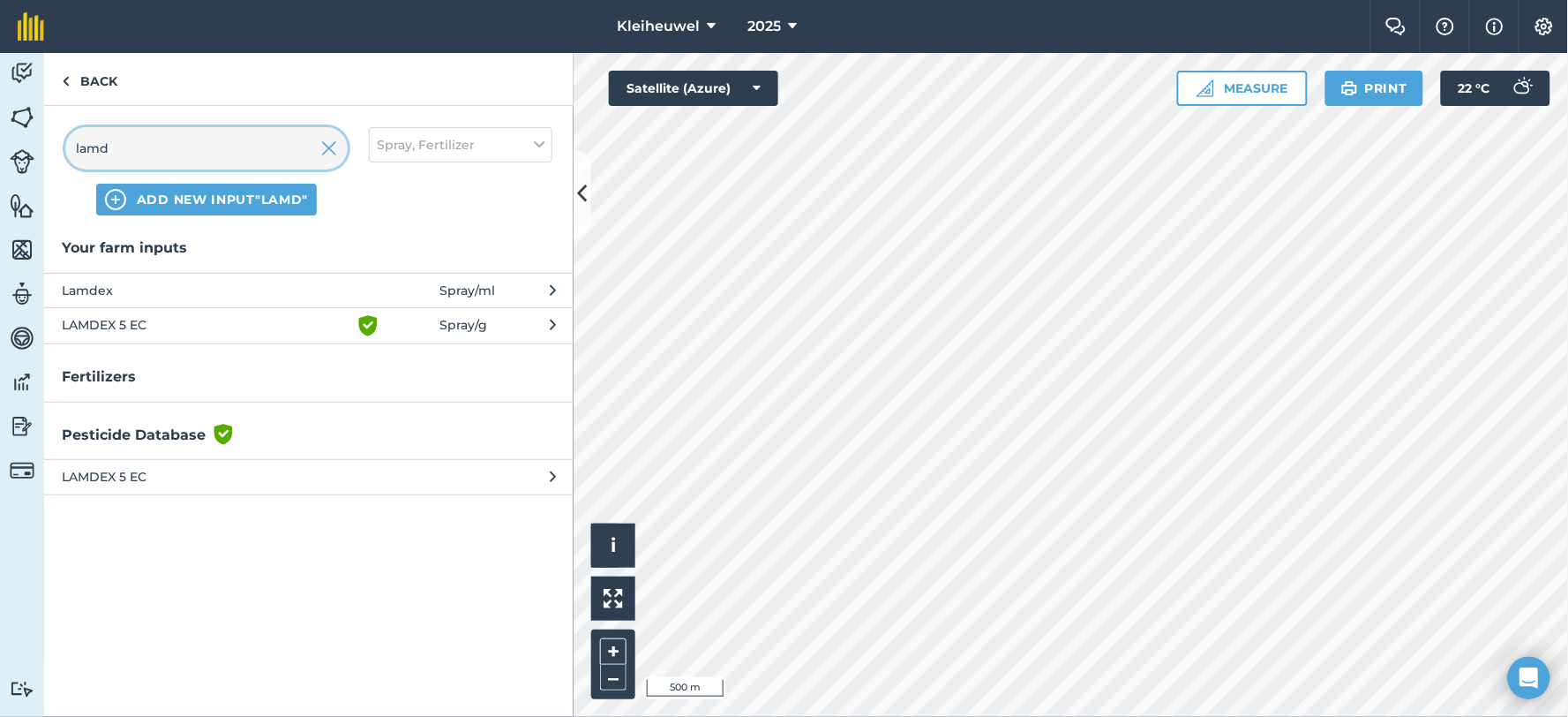
type input "lamd"
click at [108, 289] on span "Lamdex" at bounding box center [206, 290] width 288 height 20
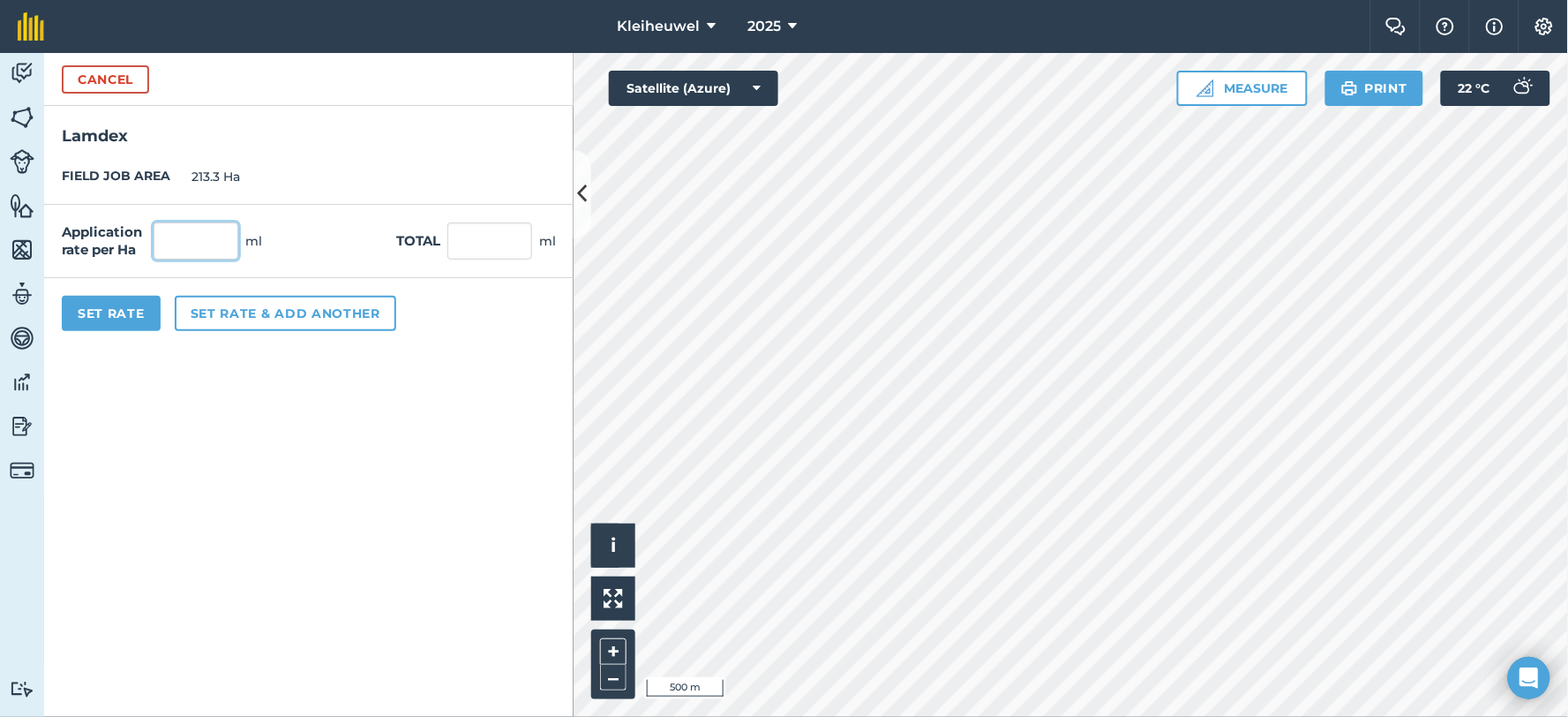
click at [215, 242] on input "text" at bounding box center [196, 241] width 84 height 37
type input "150"
type input "31,995"
click at [260, 310] on button "Set rate & add another" at bounding box center [285, 313] width 222 height 35
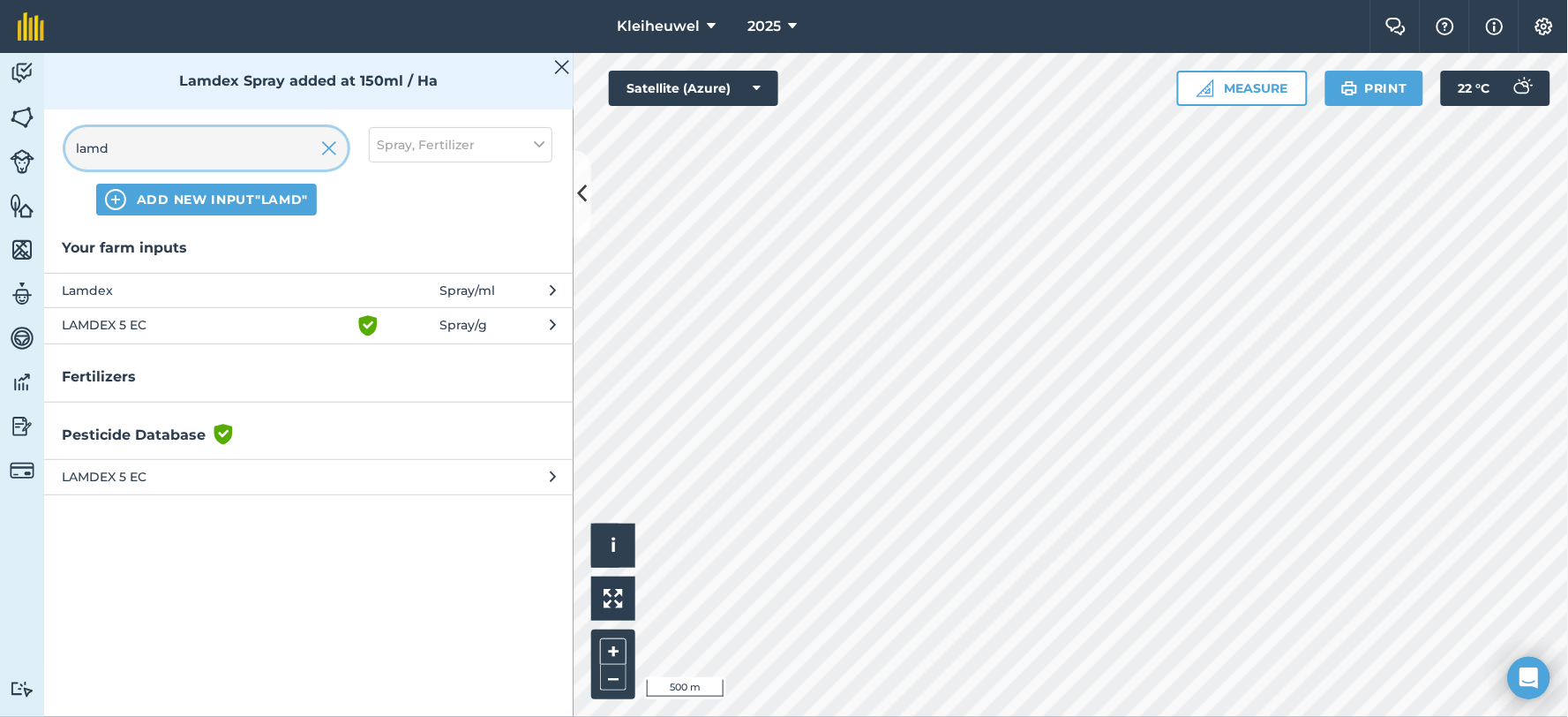
drag, startPoint x: 189, startPoint y: 155, endPoint x: 48, endPoint y: 156, distance: 141.0
click at [48, 156] on div "lamd ADD NEW INPUT "lamd" Spray, Fertilizer" at bounding box center [309, 171] width 530 height 130
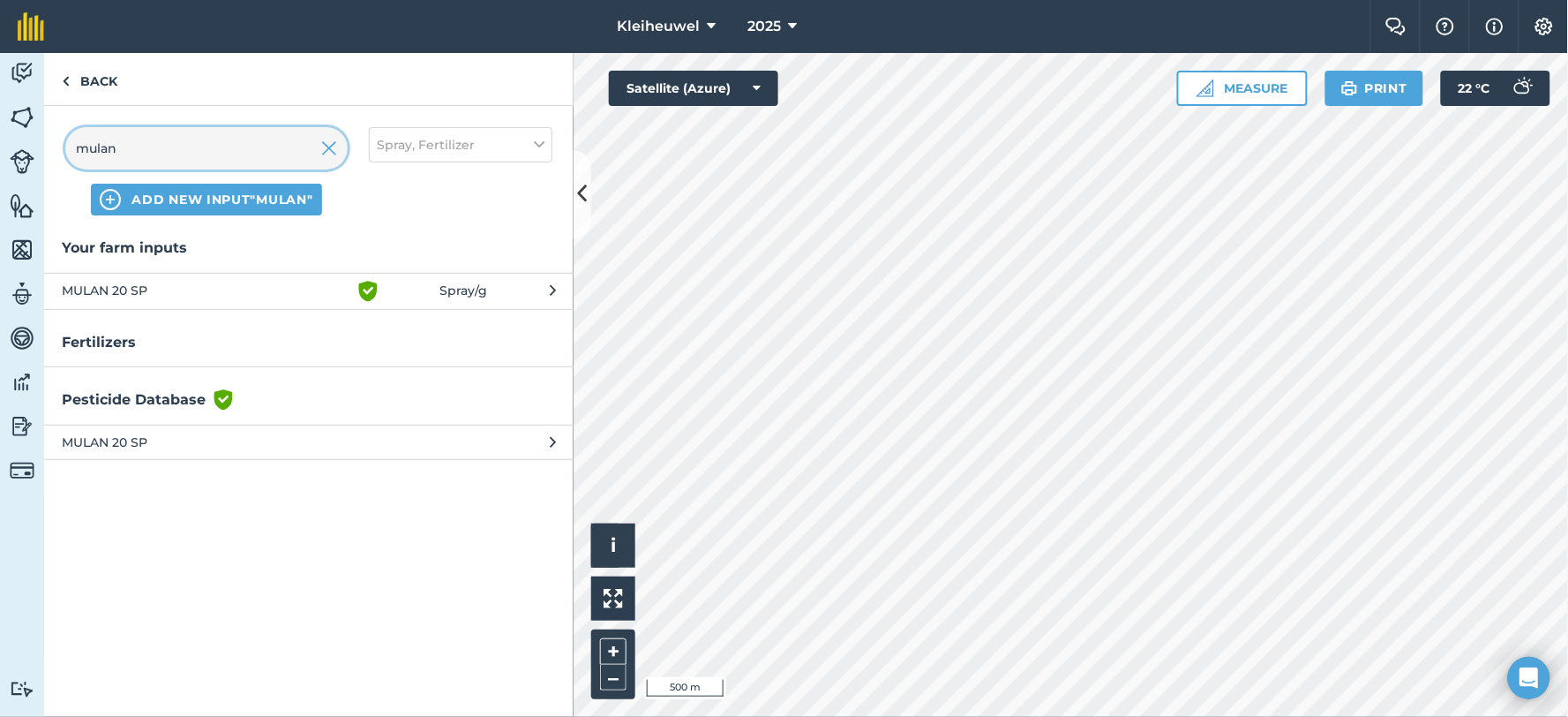
type input "mulan"
click at [115, 286] on span "MULAN 20 SP" at bounding box center [206, 291] width 288 height 22
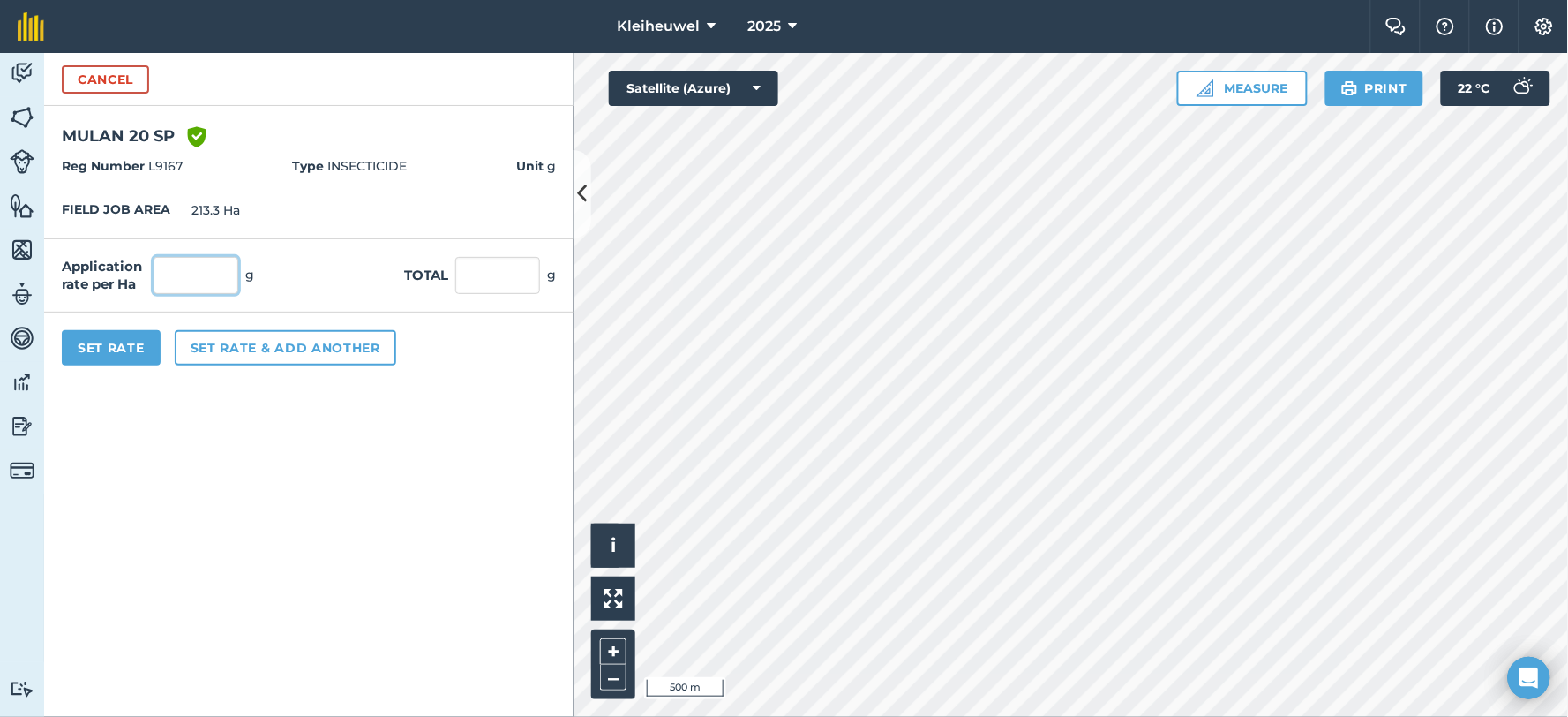
click at [180, 277] on input "text" at bounding box center [196, 276] width 84 height 37
type input "50"
type input "10,665"
click at [283, 349] on button "Set rate & add another" at bounding box center [285, 348] width 222 height 35
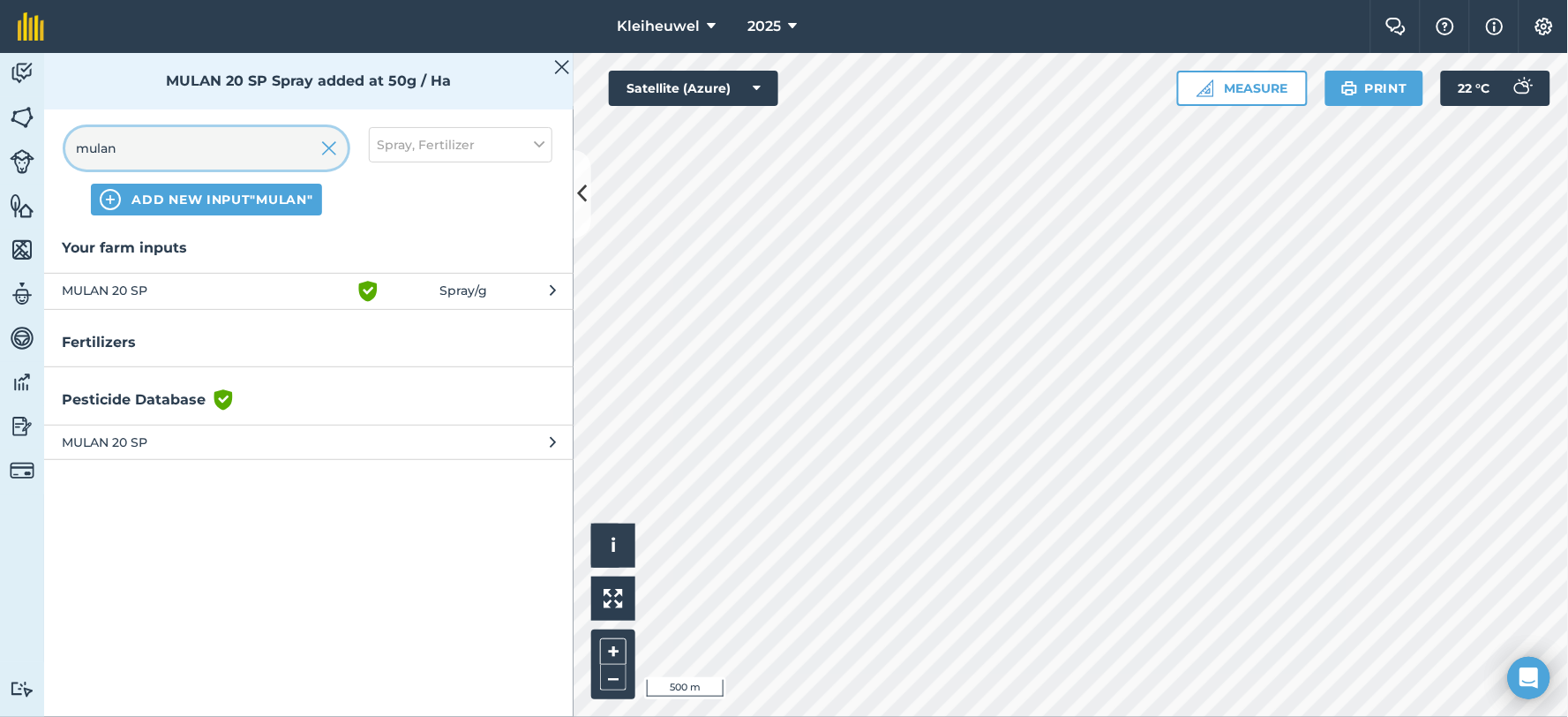
drag, startPoint x: 189, startPoint y: 162, endPoint x: 27, endPoint y: 150, distance: 162.4
click at [27, 150] on div "Activity Fields Livestock Features Maps Team Vehicles Data Reporting Billing Tu…" at bounding box center [784, 384] width 1568 height 664
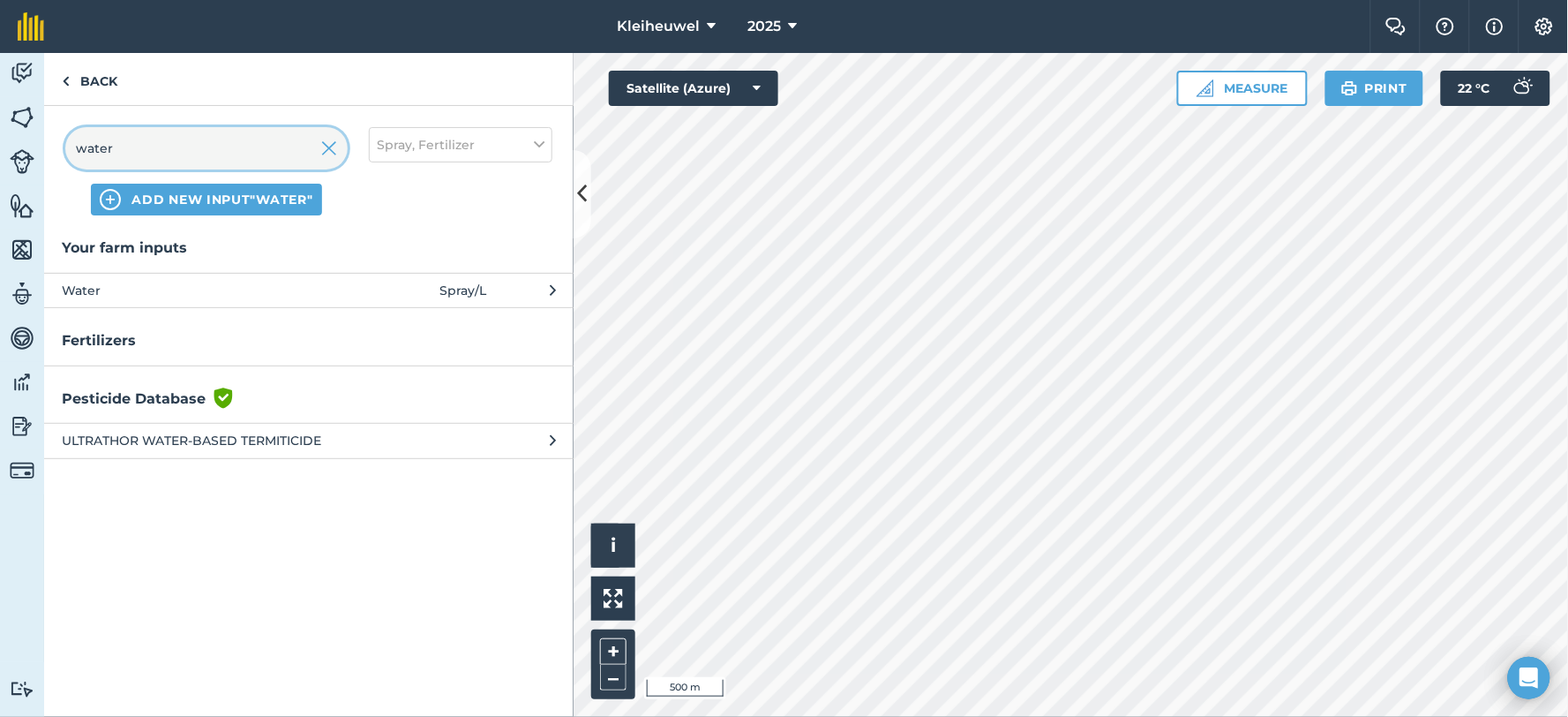
type input "water"
click at [111, 288] on span "Water" at bounding box center [206, 290] width 288 height 20
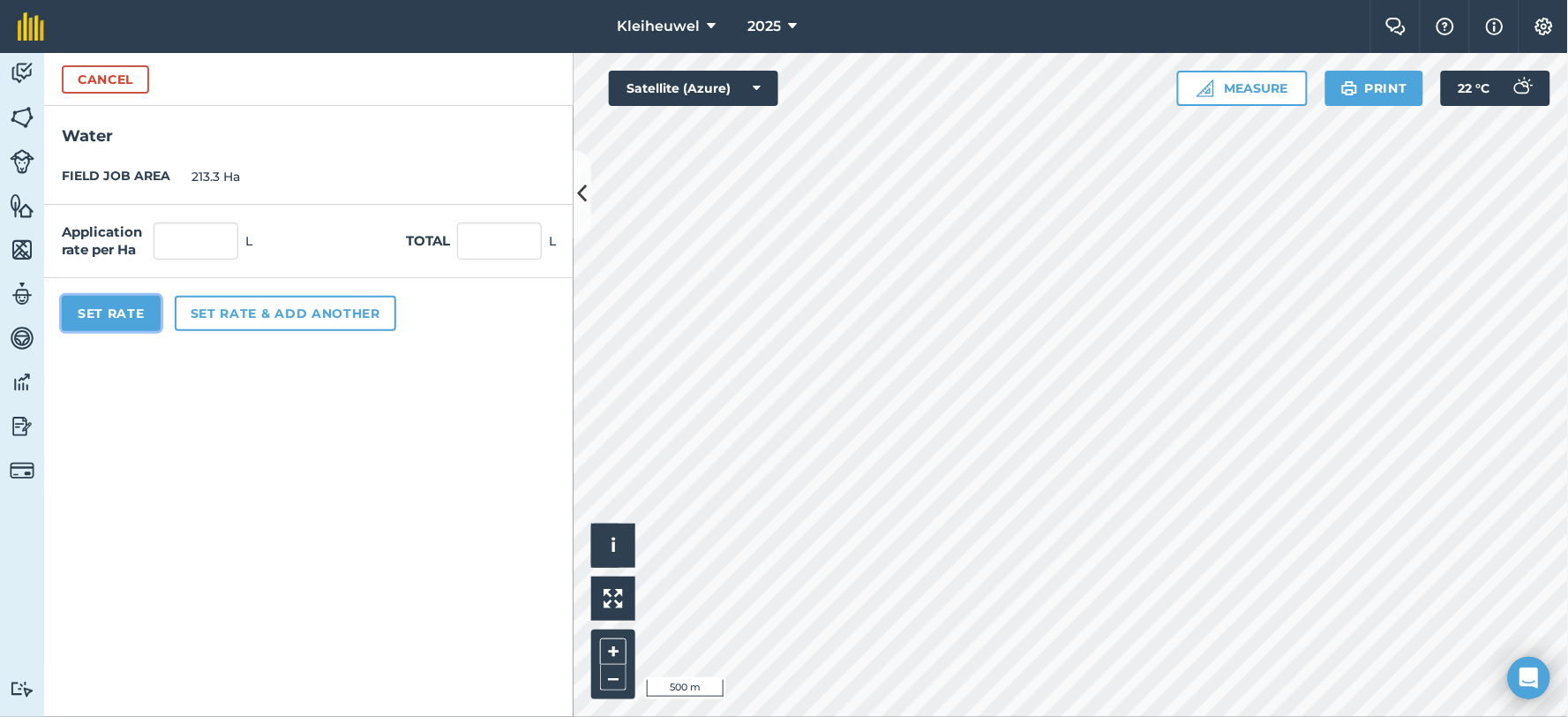
click at [118, 313] on button "Set Rate" at bounding box center [111, 313] width 99 height 35
click at [191, 258] on input "text" at bounding box center [196, 241] width 84 height 37
type input "200"
type input "42,660"
click at [106, 319] on button "Set Rate" at bounding box center [111, 313] width 99 height 35
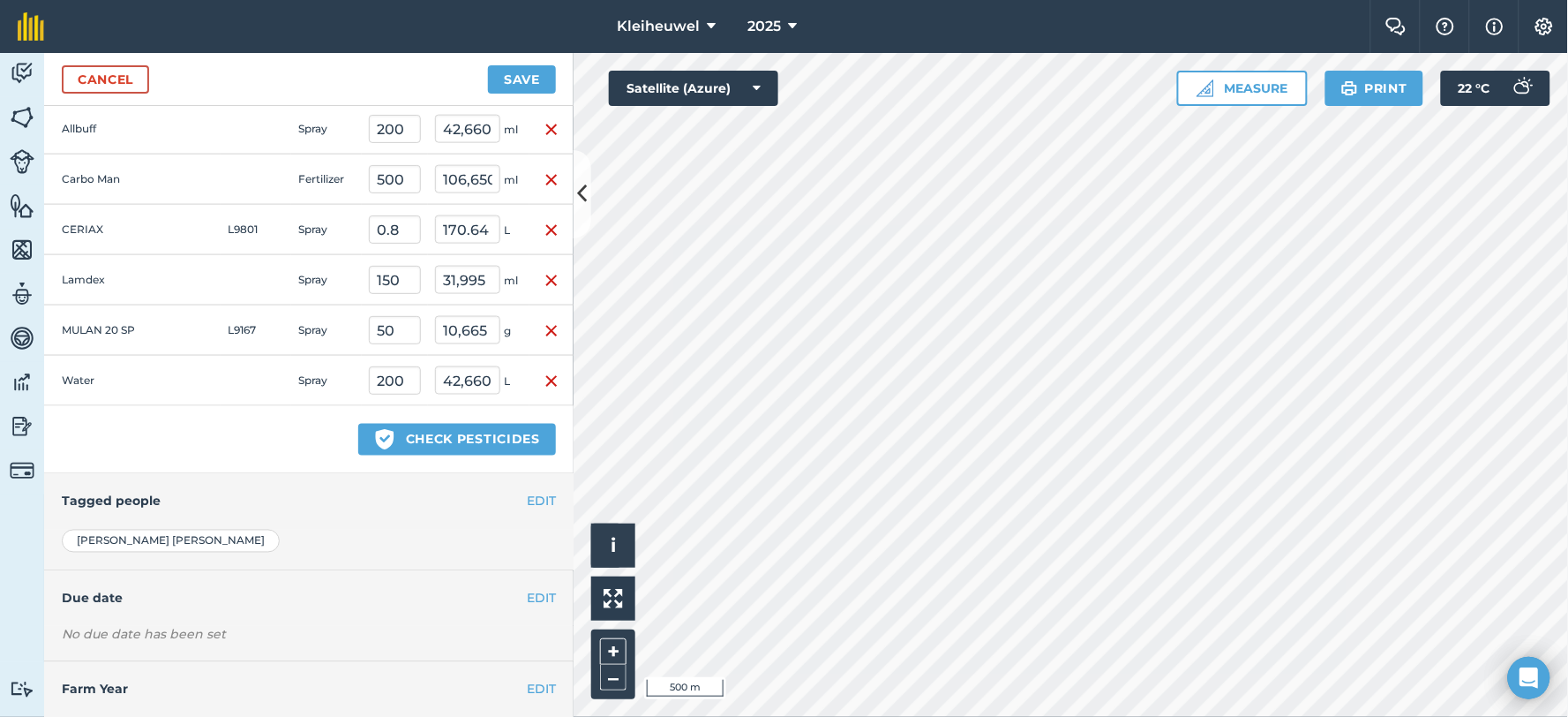
scroll to position [728, 0]
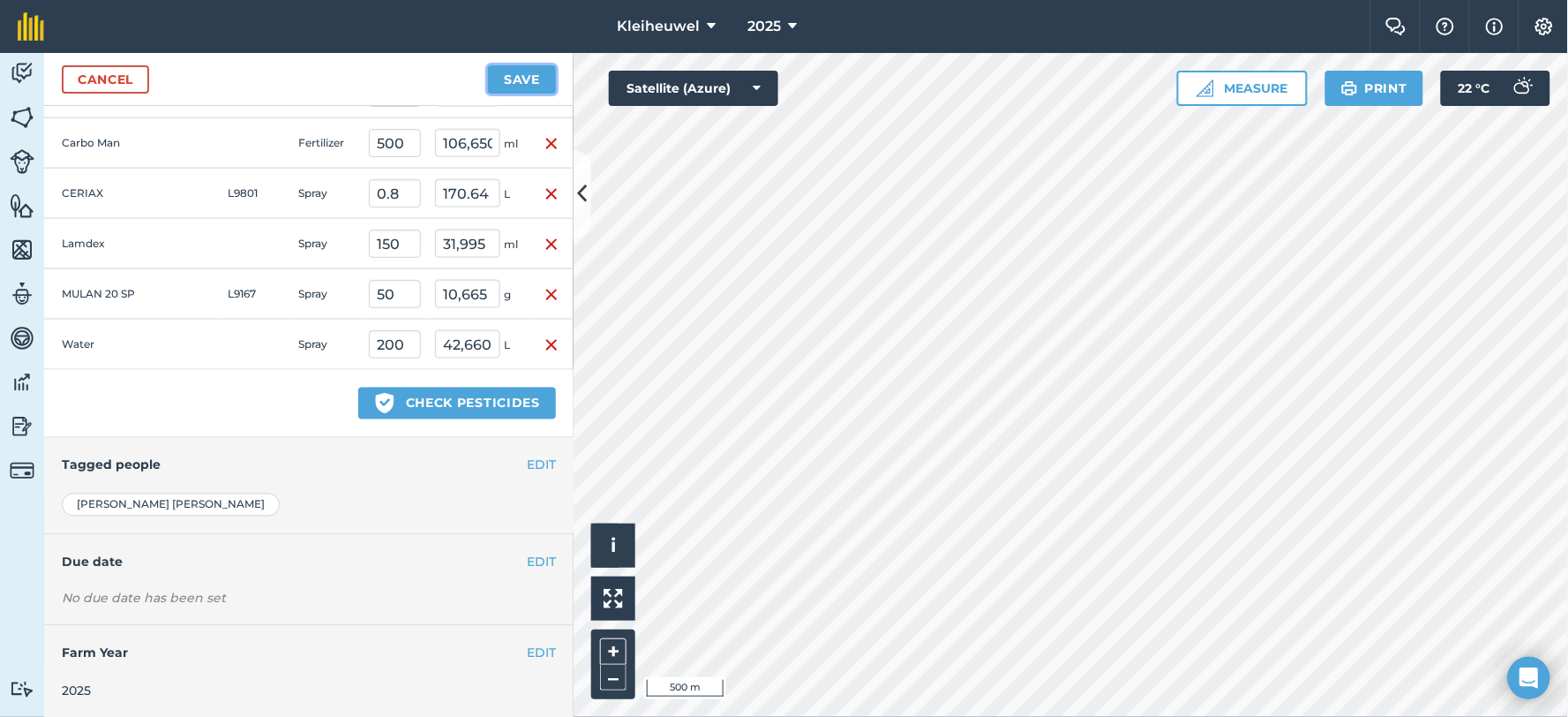
click at [518, 77] on button "Save" at bounding box center [522, 79] width 68 height 28
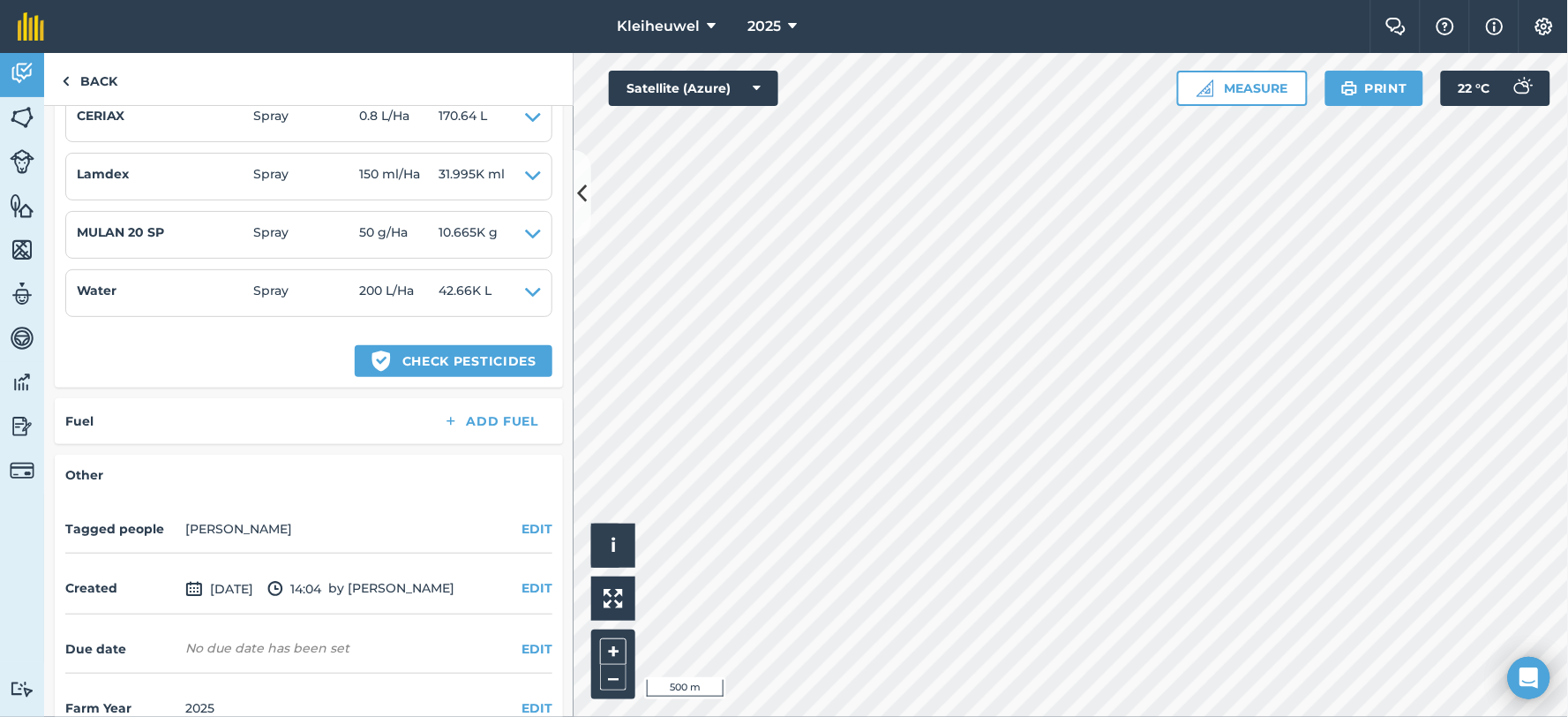
scroll to position [841, 0]
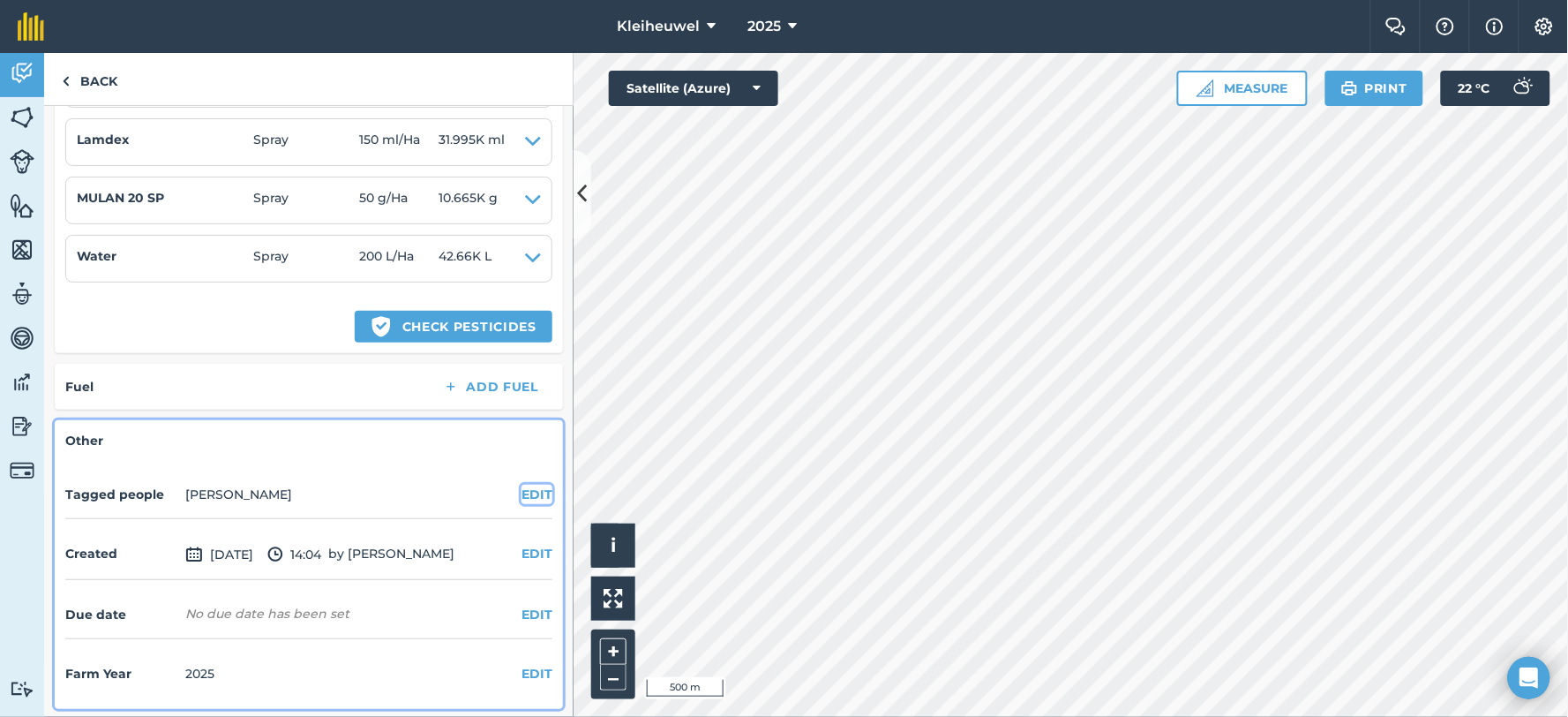
click at [522, 488] on button "EDIT" at bounding box center [536, 494] width 30 height 20
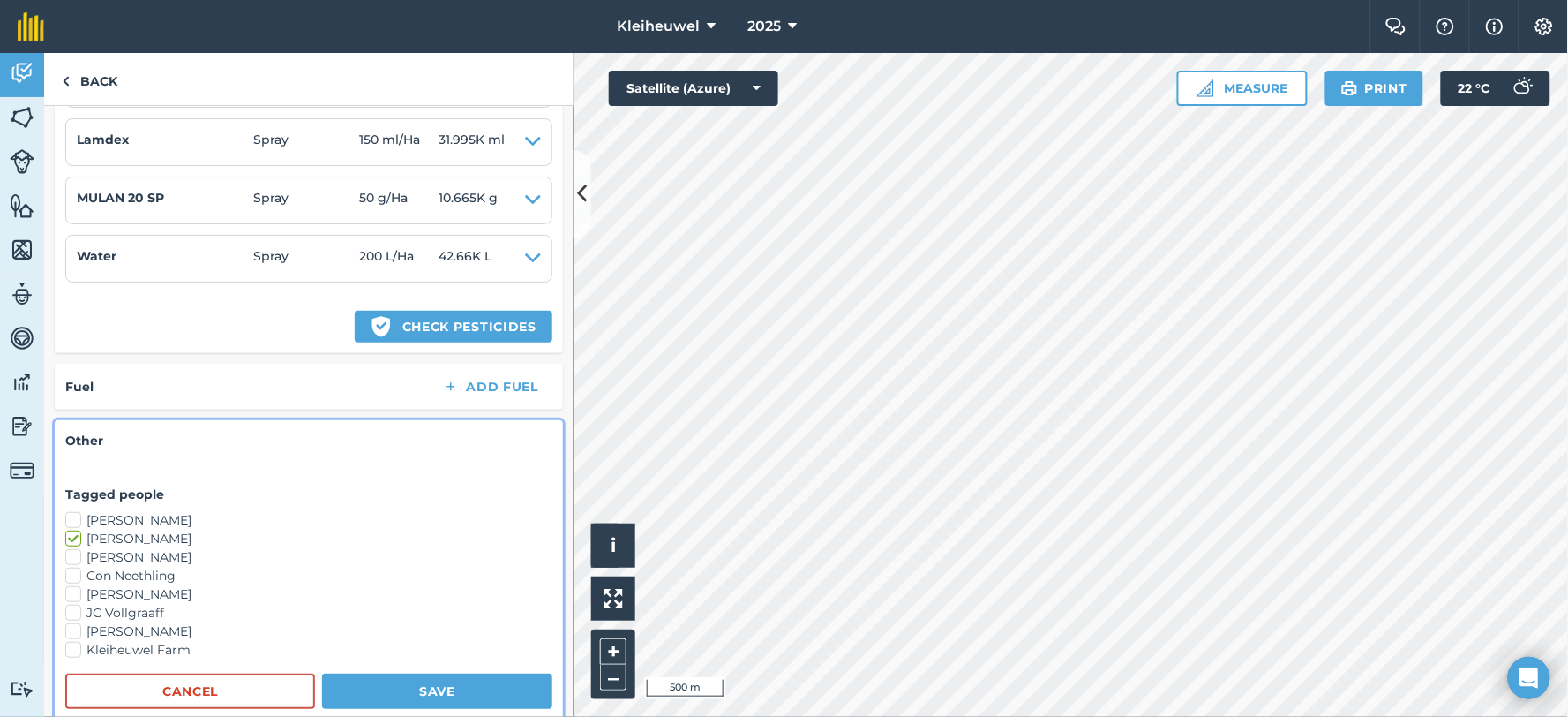
click at [72, 648] on label "Kleiheuwel Farm" at bounding box center [309, 649] width 487 height 19
click at [72, 648] on input "Kleiheuwel Farm" at bounding box center [72, 646] width 12 height 12
checkbox input "true"
click at [410, 691] on button "Save" at bounding box center [436, 691] width 230 height 35
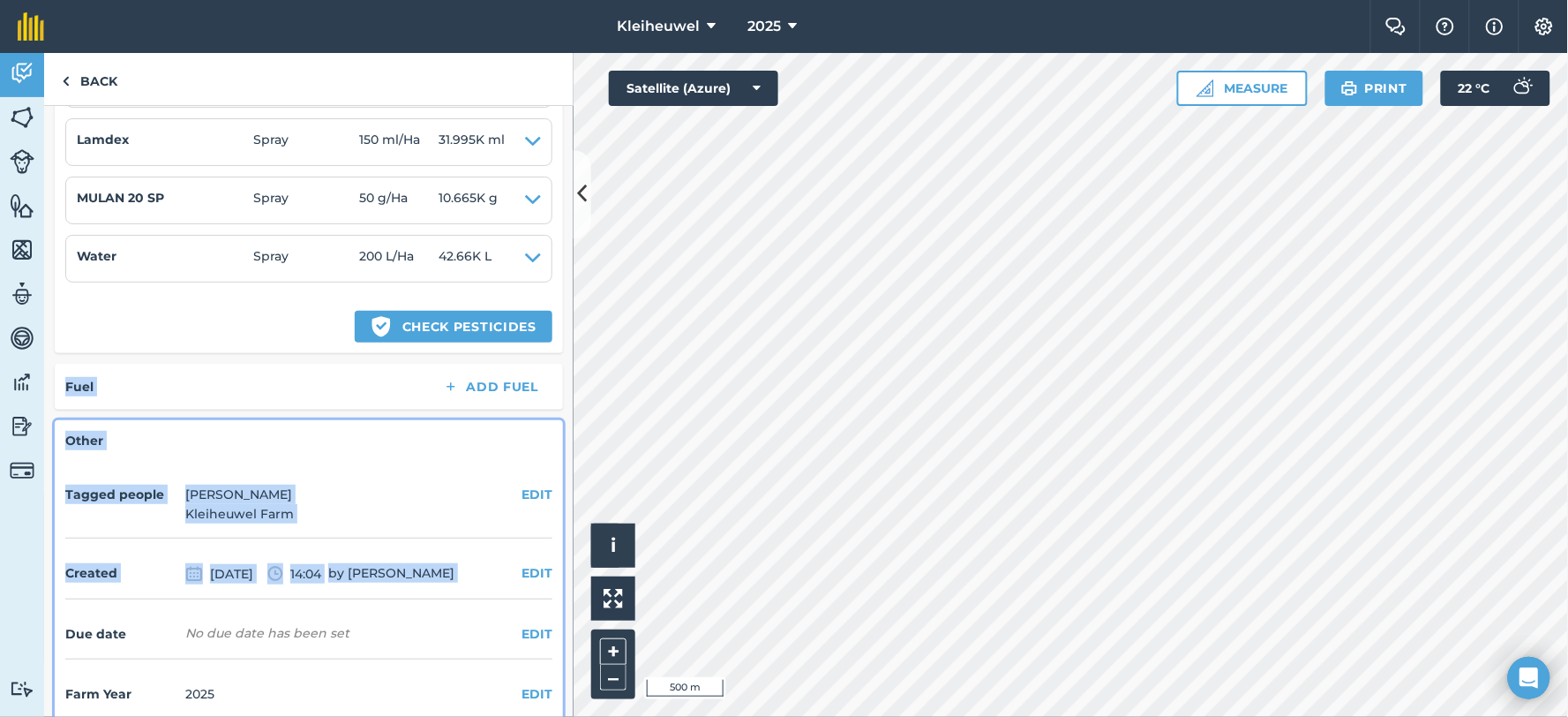
drag, startPoint x: 552, startPoint y: 585, endPoint x: 538, endPoint y: 327, distance: 258.4
click at [538, 327] on div "Spraying / Spraying Ceriax EDIT 0 / 6 Fields 0 Ha / 213.3 [PERSON_NAME] all as …" at bounding box center [309, 411] width 530 height 611
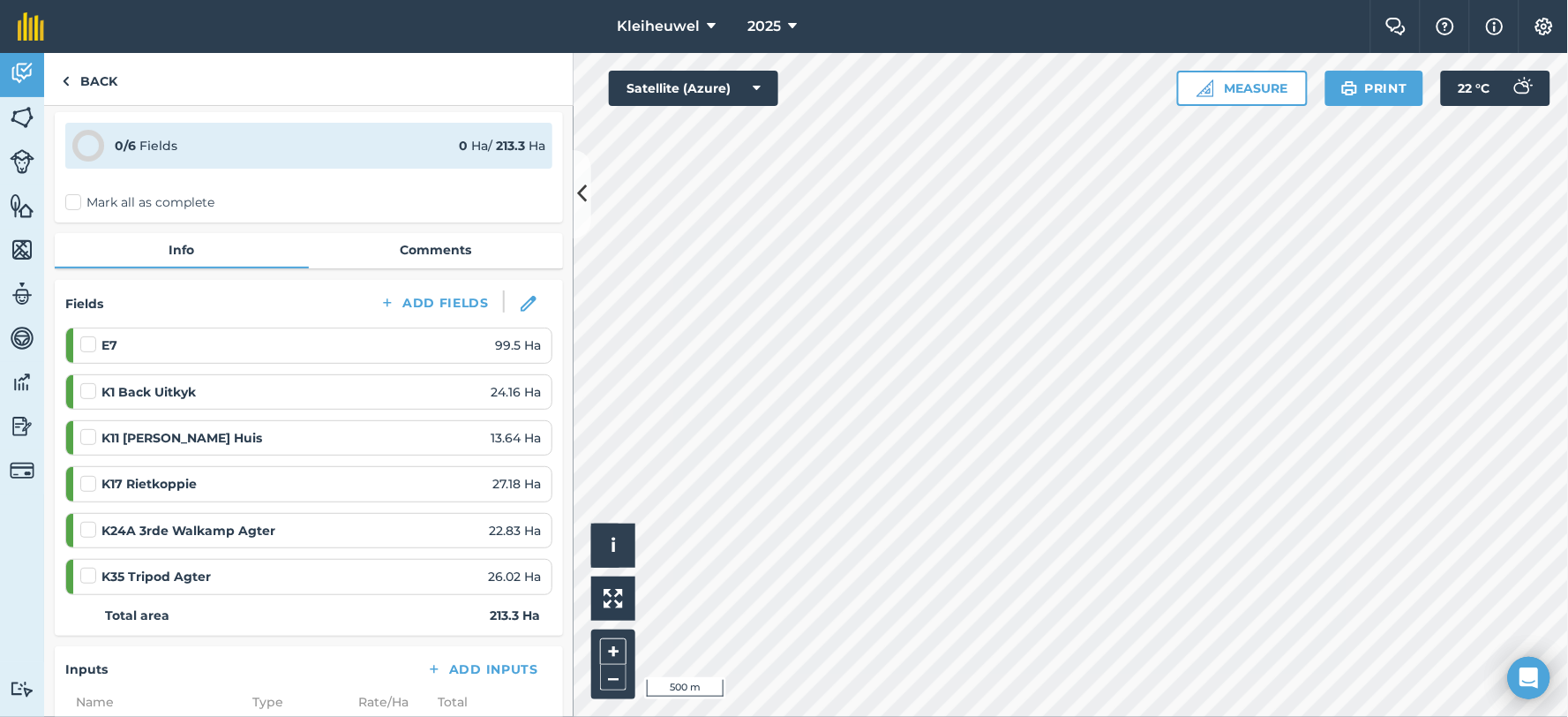
scroll to position [0, 0]
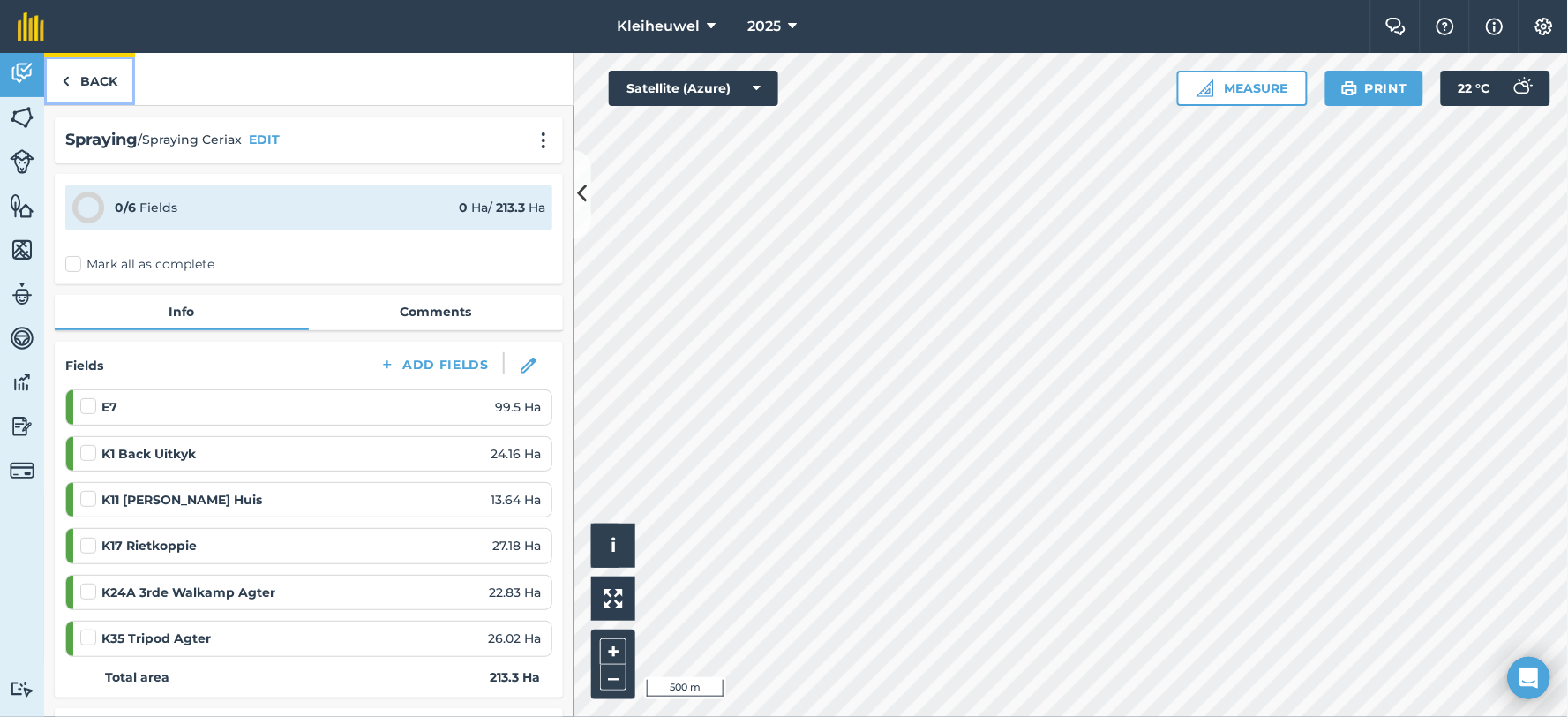
click at [86, 77] on link "Back" at bounding box center [89, 78] width 91 height 52
